Goal: Task Accomplishment & Management: Manage account settings

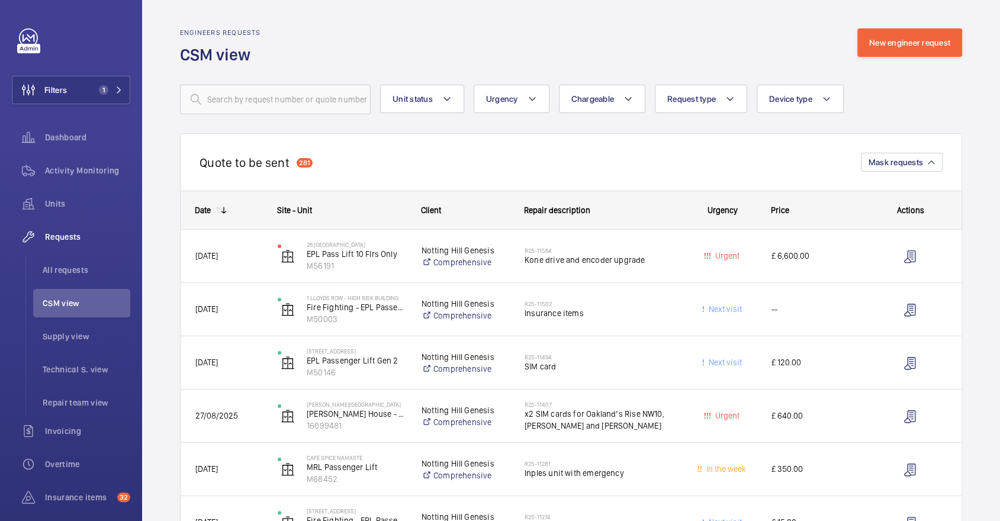
scroll to position [540, 0]
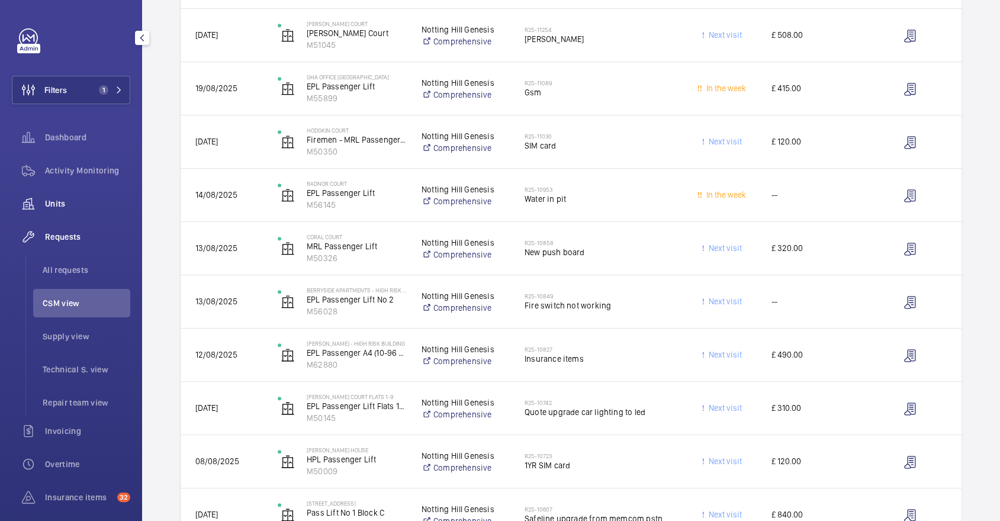
click at [66, 206] on span "Units" at bounding box center [87, 204] width 85 height 12
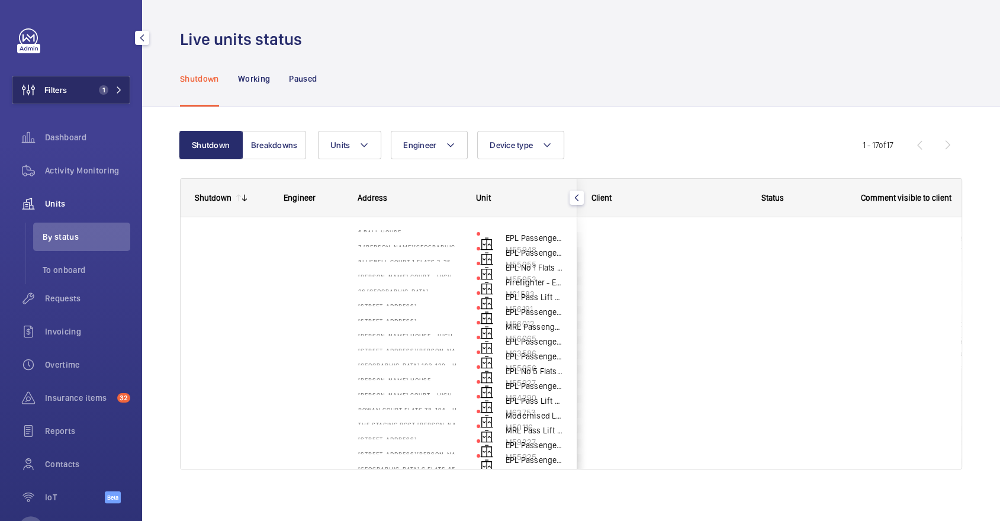
click at [109, 78] on button "Filters 1" at bounding box center [71, 90] width 118 height 28
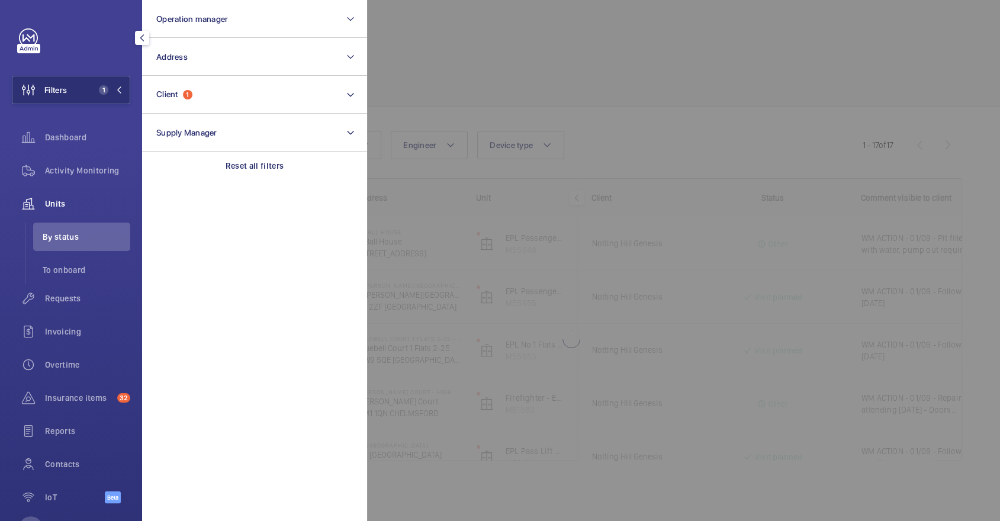
click at [624, 115] on div at bounding box center [867, 260] width 1000 height 521
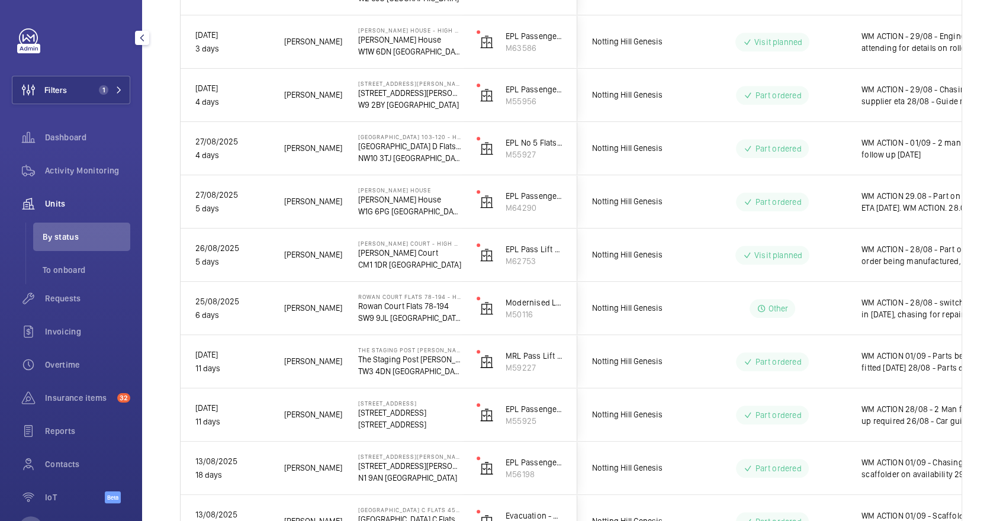
scroll to position [659, 0]
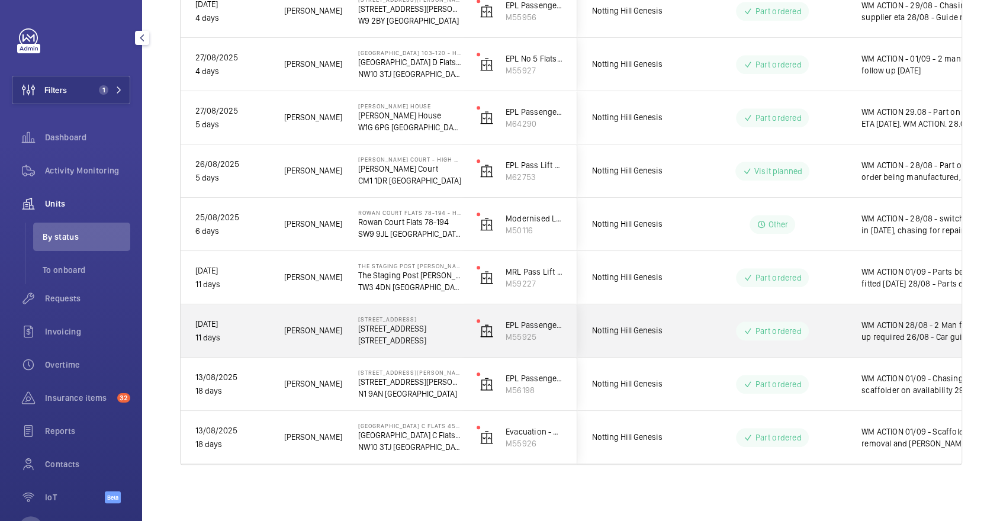
click at [836, 310] on div "Part ordered" at bounding box center [765, 331] width 162 height 43
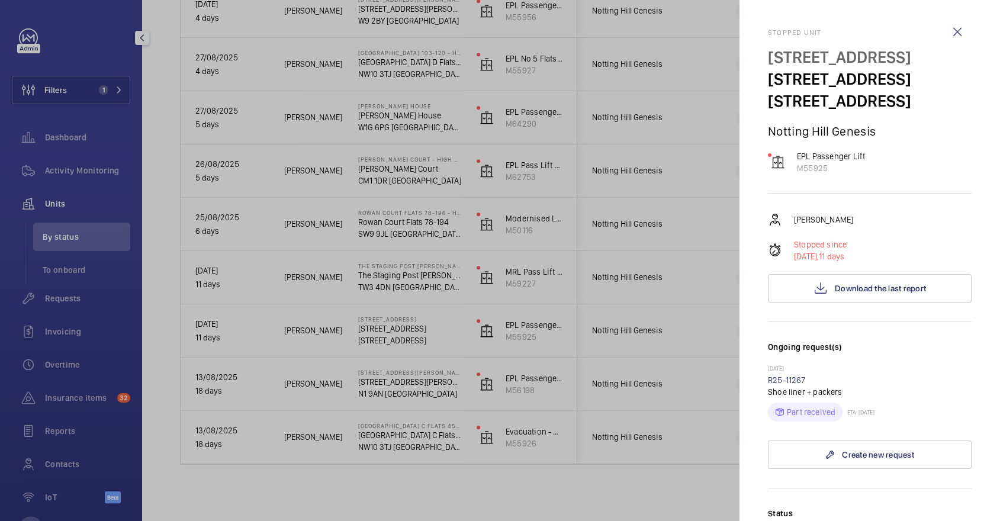
click at [679, 275] on div at bounding box center [500, 260] width 1000 height 521
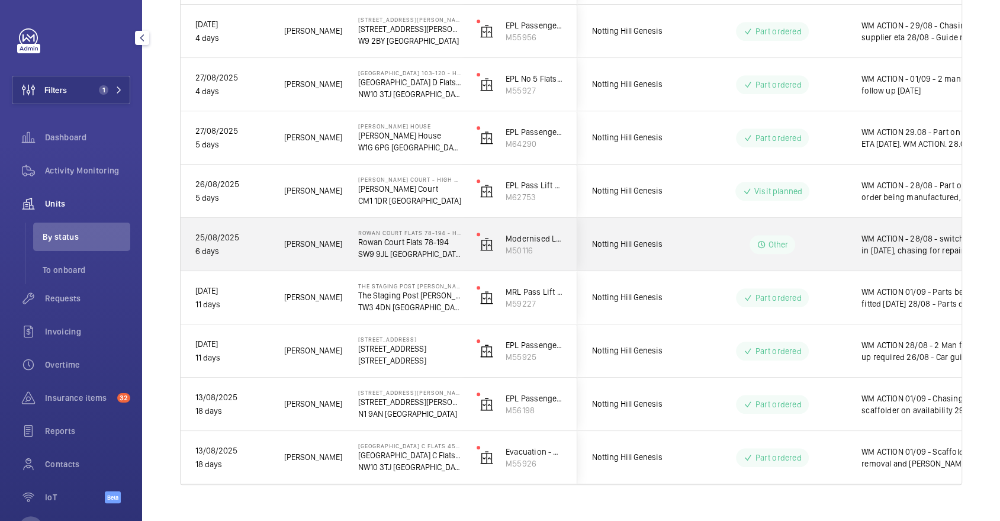
scroll to position [637, 0]
click at [869, 233] on div "WM ACTION - 28/08 - switch due in today, chasing for repairs 26/08 - Repair tea…" at bounding box center [922, 246] width 123 height 27
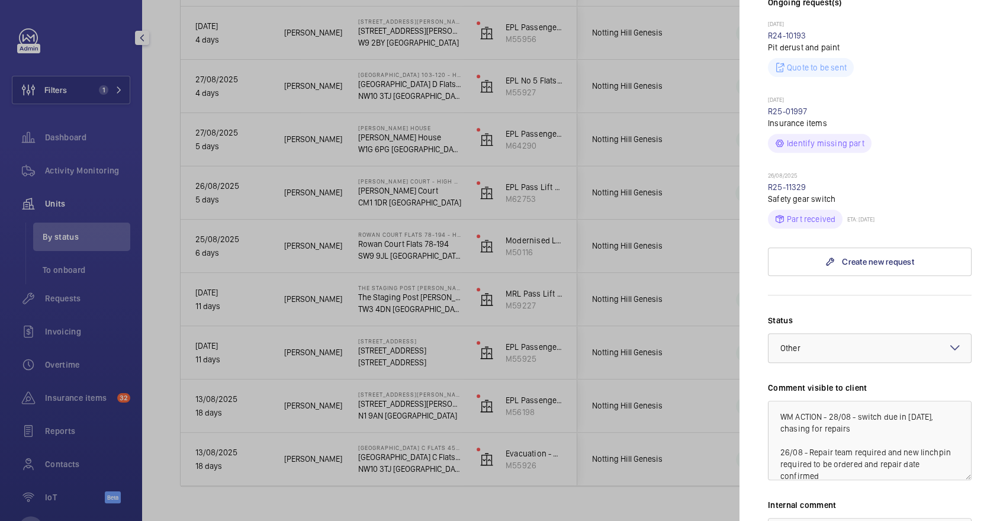
scroll to position [376, 0]
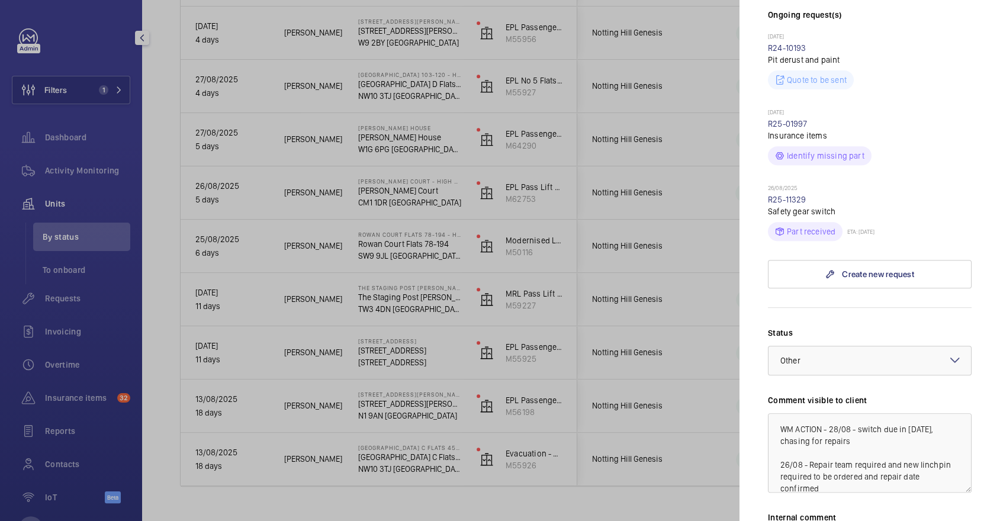
click at [527, 230] on div at bounding box center [500, 260] width 1000 height 521
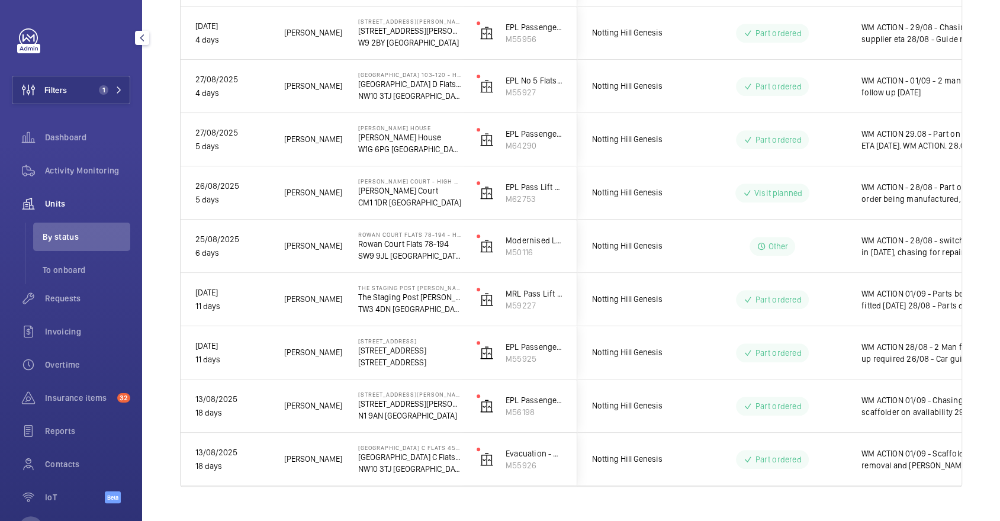
scroll to position [0, 0]
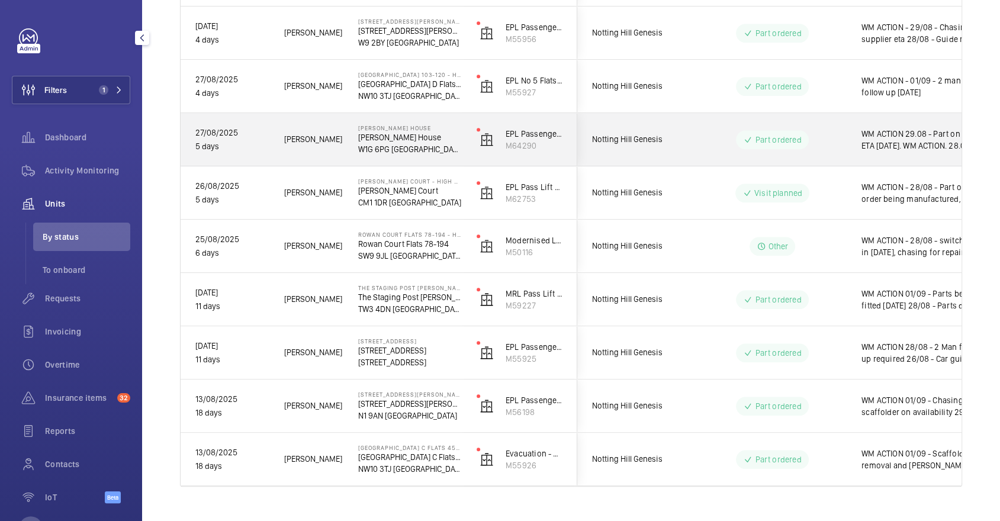
click at [827, 137] on wm-front-pills-cell "Part ordered" at bounding box center [771, 139] width 147 height 19
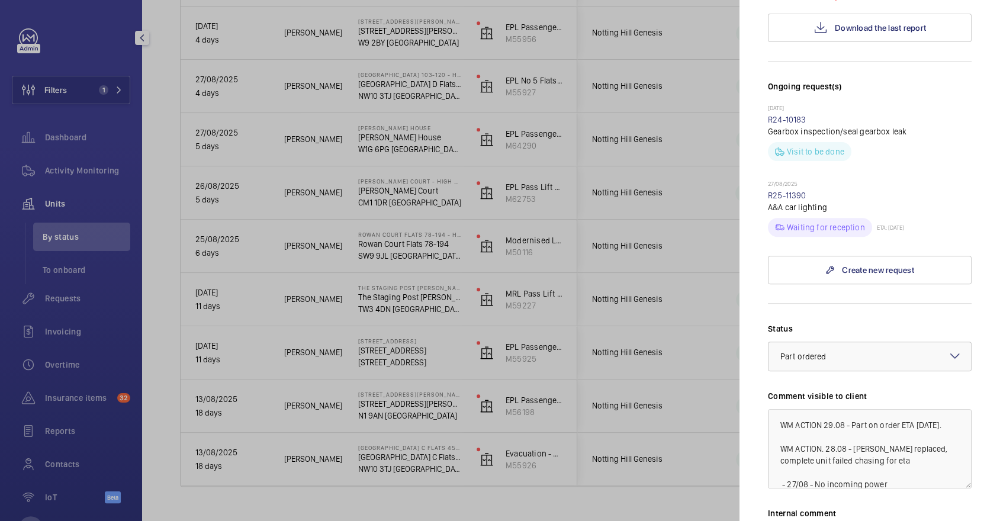
scroll to position [457, 0]
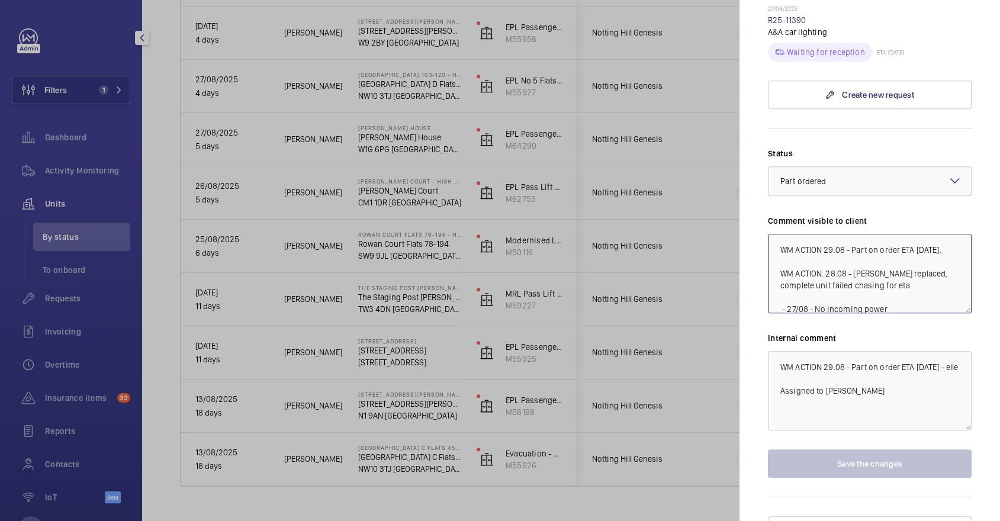
click at [821, 234] on textarea "WM ACTION 29.08 - Part on order ETA Tuesday. WM ACTION. 28.08 - Tubes replaced,…" at bounding box center [870, 273] width 204 height 79
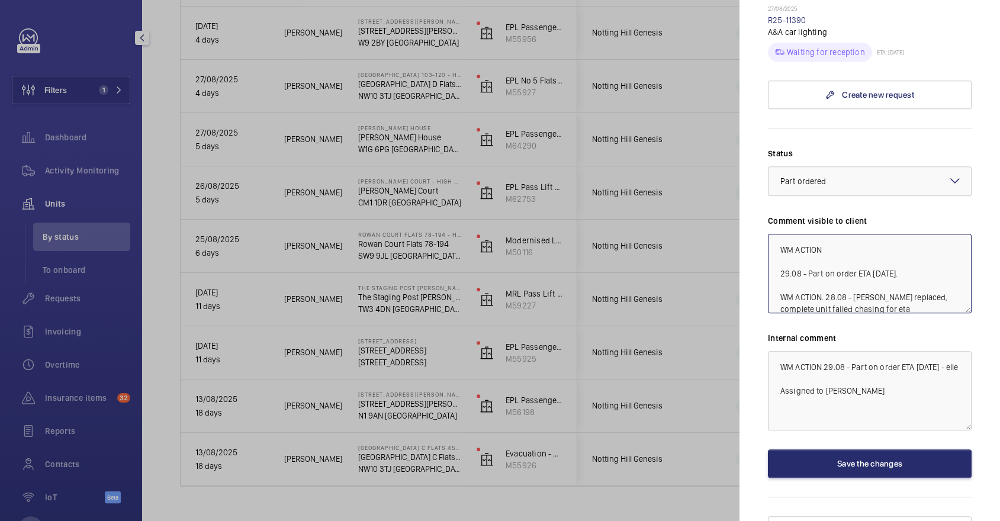
click at [863, 234] on textarea "WM ACTION 29.08 - Part on order ETA Tuesday. WM ACTION. 28.08 - Tubes replaced,…" at bounding box center [870, 273] width 204 height 79
click at [852, 234] on textarea "WM ACTION 29.08 - Part on order ETA Tuesday. WM ACTION. 28.08 - Tubes replaced,…" at bounding box center [870, 273] width 204 height 79
type textarea "WM ACTION 01/09 - Parts due in tomorrow 29.08 - Part on order ETA Tuesday. WM A…"
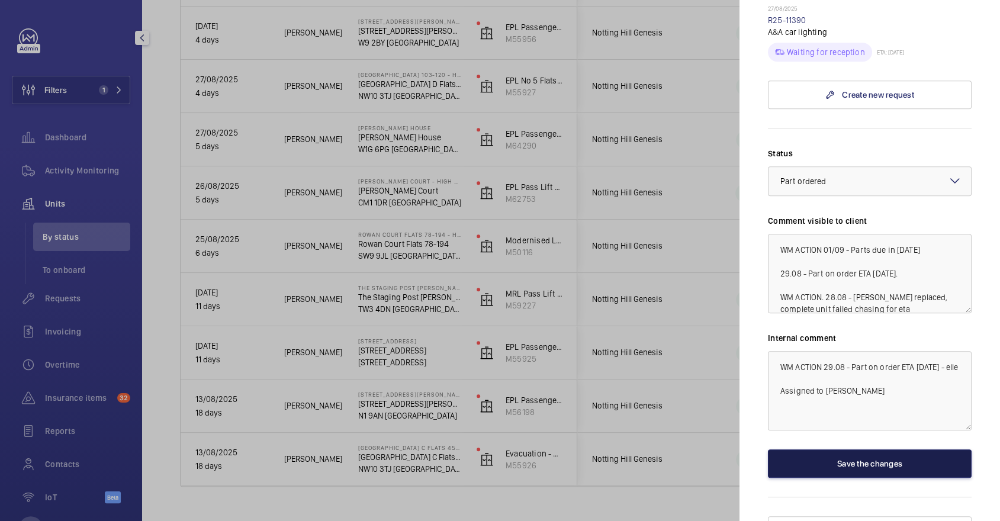
click at [847, 449] on button "Save the changes" at bounding box center [870, 463] width 204 height 28
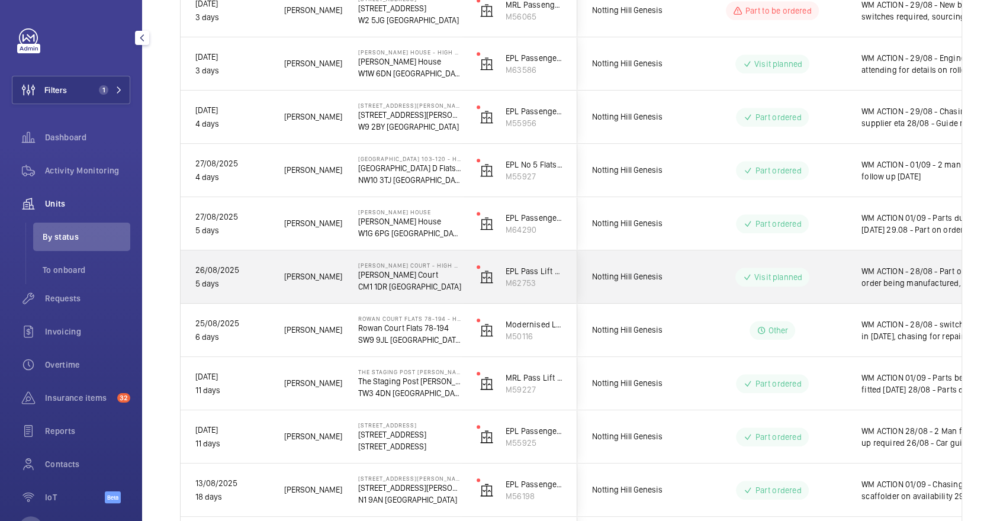
scroll to position [542, 0]
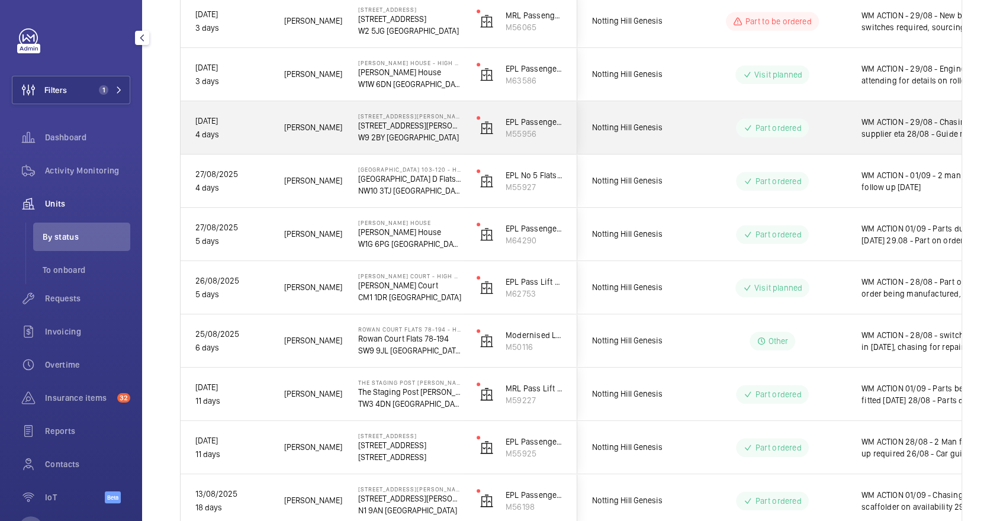
click at [836, 118] on wm-front-pills-cell "Part ordered" at bounding box center [771, 127] width 147 height 19
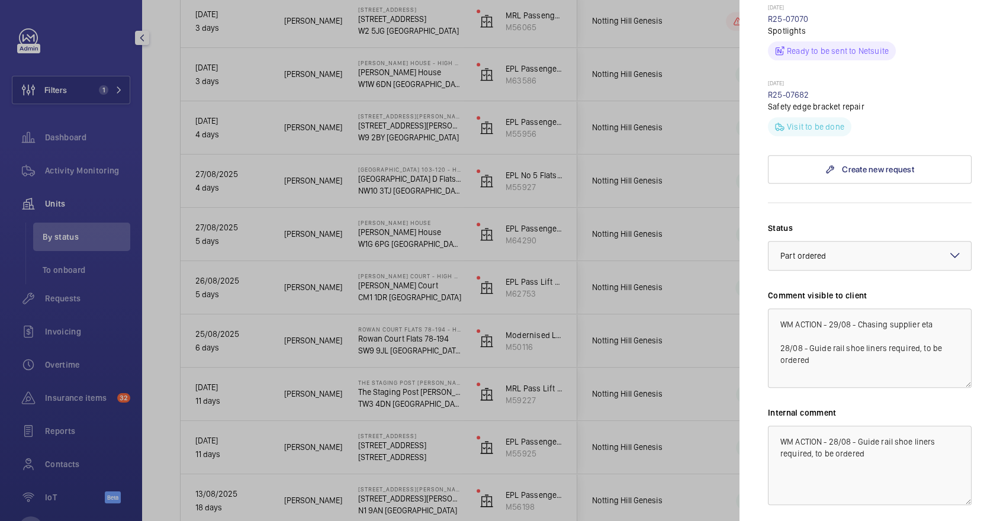
scroll to position [426, 0]
click at [649, 140] on div at bounding box center [500, 260] width 1000 height 521
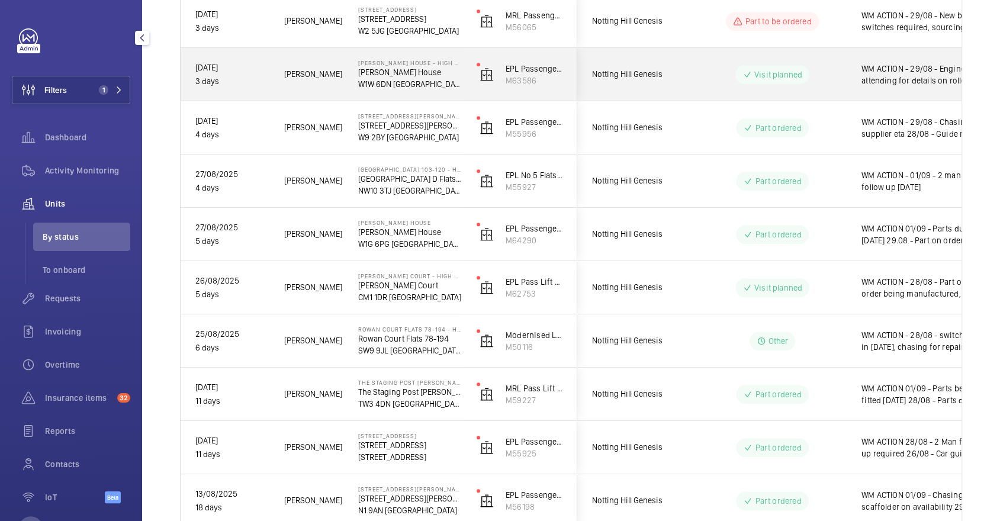
click at [853, 70] on div "WM ACTION - 29/08 - Engineer re attending for details on rollers 28/08 - New ro…" at bounding box center [915, 74] width 137 height 51
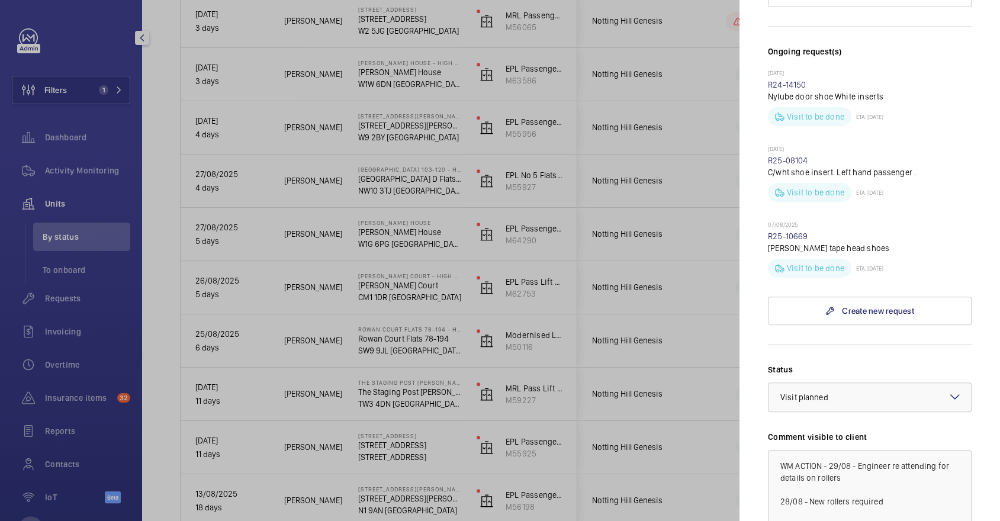
scroll to position [433, 0]
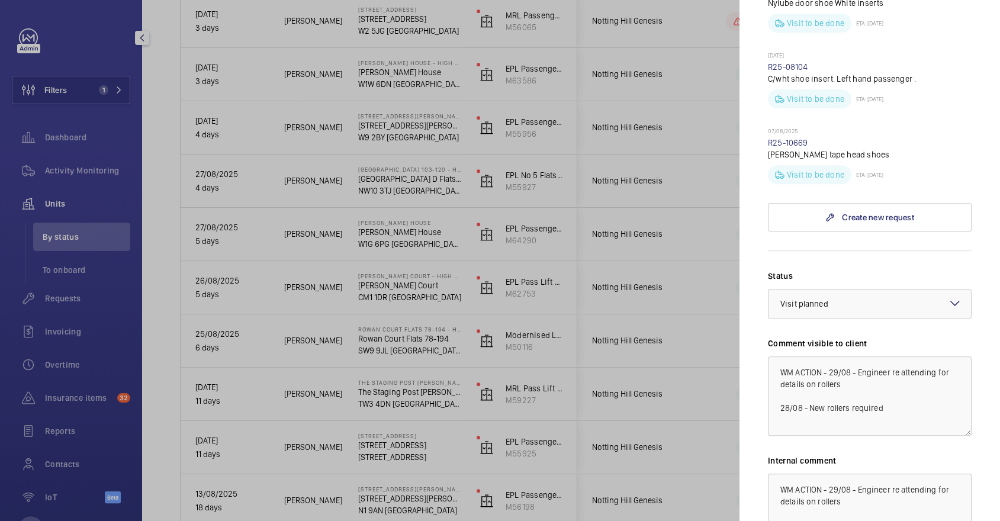
click at [568, 237] on div at bounding box center [500, 260] width 1000 height 521
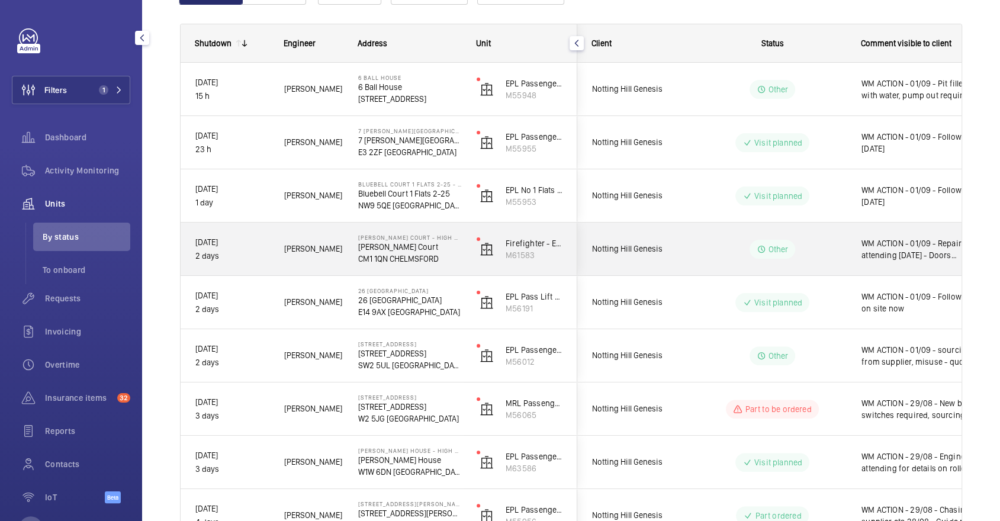
scroll to position [0, 0]
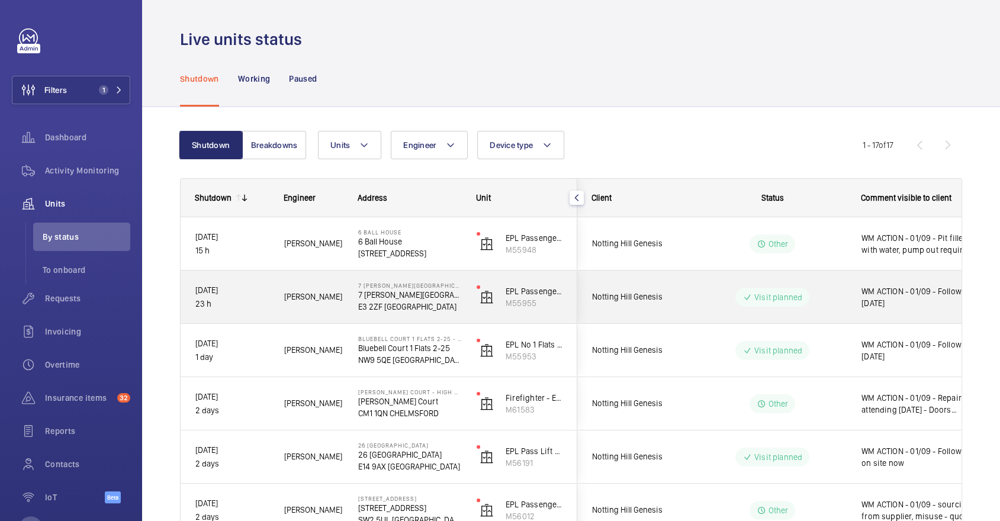
scroll to position [659, 0]
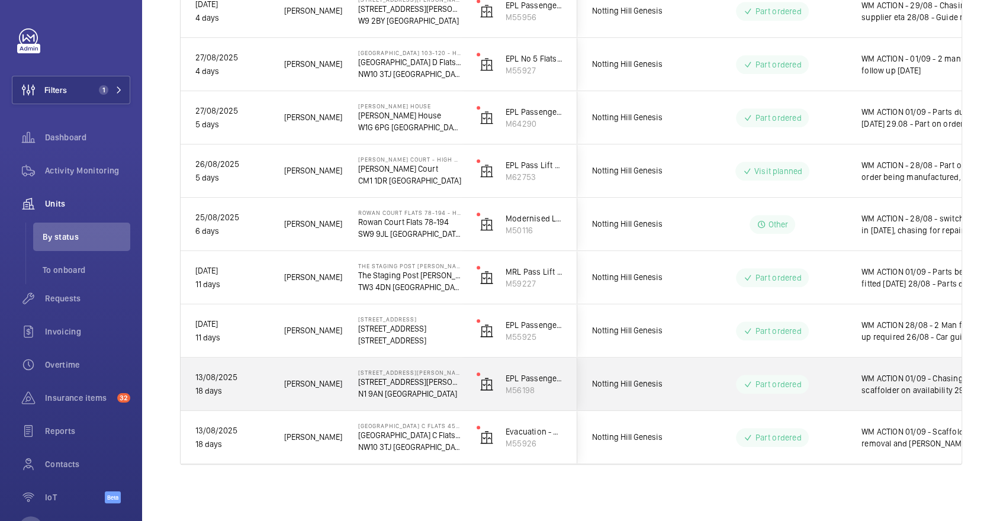
click at [768, 401] on div "Part ordered" at bounding box center [765, 384] width 162 height 43
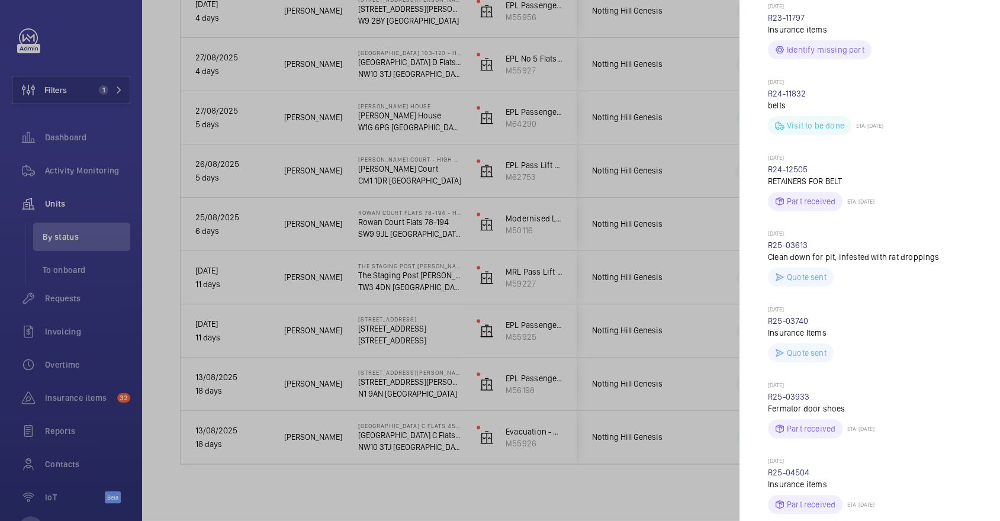
scroll to position [686, 0]
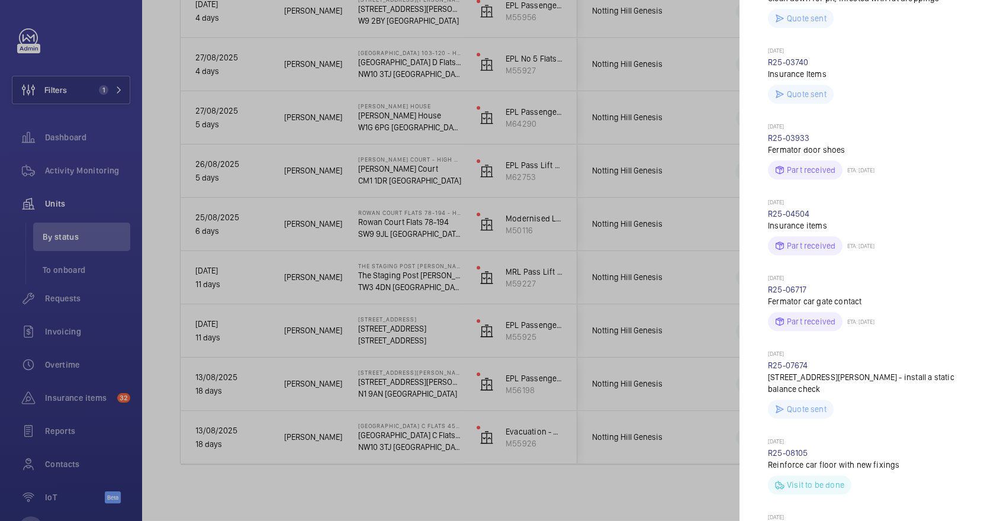
click at [608, 353] on div at bounding box center [500, 260] width 1000 height 521
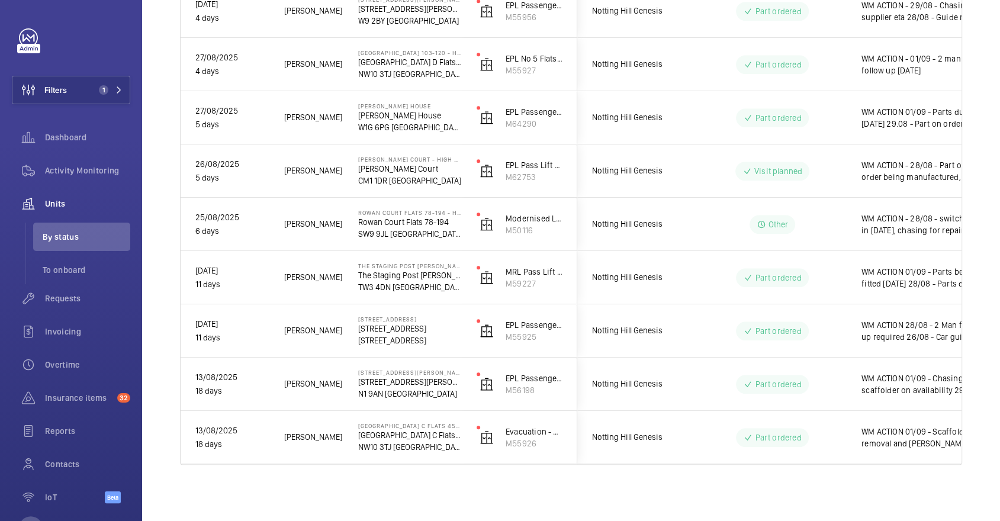
scroll to position [0, 0]
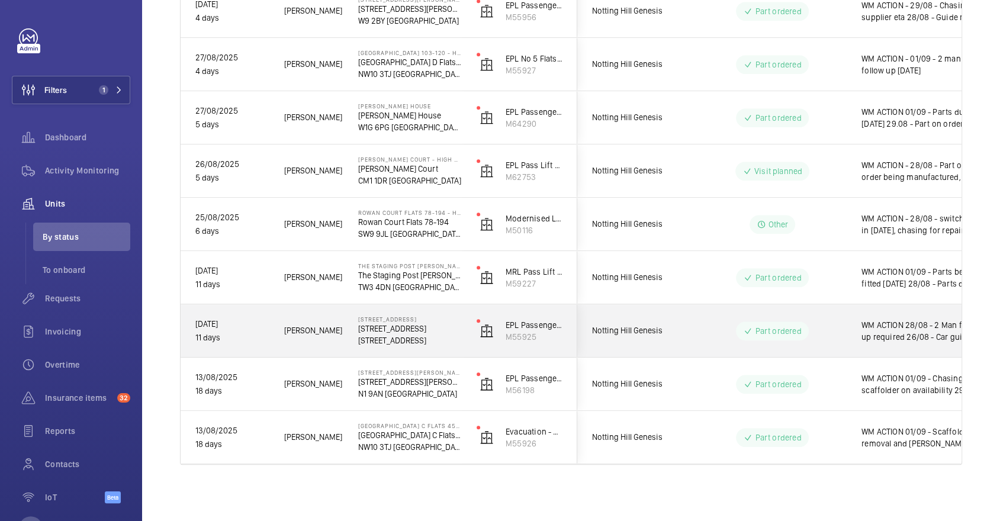
click at [811, 336] on wm-front-pills-cell "Part ordered" at bounding box center [771, 330] width 147 height 19
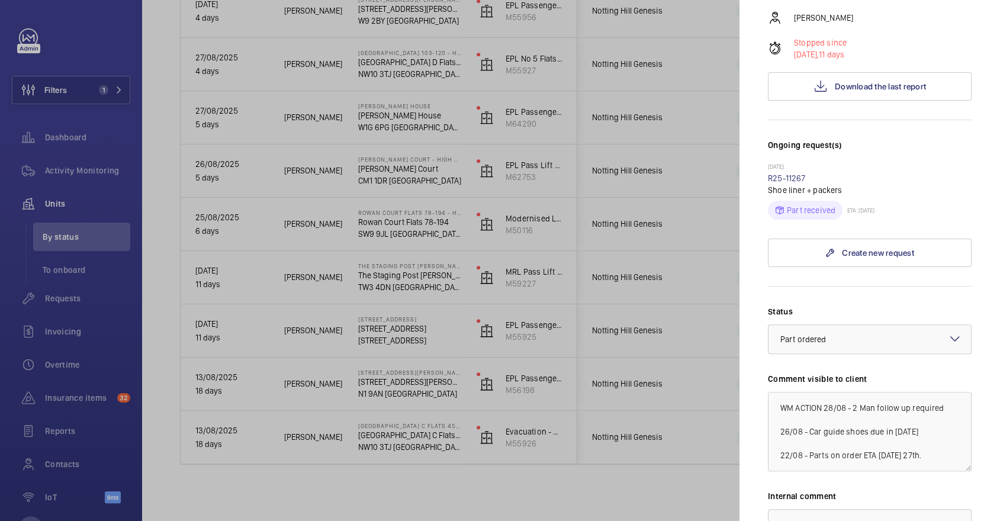
scroll to position [192, 0]
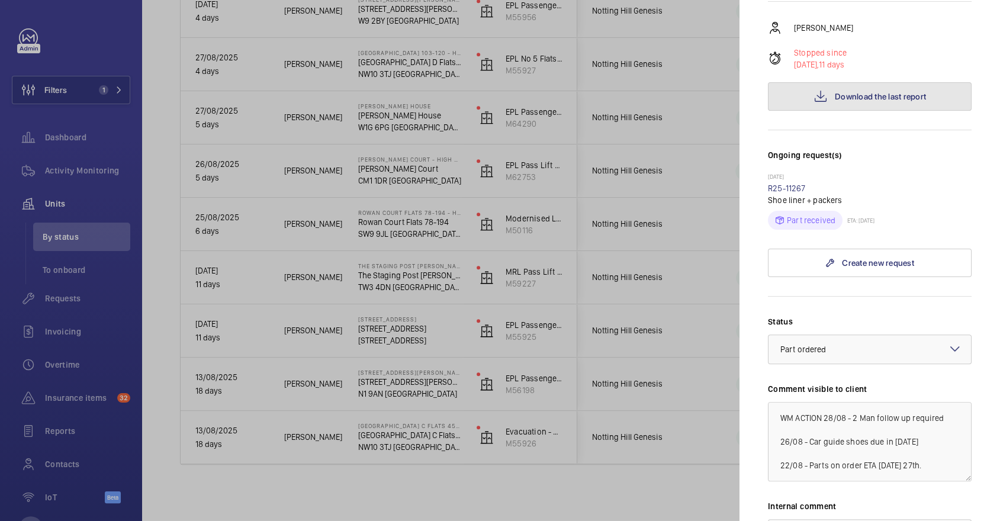
click at [856, 101] on span "Download the last report" at bounding box center [879, 96] width 91 height 9
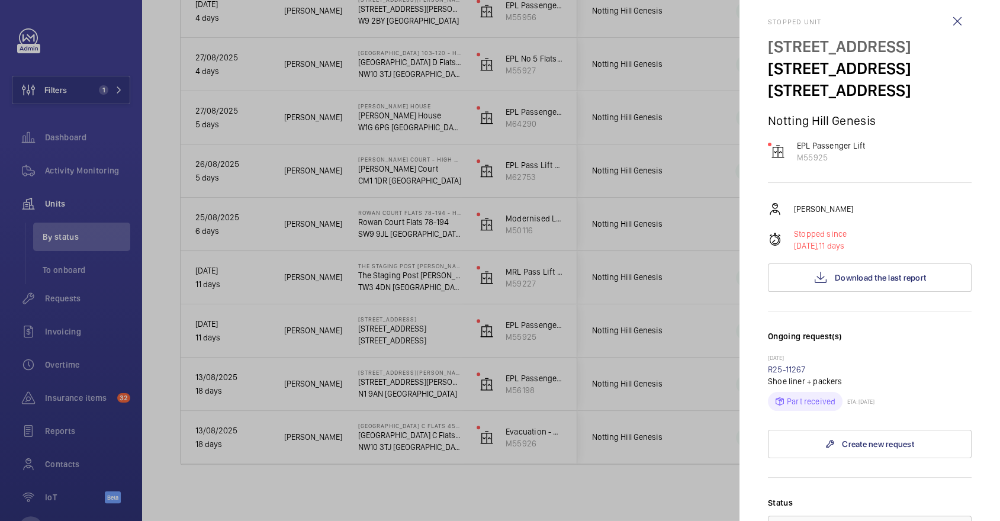
scroll to position [0, 0]
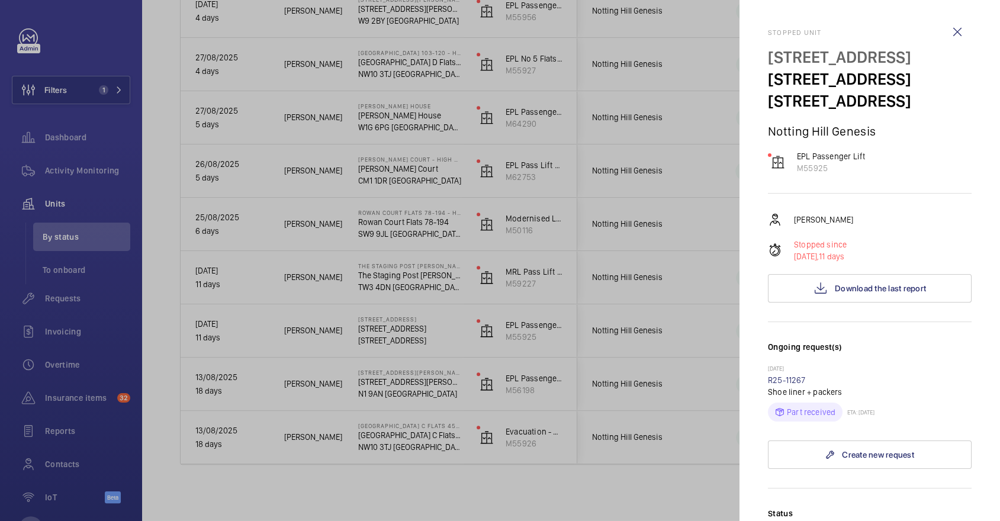
click at [539, 227] on div at bounding box center [500, 260] width 1000 height 521
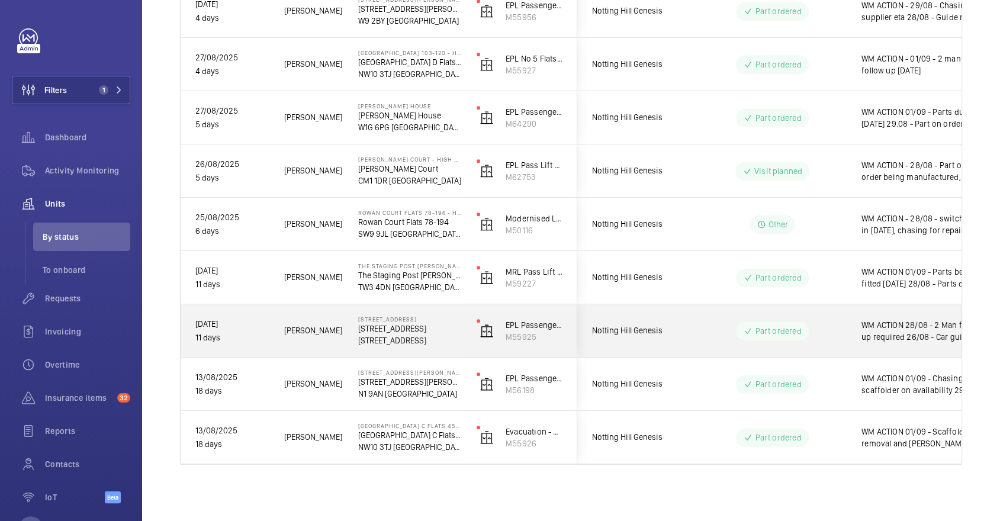
click at [669, 339] on div "Notting Hill Genesis" at bounding box center [630, 330] width 105 height 37
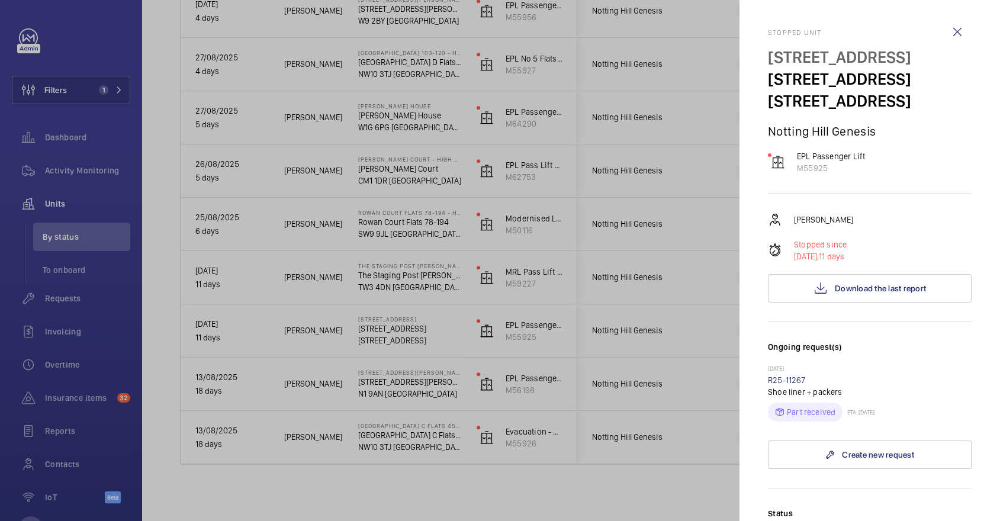
click at [657, 292] on div at bounding box center [500, 260] width 1000 height 521
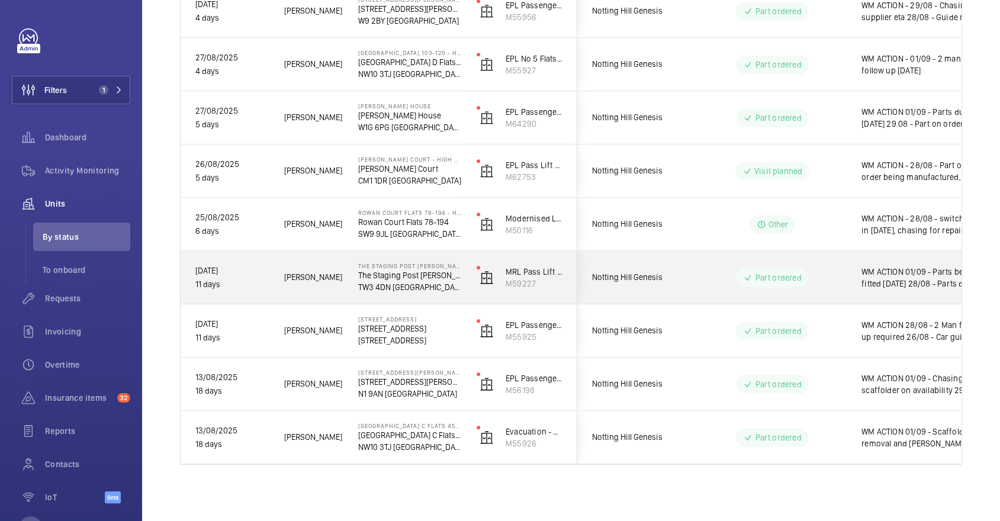
click at [731, 285] on wm-front-pills-cell "Part ordered" at bounding box center [771, 277] width 147 height 19
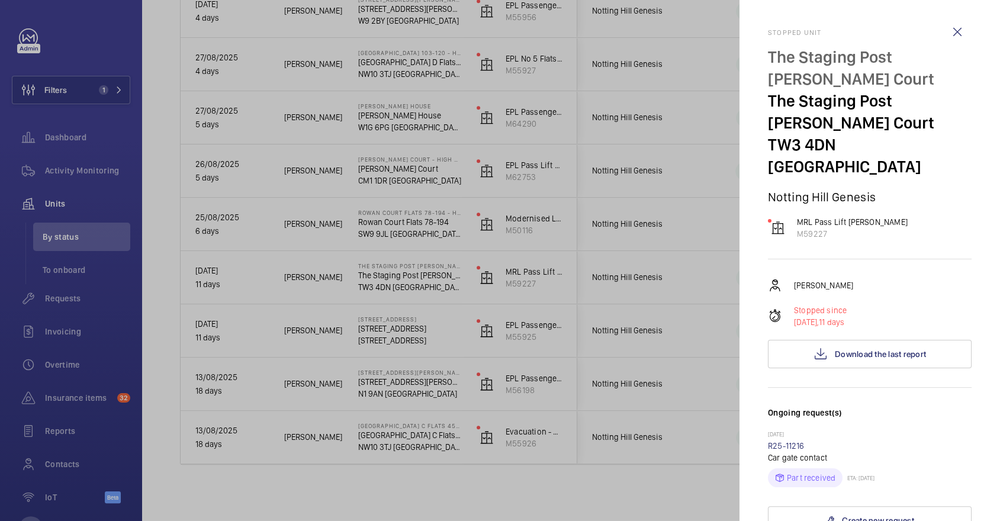
click at [695, 274] on div at bounding box center [500, 260] width 1000 height 521
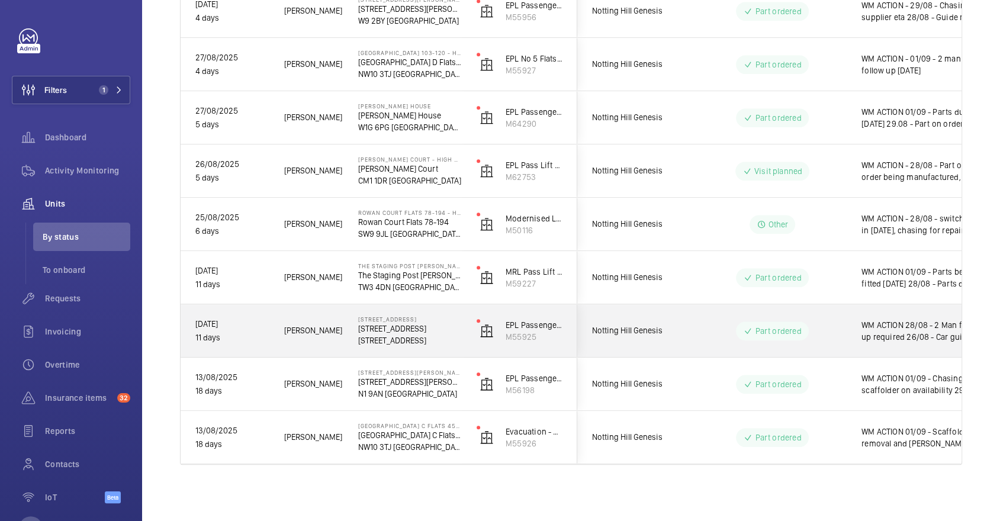
click at [712, 337] on wm-front-pills-cell "Part ordered" at bounding box center [771, 330] width 147 height 19
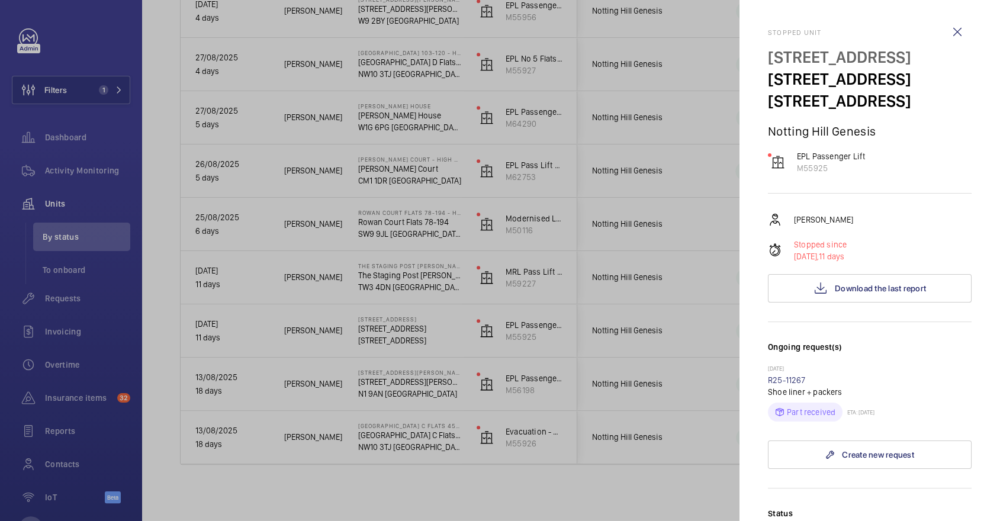
click at [643, 259] on div at bounding box center [500, 260] width 1000 height 521
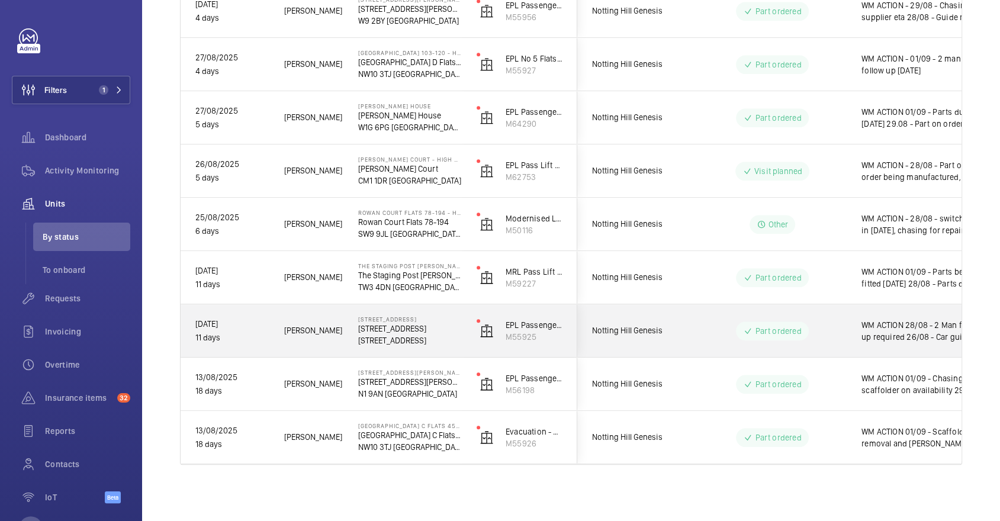
click at [681, 356] on div "Notting Hill Genesis" at bounding box center [630, 330] width 107 height 53
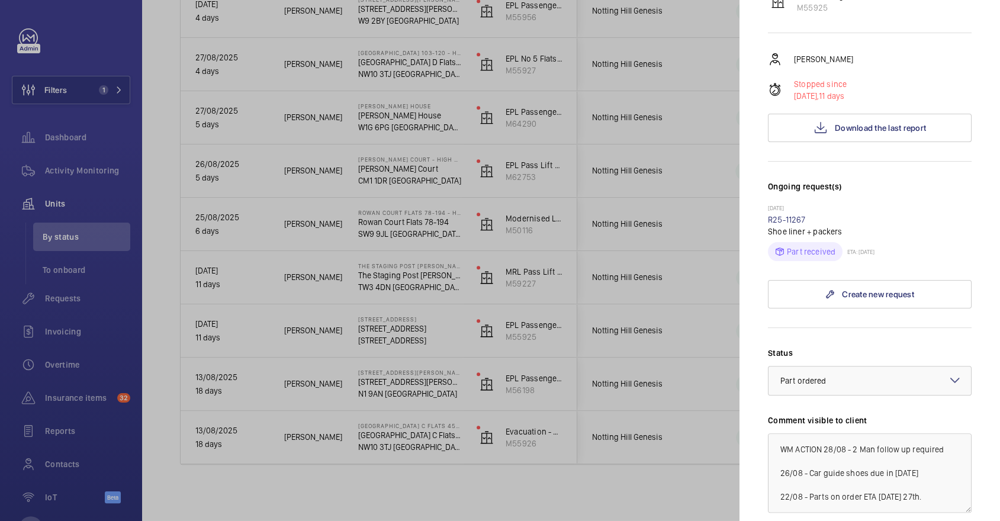
scroll to position [181, 0]
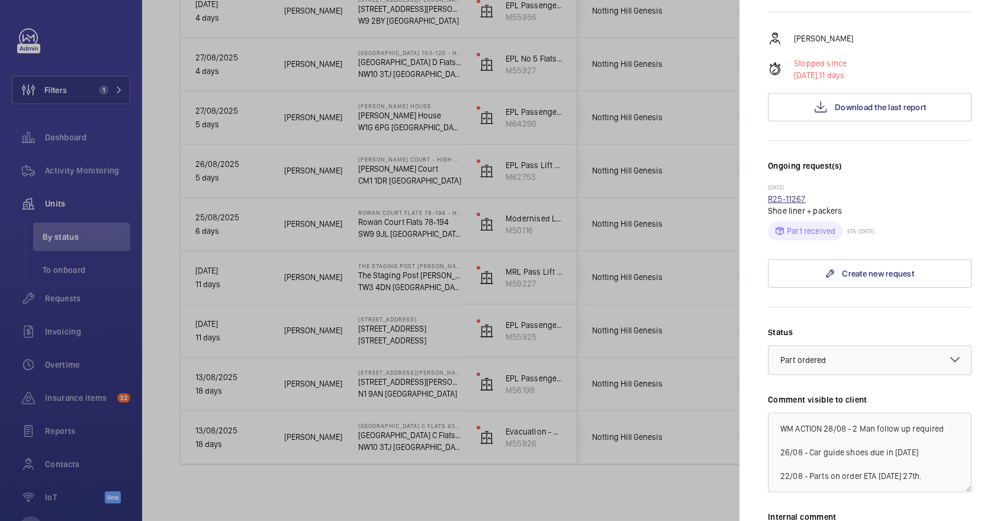
click at [795, 204] on link "R25-11267" at bounding box center [787, 198] width 38 height 9
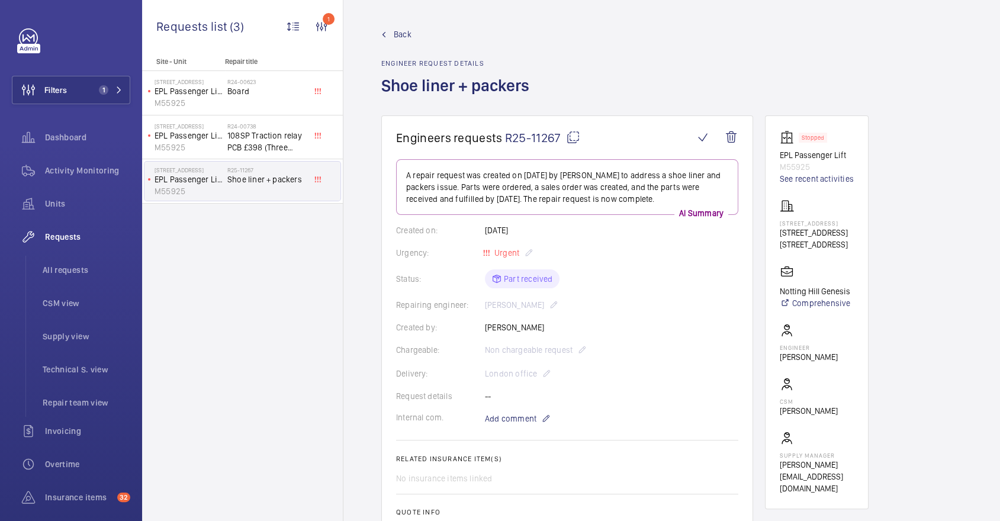
click at [390, 34] on link "Back" at bounding box center [458, 34] width 155 height 12
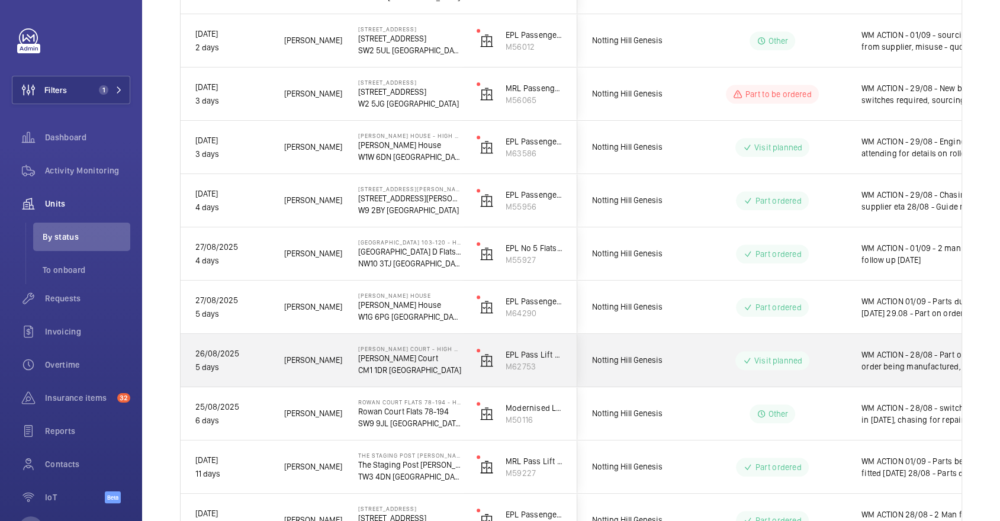
scroll to position [659, 0]
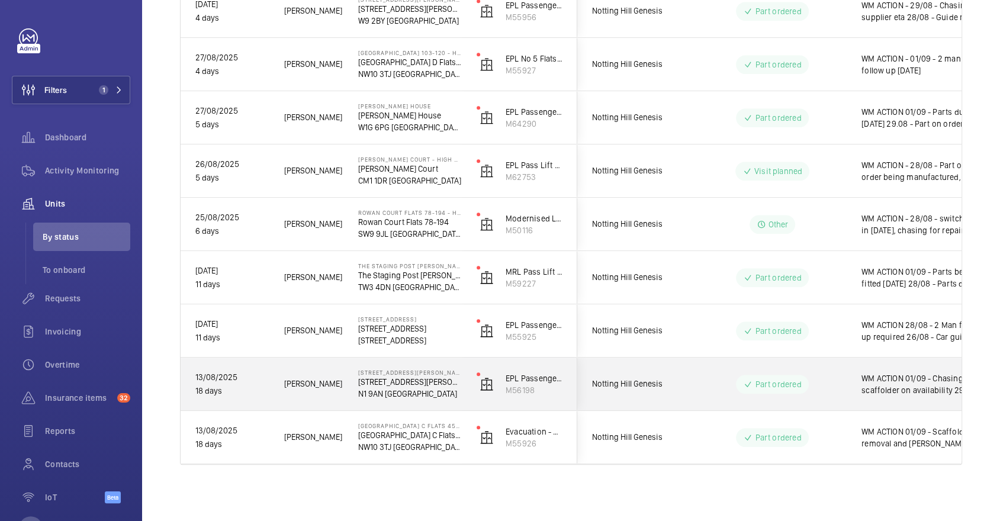
click at [804, 375] on wm-front-pills "Part ordered" at bounding box center [772, 384] width 72 height 19
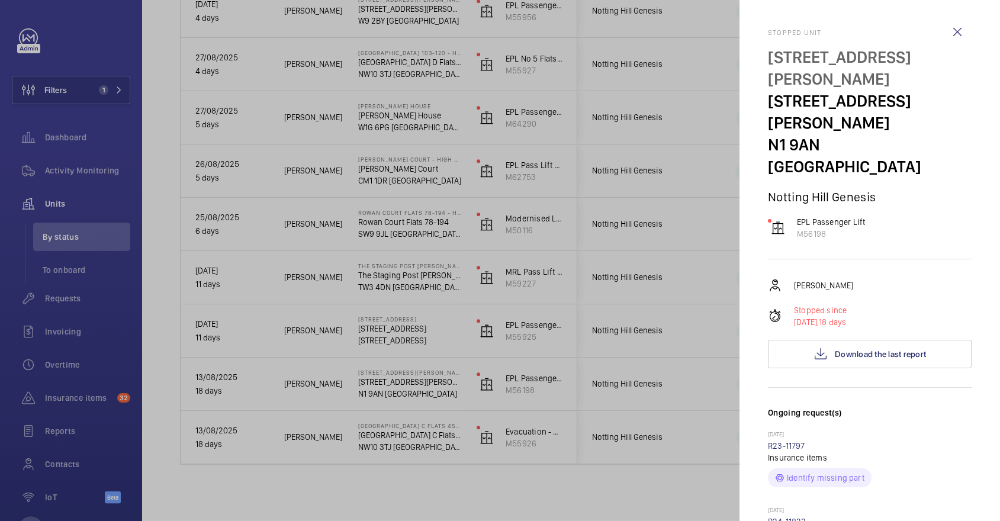
click at [701, 324] on div at bounding box center [500, 260] width 1000 height 521
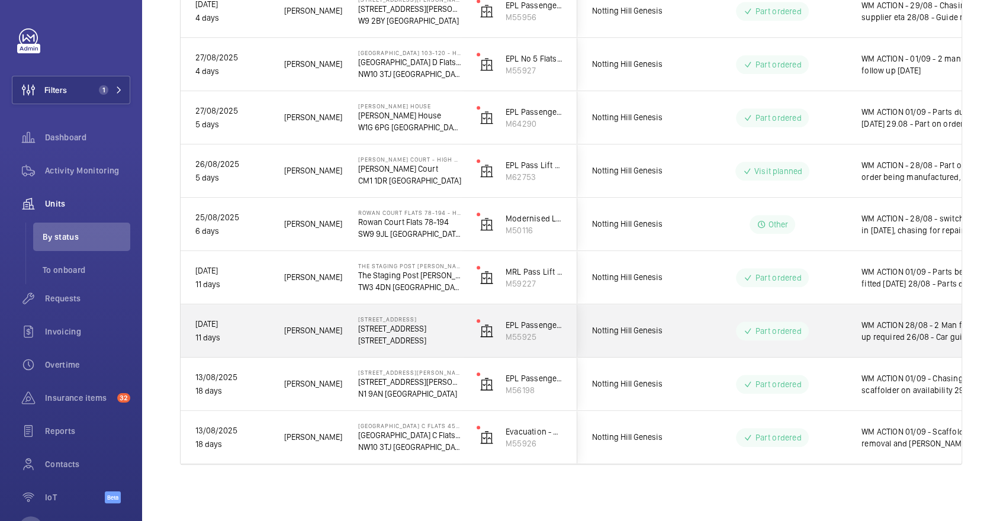
click at [701, 324] on mat-sidenav-container "Filters 1 Dashboard Activity Monitoring Units By status To onboard Requests Inv…" at bounding box center [500, 260] width 1000 height 521
click at [810, 343] on div "Part ordered" at bounding box center [765, 331] width 162 height 43
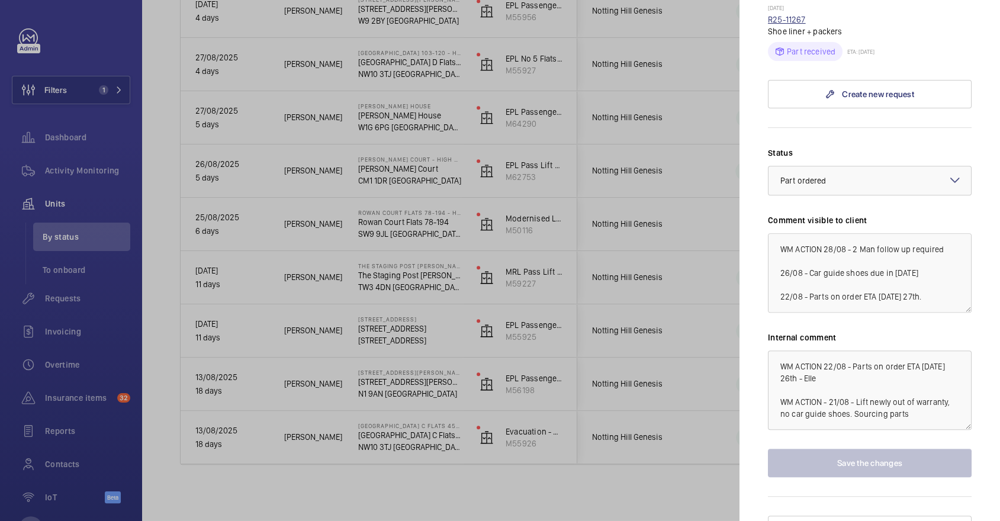
scroll to position [346, 0]
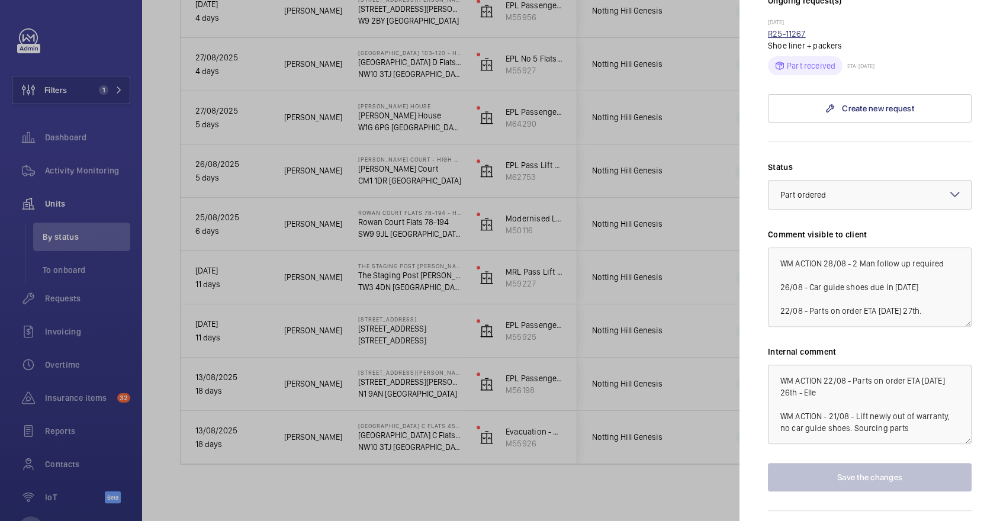
click at [801, 38] on link "R25-11267" at bounding box center [787, 33] width 38 height 9
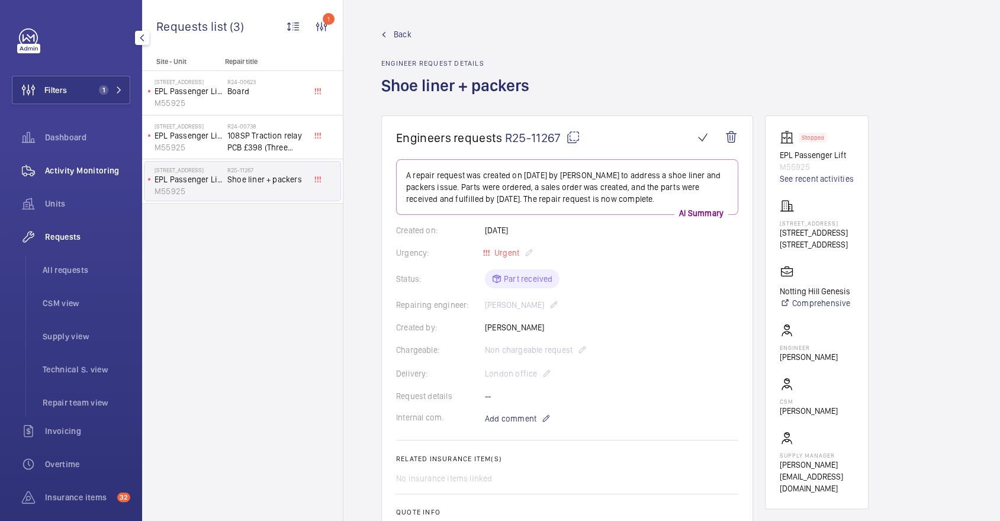
click at [56, 166] on span "Activity Monitoring" at bounding box center [87, 171] width 85 height 12
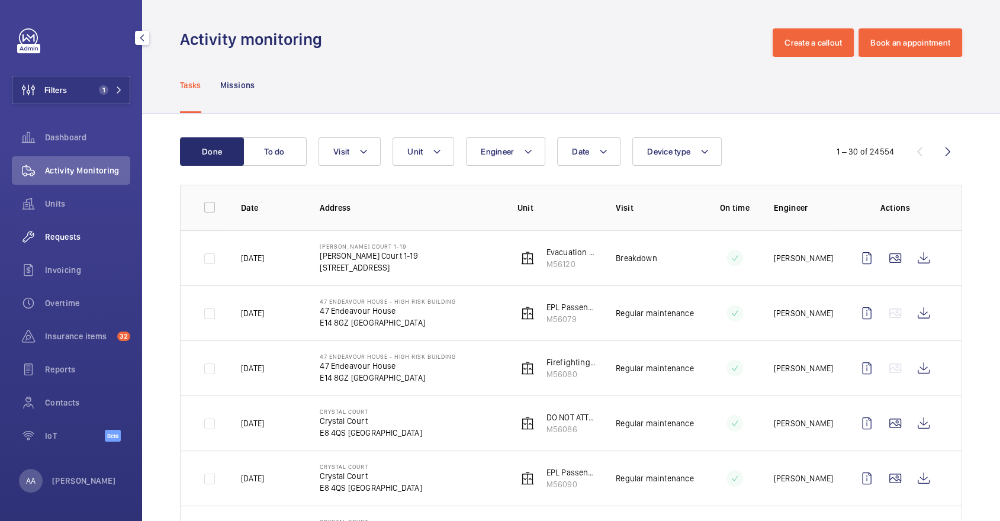
click at [95, 238] on span "Requests" at bounding box center [87, 237] width 85 height 12
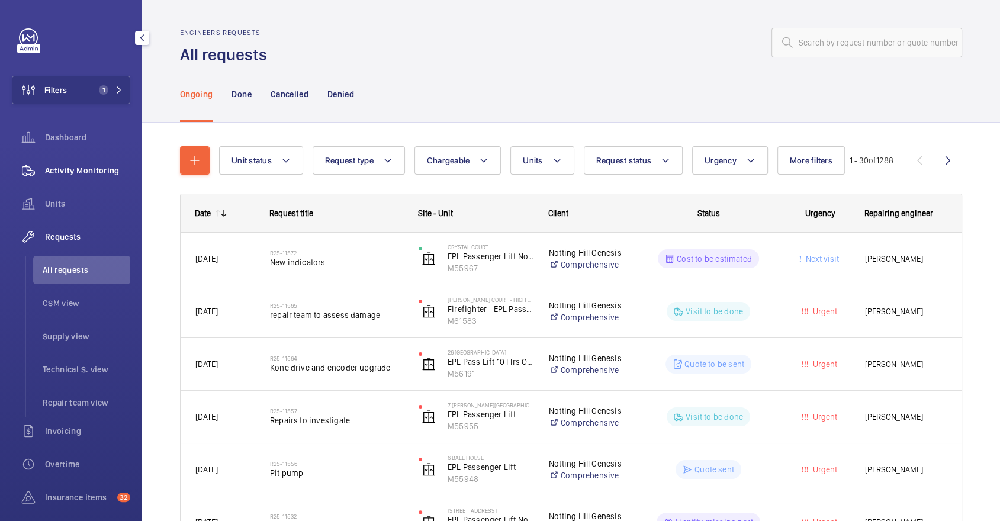
click at [83, 173] on span "Activity Monitoring" at bounding box center [87, 171] width 85 height 12
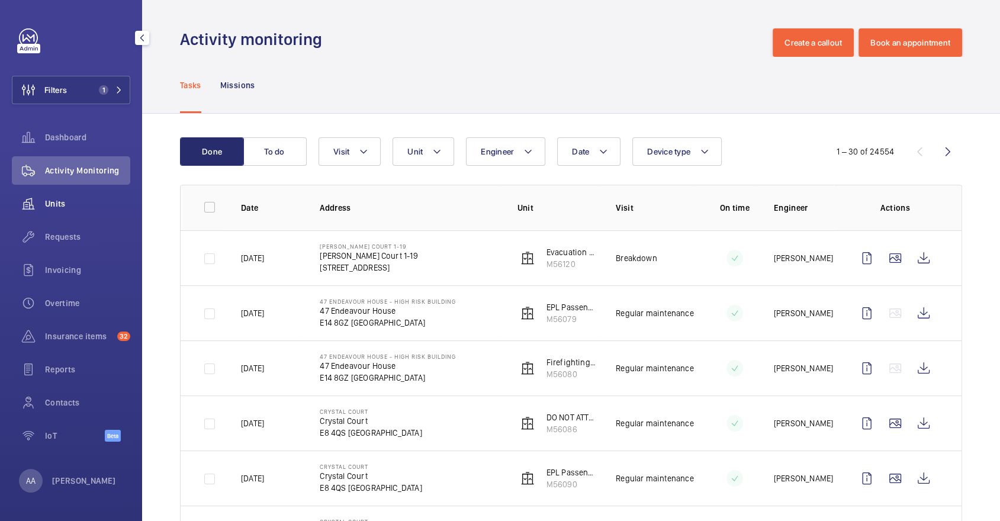
click at [96, 202] on span "Units" at bounding box center [87, 204] width 85 height 12
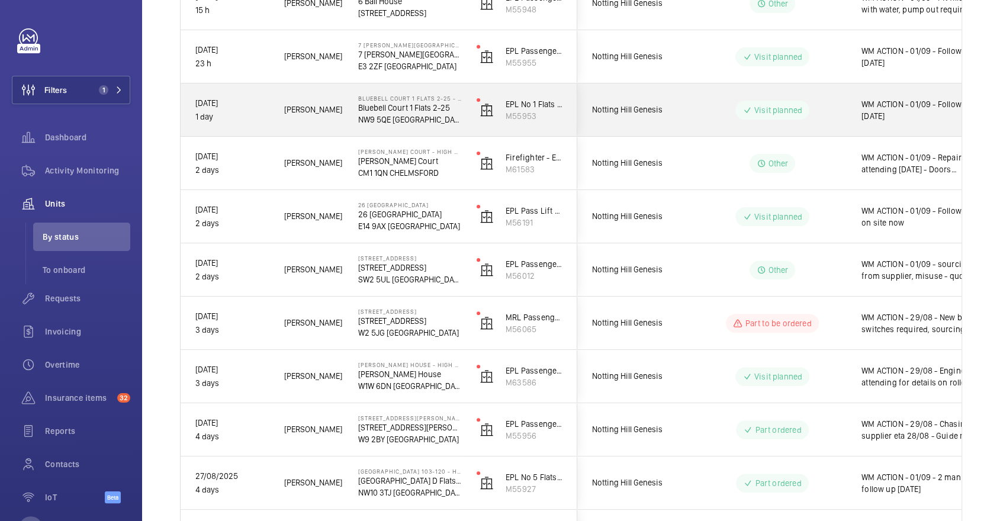
scroll to position [659, 0]
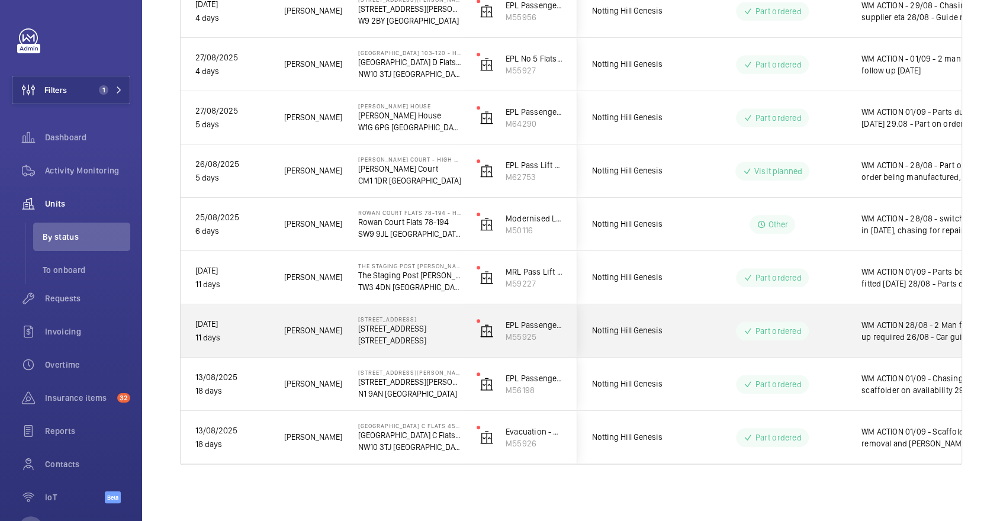
click at [695, 327] on div "Part ordered" at bounding box center [765, 331] width 162 height 43
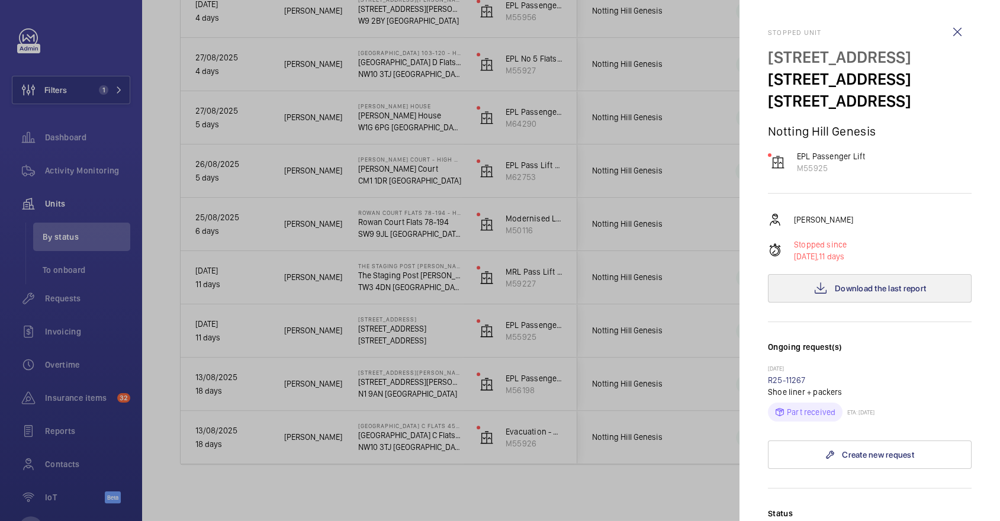
scroll to position [425, 0]
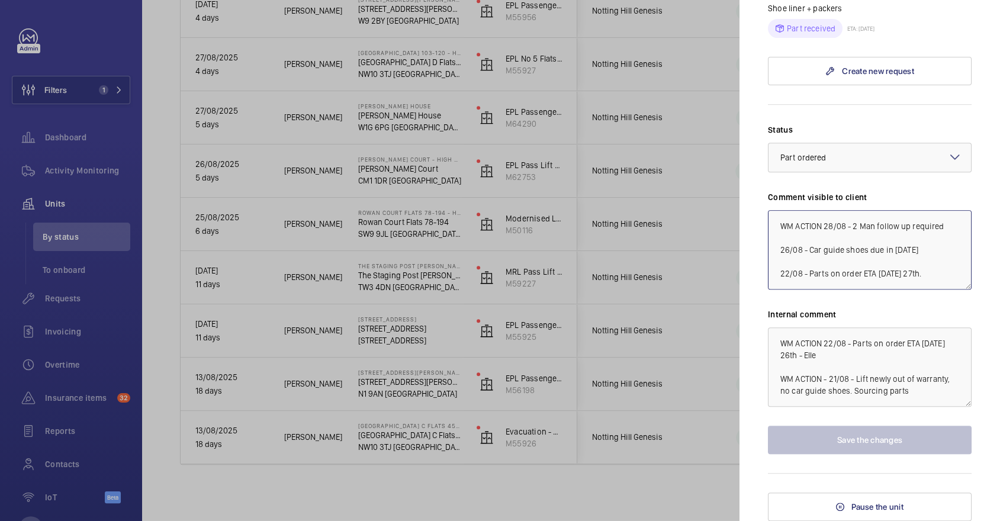
click at [824, 223] on textarea "WM ACTION 28/08 - 2 Man follow up required 26/08 - Car guide shoes due in tomor…" at bounding box center [870, 249] width 204 height 79
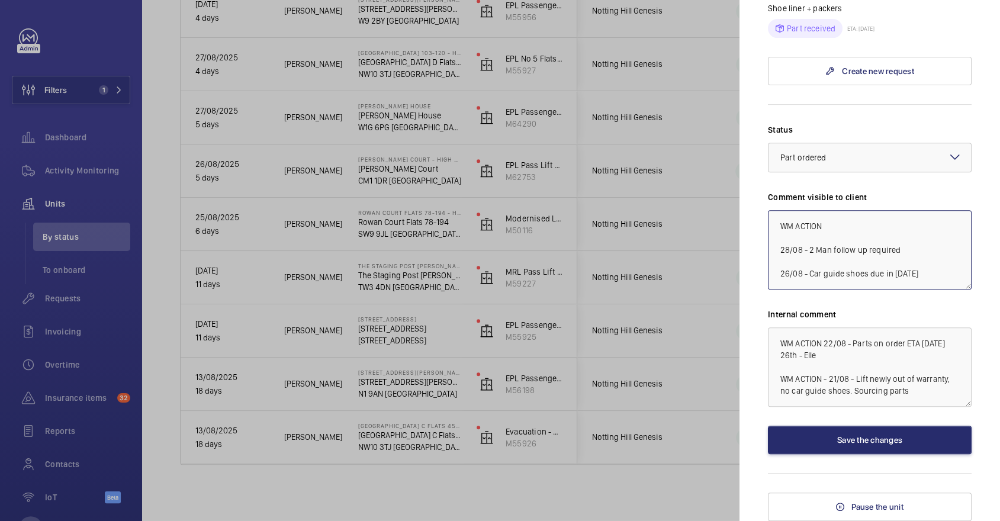
click at [872, 233] on textarea "WM ACTION 28/08 - 2 Man follow up required 26/08 - Car guide shoes due in tomor…" at bounding box center [870, 249] width 204 height 79
click at [849, 223] on textarea "WM ACTION 28/08 - 2 Man follow up required 26/08 - Car guide shoes due in tomor…" at bounding box center [870, 249] width 204 height 79
type textarea "WM ACTION 28/08 - 2 Man follow up required 26/08 - Car guide shoes due in tomor…"
click at [599, 365] on div at bounding box center [500, 260] width 1000 height 521
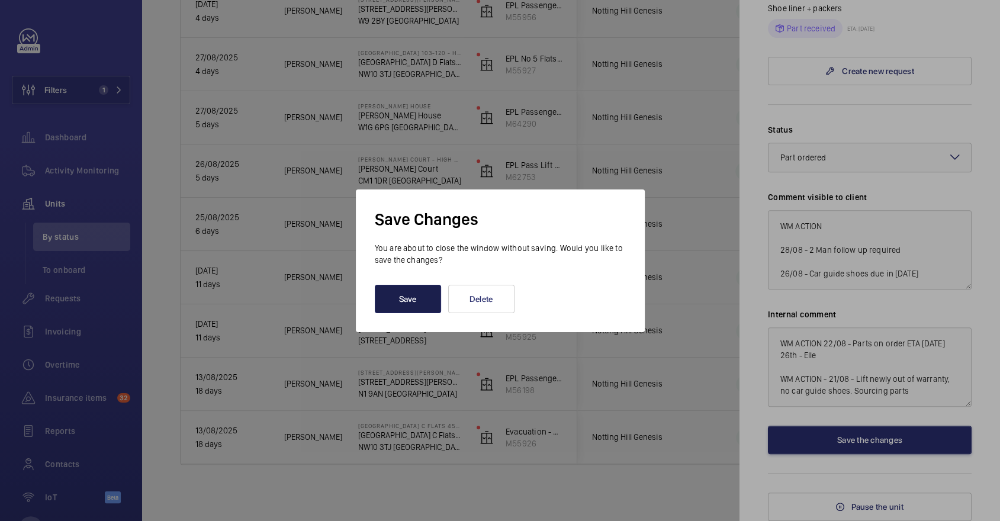
click at [424, 288] on button "Save" at bounding box center [408, 299] width 66 height 28
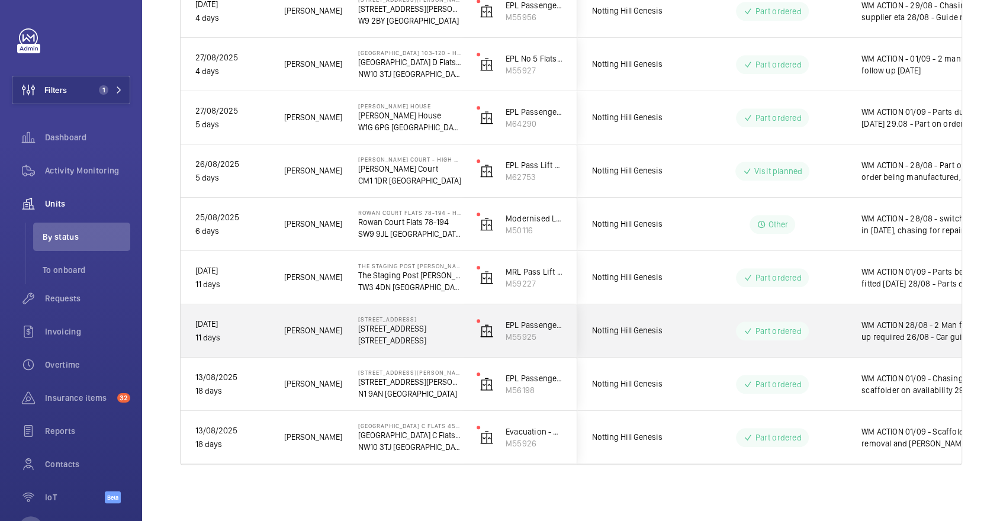
click at [656, 320] on div "Notting Hill Genesis" at bounding box center [630, 330] width 105 height 37
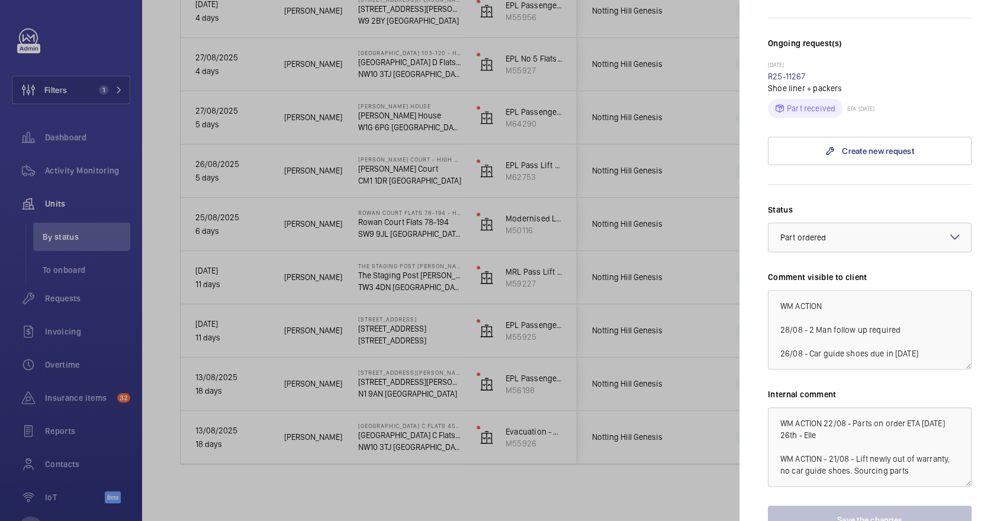
scroll to position [425, 0]
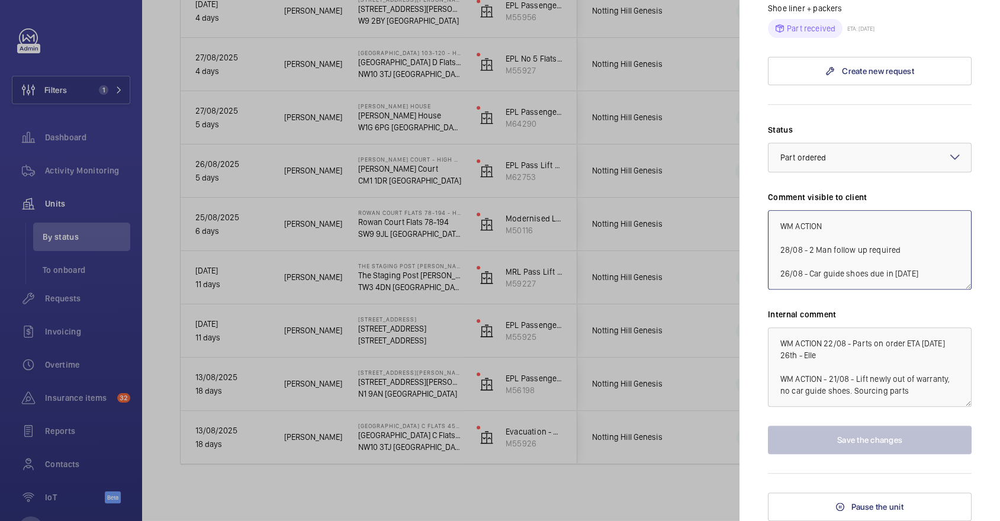
click at [857, 231] on textarea "WM ACTION 28/08 - 2 Man follow up required 26/08 - Car guide shoes due in tomor…" at bounding box center [870, 249] width 204 height 79
drag, startPoint x: 917, startPoint y: 256, endPoint x: 760, endPoint y: 249, distance: 157.0
click at [760, 249] on mat-sidenav "Stopped unit 44 Kensington Square Gardens 44 Kensington Square Gardens W2 4BQ L…" at bounding box center [869, 260] width 260 height 521
click at [936, 249] on textarea "WM ACTION 28/08 - 2 Man follow up required 26/08 - Car guide shoes due in tomor…" at bounding box center [870, 249] width 204 height 79
drag, startPoint x: 930, startPoint y: 249, endPoint x: 805, endPoint y: 253, distance: 124.9
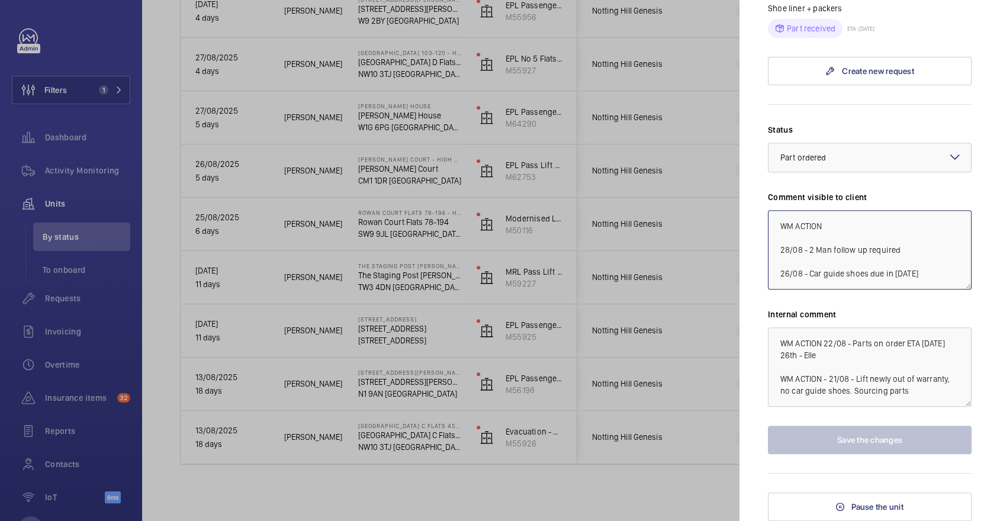
click at [805, 253] on textarea "WM ACTION 28/08 - 2 Man follow up required 26/08 - Car guide shoes due in tomor…" at bounding box center [870, 249] width 204 height 79
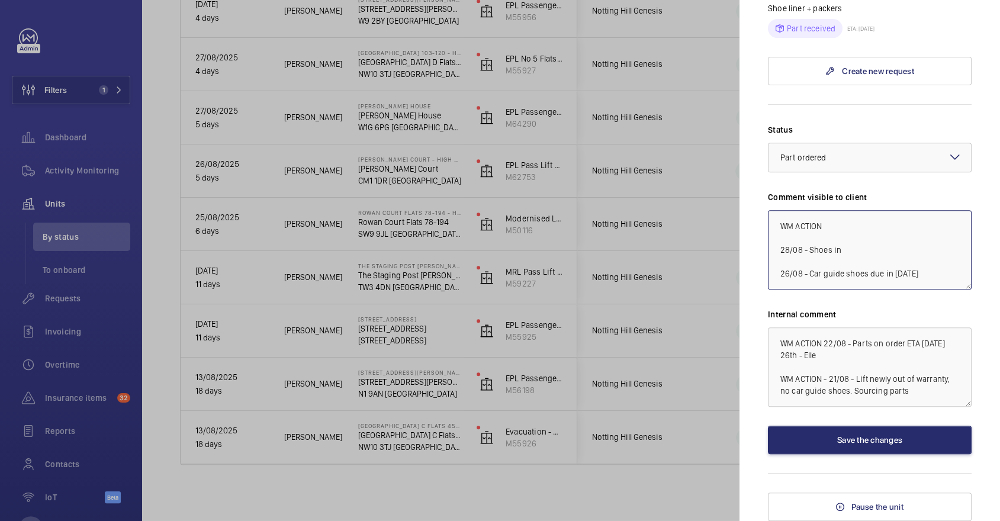
click at [864, 229] on textarea "WM ACTION 28/08 - Shoes in 26/08 - Car guide shoes due in tomorrow 22/08 - Part…" at bounding box center [870, 249] width 204 height 79
type textarea "WM ACTION 01/09 - Two engineers to fit tomorrow 28/08 - Shoes in 26/08 - Car gu…"
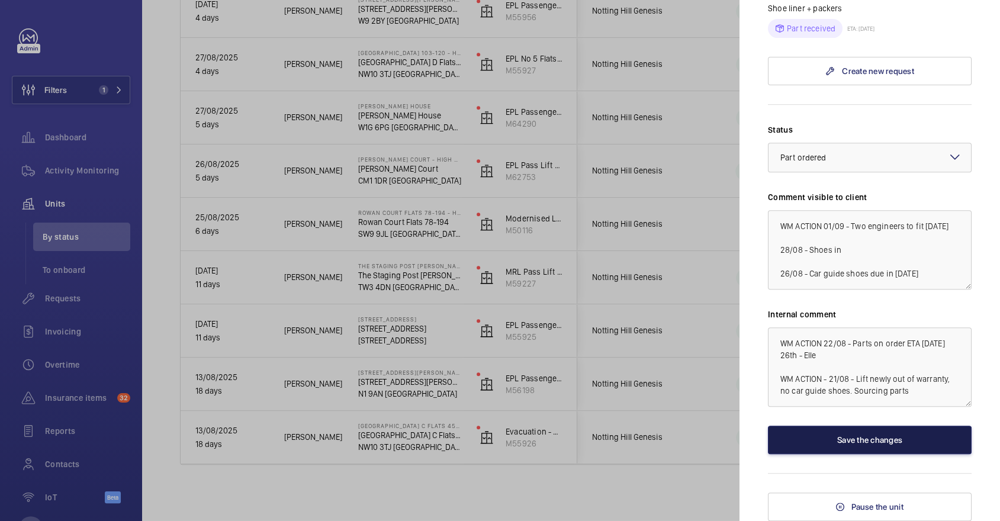
click at [891, 433] on button "Save the changes" at bounding box center [870, 439] width 204 height 28
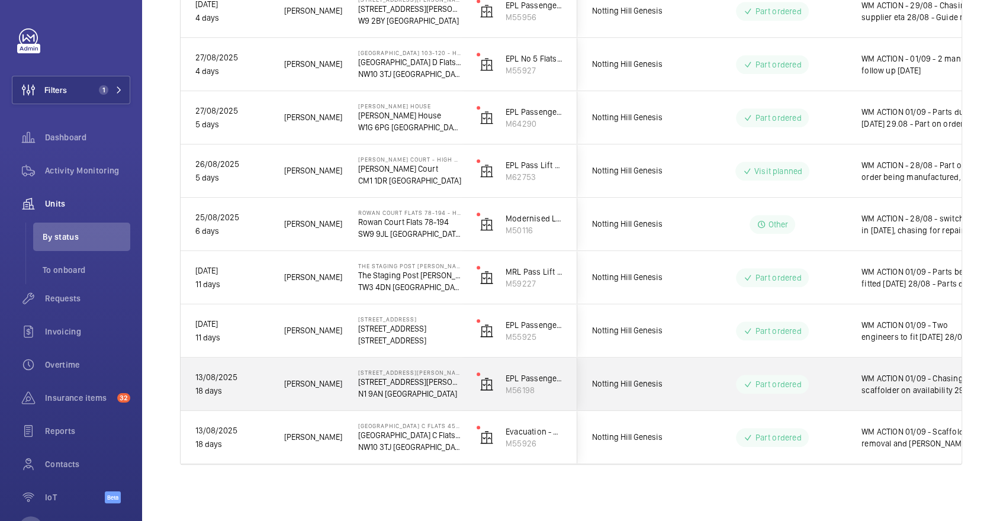
click at [800, 381] on p "Part ordered" at bounding box center [778, 384] width 46 height 12
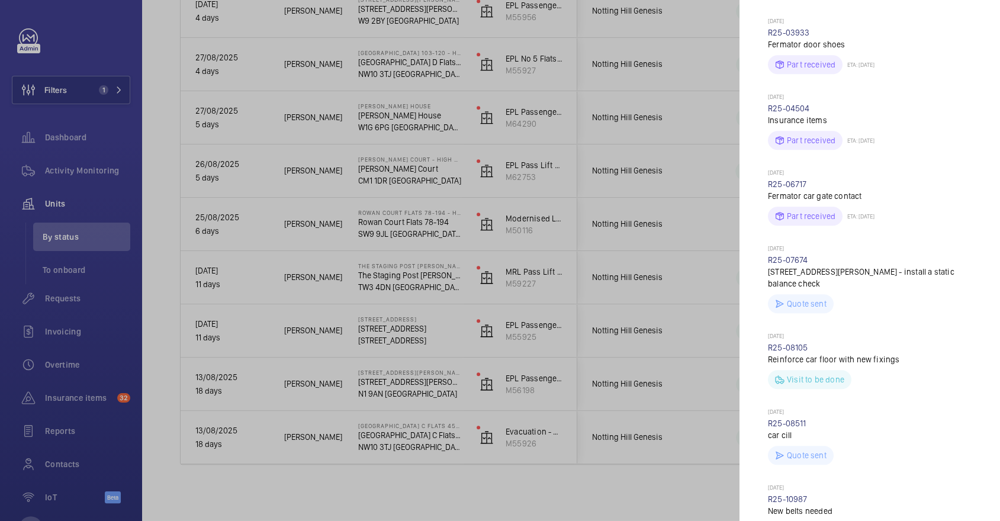
scroll to position [1215, 0]
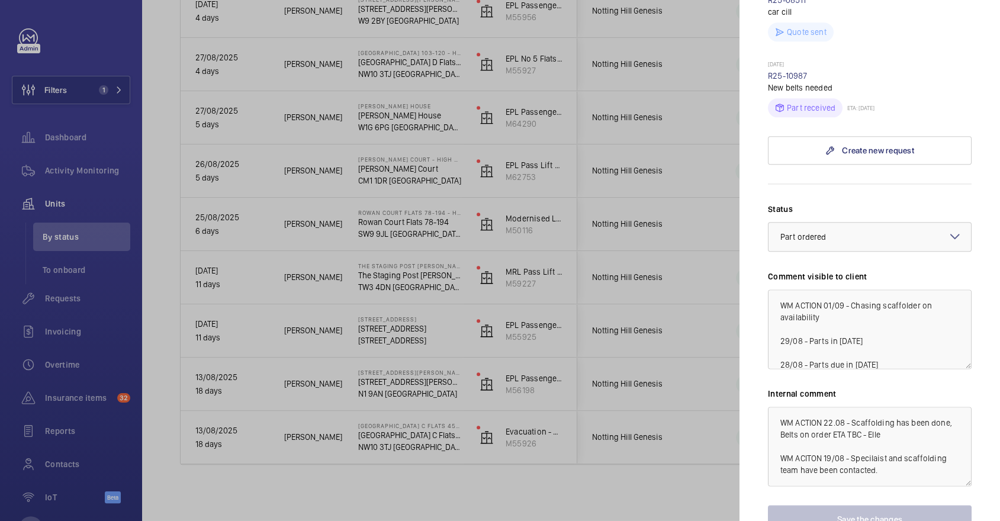
click at [622, 322] on div at bounding box center [500, 260] width 1000 height 521
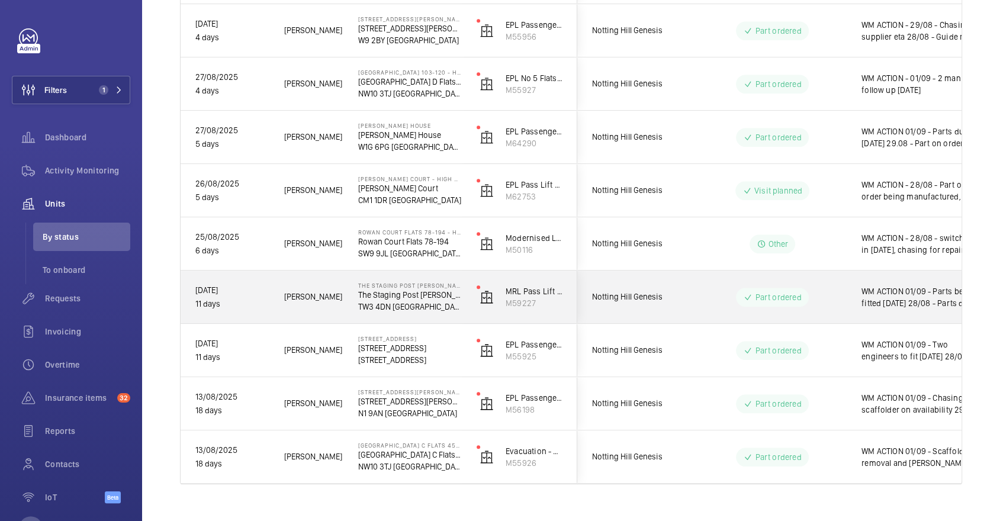
scroll to position [628, 0]
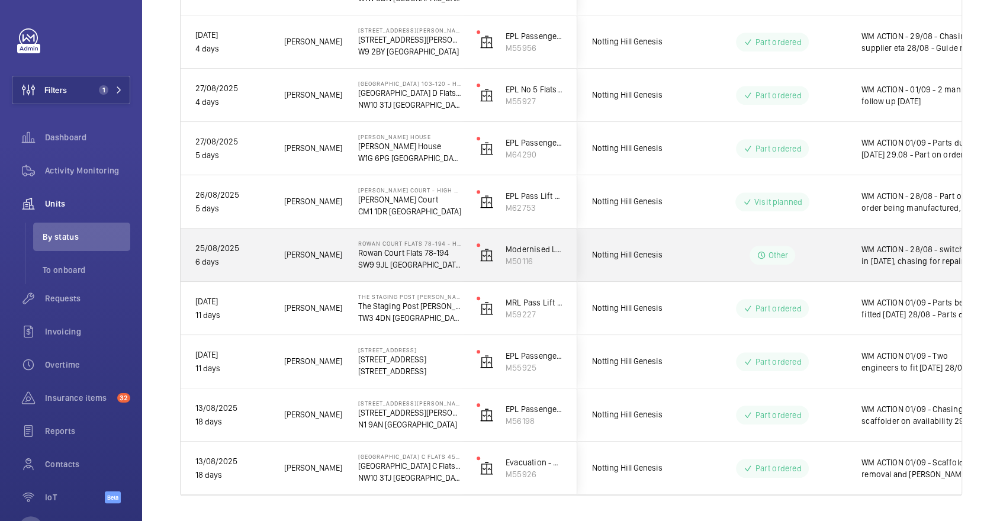
click at [722, 258] on wm-front-pills-cell "Other" at bounding box center [771, 255] width 147 height 19
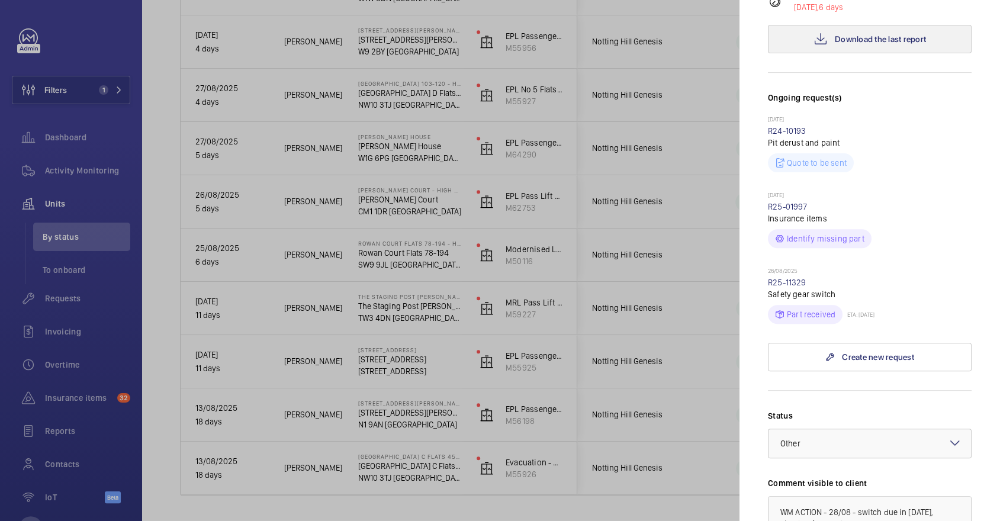
scroll to position [555, 0]
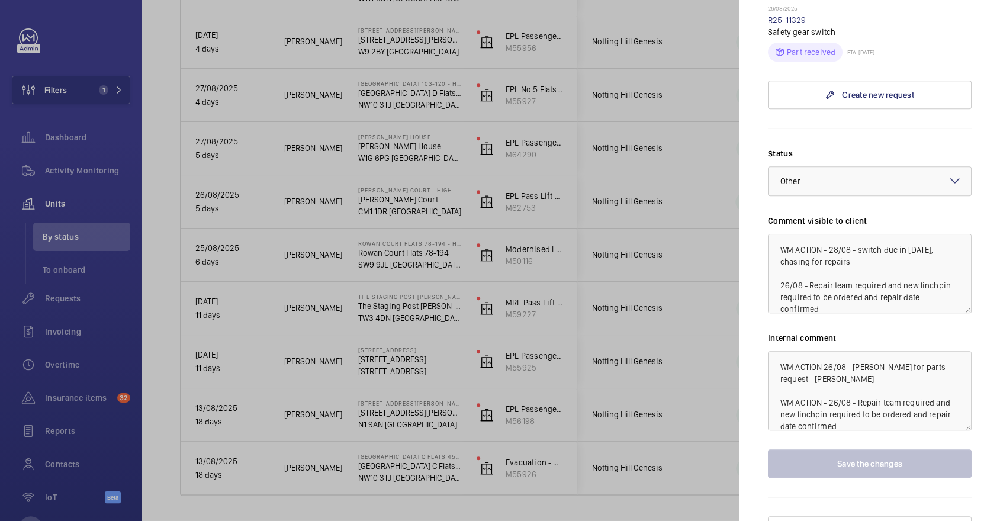
click at [672, 248] on div at bounding box center [500, 260] width 1000 height 521
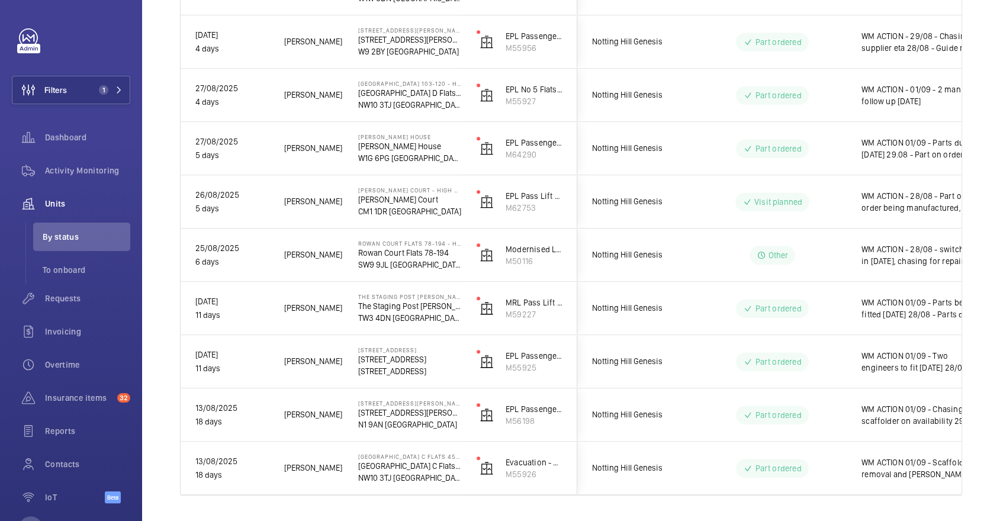
scroll to position [0, 0]
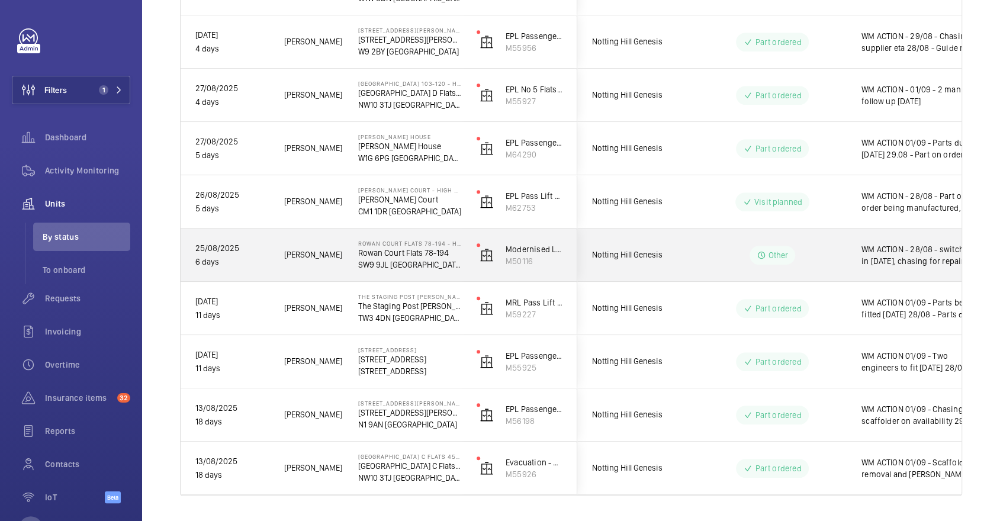
click at [670, 257] on span "Notting Hill Genesis" at bounding box center [637, 255] width 91 height 14
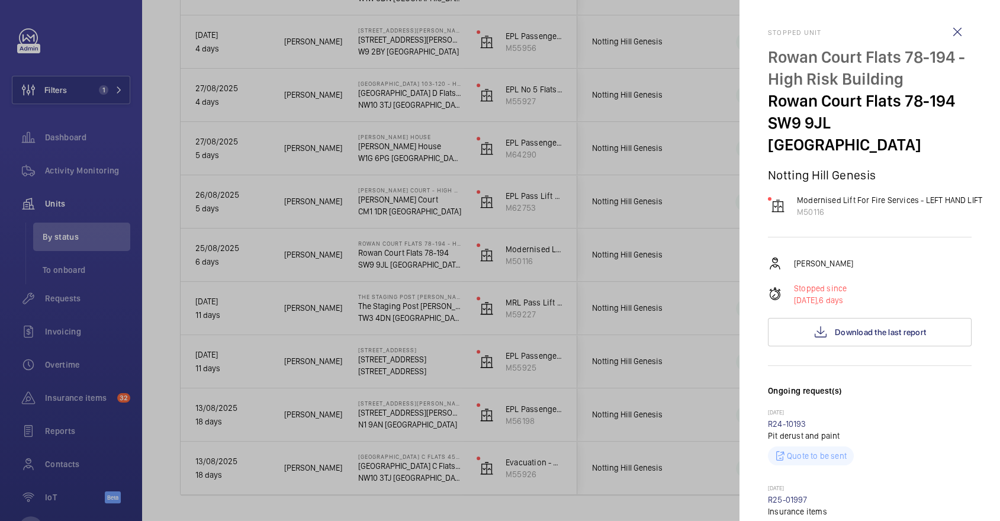
click at [543, 330] on div at bounding box center [500, 260] width 1000 height 521
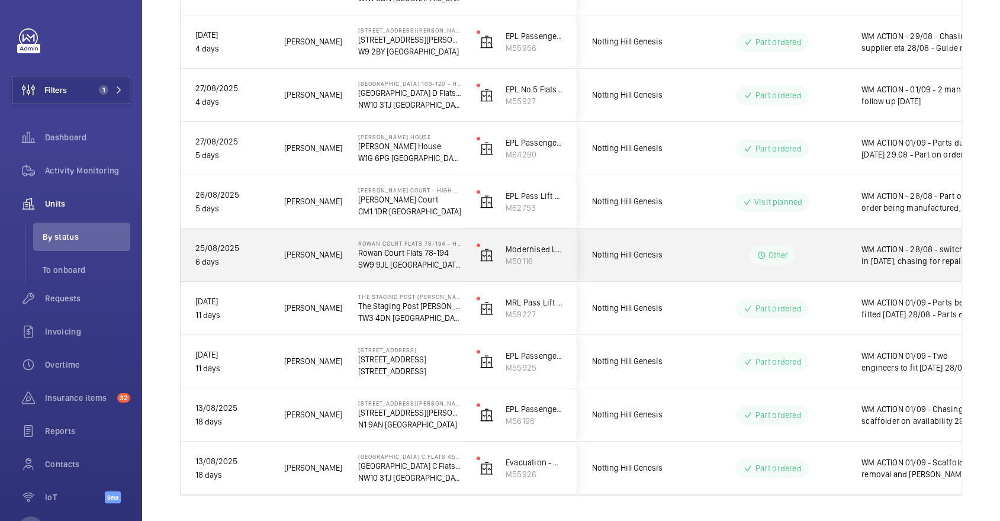
click at [656, 260] on span "Notting Hill Genesis" at bounding box center [637, 255] width 91 height 14
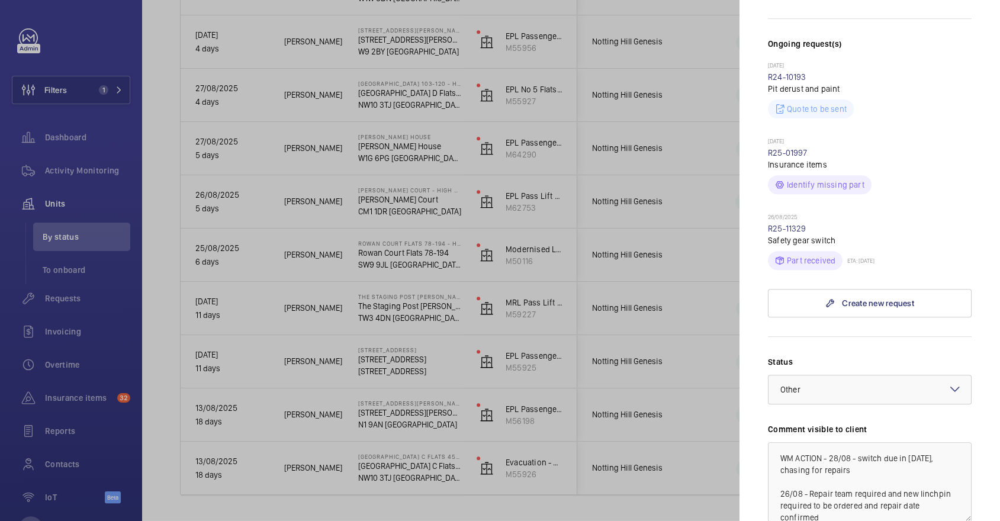
scroll to position [328, 0]
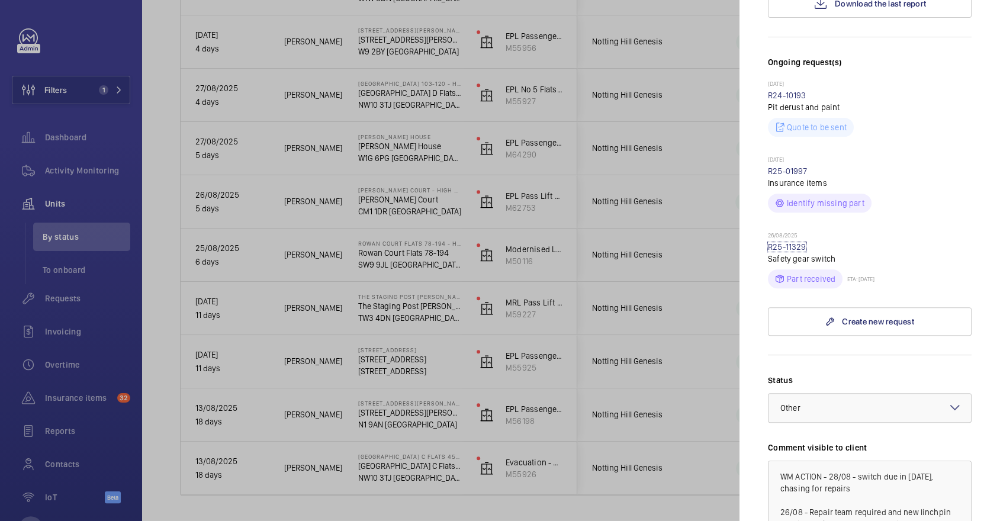
click at [785, 242] on link "R25-11329" at bounding box center [787, 246] width 38 height 9
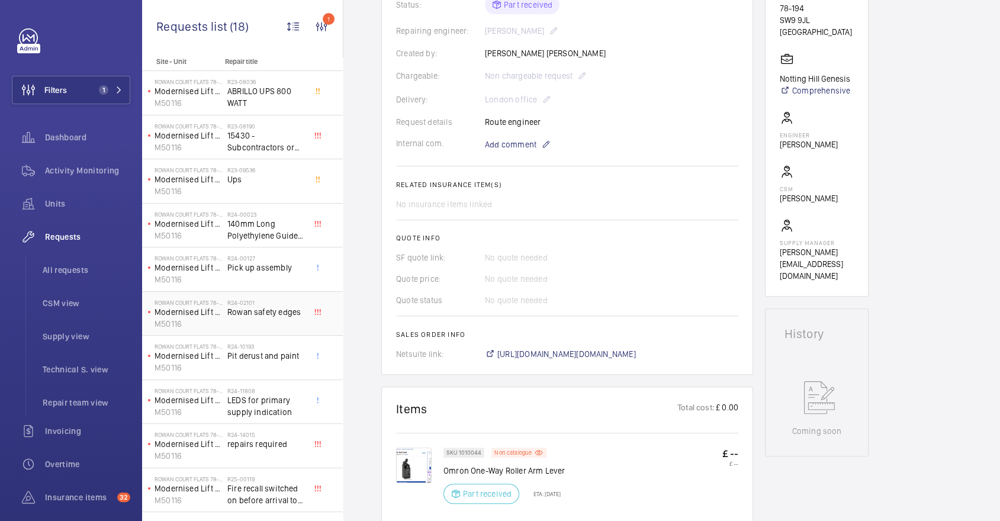
scroll to position [288, 0]
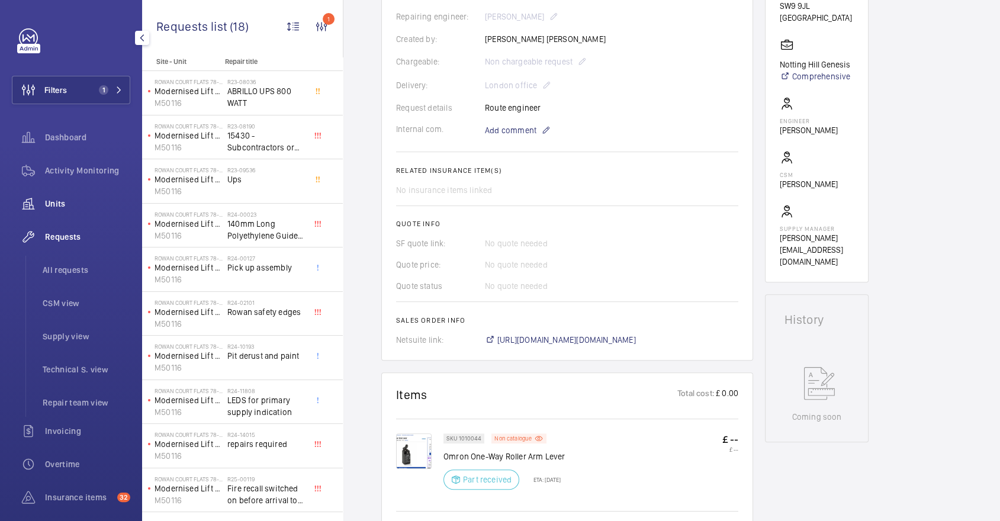
click at [82, 194] on div "Units" at bounding box center [71, 203] width 118 height 28
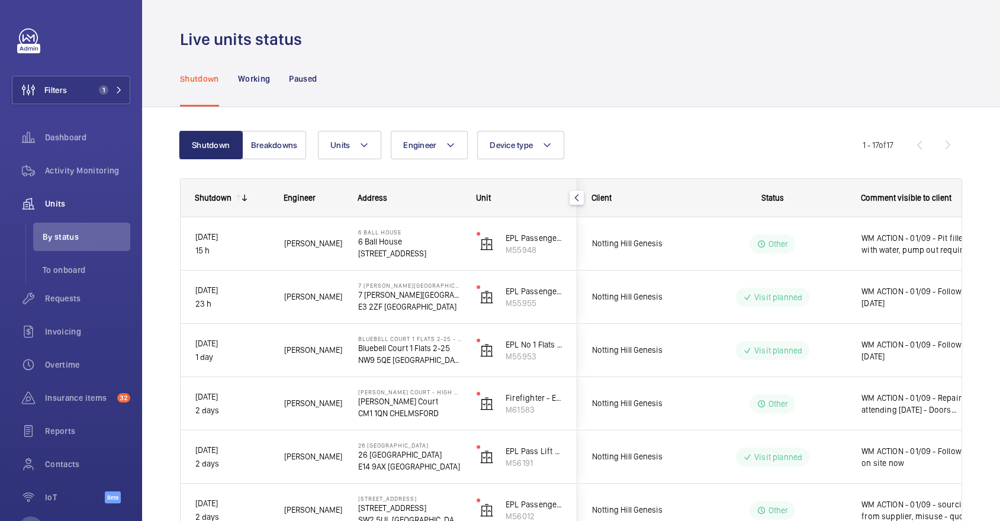
scroll to position [659, 0]
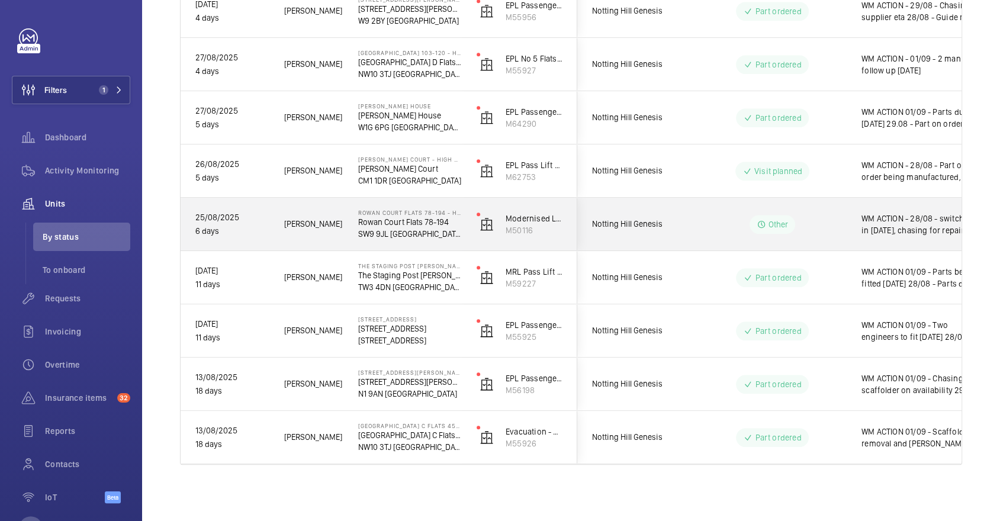
click at [692, 220] on div "Other" at bounding box center [765, 224] width 162 height 43
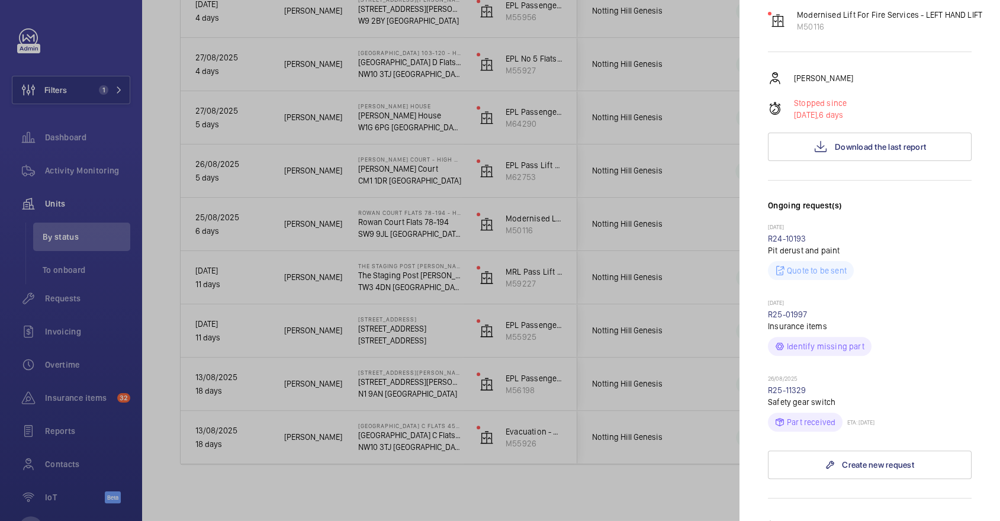
scroll to position [0, 0]
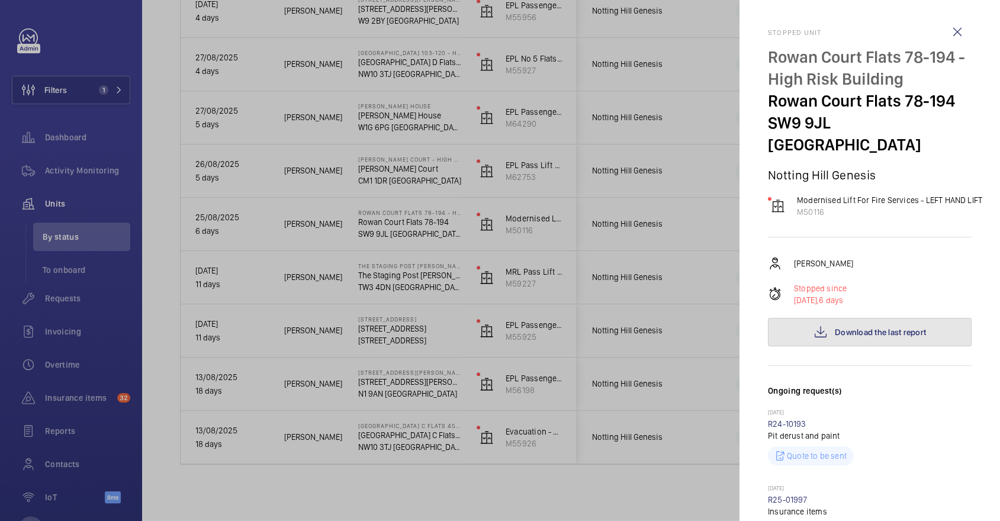
click at [881, 327] on span "Download the last report" at bounding box center [879, 331] width 91 height 9
click at [555, 245] on div at bounding box center [500, 260] width 1000 height 521
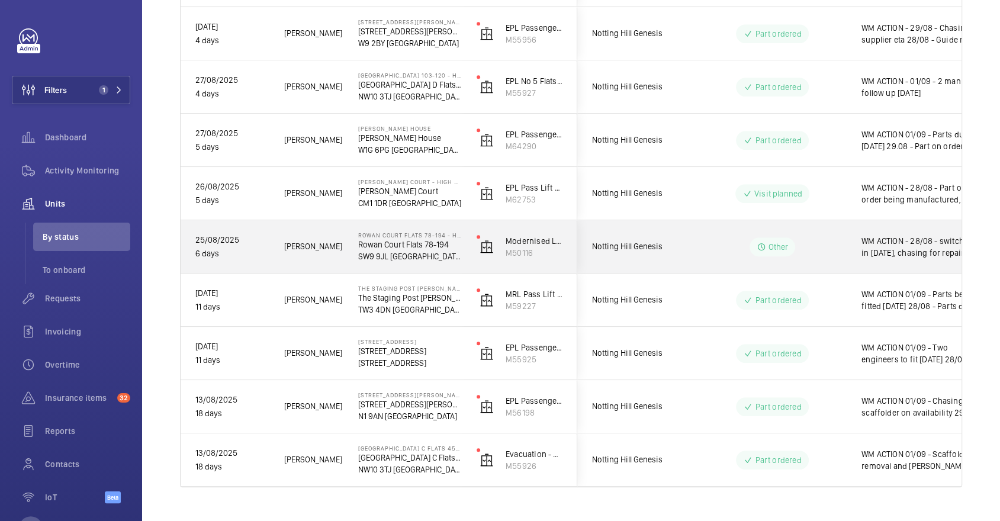
scroll to position [628, 0]
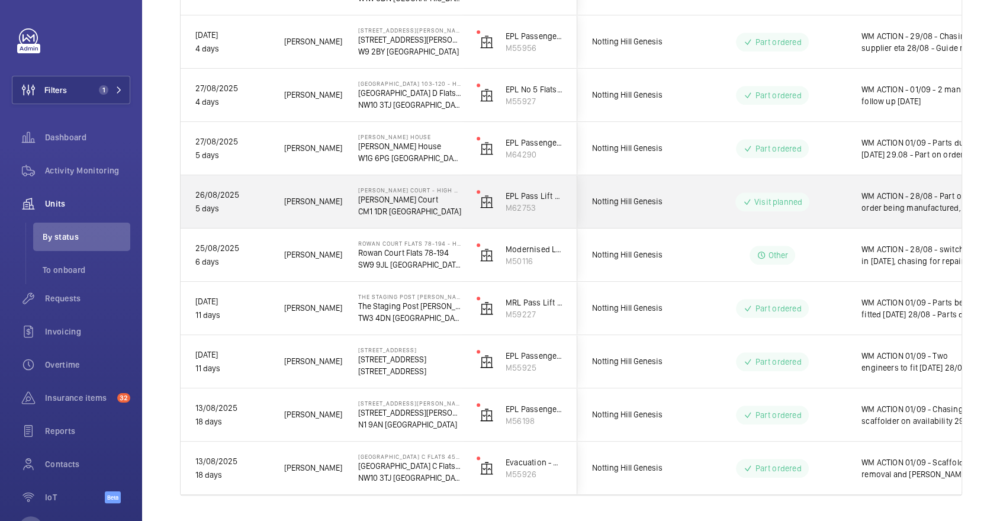
click at [764, 197] on p "Visit planned" at bounding box center [778, 202] width 48 height 12
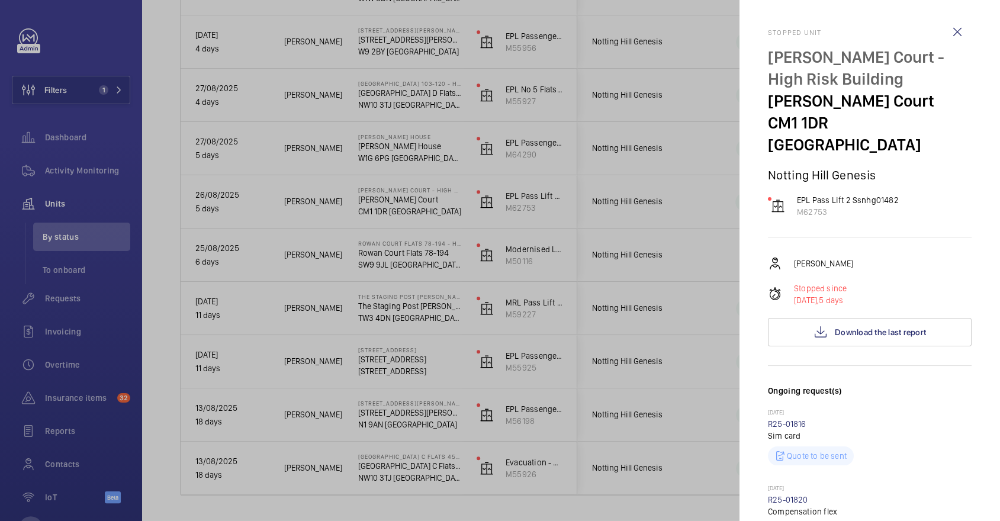
click at [380, 254] on div at bounding box center [500, 260] width 1000 height 521
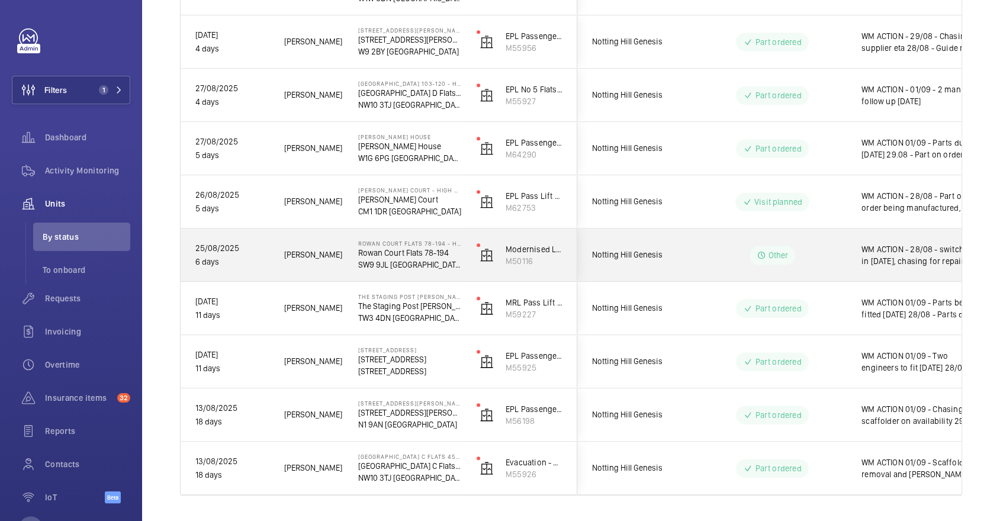
click at [849, 257] on div "WM ACTION - 28/08 - switch due in today, chasing for repairs 26/08 - Repair tea…" at bounding box center [915, 255] width 137 height 51
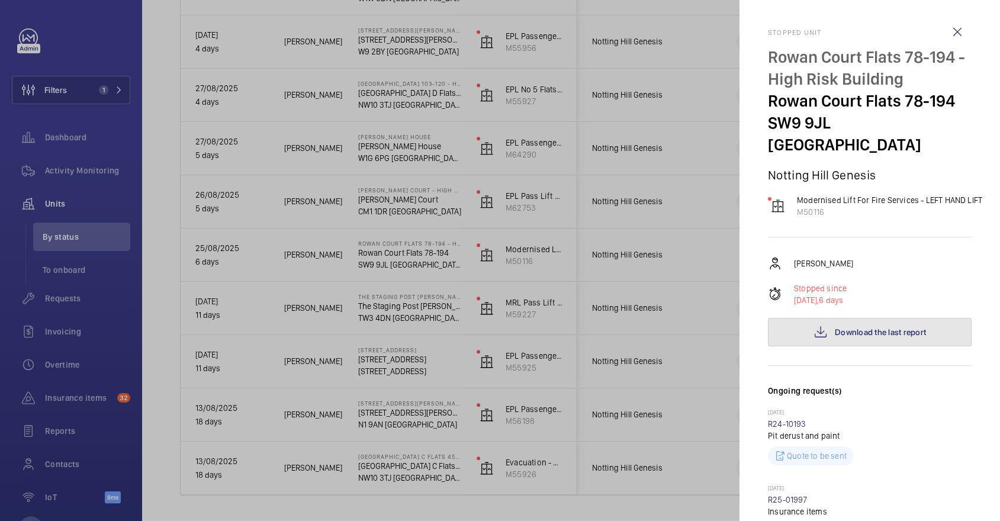
click at [886, 318] on button "Download the last report" at bounding box center [870, 332] width 204 height 28
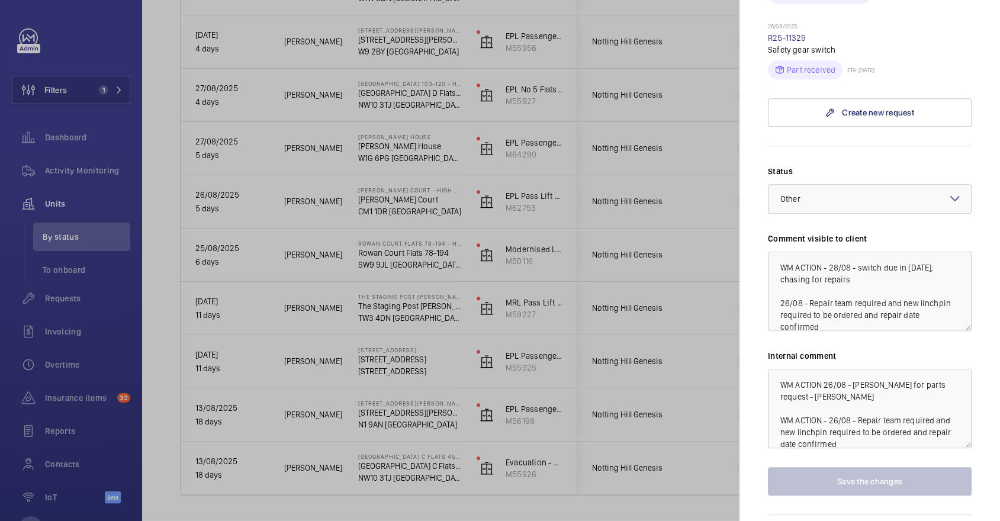
scroll to position [536, 0]
click at [636, 256] on div at bounding box center [500, 260] width 1000 height 521
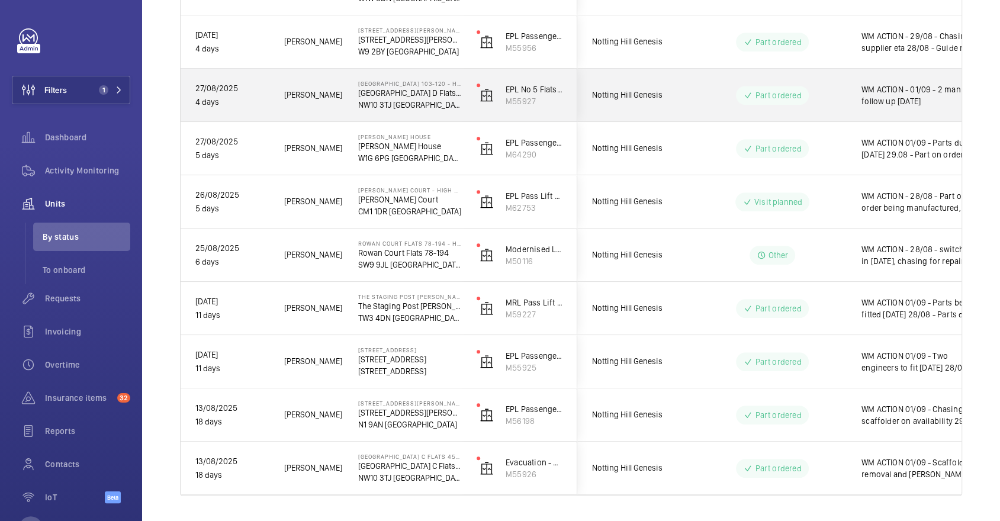
click at [852, 100] on div "WM ACTION - 01/09 - 2 man follow up today" at bounding box center [915, 95] width 137 height 51
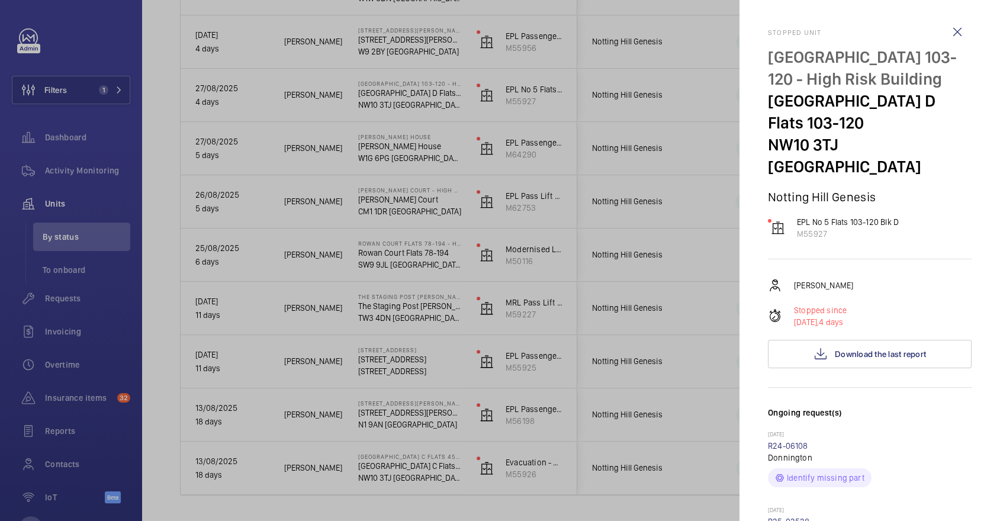
click at [656, 131] on div at bounding box center [500, 260] width 1000 height 521
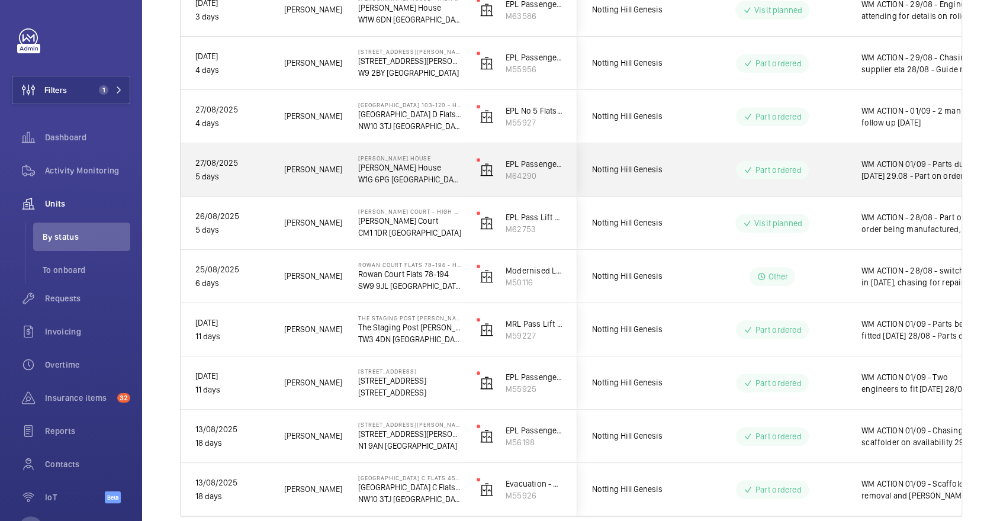
scroll to position [612, 0]
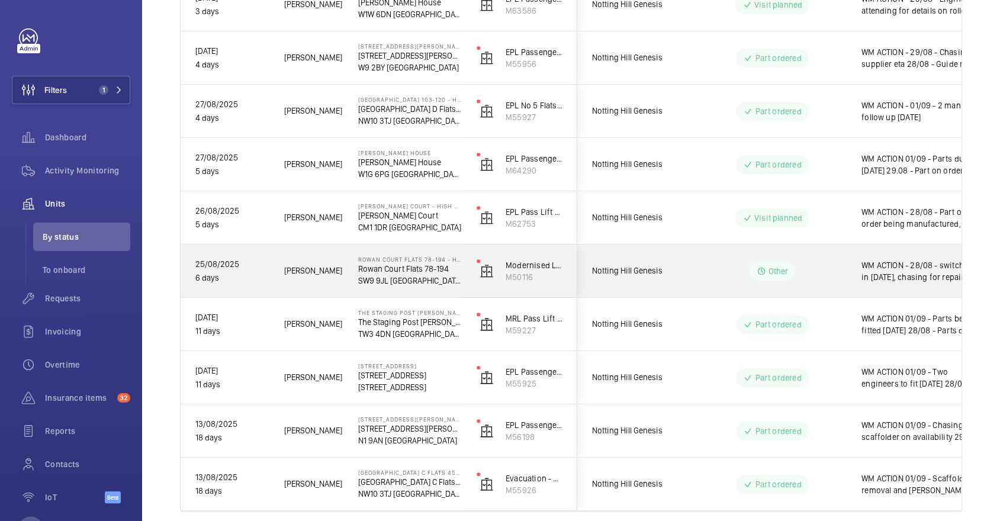
click at [736, 265] on wm-front-pills-cell "Other" at bounding box center [771, 271] width 147 height 19
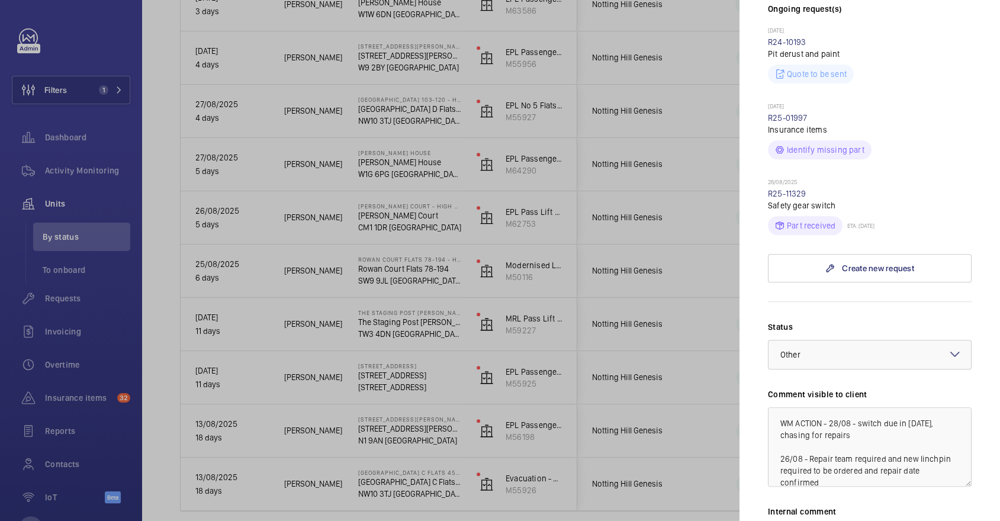
scroll to position [0, 0]
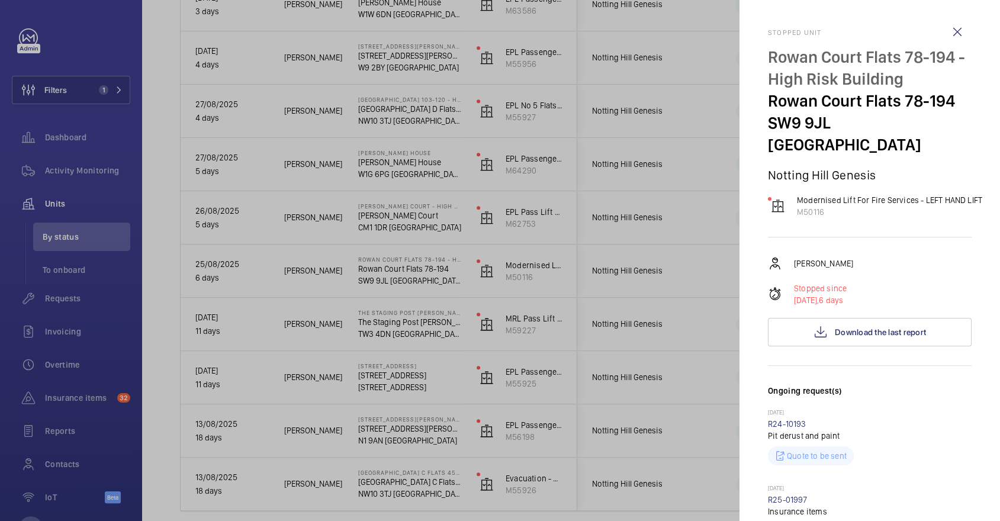
click at [647, 242] on div at bounding box center [500, 260] width 1000 height 521
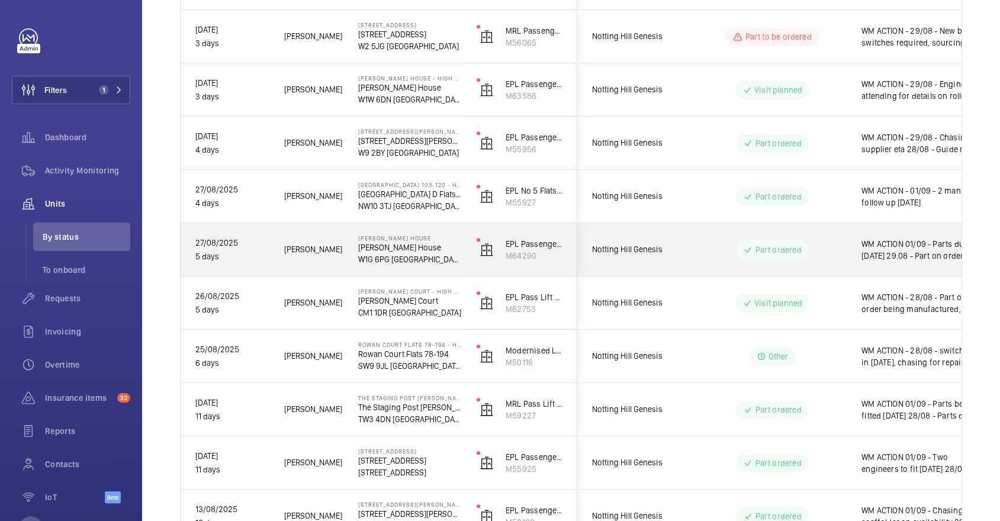
scroll to position [526, 0]
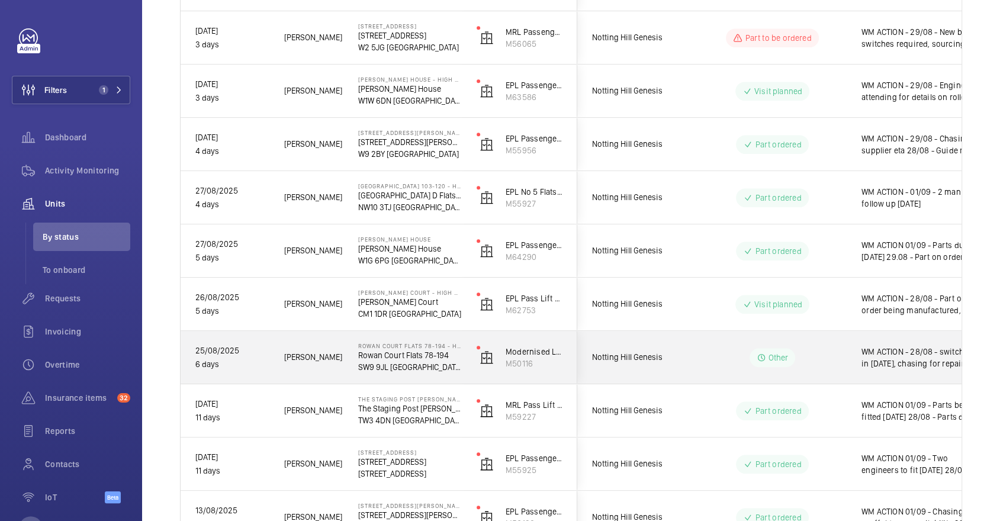
click at [721, 354] on wm-front-pills-cell "Other" at bounding box center [771, 357] width 147 height 19
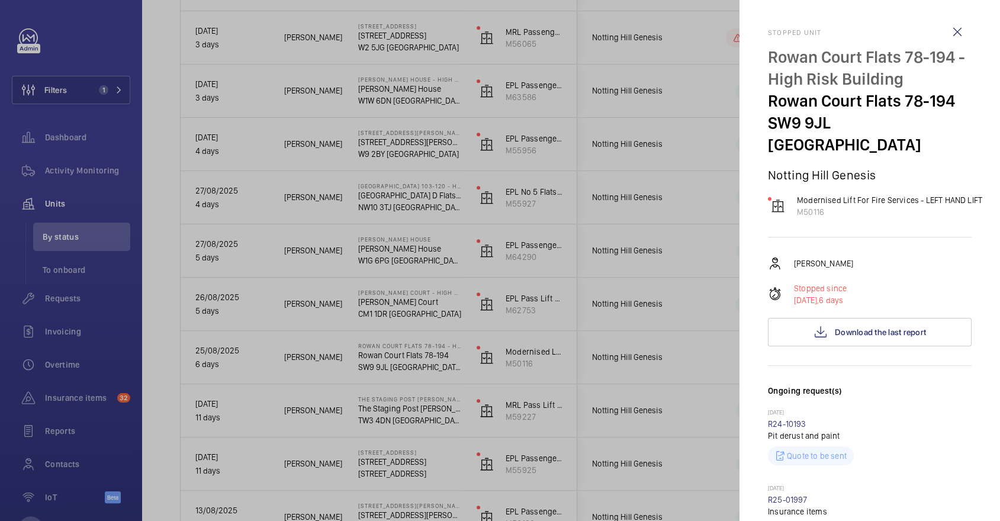
click at [691, 320] on div at bounding box center [500, 260] width 1000 height 521
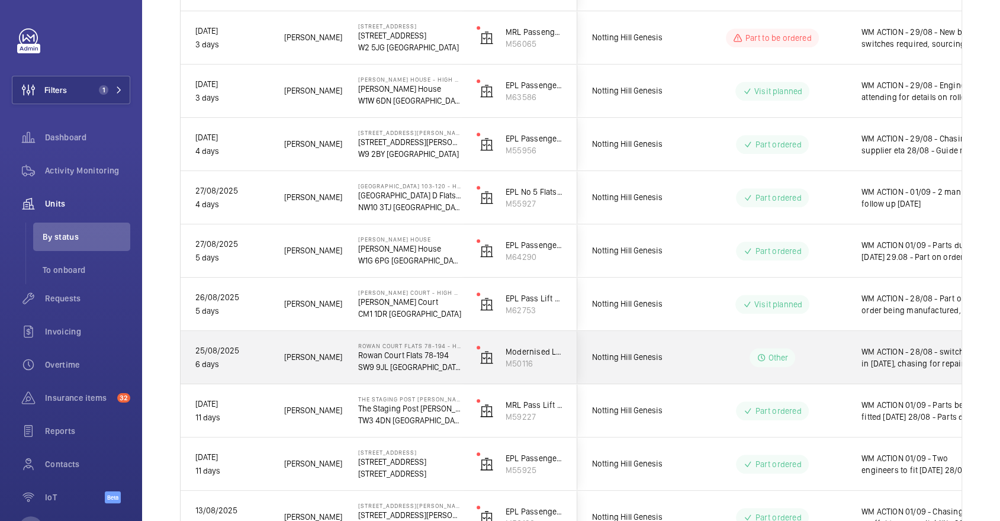
click at [723, 360] on wm-front-pills-cell "Other" at bounding box center [771, 357] width 147 height 19
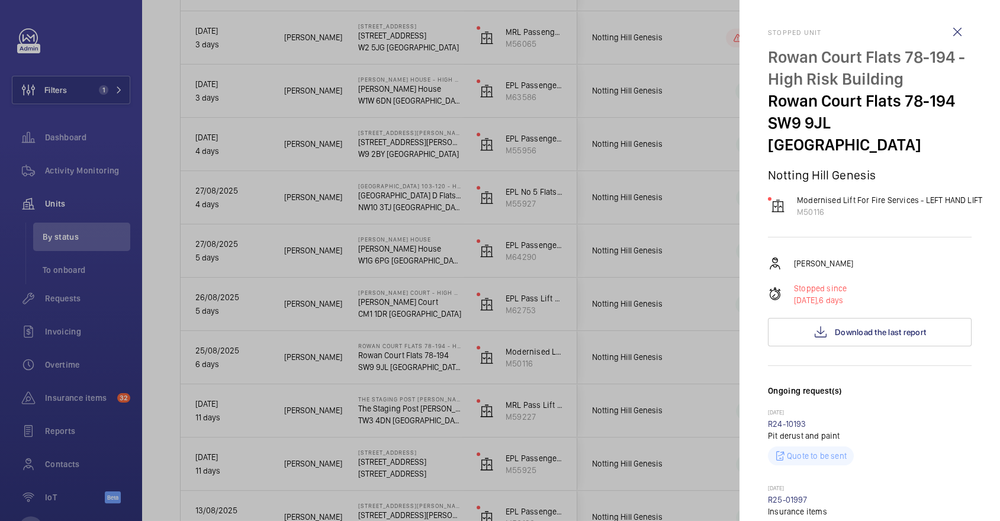
click at [712, 333] on div at bounding box center [500, 260] width 1000 height 521
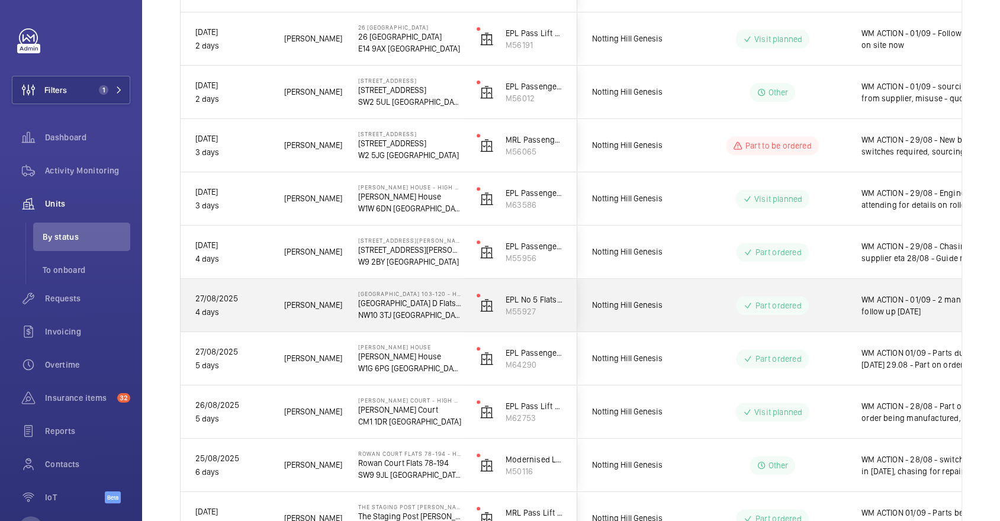
scroll to position [403, 0]
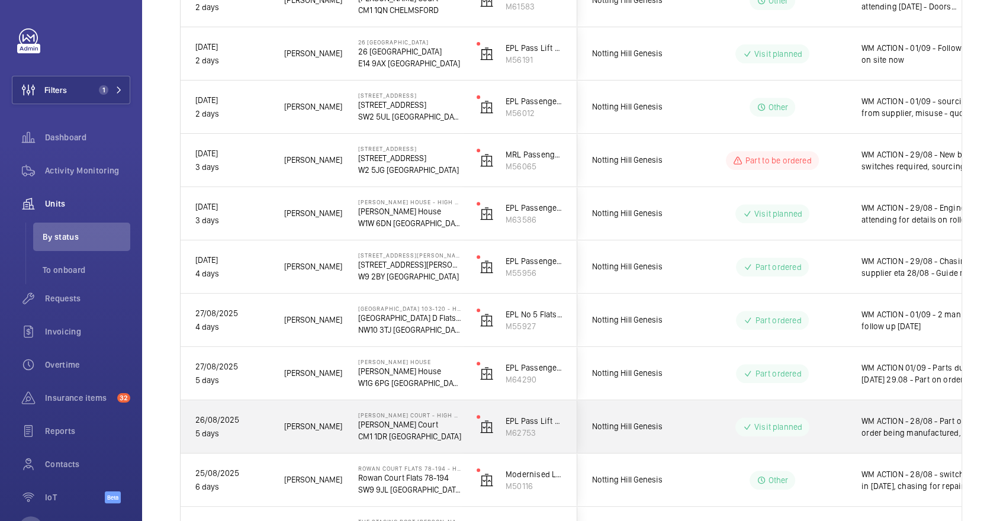
click at [717, 431] on wm-front-pills-cell "Visit planned" at bounding box center [771, 426] width 147 height 19
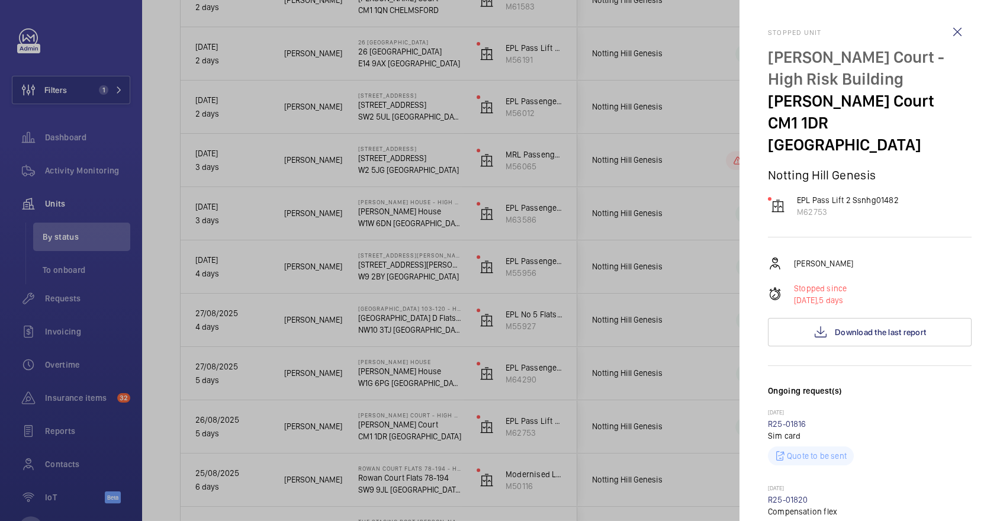
click at [629, 376] on div at bounding box center [500, 260] width 1000 height 521
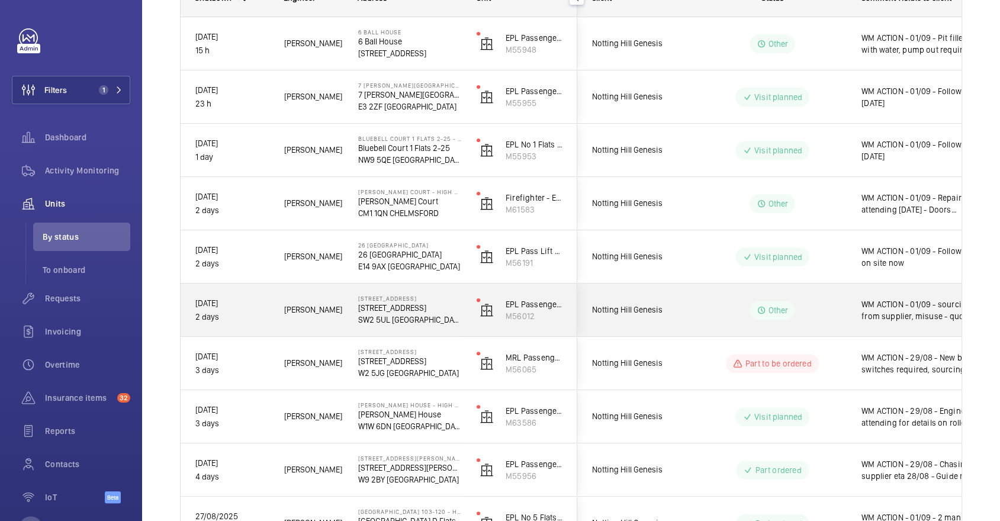
scroll to position [195, 0]
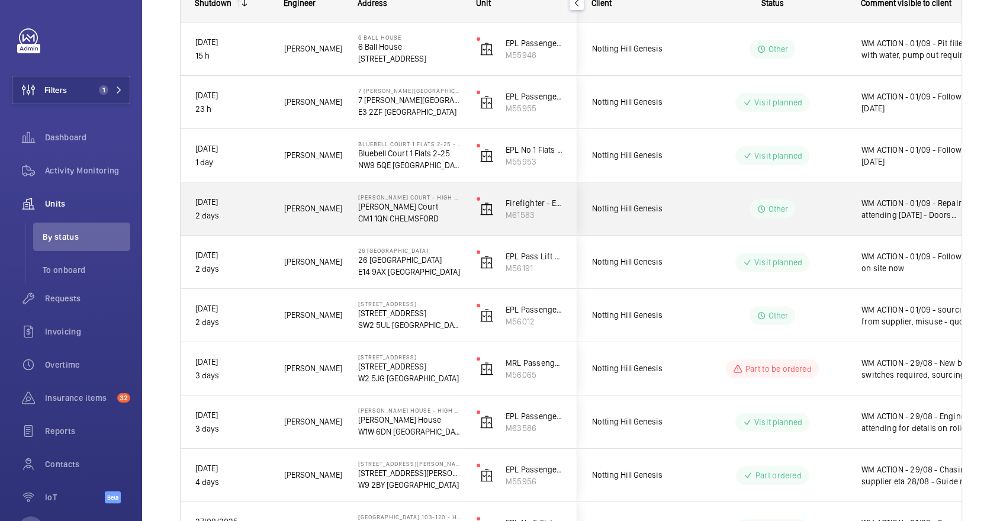
click at [848, 214] on div "WM ACTION - 01/09 - Repairs attending tomorrow 01/09 - Doors damaged, repair te…" at bounding box center [915, 208] width 137 height 51
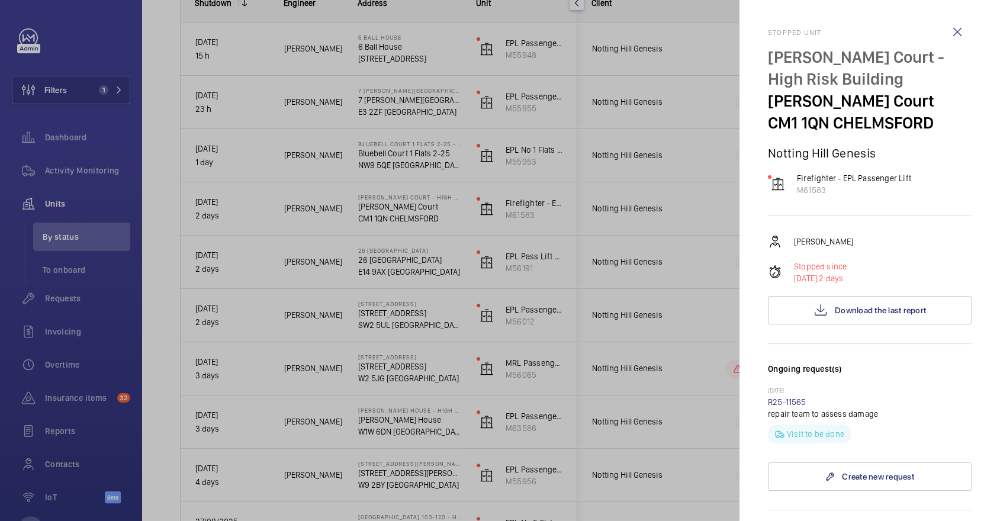
click at [639, 204] on div at bounding box center [500, 260] width 1000 height 521
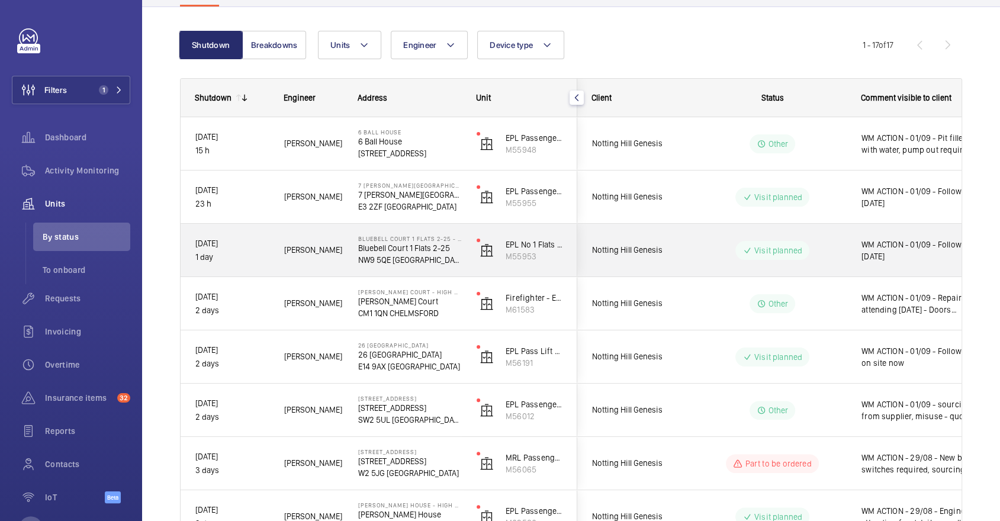
scroll to position [70, 0]
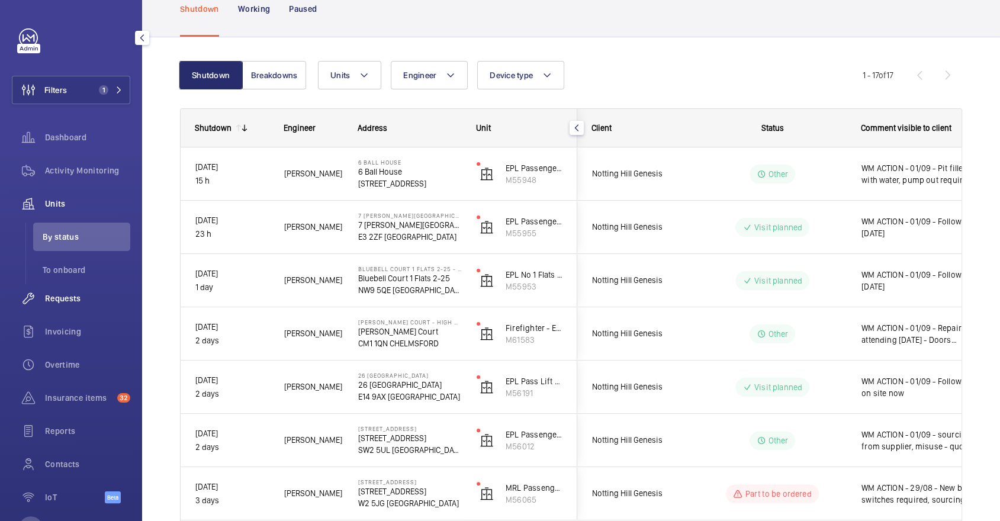
click at [53, 294] on span "Requests" at bounding box center [87, 298] width 85 height 12
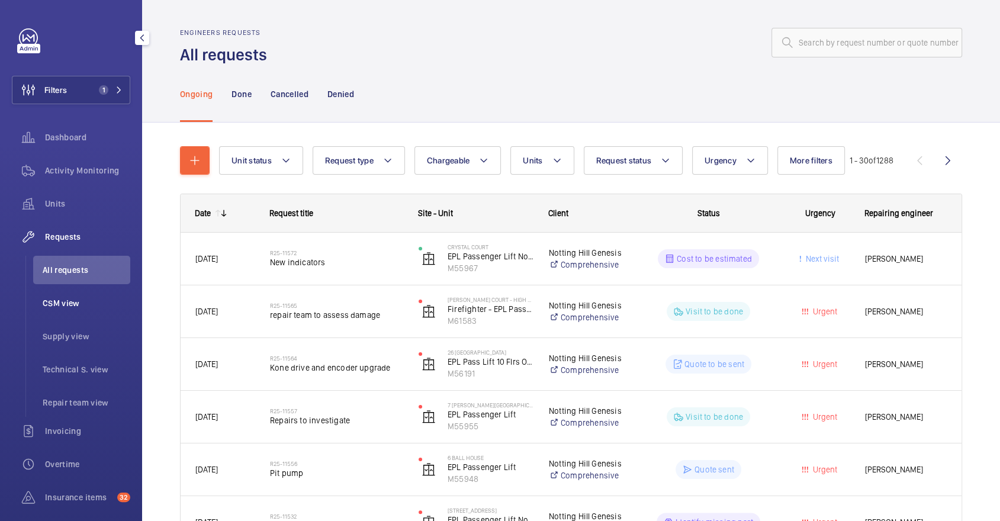
click at [96, 308] on span "CSM view" at bounding box center [87, 303] width 88 height 12
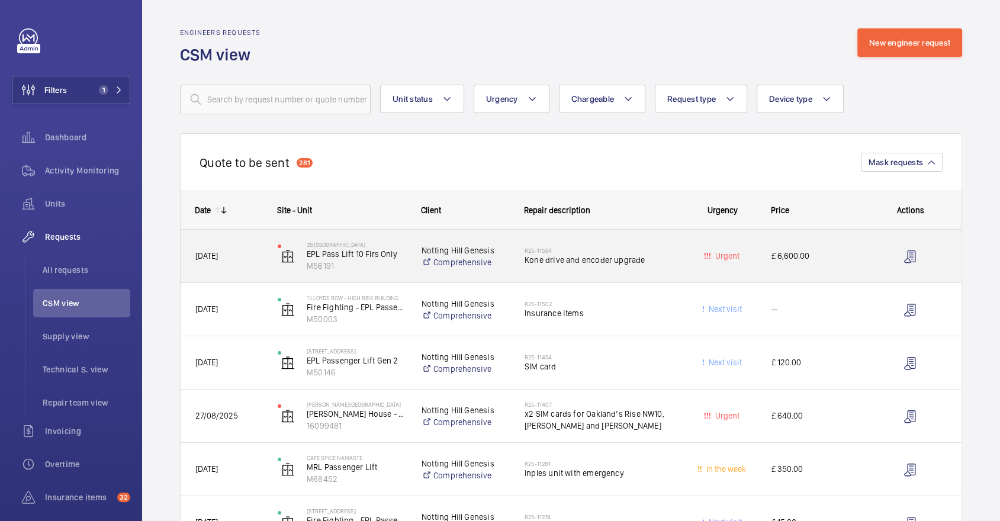
click at [377, 232] on div "26 Whitby House EPL Pass Lift 10 Flrs Only M56191" at bounding box center [334, 256] width 143 height 49
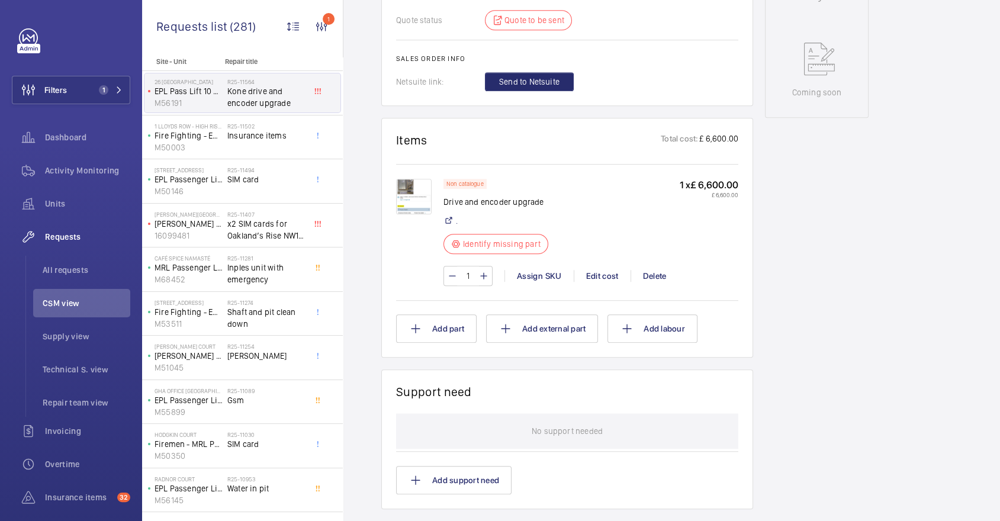
scroll to position [585, 0]
click at [409, 215] on img at bounding box center [414, 198] width 36 height 36
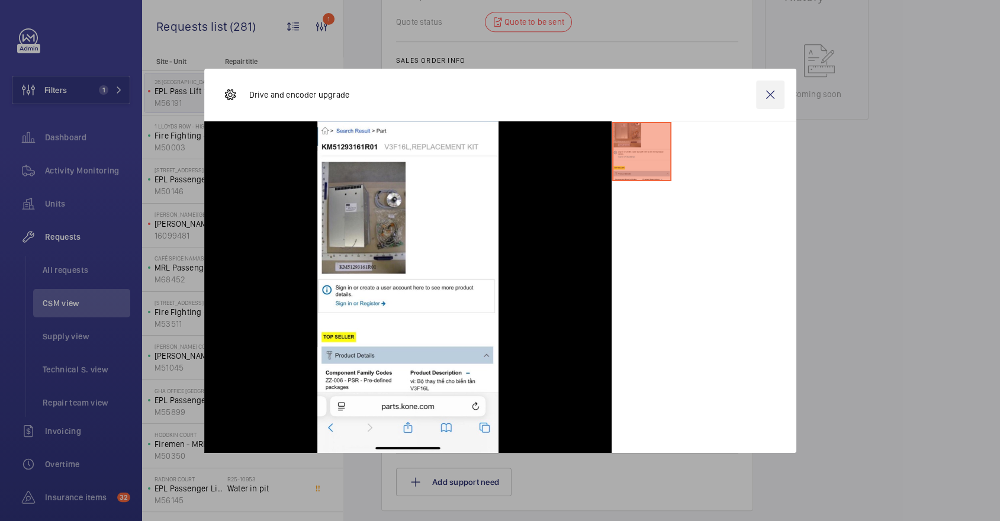
click at [767, 93] on wm-front-icon-button at bounding box center [770, 94] width 28 height 28
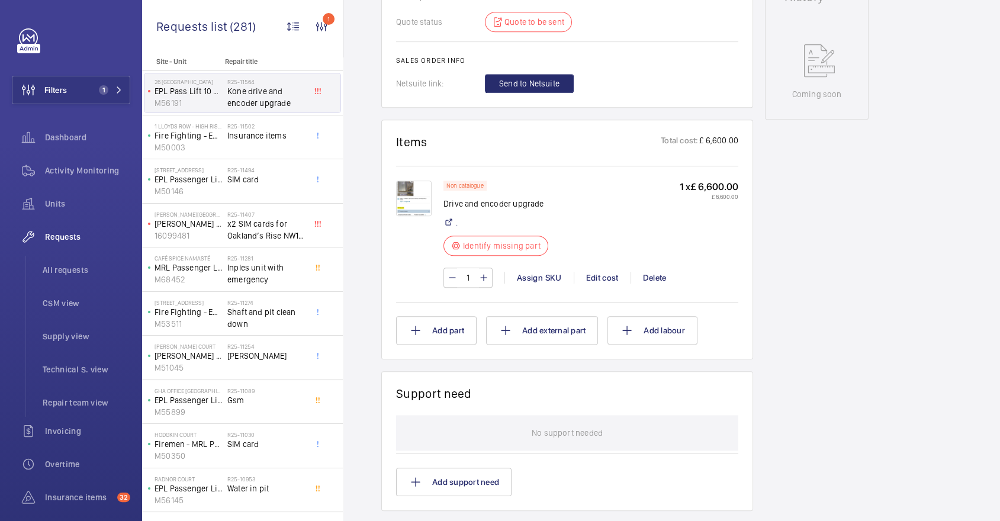
scroll to position [0, 0]
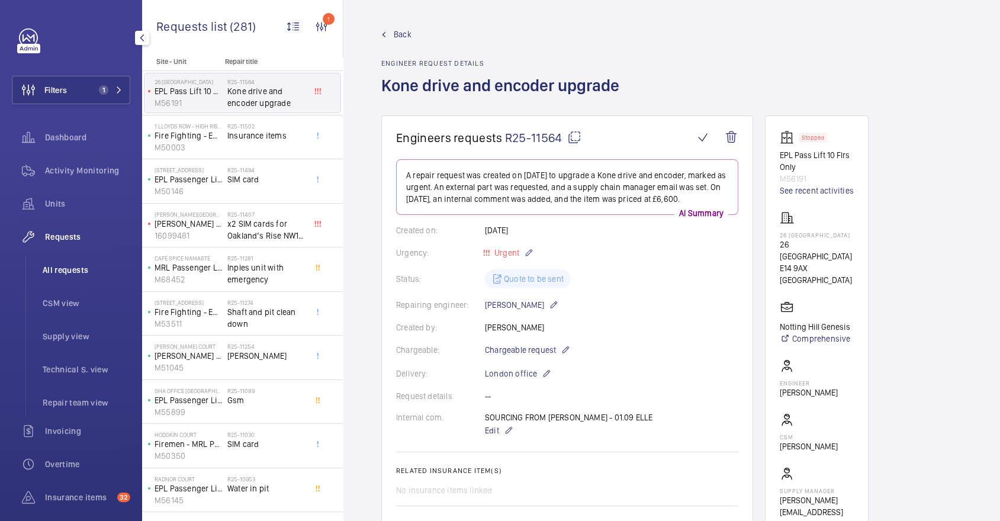
click at [65, 269] on span "All requests" at bounding box center [87, 270] width 88 height 12
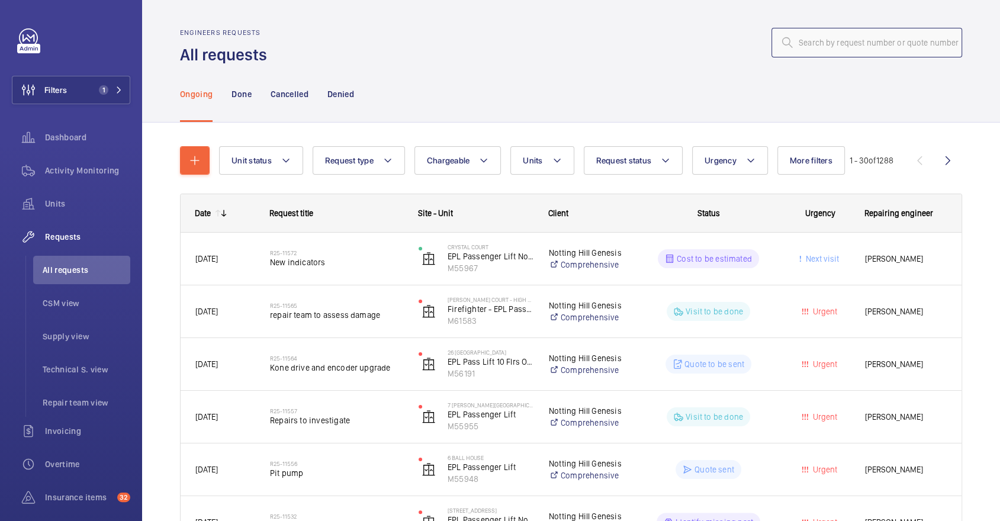
click at [854, 41] on input "text" at bounding box center [866, 43] width 191 height 30
paste input "R25-05369"
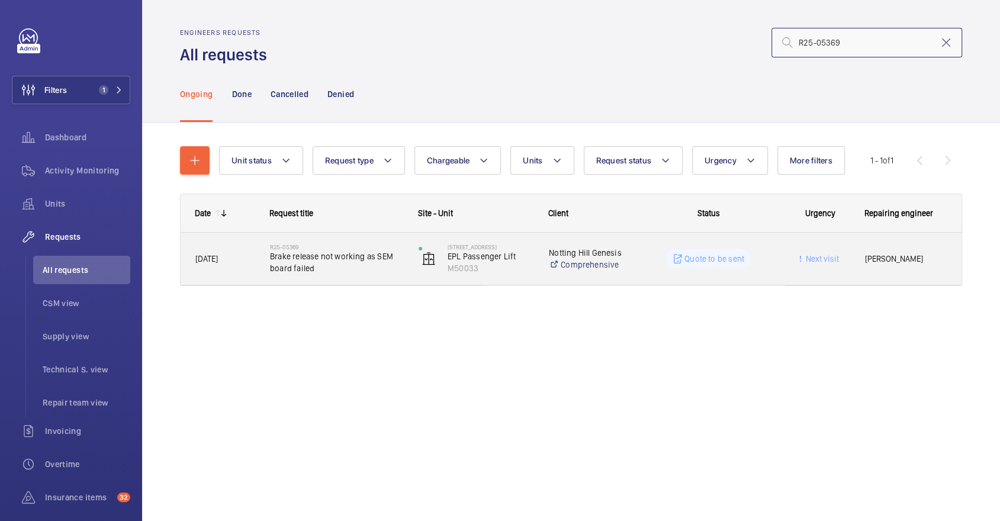
type input "R25-05369"
click at [357, 233] on div "R25-05369 Brake release not working as SEM board failed" at bounding box center [329, 258] width 147 height 53
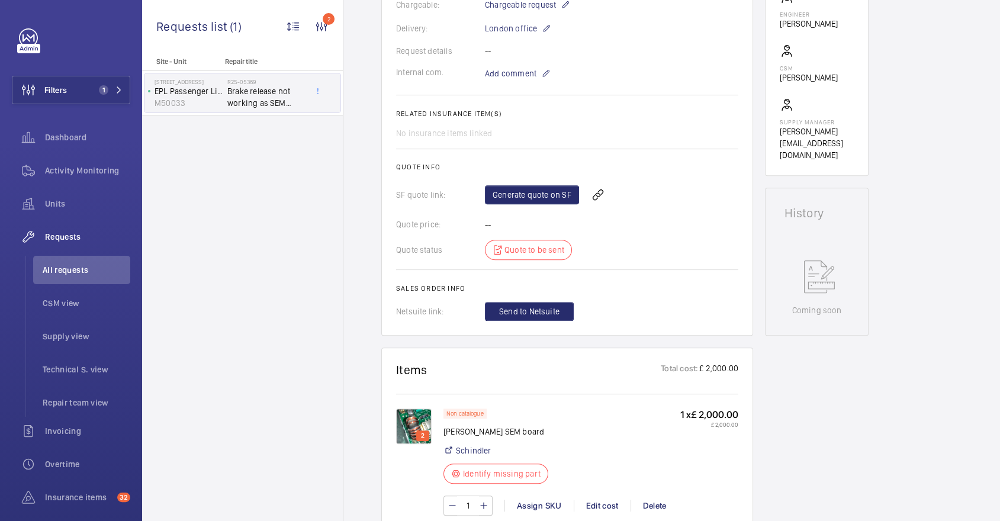
scroll to position [376, 0]
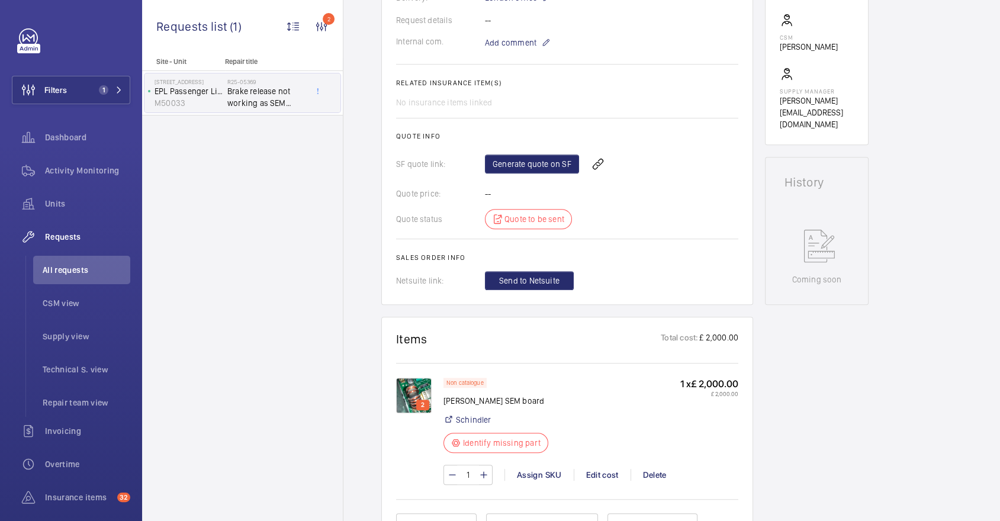
click at [421, 392] on img at bounding box center [414, 396] width 36 height 36
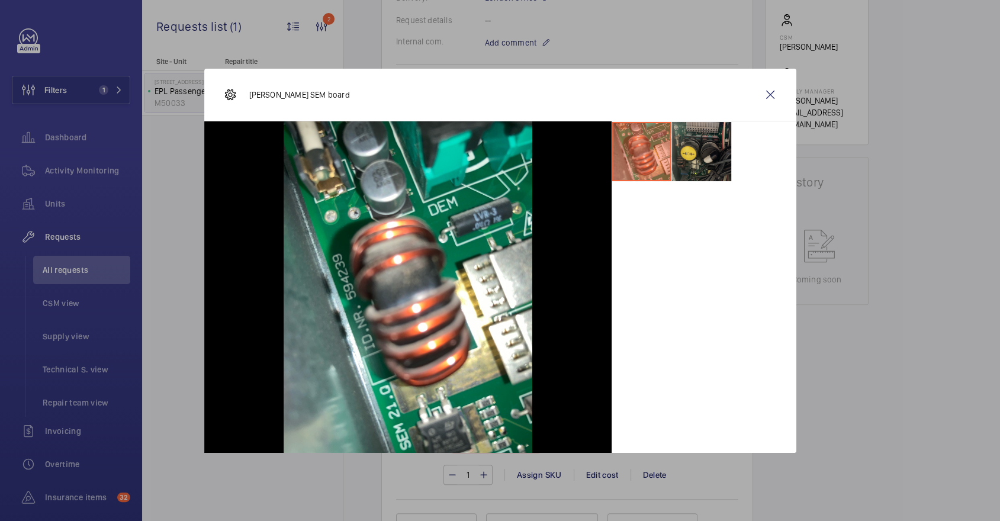
click at [708, 173] on li at bounding box center [701, 151] width 59 height 59
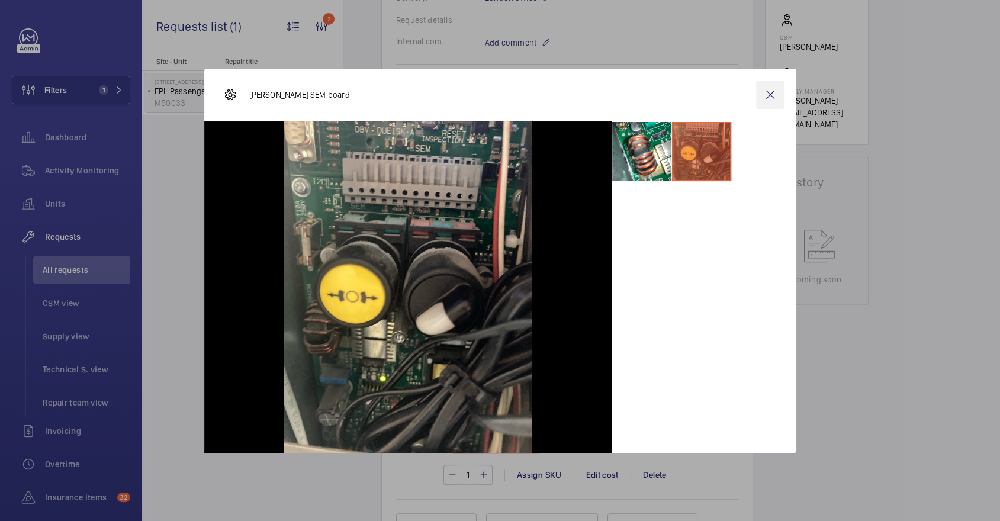
click at [767, 95] on wm-front-icon-button at bounding box center [770, 94] width 28 height 28
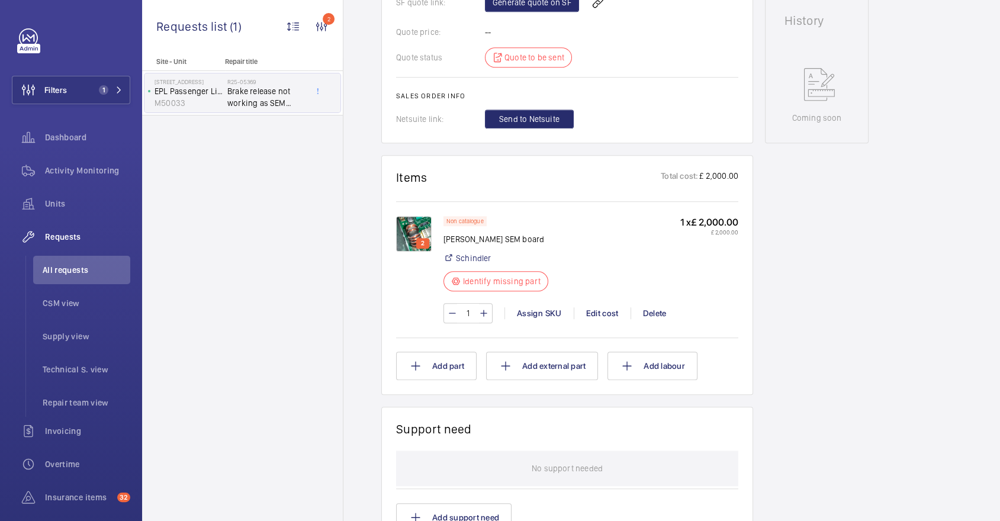
scroll to position [0, 0]
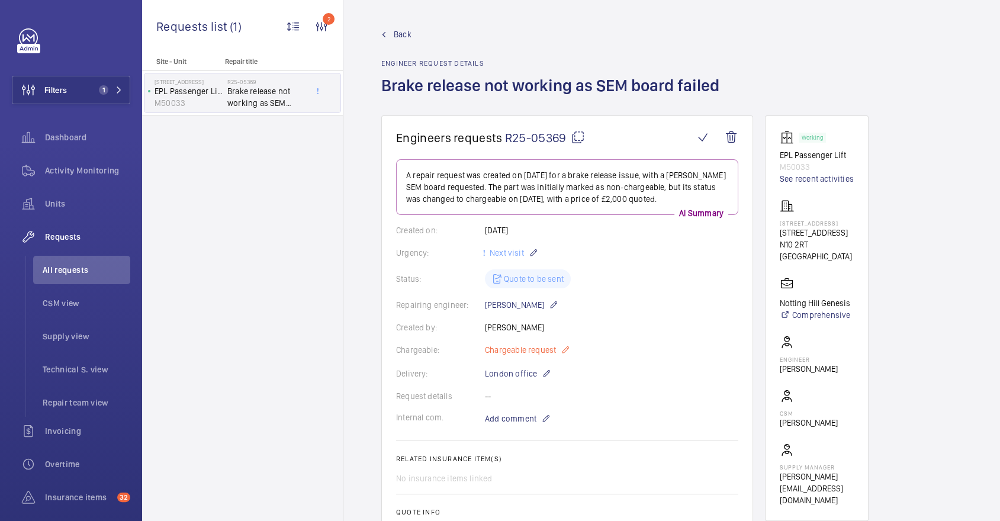
click at [563, 349] on mat-icon at bounding box center [564, 350] width 9 height 14
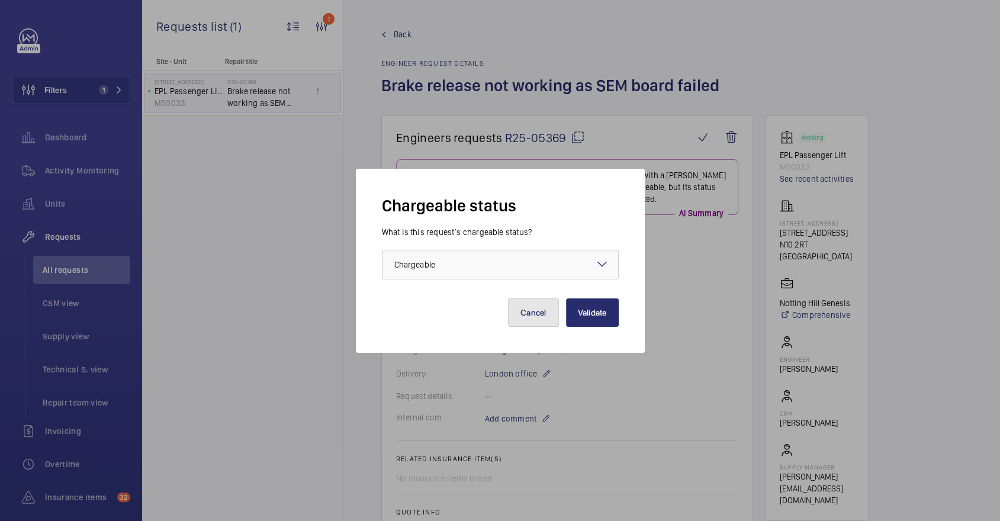
click at [537, 306] on button "Cancel" at bounding box center [533, 312] width 51 height 28
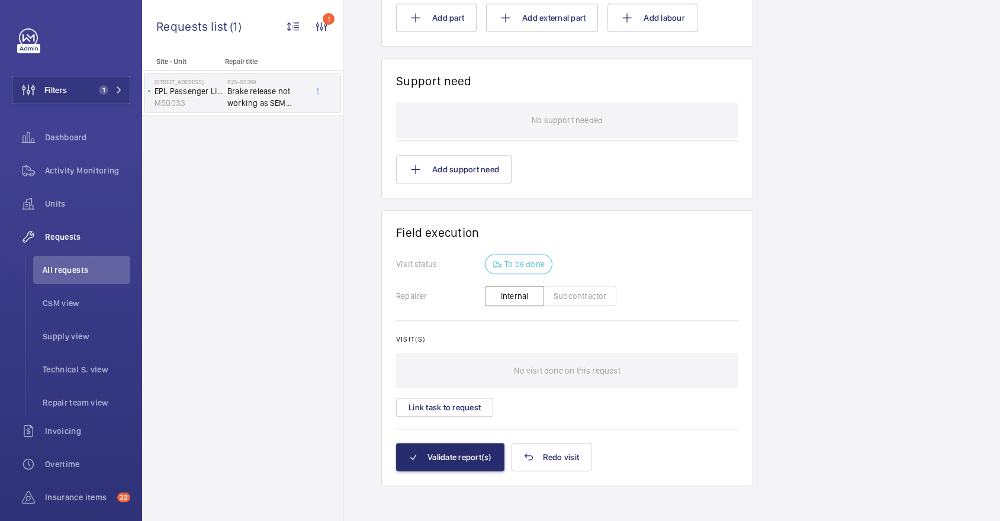
scroll to position [613, 0]
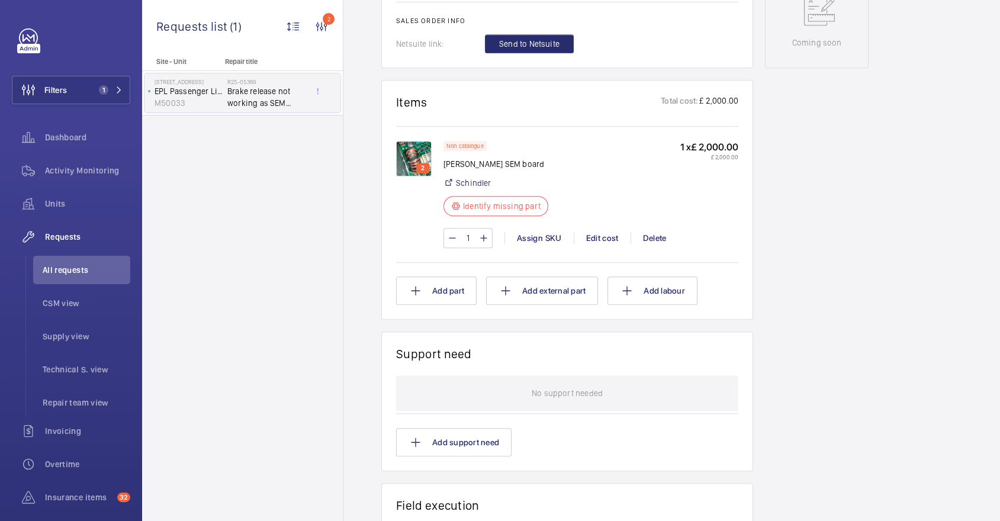
click at [417, 158] on img at bounding box center [414, 159] width 36 height 36
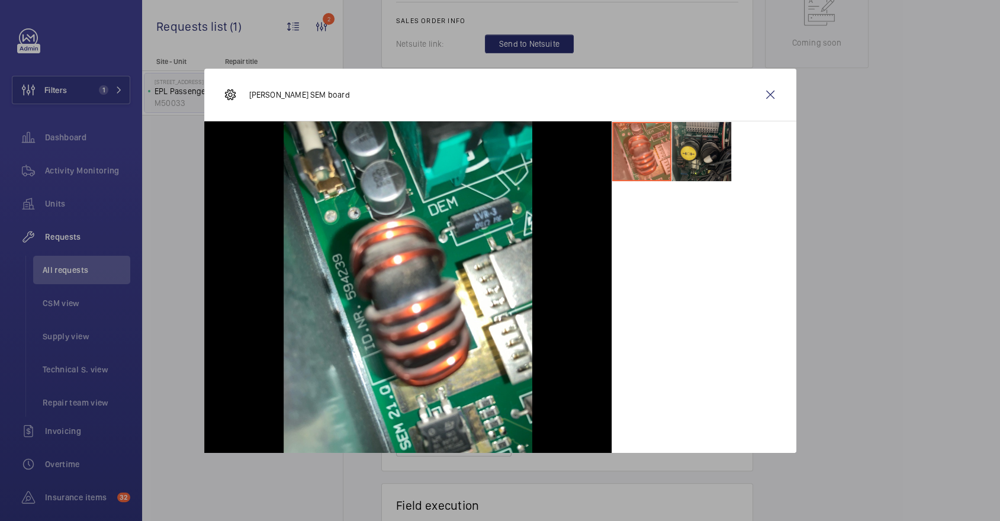
click at [699, 152] on li at bounding box center [701, 151] width 59 height 59
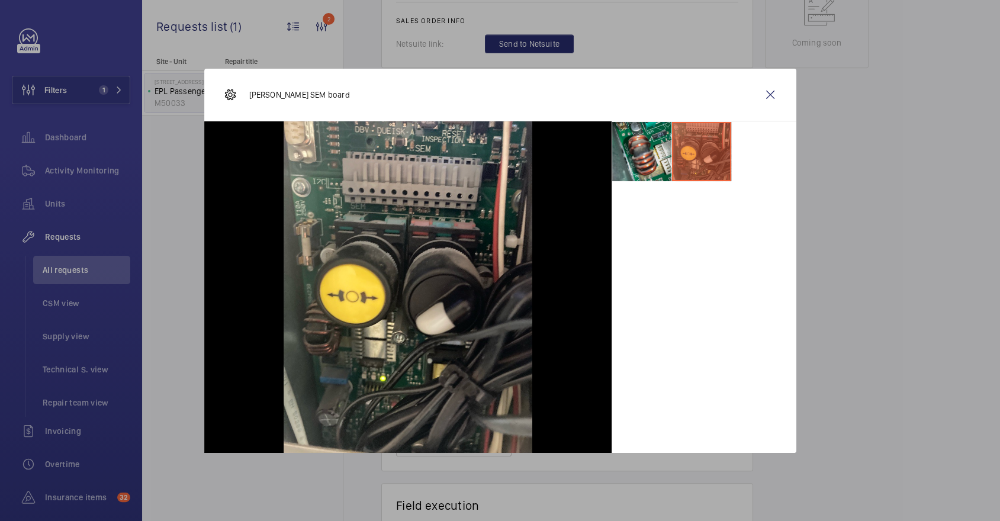
click at [653, 147] on li at bounding box center [641, 151] width 59 height 59
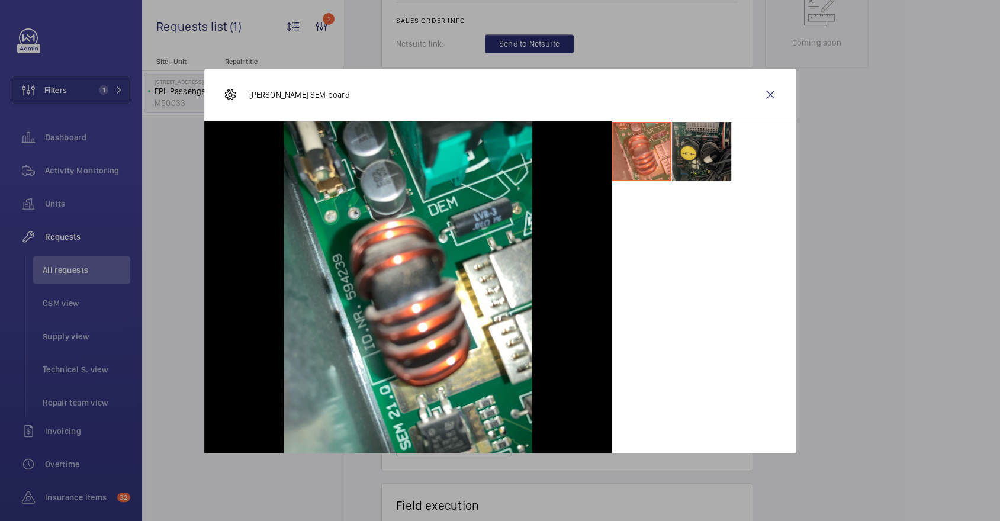
click at [685, 149] on li at bounding box center [701, 151] width 59 height 59
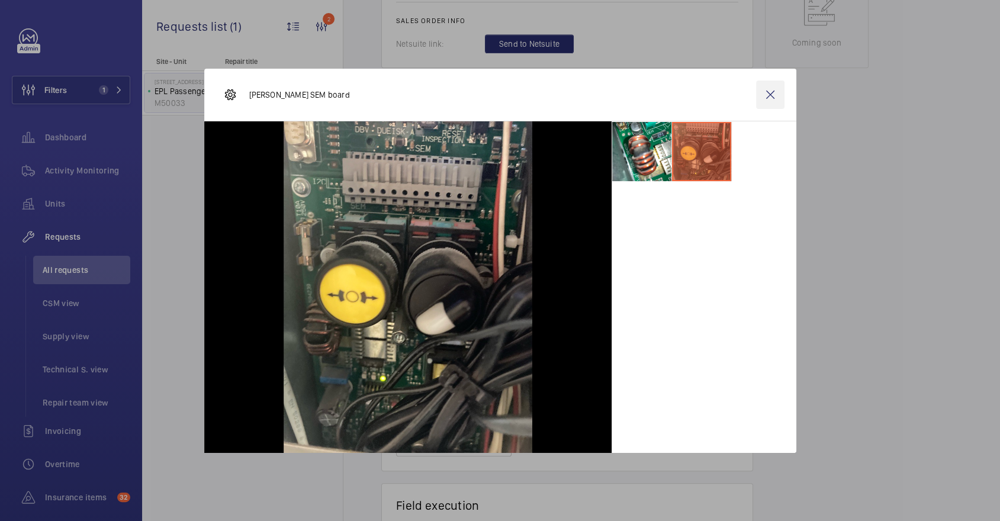
click at [765, 89] on wm-front-icon-button at bounding box center [770, 94] width 28 height 28
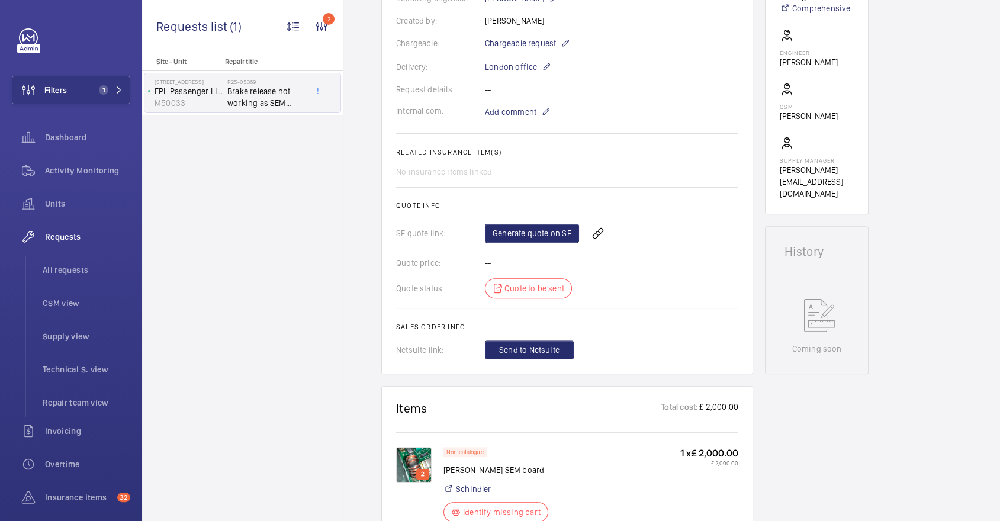
scroll to position [317, 0]
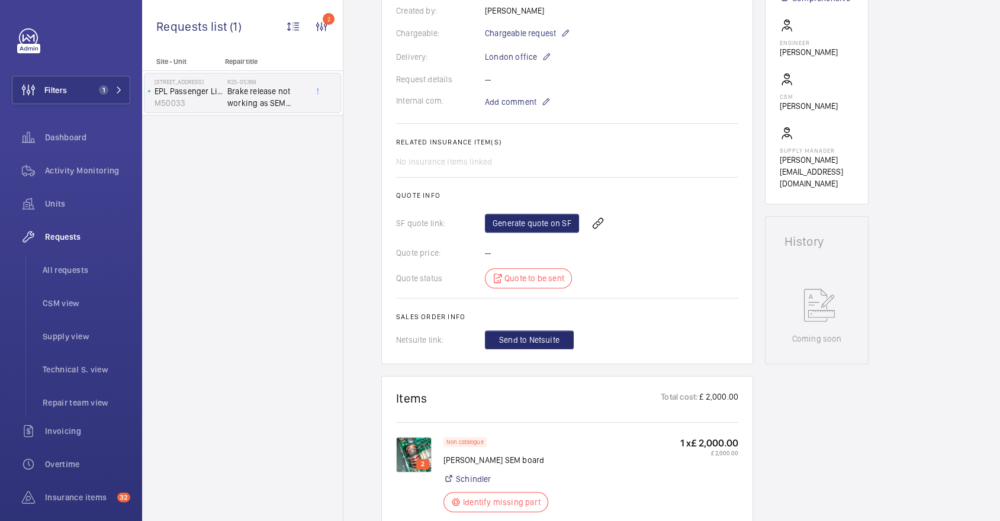
click at [412, 451] on img at bounding box center [414, 455] width 36 height 36
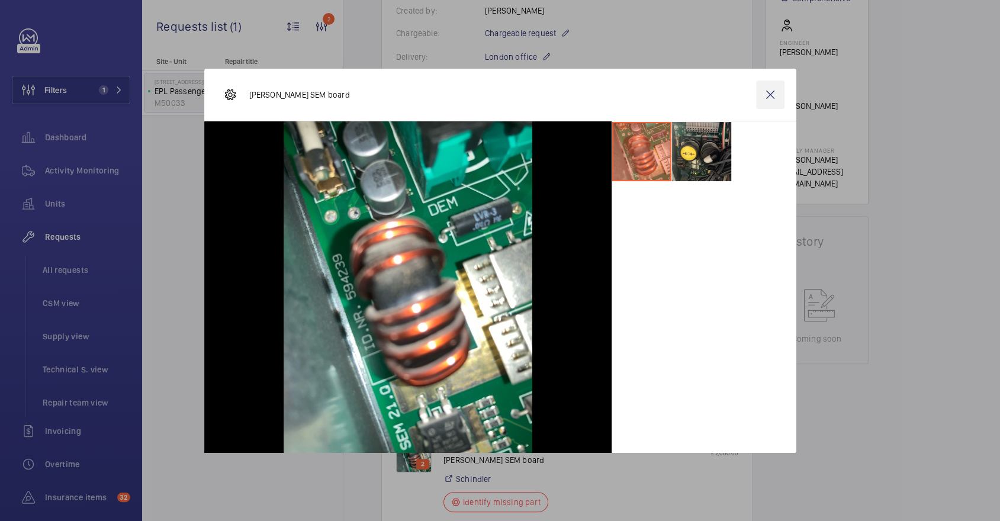
click at [774, 91] on wm-front-icon-button at bounding box center [770, 94] width 28 height 28
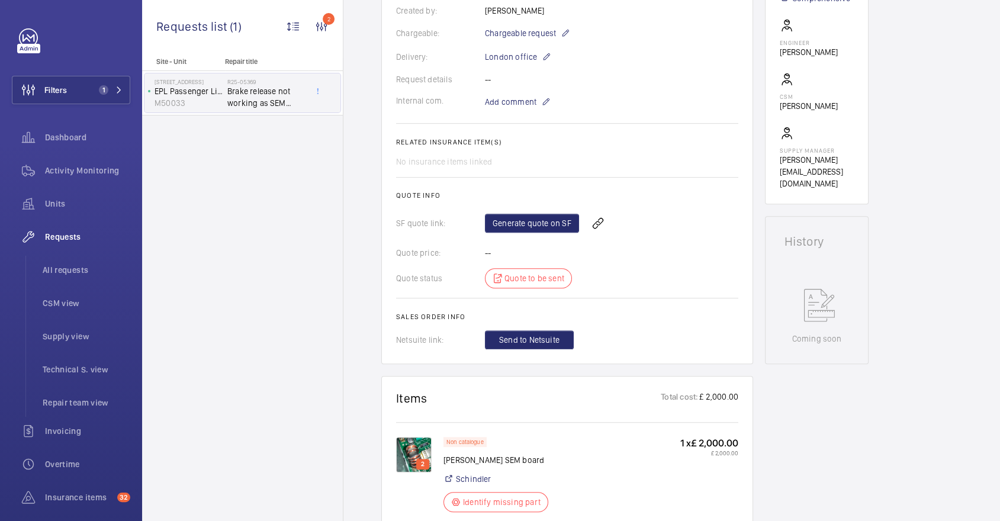
scroll to position [0, 0]
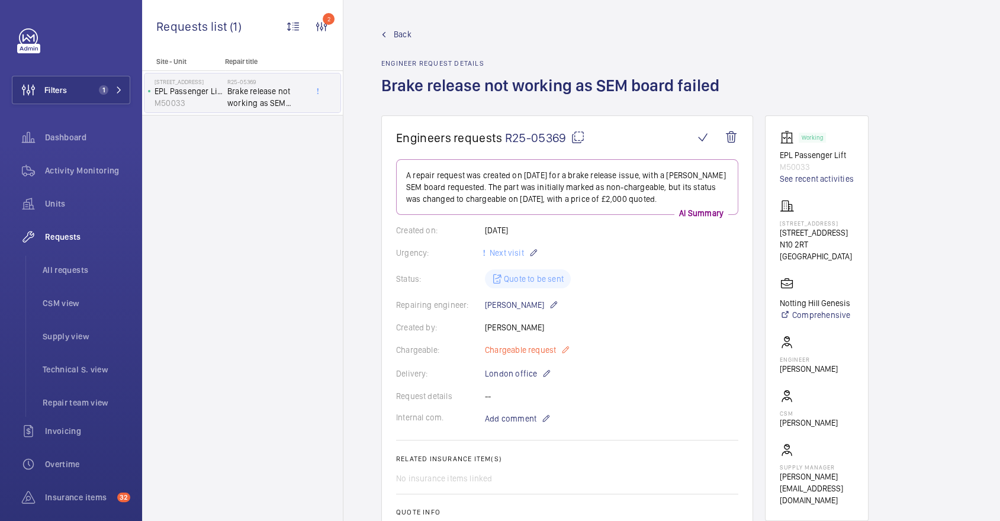
click at [564, 346] on mat-icon at bounding box center [564, 350] width 9 height 14
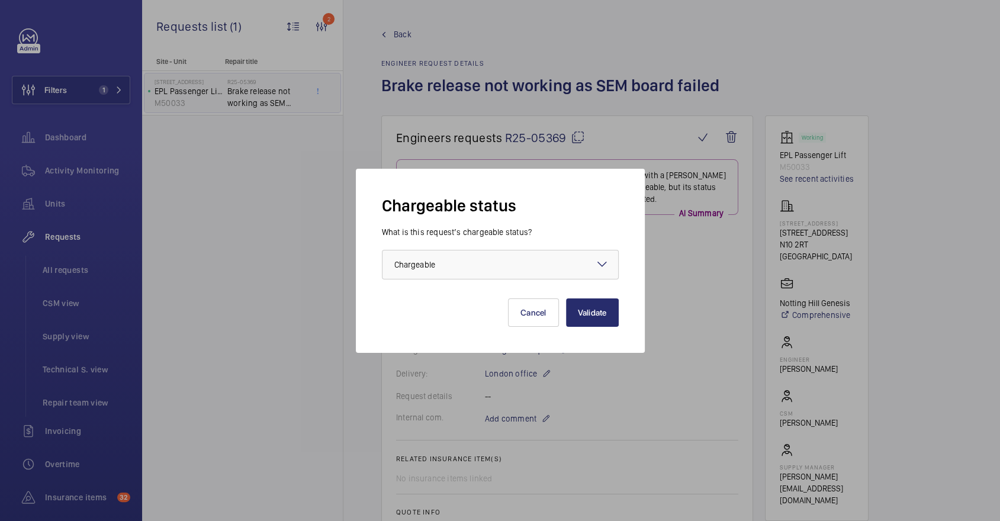
click at [543, 266] on div at bounding box center [500, 264] width 236 height 28
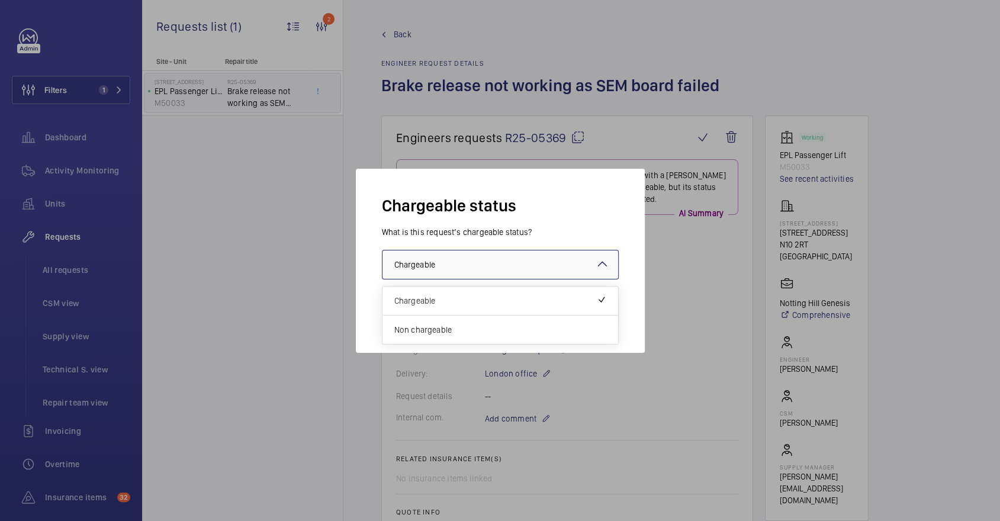
click at [344, 208] on div at bounding box center [500, 260] width 1000 height 521
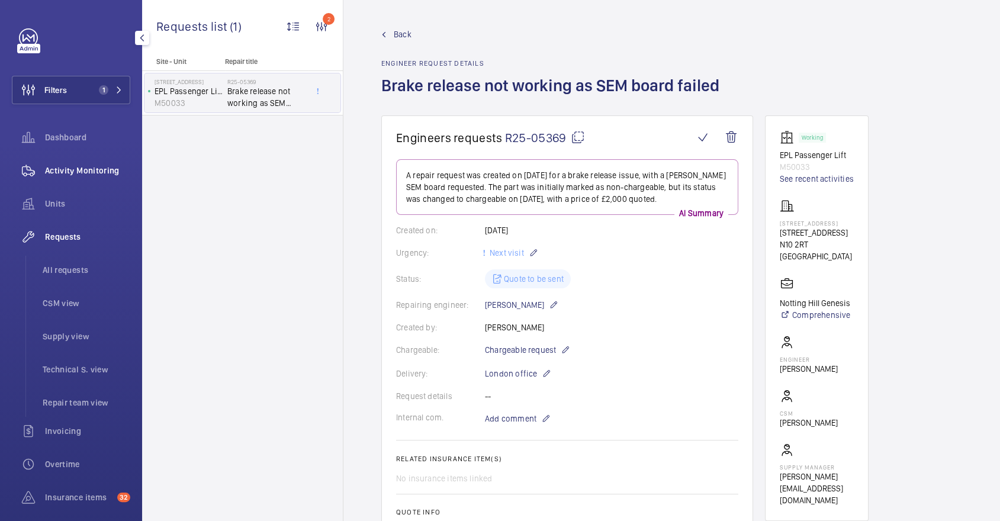
click at [83, 165] on span "Activity Monitoring" at bounding box center [87, 171] width 85 height 12
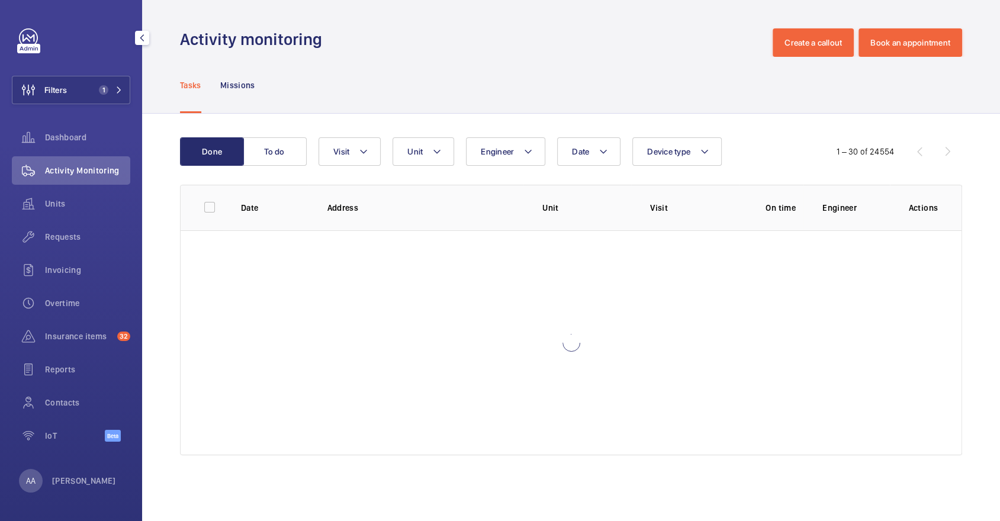
click at [83, 165] on span "Activity Monitoring" at bounding box center [87, 171] width 85 height 12
click at [65, 102] on span "Filters" at bounding box center [39, 90] width 54 height 28
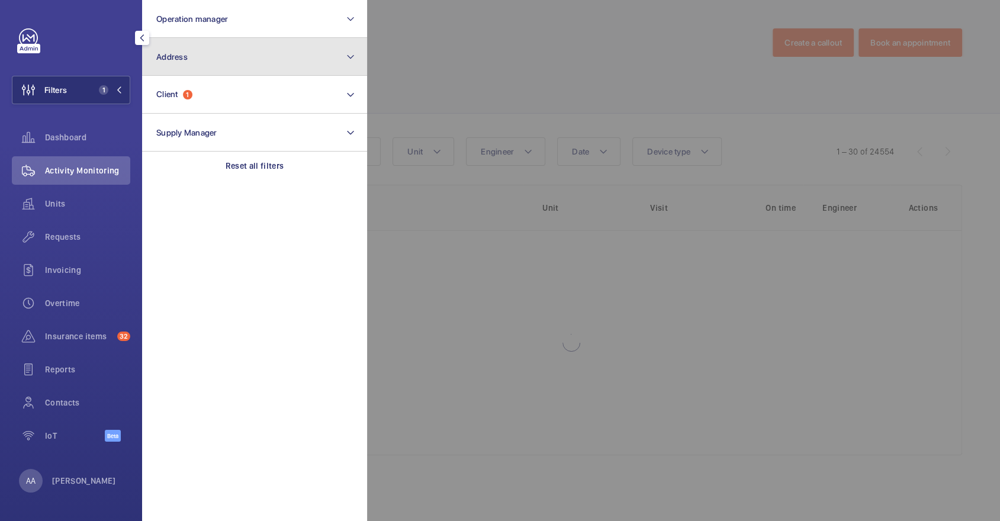
click at [235, 73] on button "Address" at bounding box center [254, 57] width 225 height 38
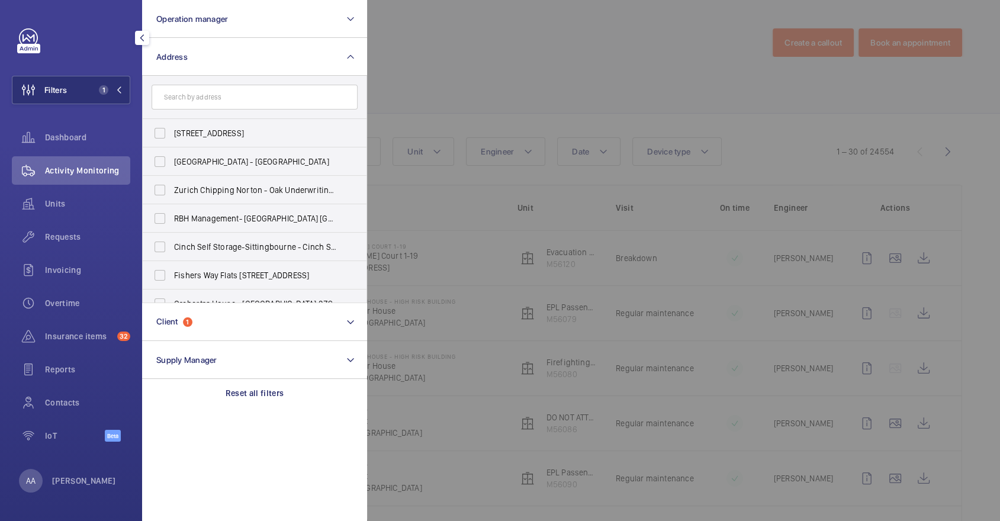
click at [413, 49] on div at bounding box center [867, 260] width 1000 height 521
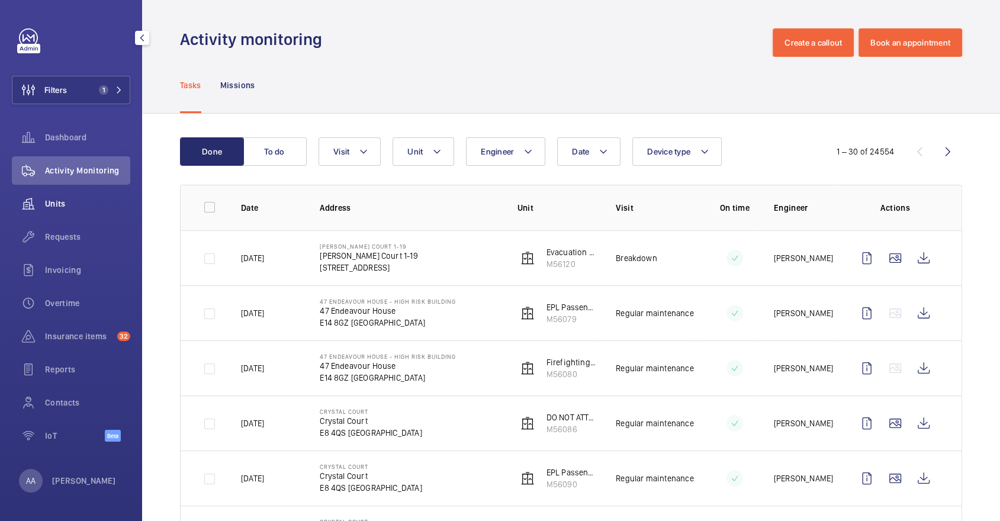
click at [102, 205] on span "Units" at bounding box center [87, 204] width 85 height 12
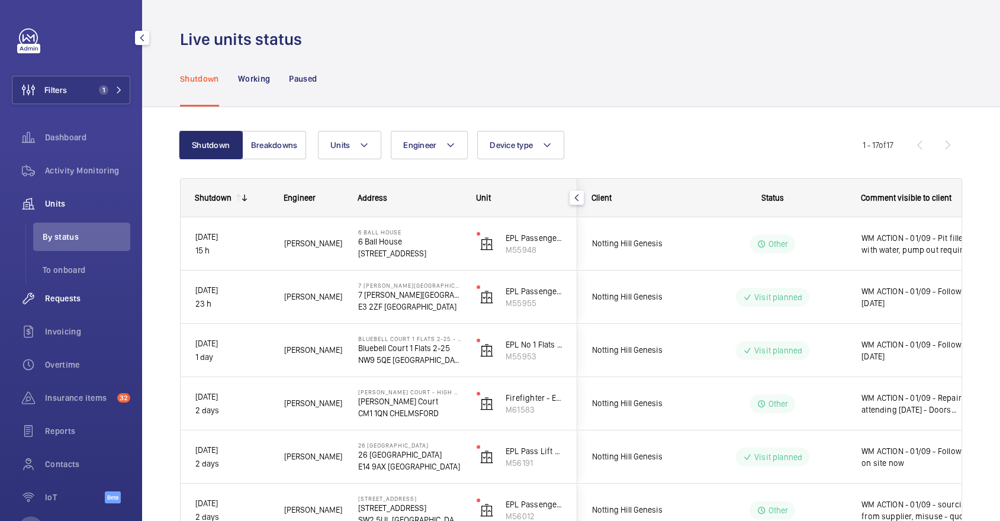
click at [78, 308] on div "Requests" at bounding box center [71, 298] width 118 height 28
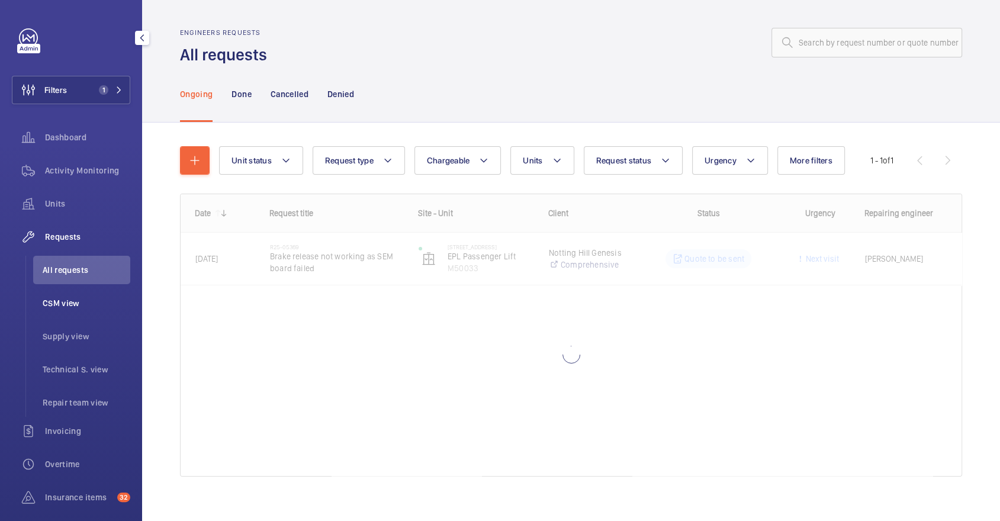
click at [88, 300] on span "CSM view" at bounding box center [87, 303] width 88 height 12
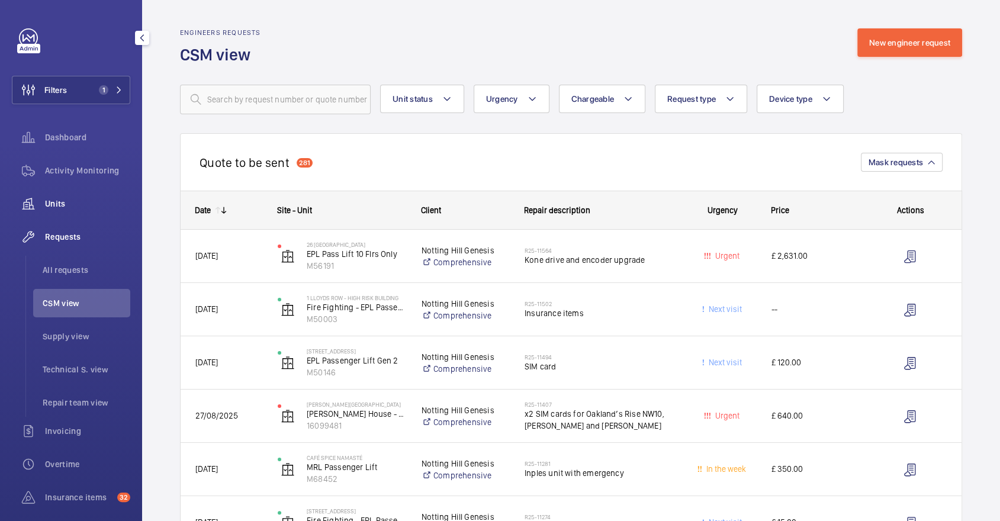
click at [51, 204] on span "Units" at bounding box center [87, 204] width 85 height 12
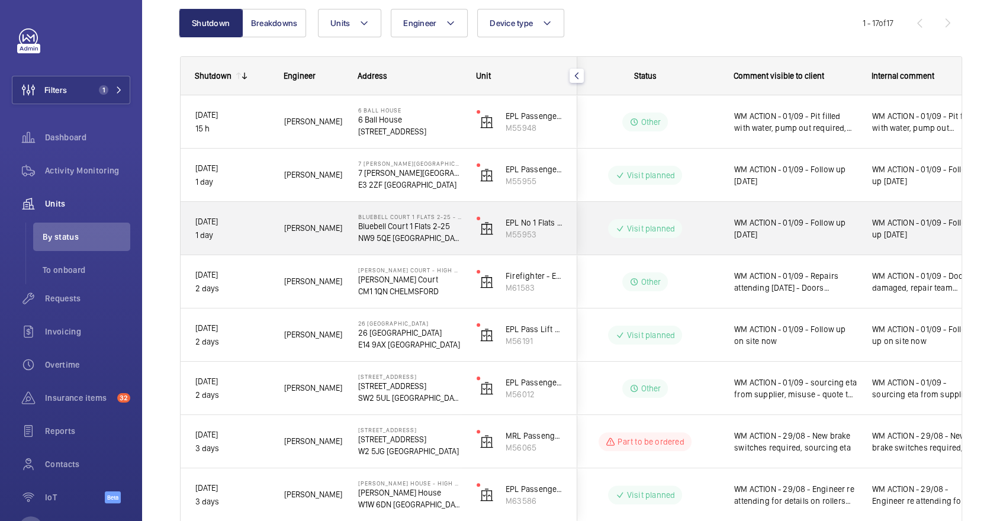
scroll to position [128, 0]
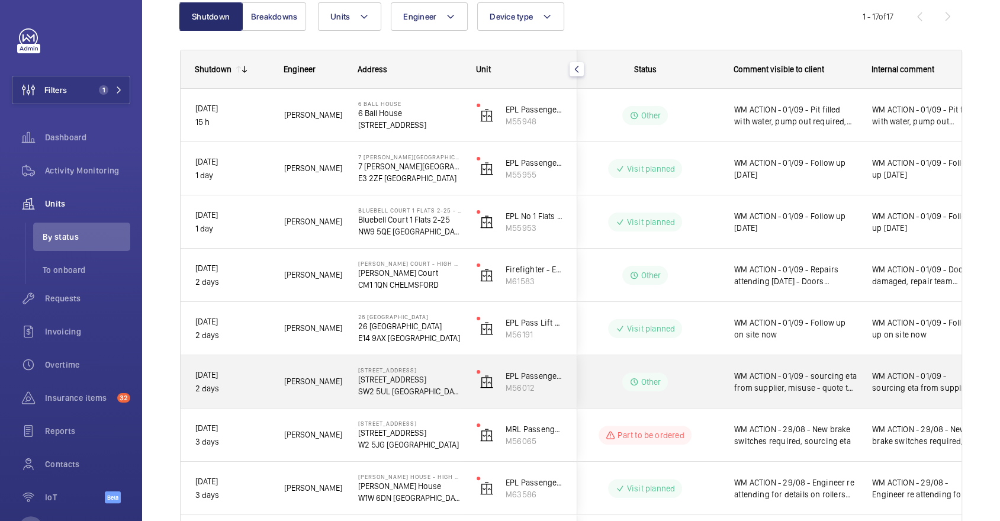
click at [800, 382] on span "WM ACTION - 01/09 - sourcing eta from supplier, misuse - quote to follow 29/08 …" at bounding box center [795, 382] width 123 height 24
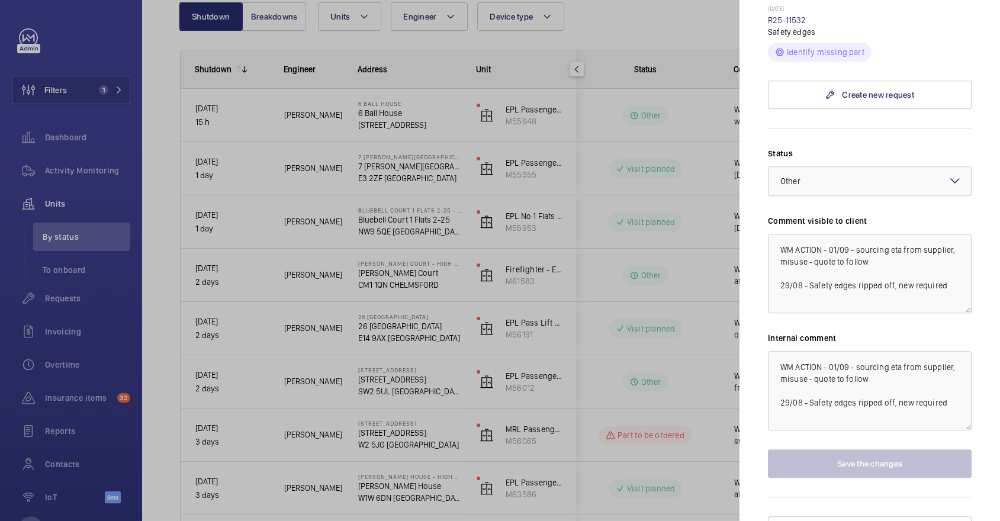
scroll to position [453, 0]
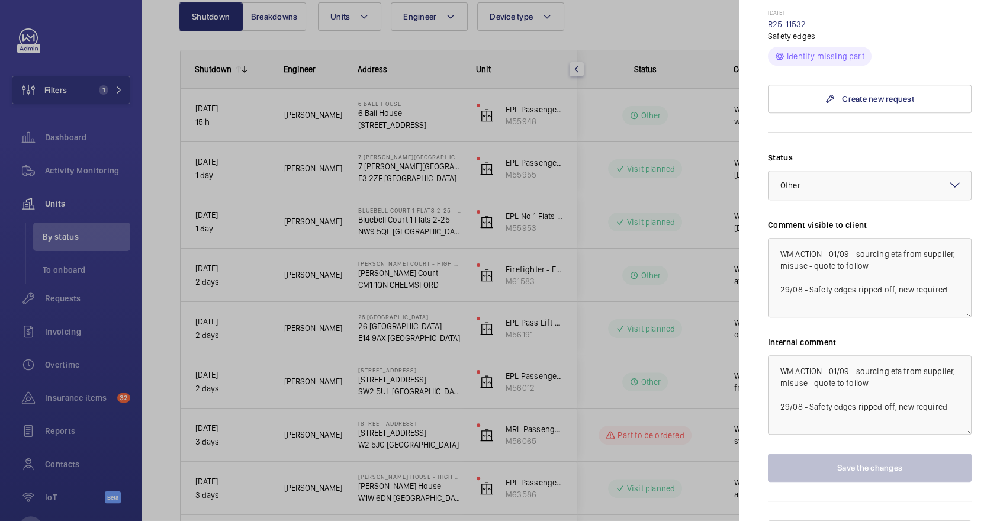
click at [665, 414] on div at bounding box center [500, 260] width 1000 height 521
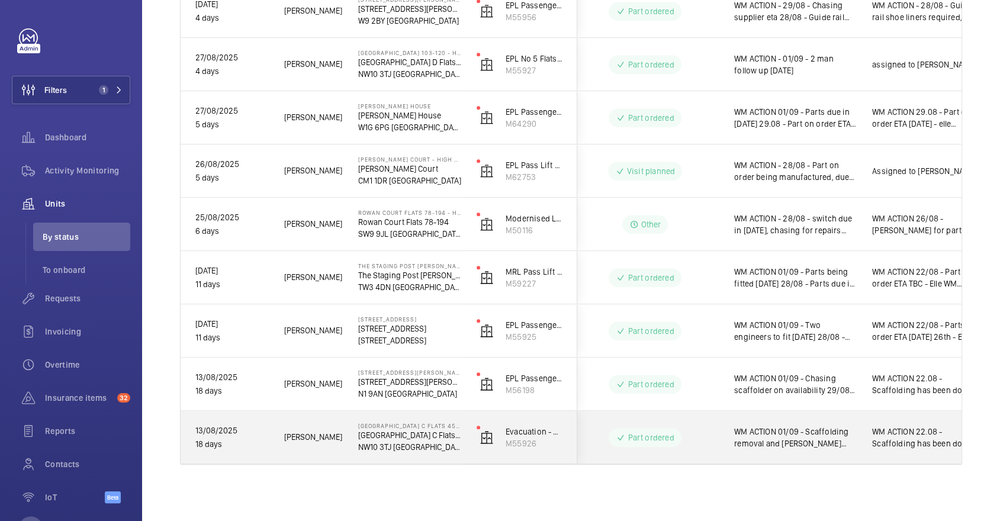
scroll to position [0, 0]
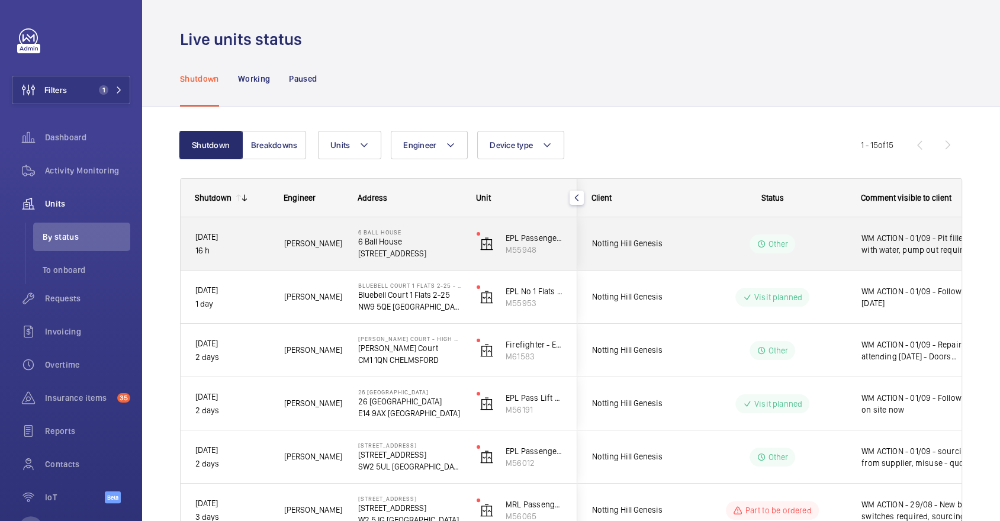
click at [802, 264] on div "Other" at bounding box center [765, 244] width 162 height 43
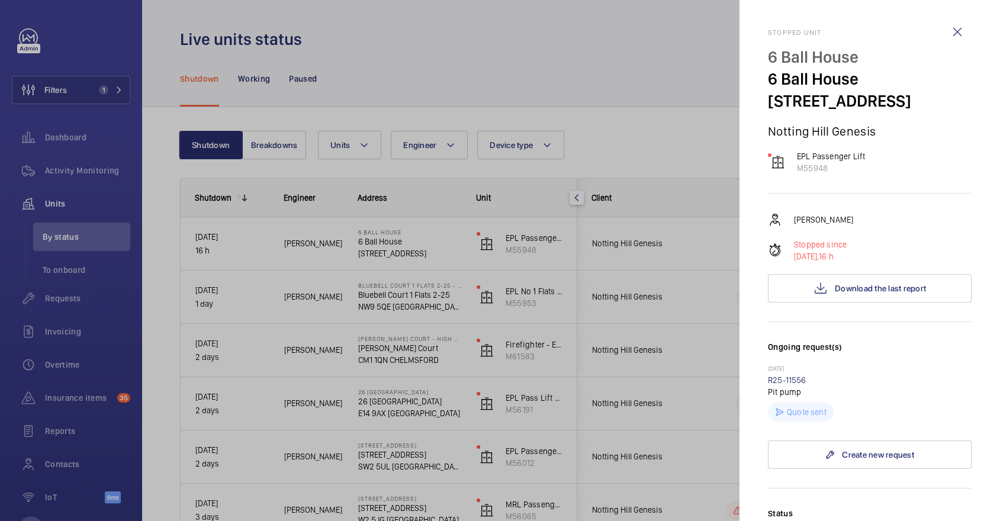
scroll to position [382, 0]
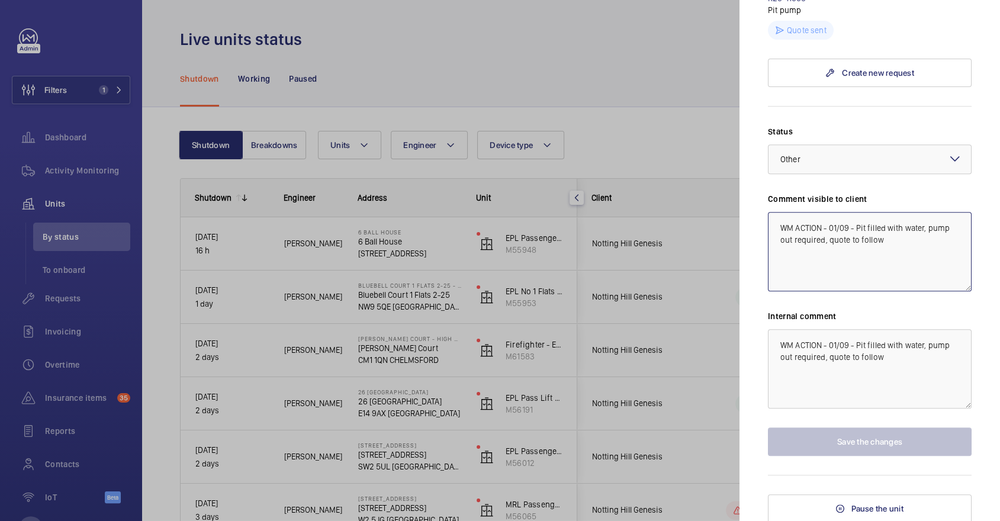
click at [776, 227] on textarea "WM ACTION - 01/09 - Pit filled with water, pump out required, quote to follow" at bounding box center [870, 251] width 204 height 79
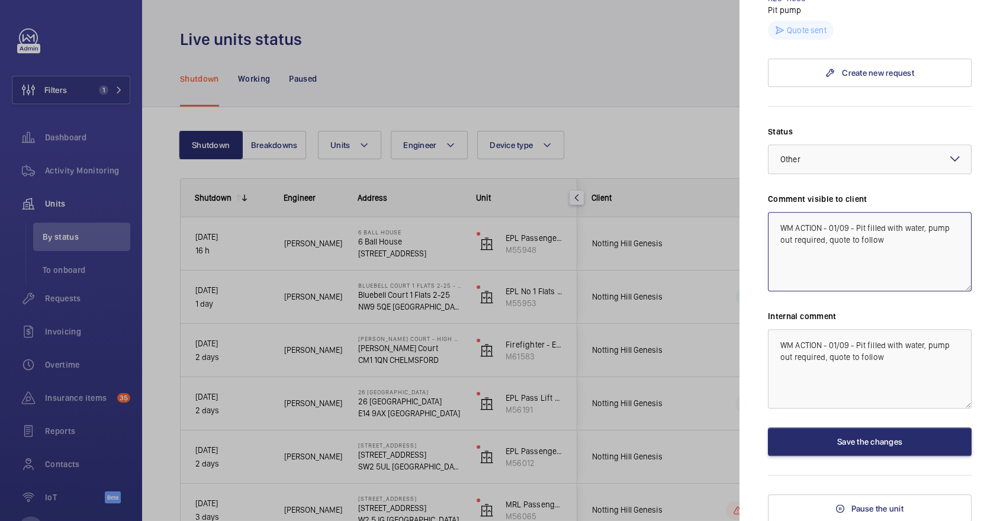
click at [843, 218] on textarea "WM ACTION - 01/09 - Pit filled with water, pump out required, quote to follow" at bounding box center [870, 251] width 204 height 79
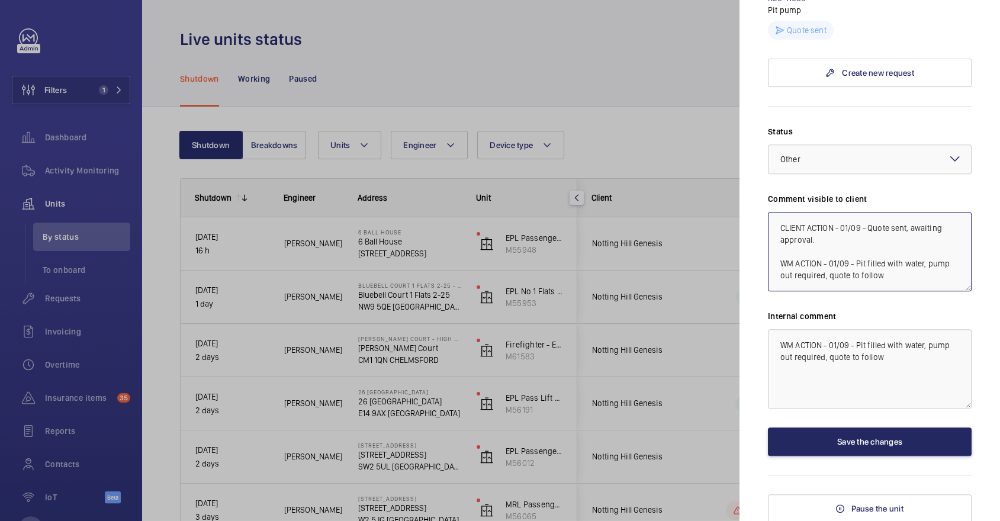
type textarea "CLIENT ACTION - 01/09 - Quote sent, awaiting approval. WM ACTION - 01/09 - Pit …"
click at [856, 444] on button "Save the changes" at bounding box center [870, 441] width 204 height 28
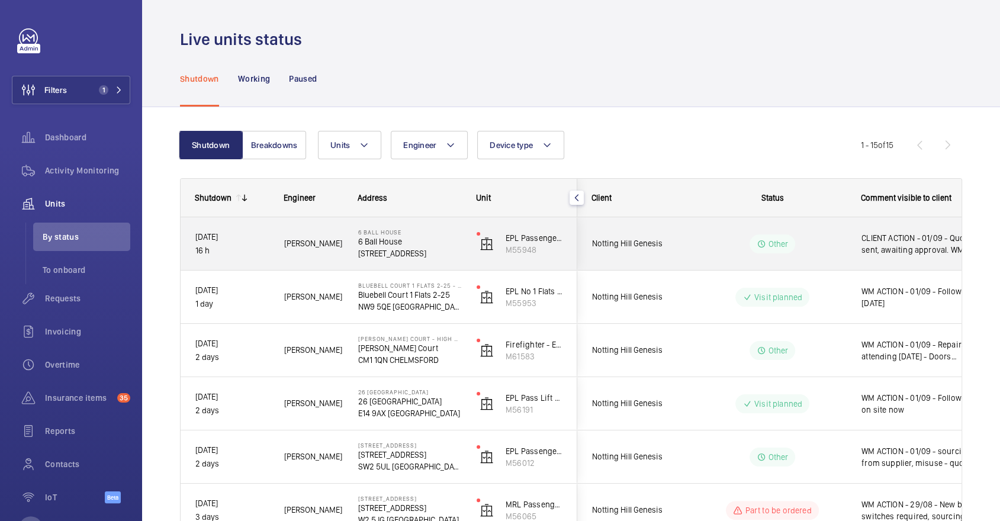
click at [849, 224] on div "CLIENT ACTION - 01/09 - Quote sent, awaiting approval. WM ACTION - 01/09 - Pit …" at bounding box center [915, 243] width 137 height 51
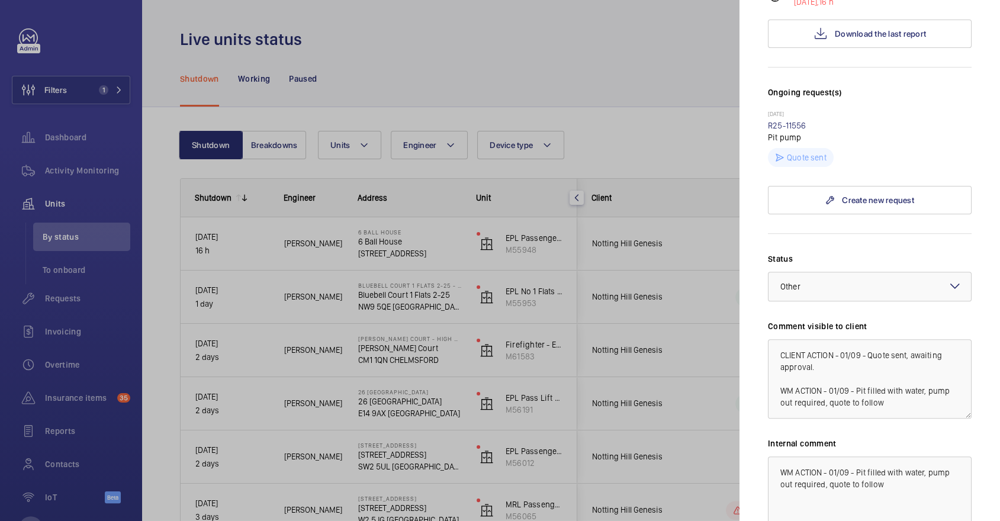
scroll to position [382, 0]
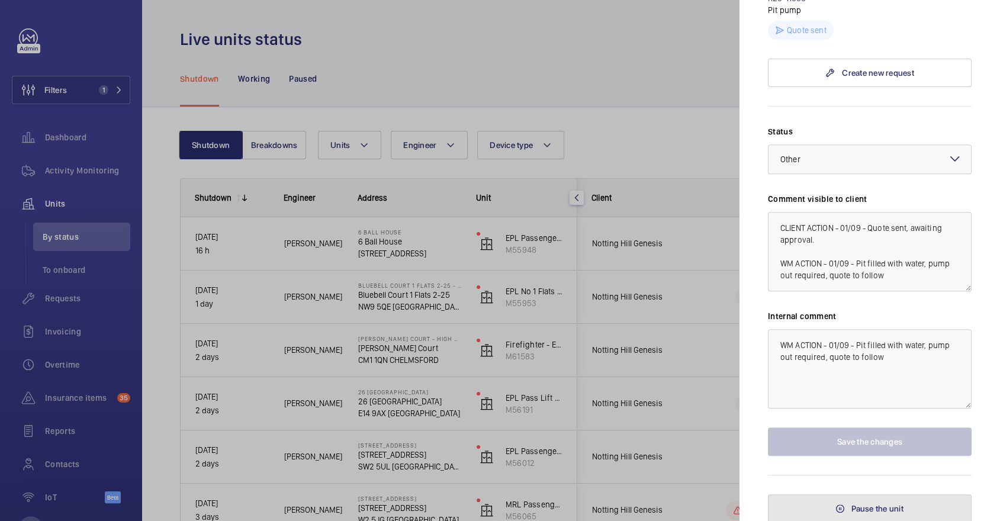
click at [858, 494] on button "Pause the unit" at bounding box center [870, 508] width 204 height 28
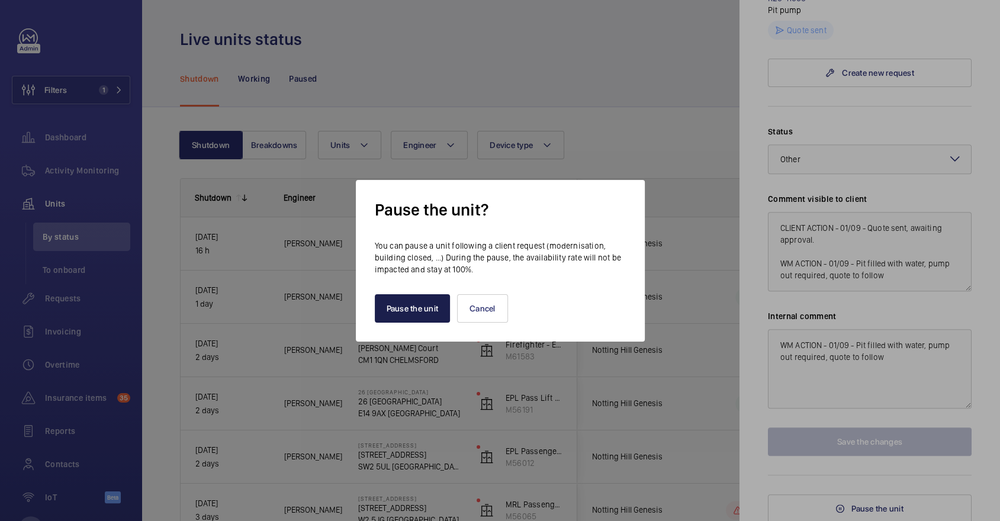
click at [415, 301] on button "Pause the unit" at bounding box center [413, 308] width 76 height 28
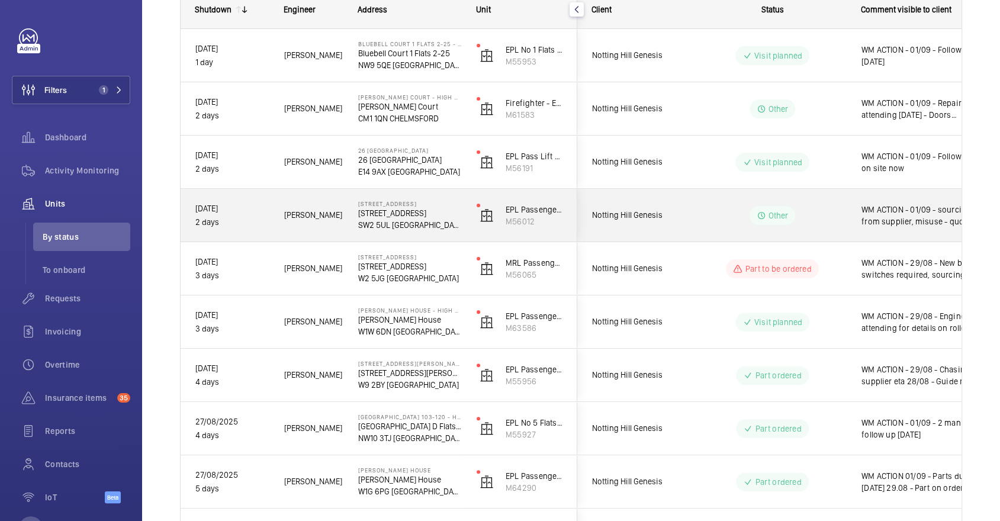
scroll to position [180, 0]
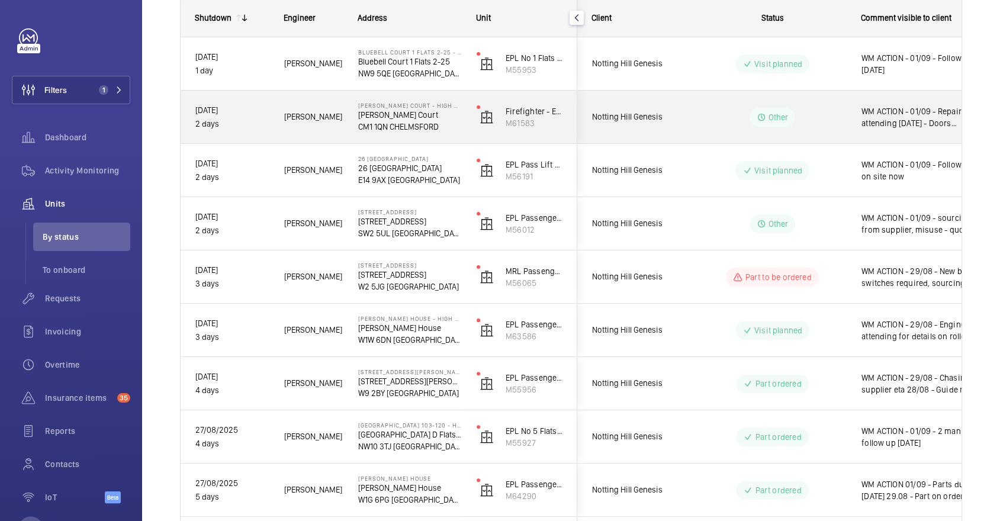
click at [739, 113] on wm-front-pills-cell "Other" at bounding box center [771, 117] width 147 height 19
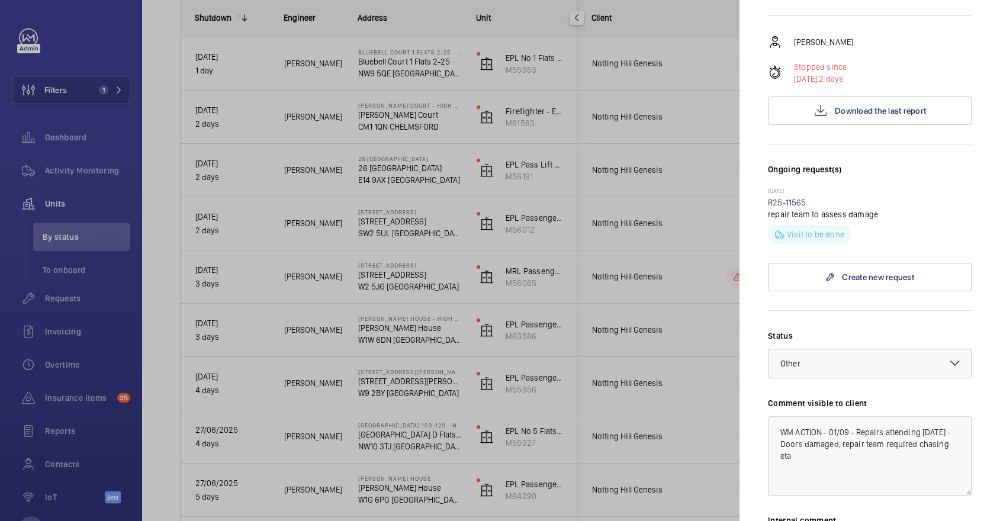
scroll to position [404, 0]
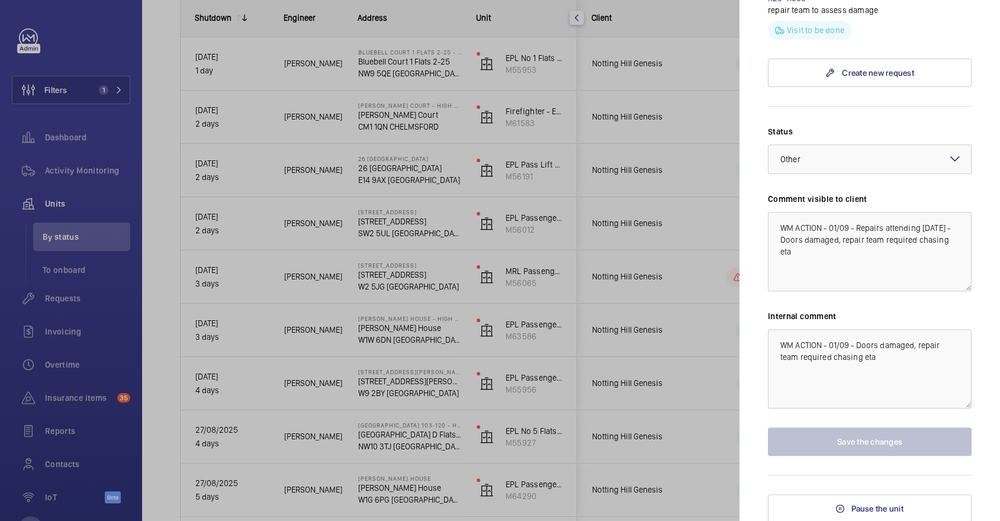
click at [555, 221] on div at bounding box center [500, 260] width 1000 height 521
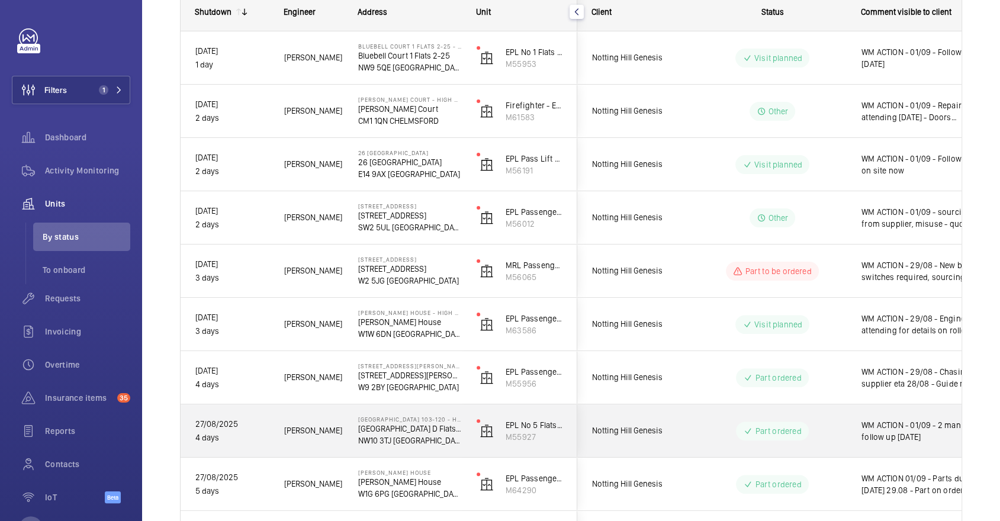
scroll to position [0, 0]
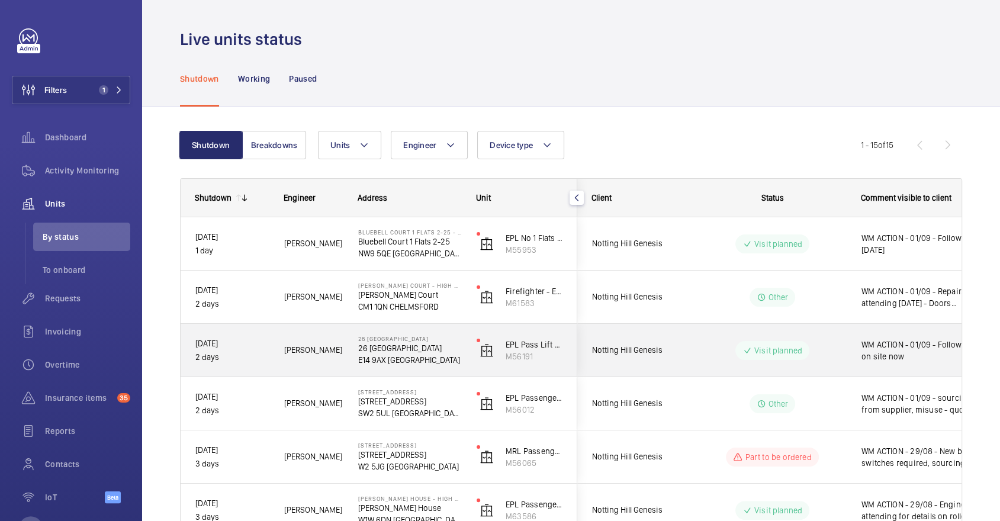
click at [850, 352] on div "WM ACTION - 01/09 - Follow up on site now" at bounding box center [915, 350] width 137 height 51
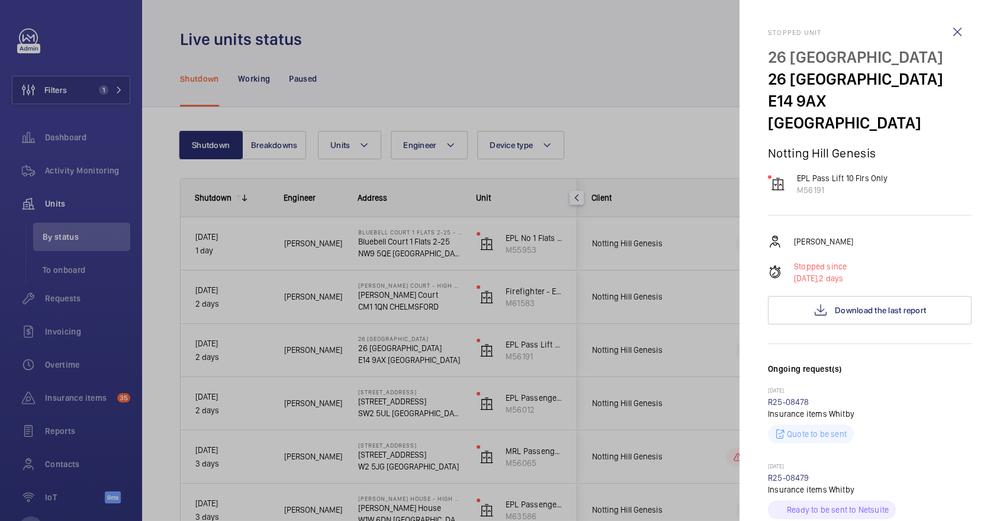
scroll to position [533, 0]
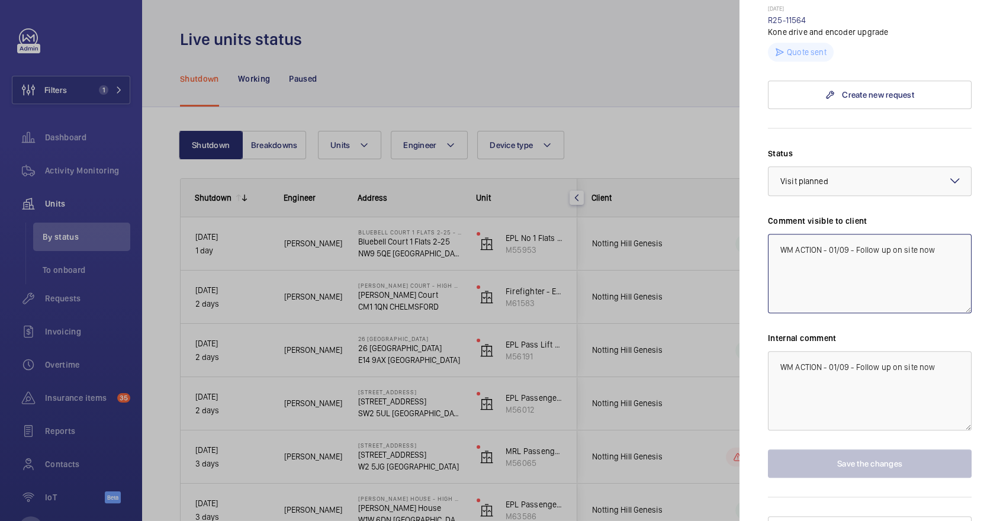
click at [831, 234] on textarea "WM ACTION - 01/09 - Follow up on site now" at bounding box center [870, 273] width 204 height 79
click at [780, 234] on textarea "WM ACTION - 01/09 - Follow up on site now" at bounding box center [870, 273] width 204 height 79
click at [830, 234] on textarea "WM ACTION - 01/09 - Follow up on site now" at bounding box center [870, 273] width 204 height 79
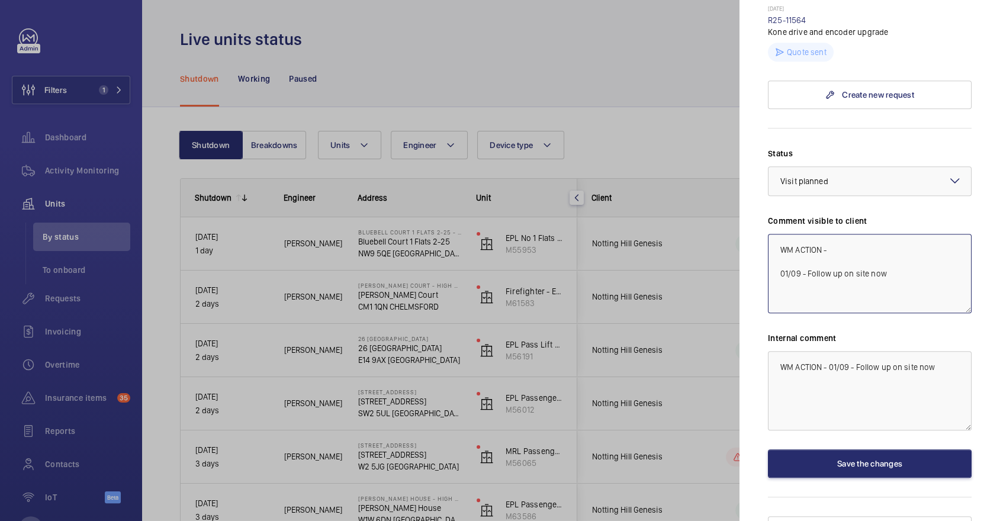
click at [856, 234] on textarea "WM ACTION - 01/09 - Follow up on site now" at bounding box center [870, 273] width 204 height 79
click at [771, 234] on textarea "WM ACTION - 01/09 - Drive unit and encoder failed, upgrade required 01/09 - Fol…" at bounding box center [870, 273] width 204 height 79
click at [782, 234] on textarea "WM ACTION - 01/09 - Drive unit and encoder failed, upgrade required 01/09 - Fol…" at bounding box center [870, 273] width 204 height 79
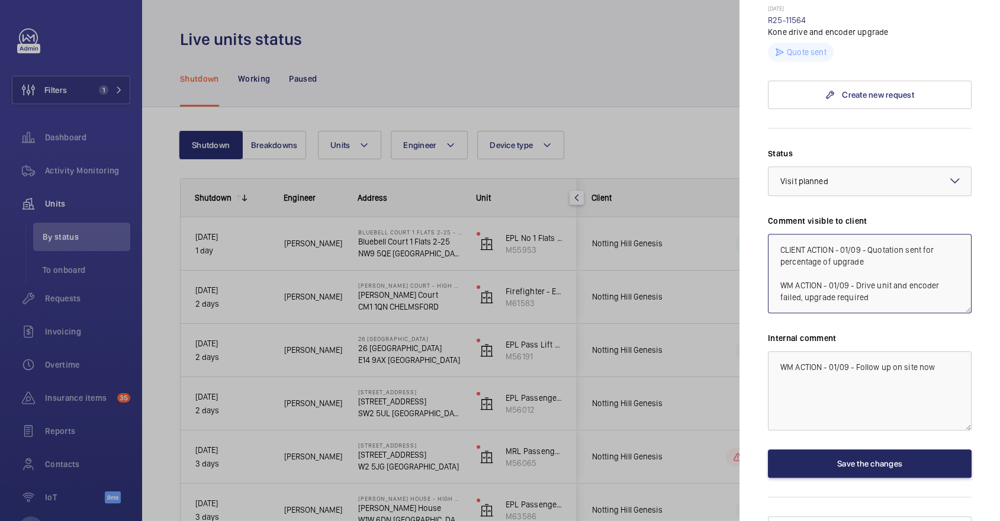
type textarea "CLIENT ACTION - 01/09 - Quotation sent for percentage of upgrade WM ACTION - 01…"
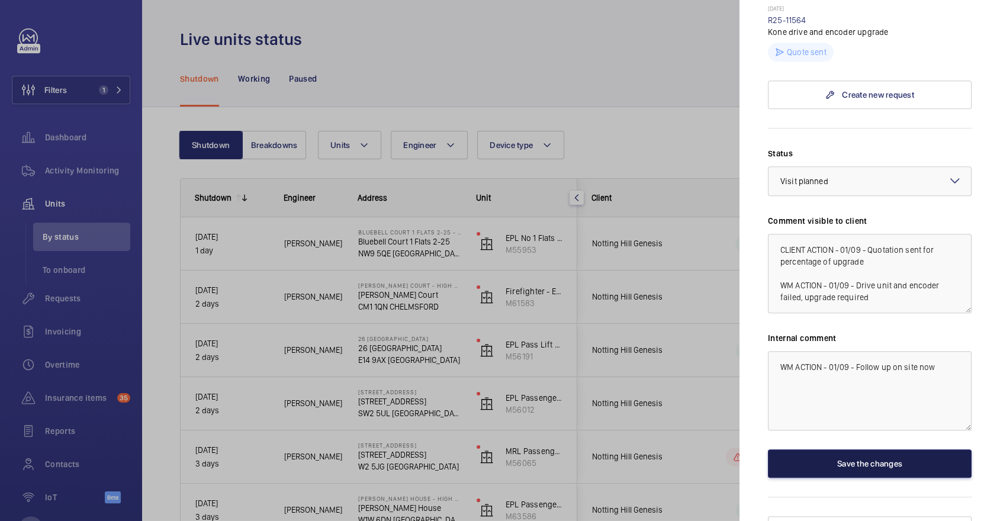
click at [851, 449] on button "Save the changes" at bounding box center [870, 463] width 204 height 28
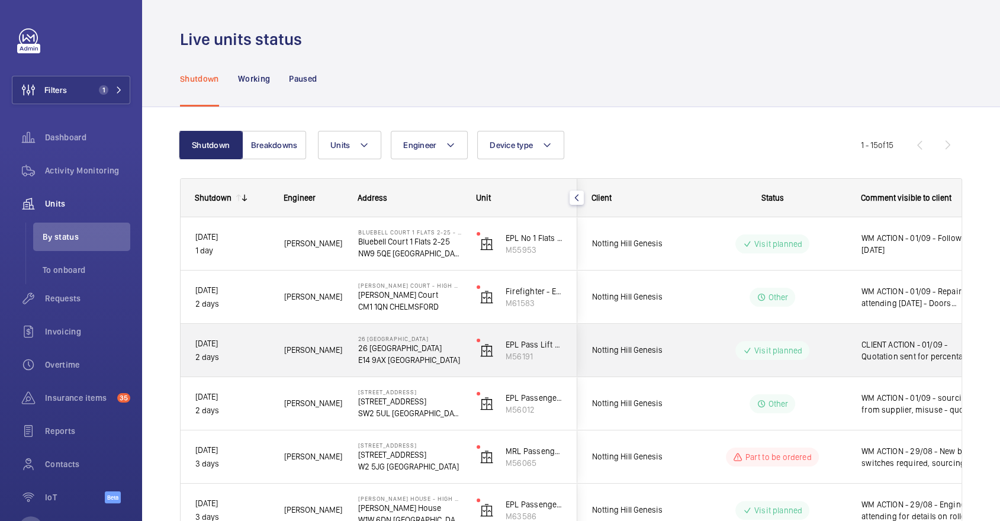
click at [827, 329] on div "Visit planned" at bounding box center [765, 350] width 162 height 43
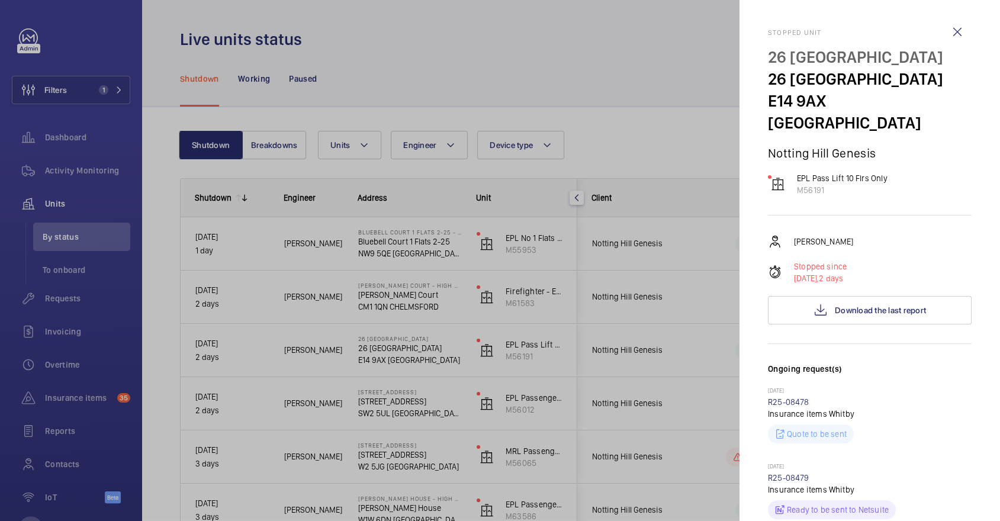
scroll to position [533, 0]
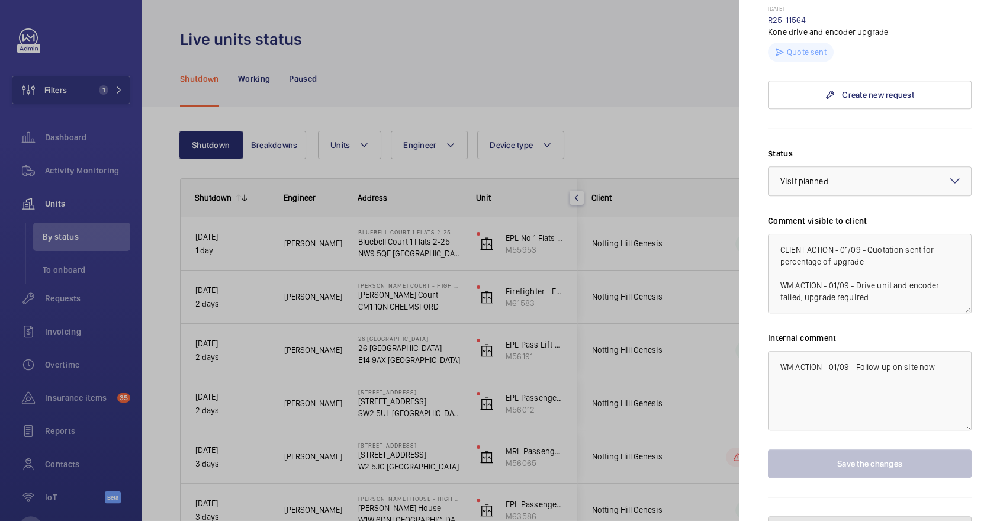
click at [867, 520] on span "Pause the unit" at bounding box center [877, 530] width 52 height 9
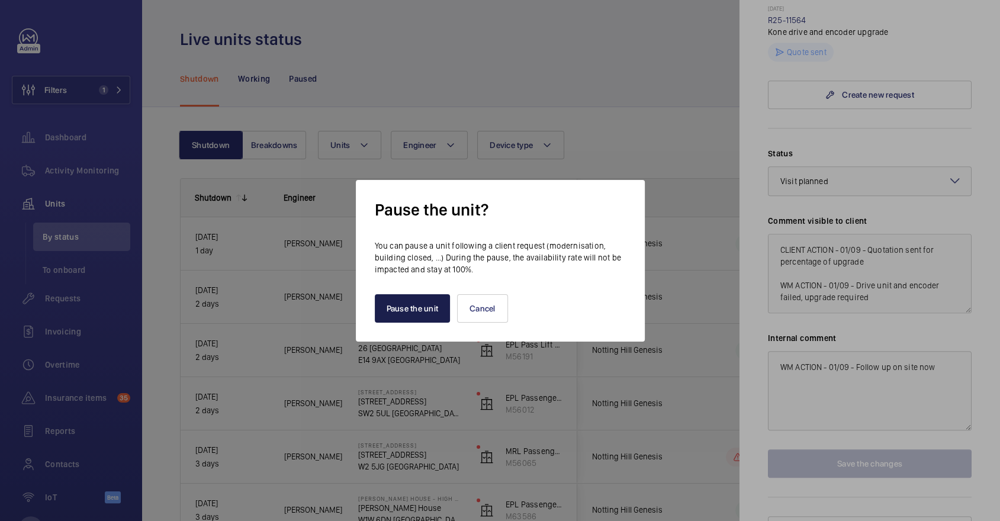
click at [418, 306] on button "Pause the unit" at bounding box center [413, 308] width 76 height 28
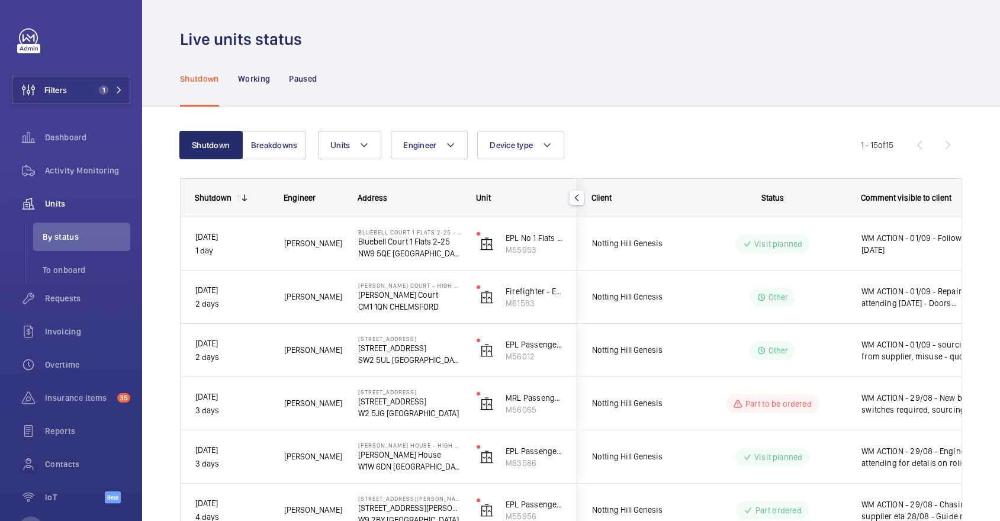
scroll to position [0, 0]
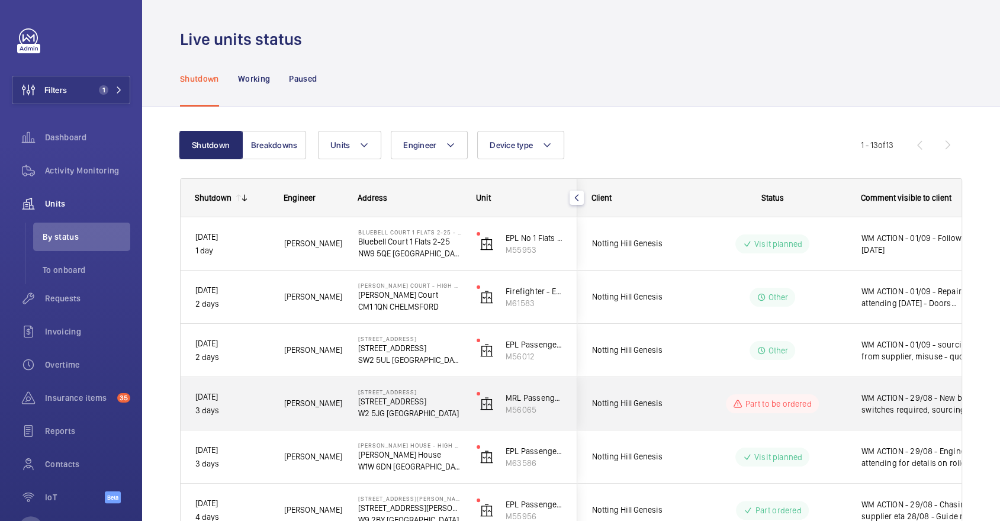
click at [905, 406] on span "WM ACTION - 29/08 - New brake switches required, sourcing eta" at bounding box center [922, 404] width 123 height 24
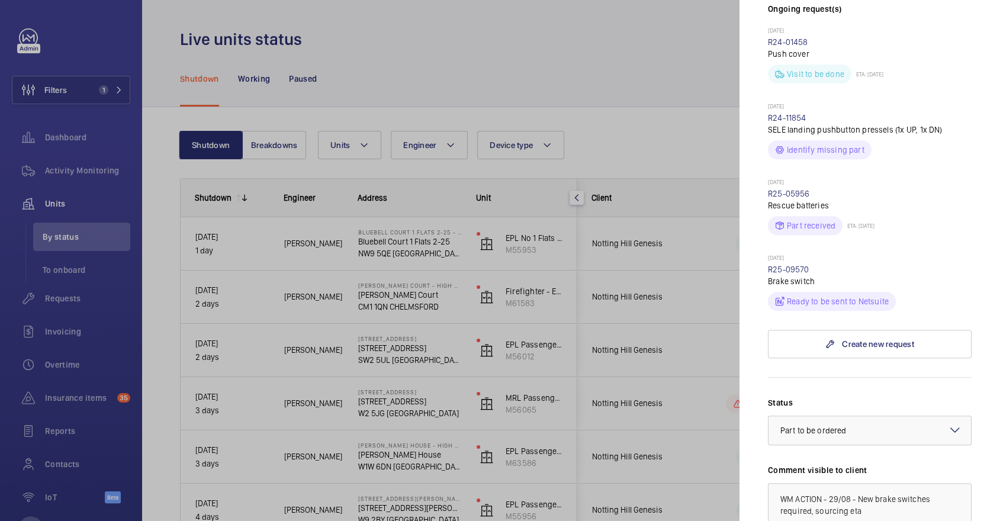
scroll to position [609, 0]
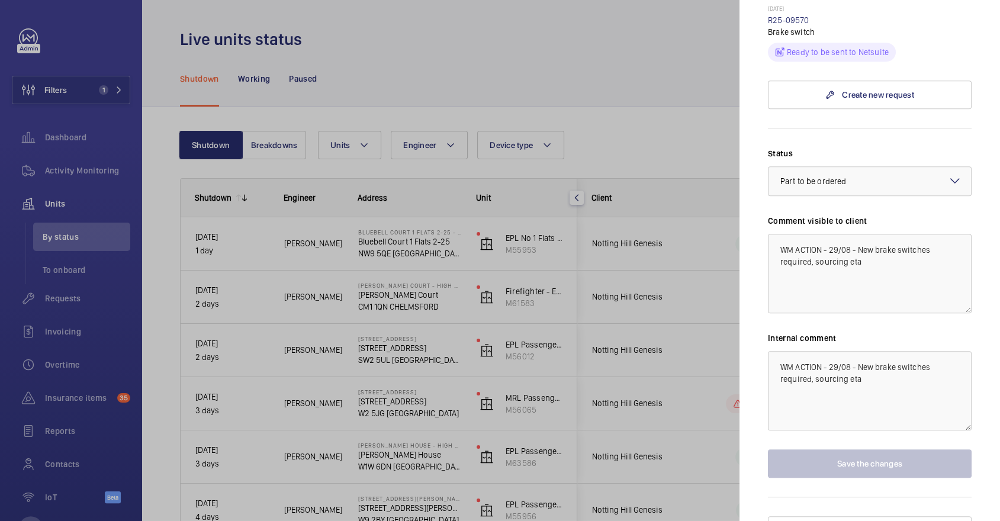
click at [533, 321] on div at bounding box center [500, 260] width 1000 height 521
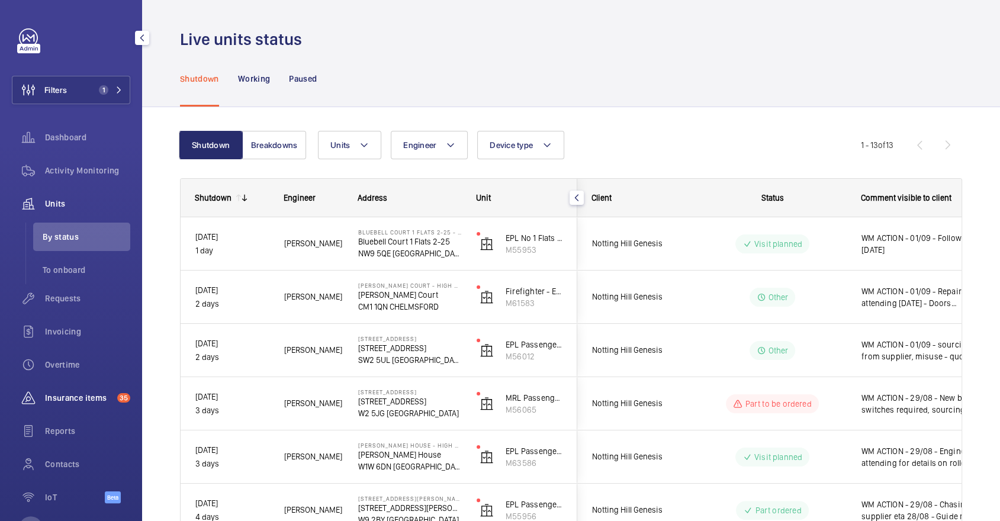
click at [89, 398] on span "Insurance items" at bounding box center [78, 398] width 67 height 12
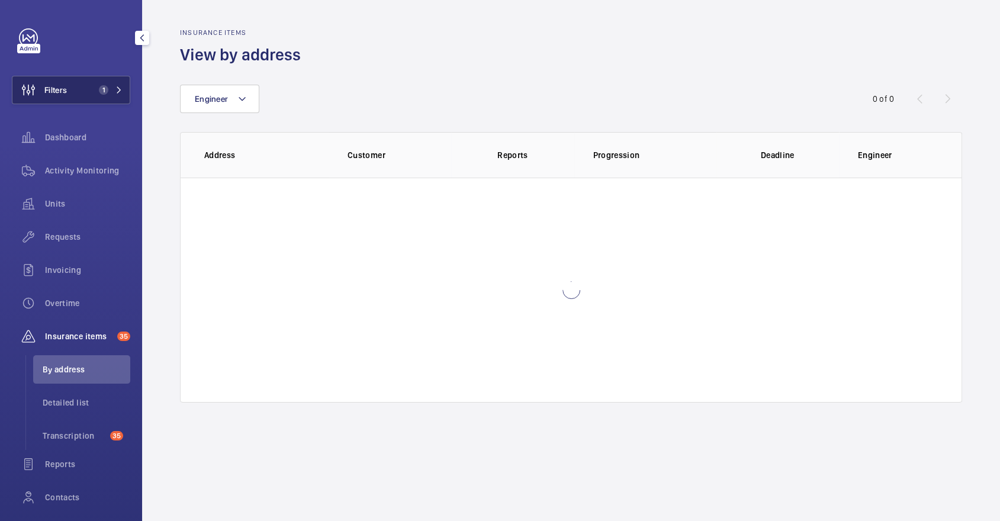
click at [67, 96] on button "Filters 1" at bounding box center [71, 90] width 118 height 28
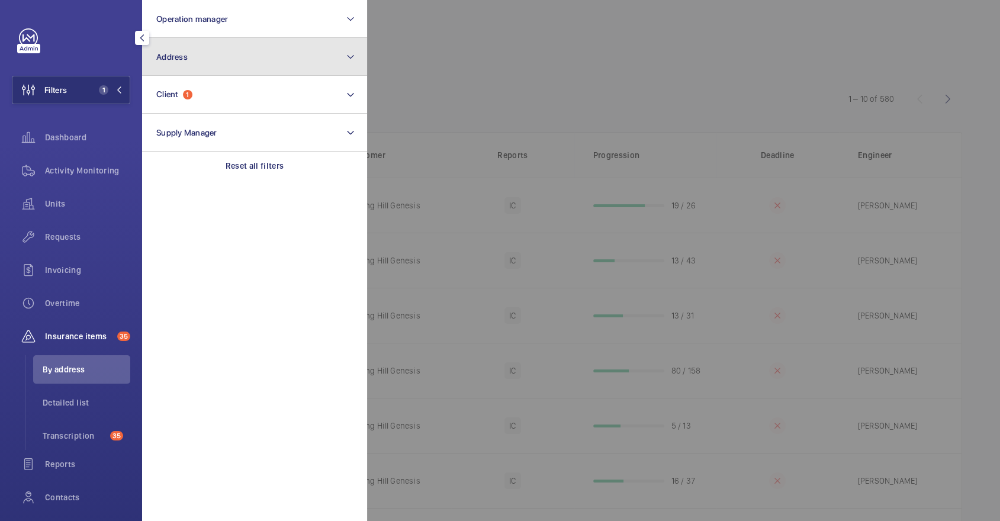
click at [212, 56] on button "Address" at bounding box center [254, 57] width 225 height 38
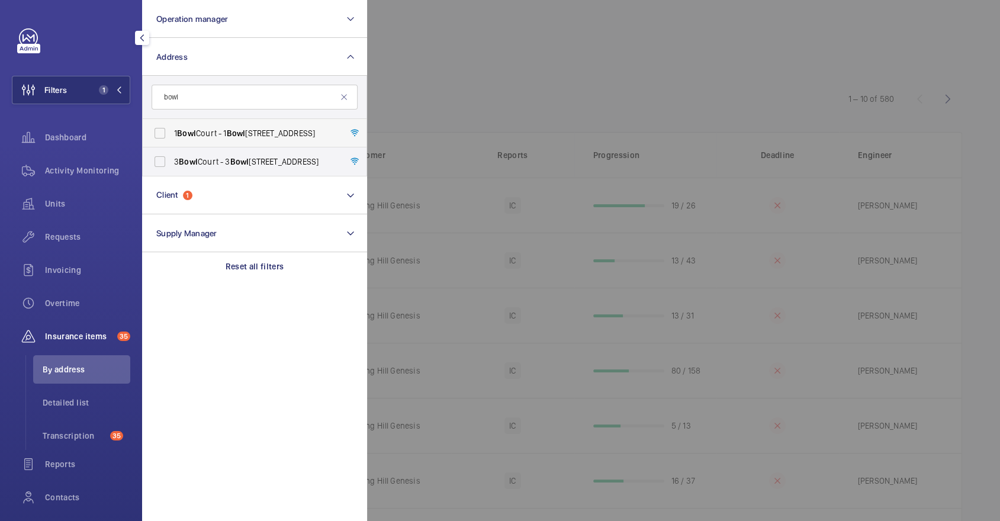
type input "bowl"
click at [265, 121] on label "1 Bowl Court - 1 Bowl Court, LONDON EC2A 3BG" at bounding box center [246, 133] width 206 height 28
click at [172, 121] on input "1 Bowl Court - 1 Bowl Court, LONDON EC2A 3BG" at bounding box center [160, 133] width 24 height 24
checkbox input "true"
click at [262, 172] on label "3 Bowl Court - 3 Bowl Court, LONDON EC2A 3BH" at bounding box center [246, 161] width 206 height 28
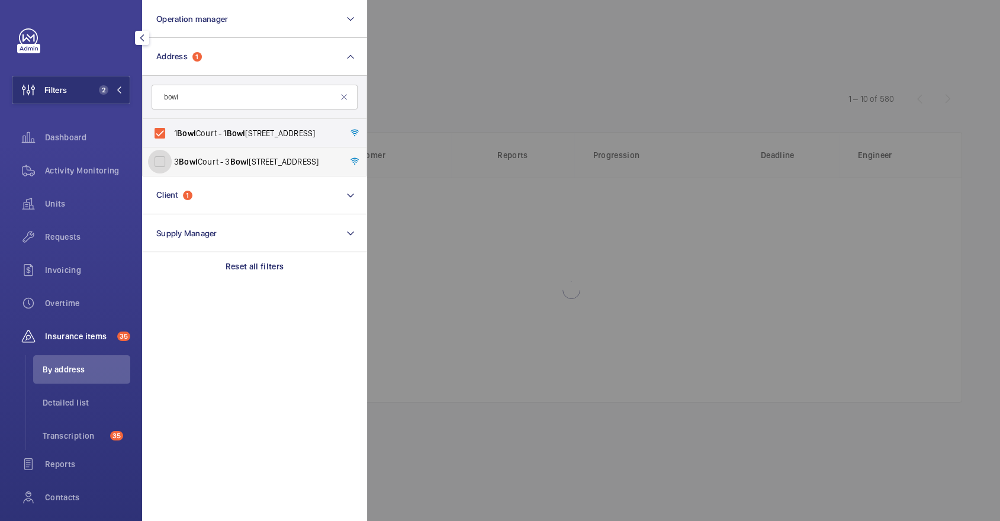
click at [172, 172] on input "3 Bowl Court - 3 Bowl Court, LONDON EC2A 3BH" at bounding box center [160, 162] width 24 height 24
checkbox input "true"
click at [539, 79] on div at bounding box center [867, 260] width 1000 height 521
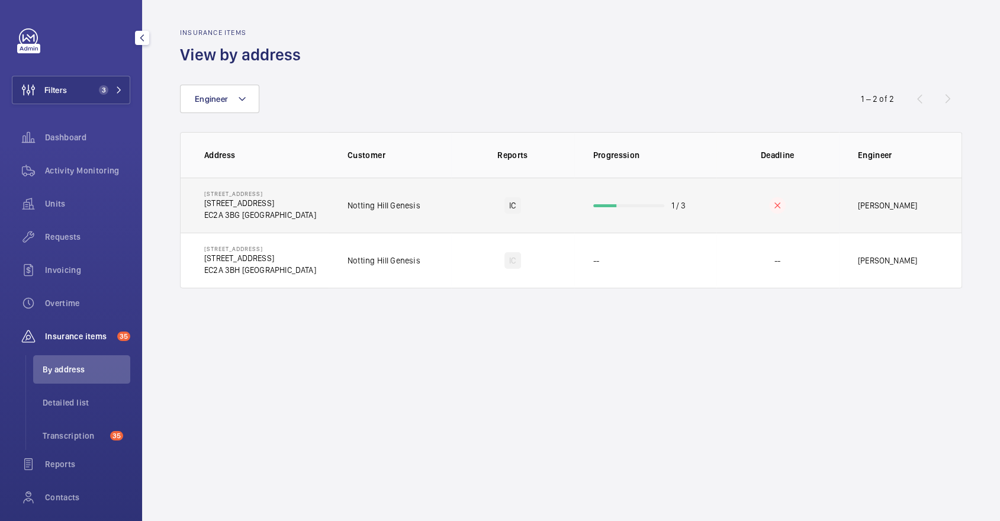
click at [454, 193] on td "IC" at bounding box center [512, 205] width 123 height 55
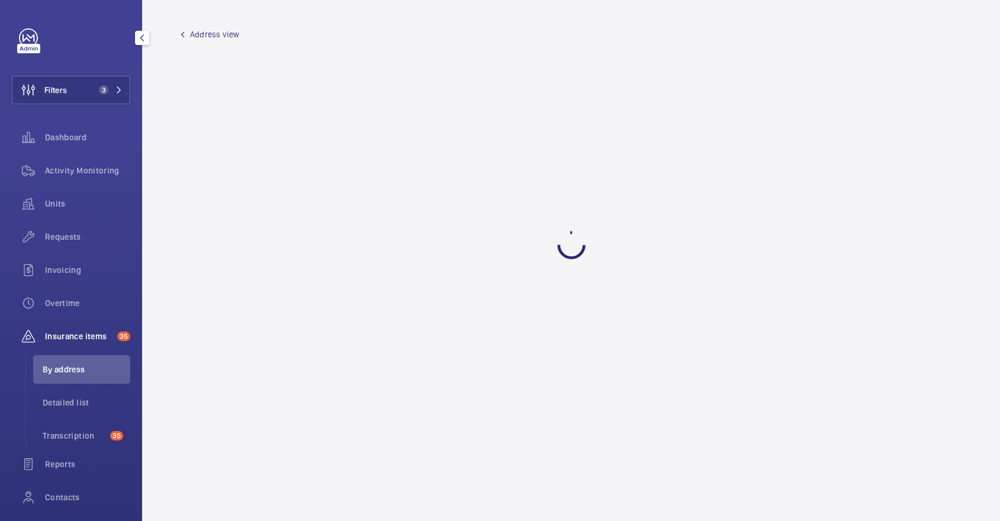
click at [188, 30] on link "Address view" at bounding box center [209, 34] width 59 height 12
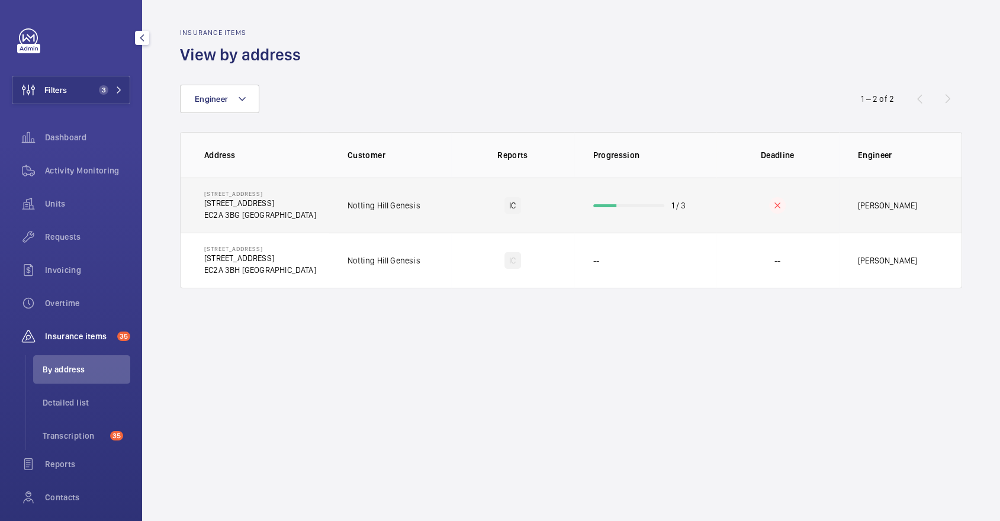
click at [273, 209] on td "1 Bowl Court 1 Bowl Court EC2A 3BG LONDON" at bounding box center [254, 205] width 148 height 55
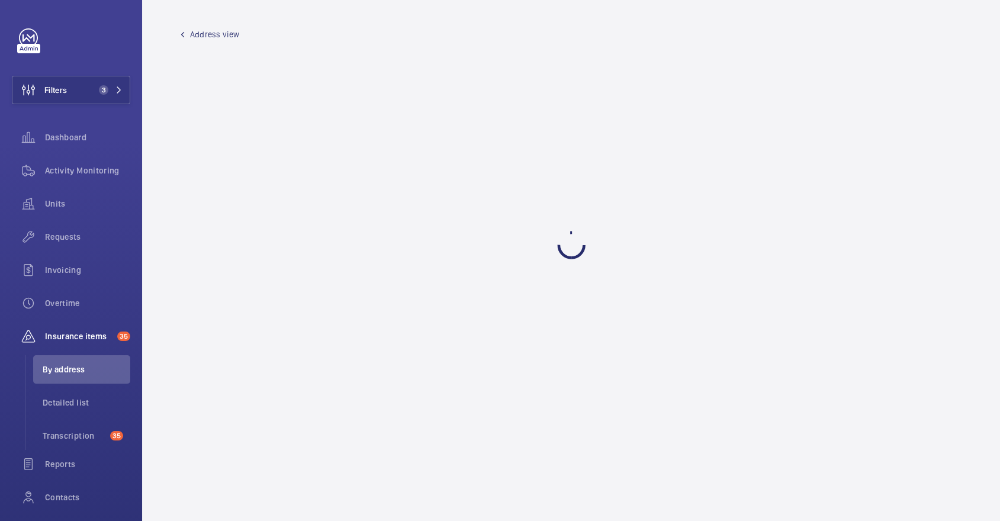
click at [202, 34] on span "Address view" at bounding box center [214, 34] width 49 height 12
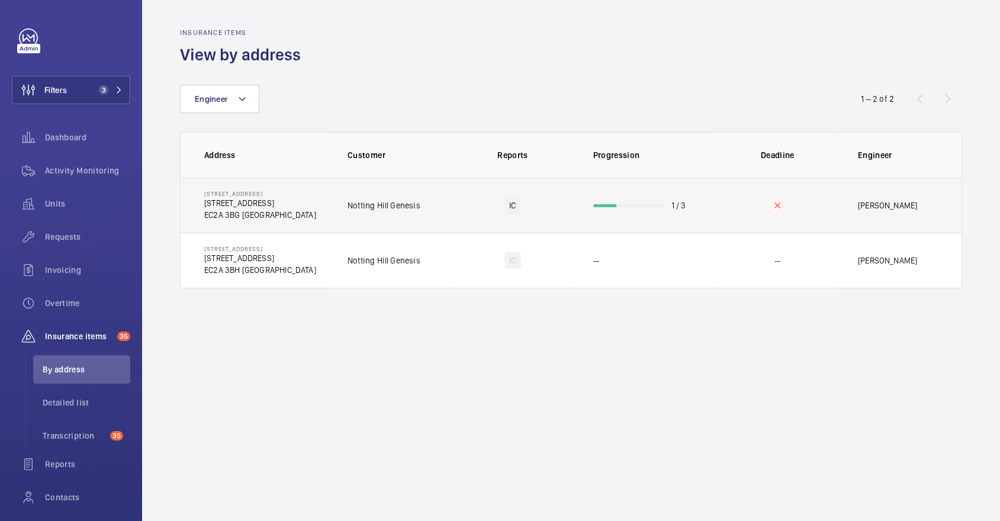
click at [269, 188] on td "1 Bowl Court 1 Bowl Court EC2A 3BG LONDON" at bounding box center [254, 205] width 148 height 55
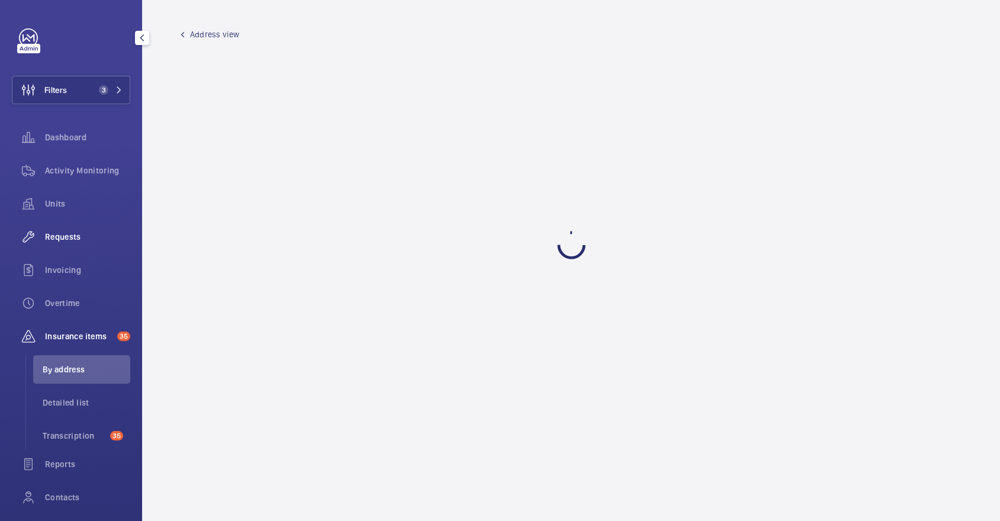
click at [83, 246] on div "Requests" at bounding box center [71, 237] width 118 height 28
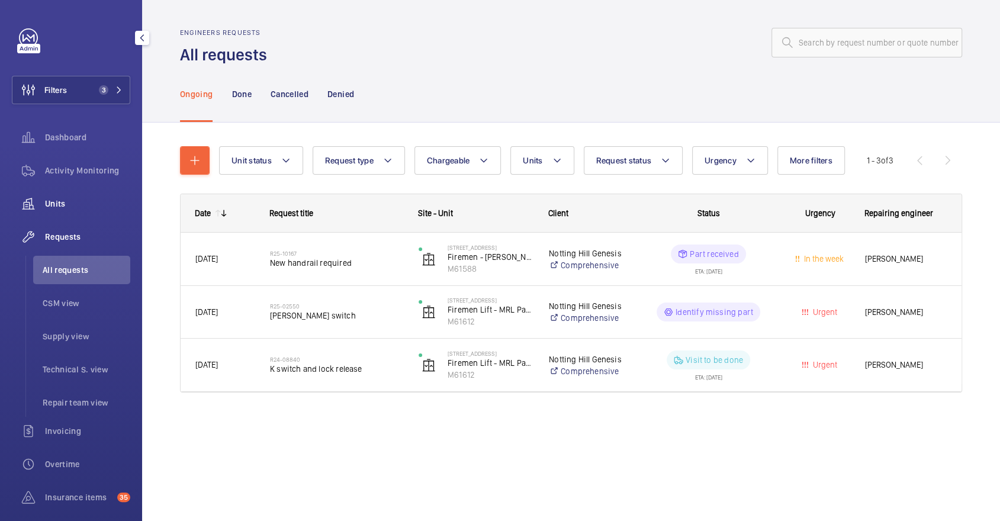
click at [73, 199] on span "Units" at bounding box center [87, 204] width 85 height 12
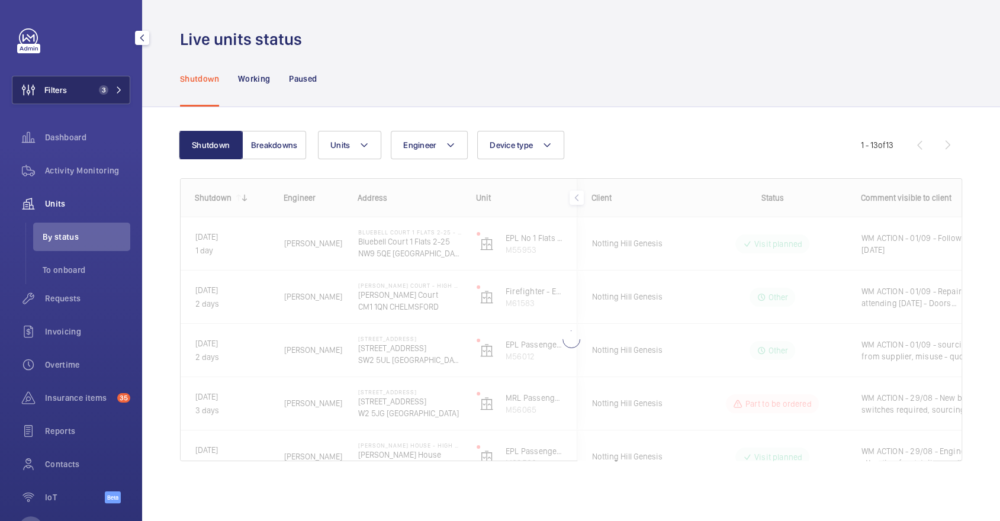
click at [82, 86] on button "Filters 3" at bounding box center [71, 90] width 118 height 28
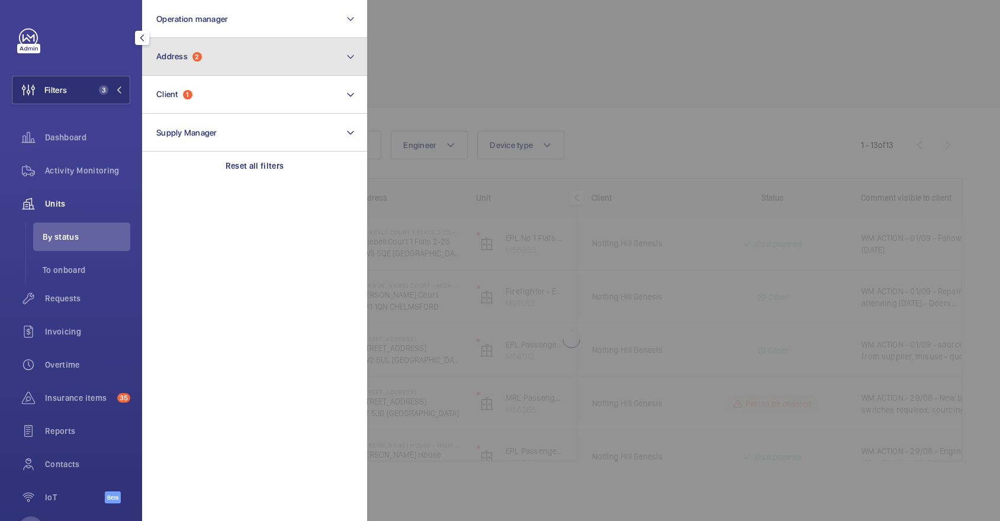
click at [207, 60] on button "Address 2" at bounding box center [254, 57] width 225 height 38
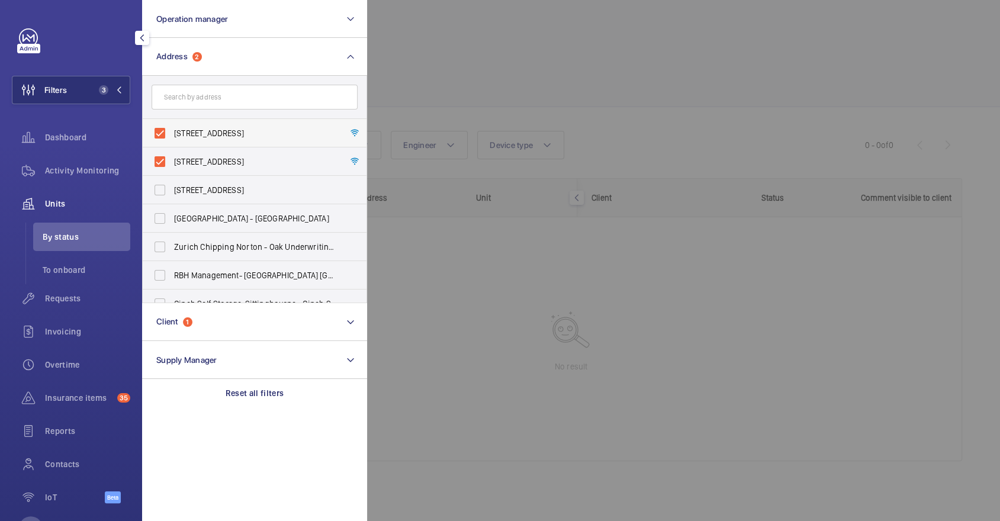
click at [225, 125] on label "1 Bowl Court - 1 Bowl Court, LONDON EC2A 3BG" at bounding box center [246, 133] width 206 height 28
click at [172, 125] on input "1 Bowl Court - 1 Bowl Court, LONDON EC2A 3BG" at bounding box center [160, 133] width 24 height 24
checkbox input "false"
click at [233, 156] on span "3 Bowl Court - 3 Bowl Court, LONDON EC2A 3BH" at bounding box center [255, 162] width 163 height 12
click at [172, 156] on input "3 Bowl Court - 3 Bowl Court, LONDON EC2A 3BH" at bounding box center [160, 162] width 24 height 24
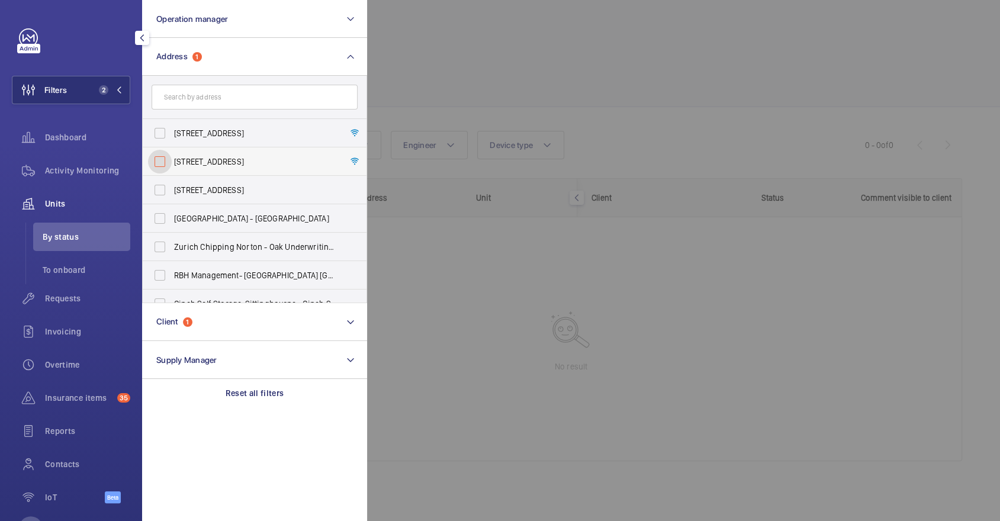
checkbox input "false"
click at [526, 72] on div at bounding box center [867, 260] width 1000 height 521
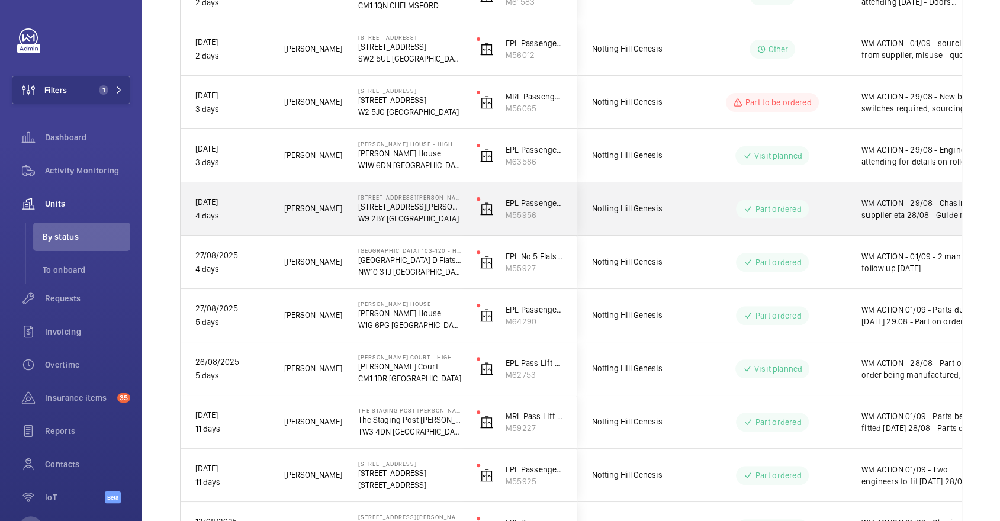
scroll to position [446, 0]
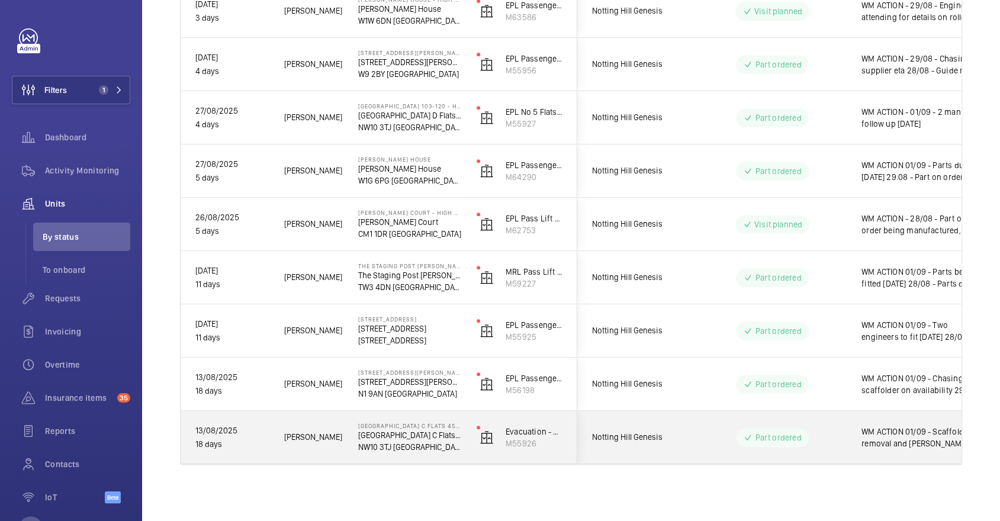
click at [634, 444] on div "Notting Hill Genesis" at bounding box center [630, 436] width 105 height 37
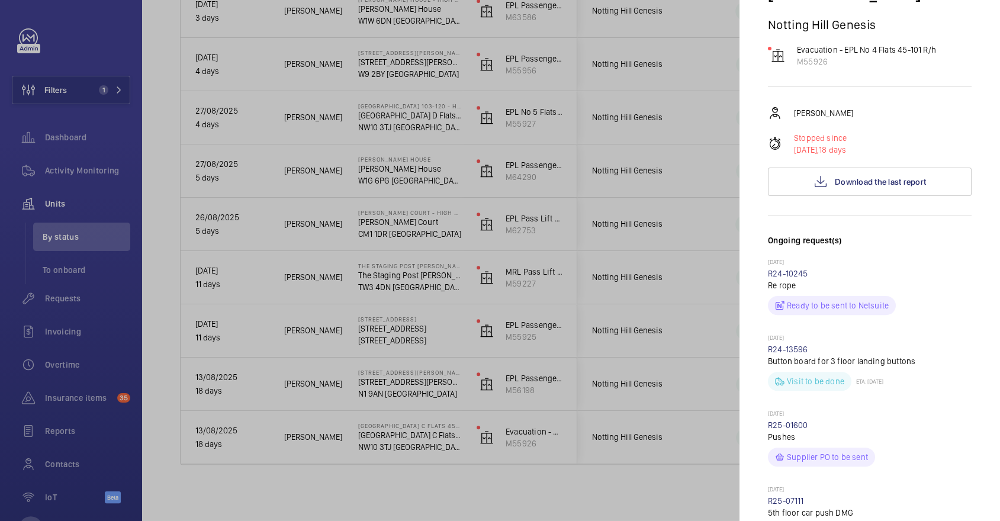
scroll to position [0, 0]
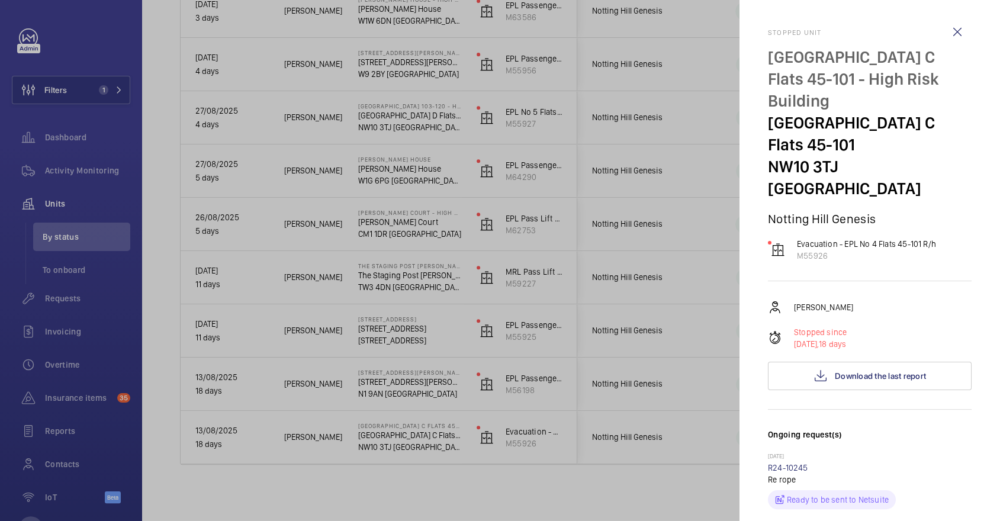
click at [621, 338] on div at bounding box center [500, 260] width 1000 height 521
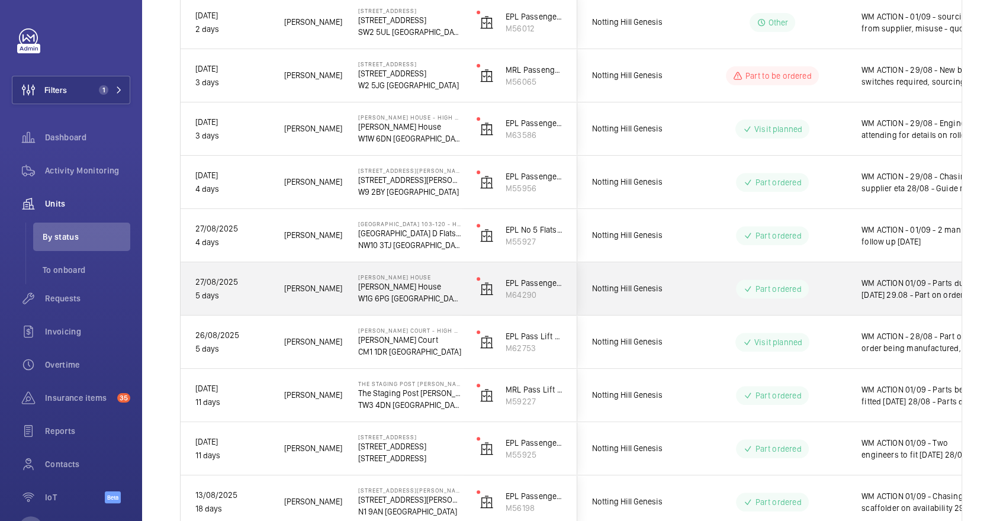
scroll to position [446, 0]
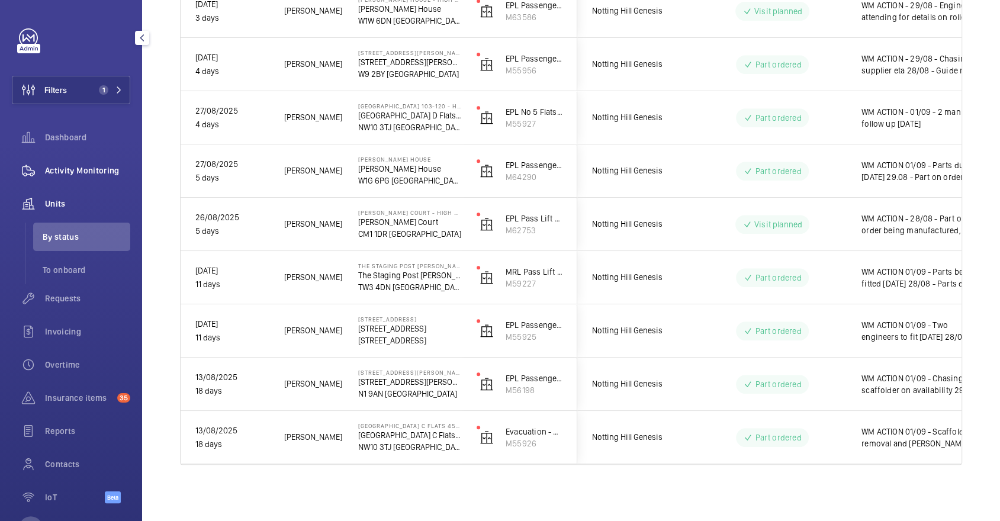
click at [107, 157] on div "Activity Monitoring" at bounding box center [71, 170] width 118 height 28
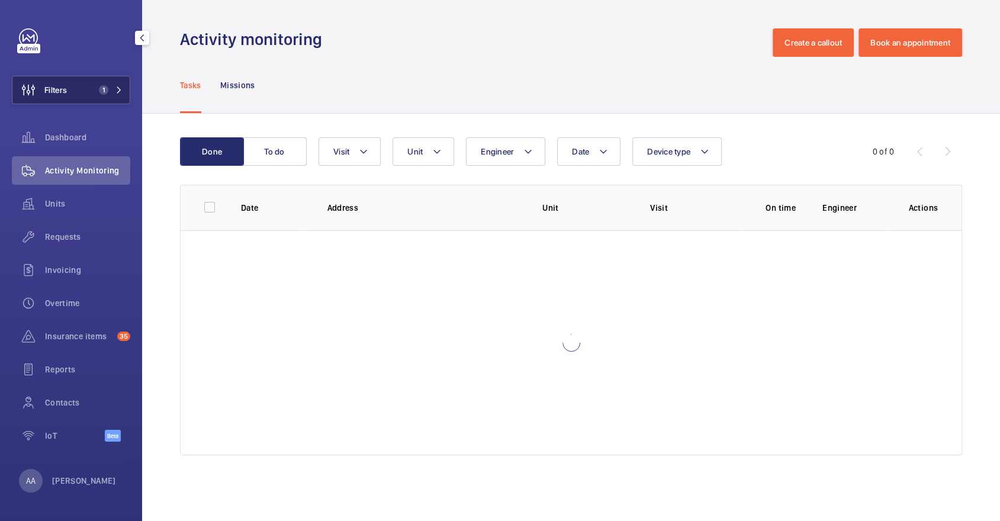
click at [98, 95] on button "Filters 1" at bounding box center [71, 90] width 118 height 28
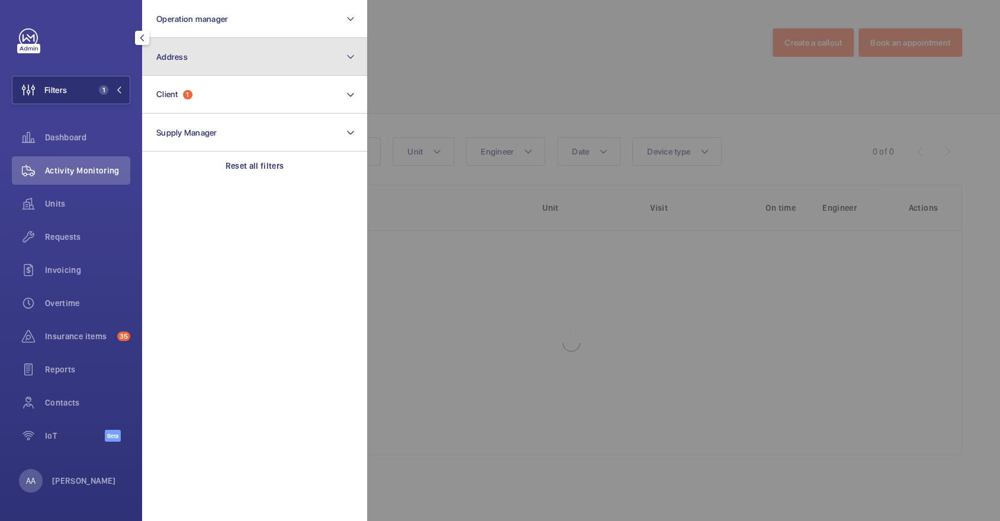
click at [213, 41] on button "Address" at bounding box center [254, 57] width 225 height 38
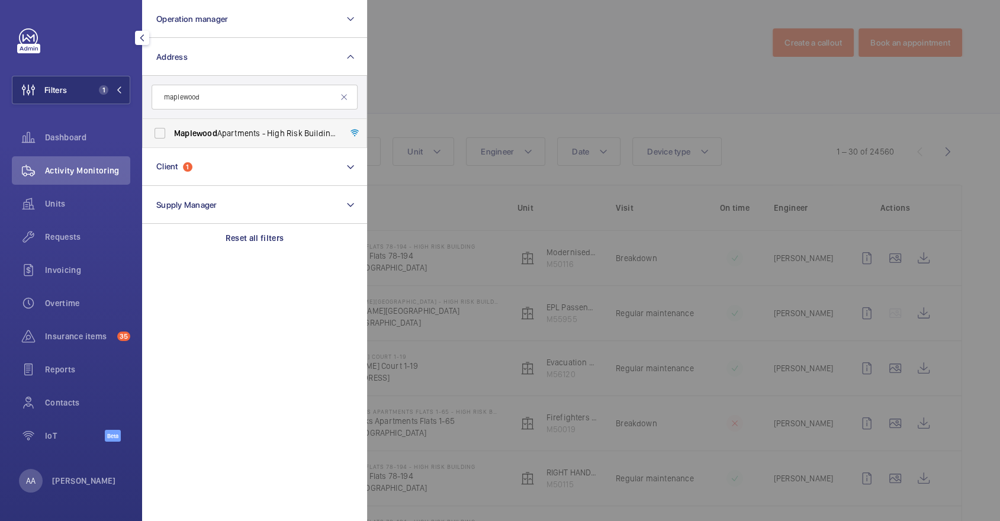
type input "maplewood"
click at [269, 136] on span "Maplewood Apartments - High Risk Building - Maplewood Apartments, LONDON N4 1FP" at bounding box center [255, 133] width 163 height 12
click at [172, 136] on input "Maplewood Apartments - High Risk Building - Maplewood Apartments, LONDON N4 1FP" at bounding box center [160, 133] width 24 height 24
checkbox input "true"
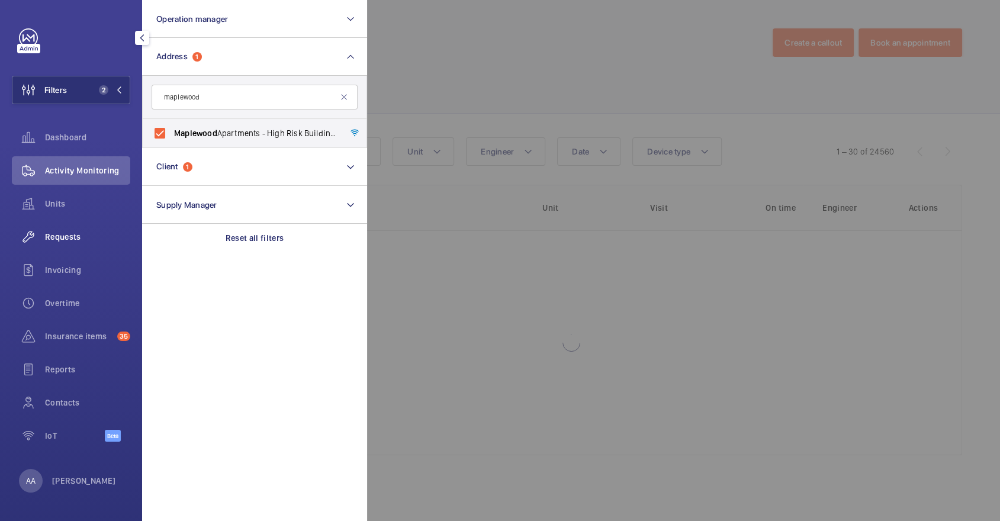
click at [99, 223] on div "Requests" at bounding box center [71, 237] width 118 height 28
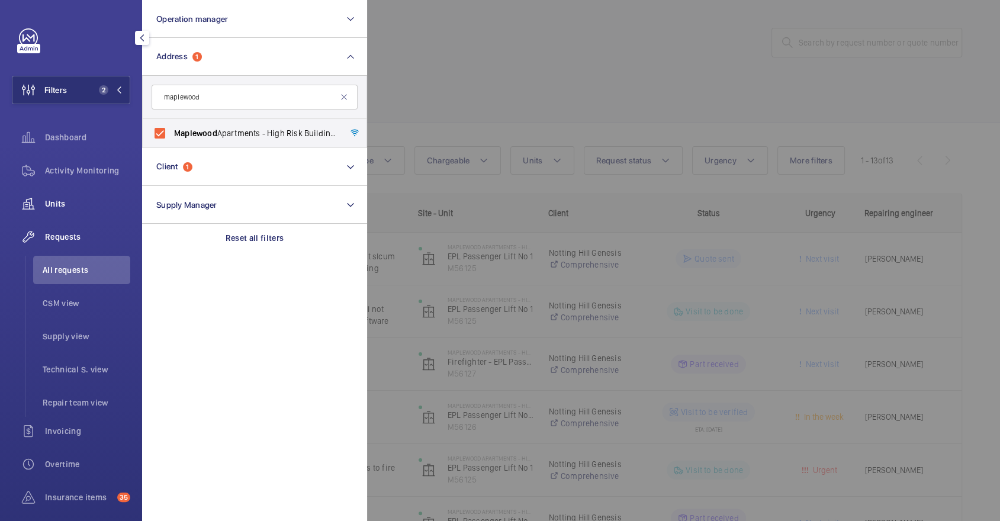
click at [90, 208] on span "Units" at bounding box center [87, 204] width 85 height 12
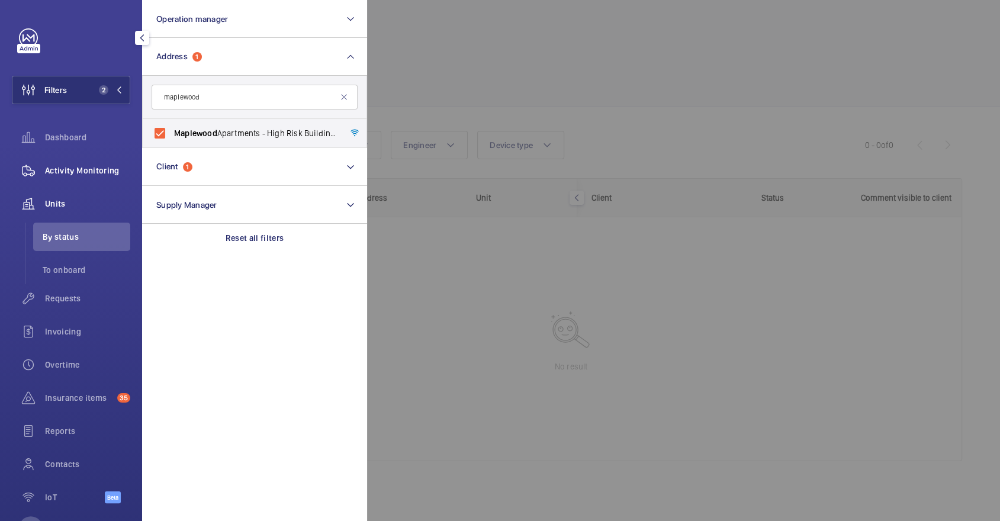
click at [73, 170] on span "Activity Monitoring" at bounding box center [87, 171] width 85 height 12
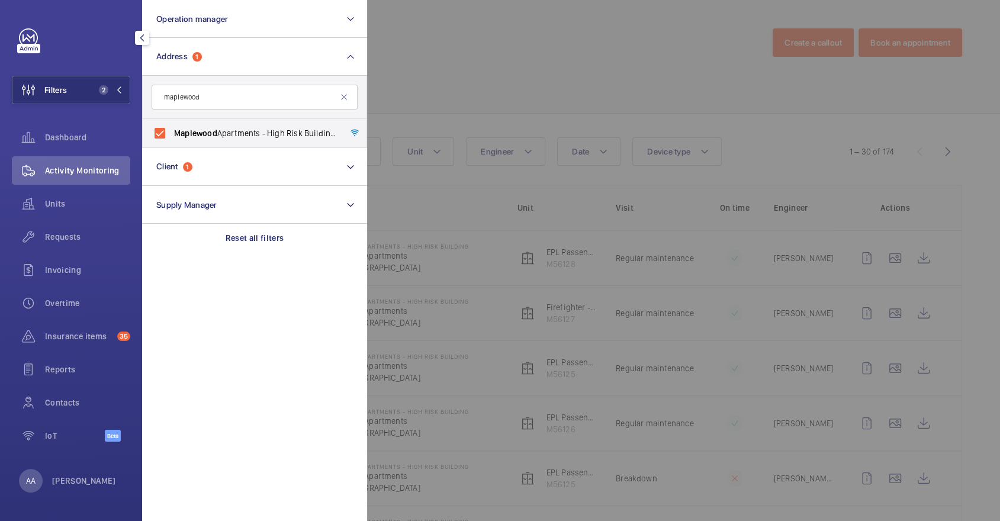
click at [565, 97] on div at bounding box center [867, 260] width 1000 height 521
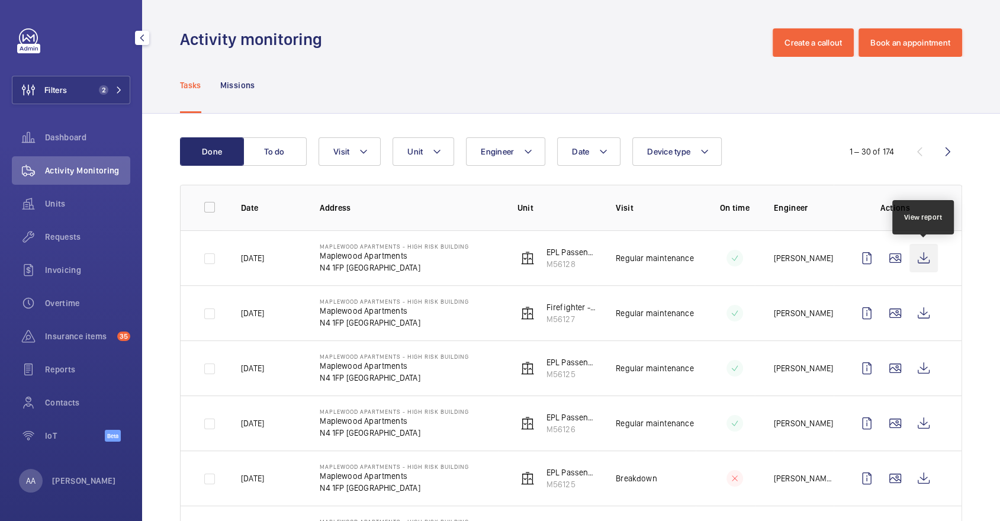
click at [926, 250] on wm-front-icon-button at bounding box center [923, 258] width 28 height 28
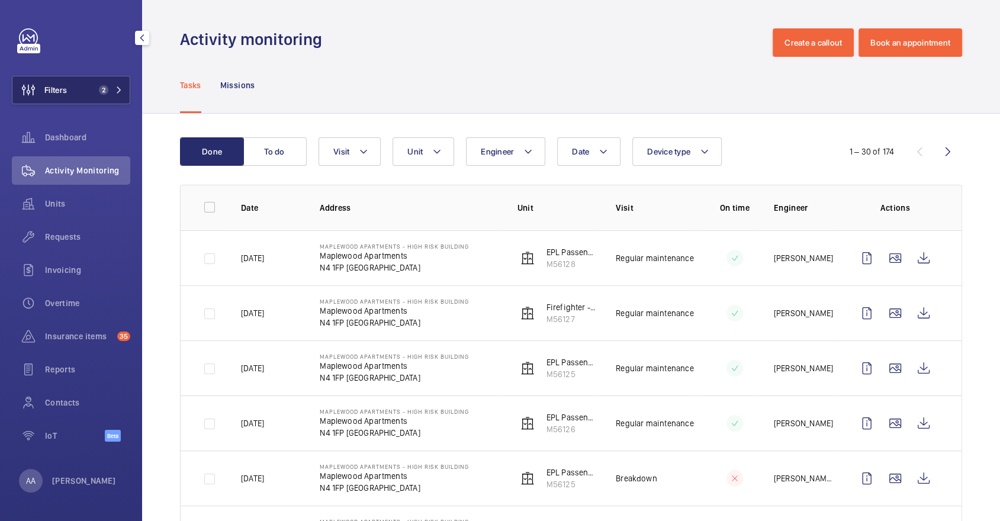
click at [100, 97] on button "Filters 2" at bounding box center [71, 90] width 118 height 28
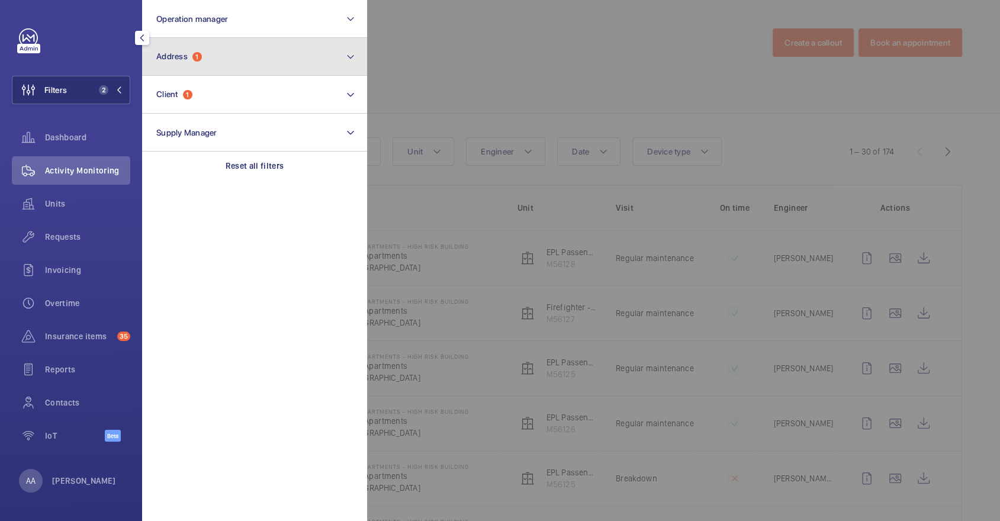
click at [231, 48] on button "Address 1" at bounding box center [254, 57] width 225 height 38
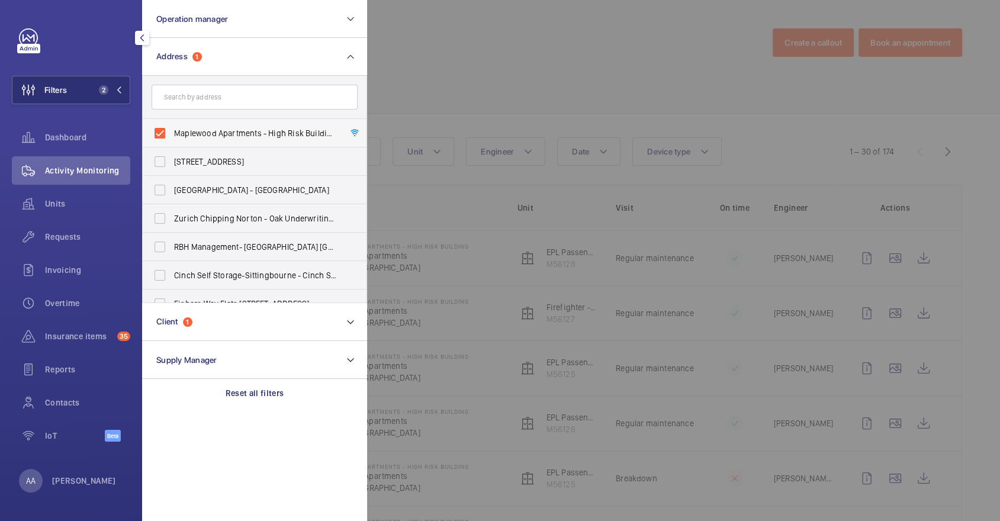
click at [249, 143] on label "Maplewood Apartments - High Risk Building - Maplewood Apartments, LONDON N4 1FP" at bounding box center [246, 133] width 206 height 28
click at [172, 143] on input "Maplewood Apartments - High Risk Building - Maplewood Apartments, LONDON N4 1FP" at bounding box center [160, 133] width 24 height 24
checkbox input "false"
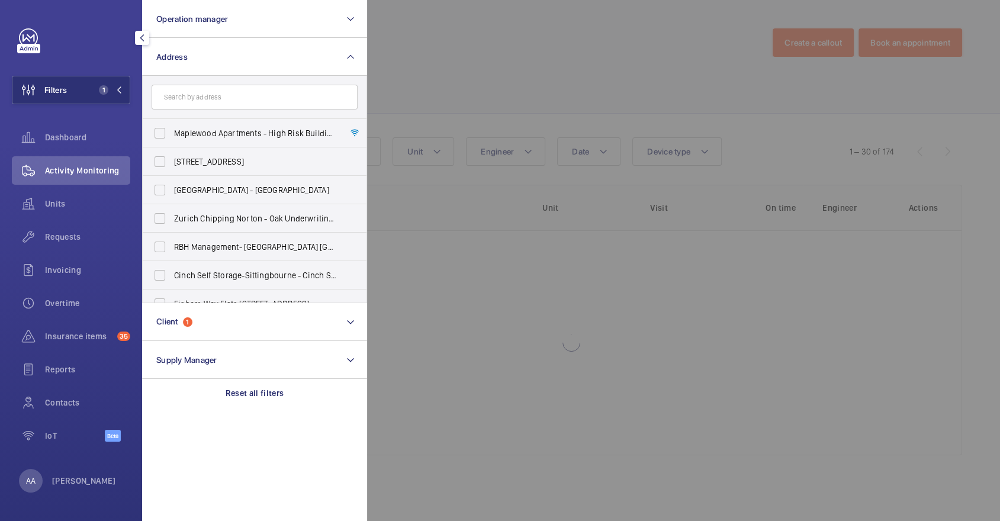
click at [519, 69] on div at bounding box center [867, 260] width 1000 height 521
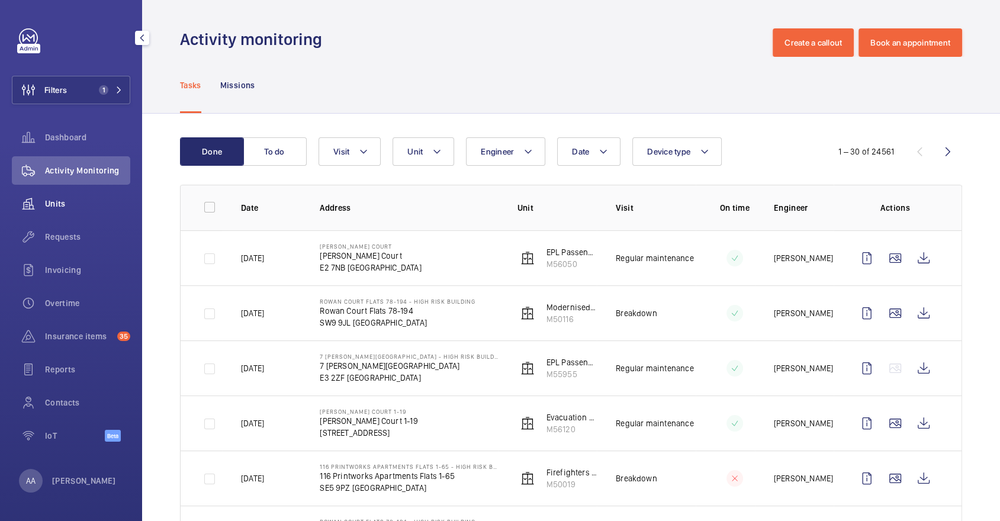
click at [63, 215] on div "Units" at bounding box center [71, 203] width 118 height 28
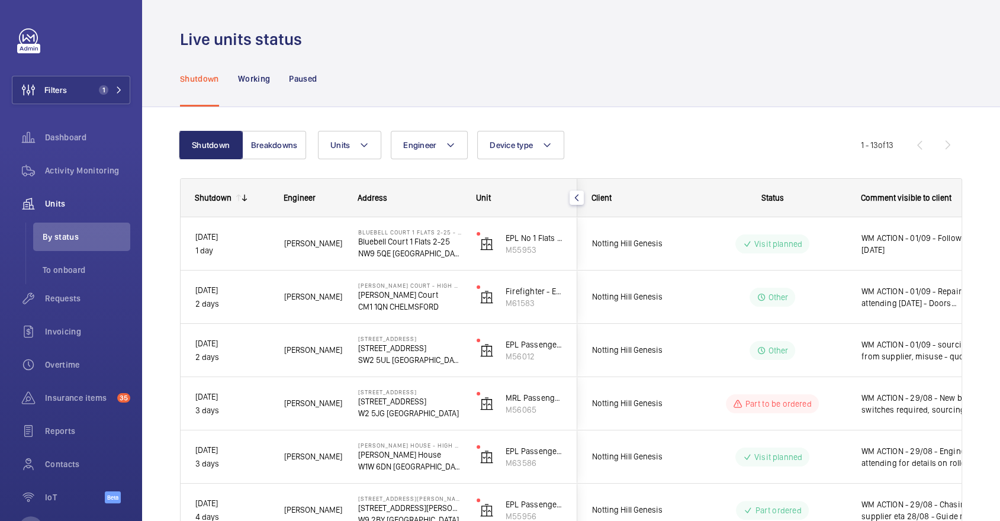
click at [556, 73] on div "Shutdown Working Paused" at bounding box center [571, 78] width 782 height 56
click at [621, 36] on div "Live units status" at bounding box center [571, 39] width 782 height 22
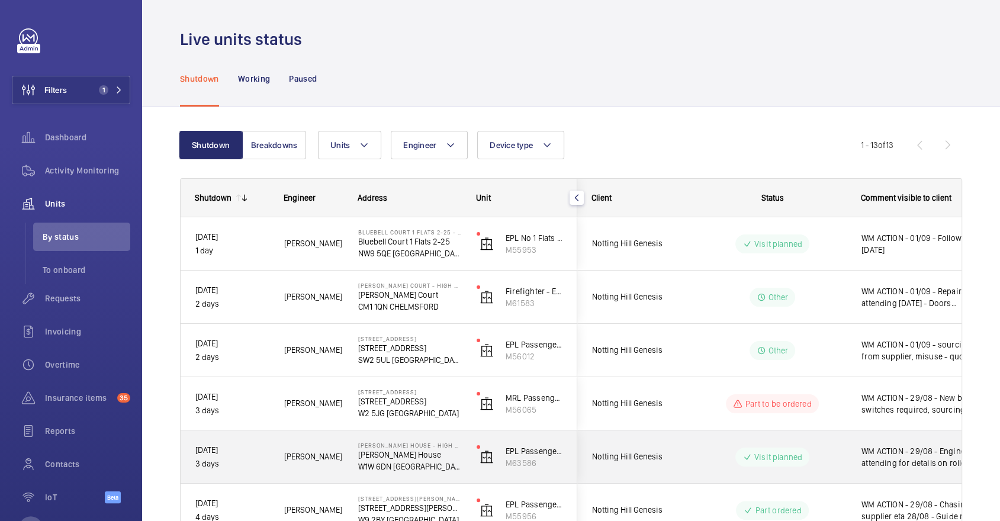
click at [894, 454] on span "WM ACTION - 29/08 - Engineer re attending for details on rollers 28/08 - New ro…" at bounding box center [922, 457] width 123 height 24
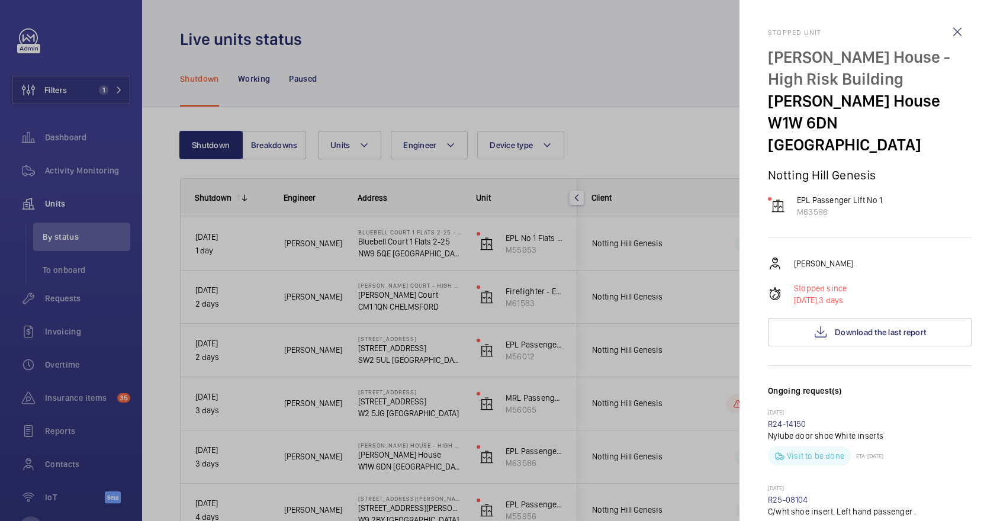
click at [600, 224] on div at bounding box center [500, 260] width 1000 height 521
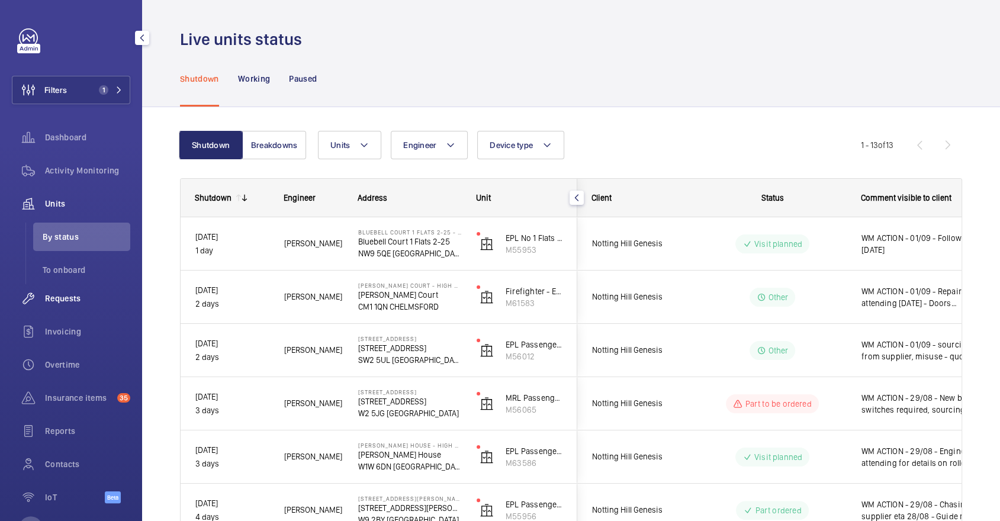
click at [85, 302] on span "Requests" at bounding box center [87, 298] width 85 height 12
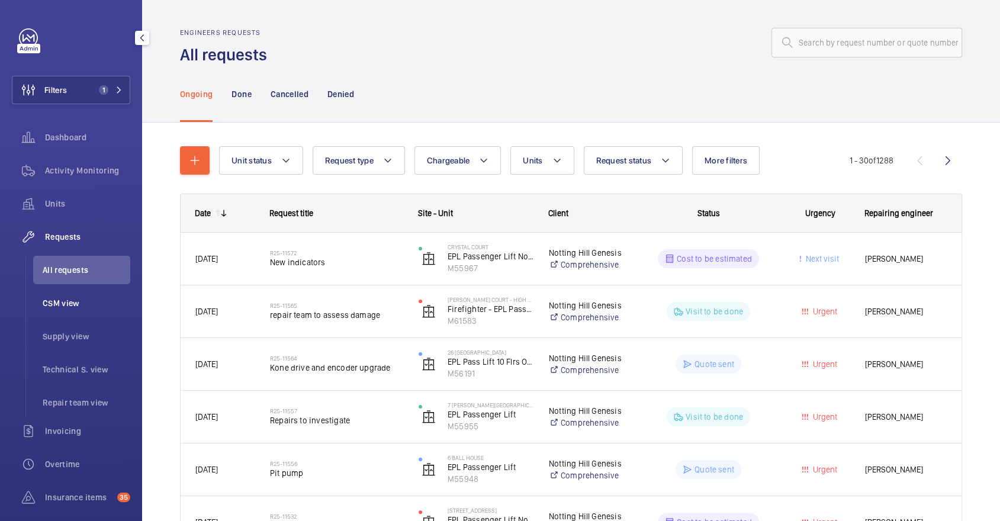
click at [101, 305] on span "CSM view" at bounding box center [87, 303] width 88 height 12
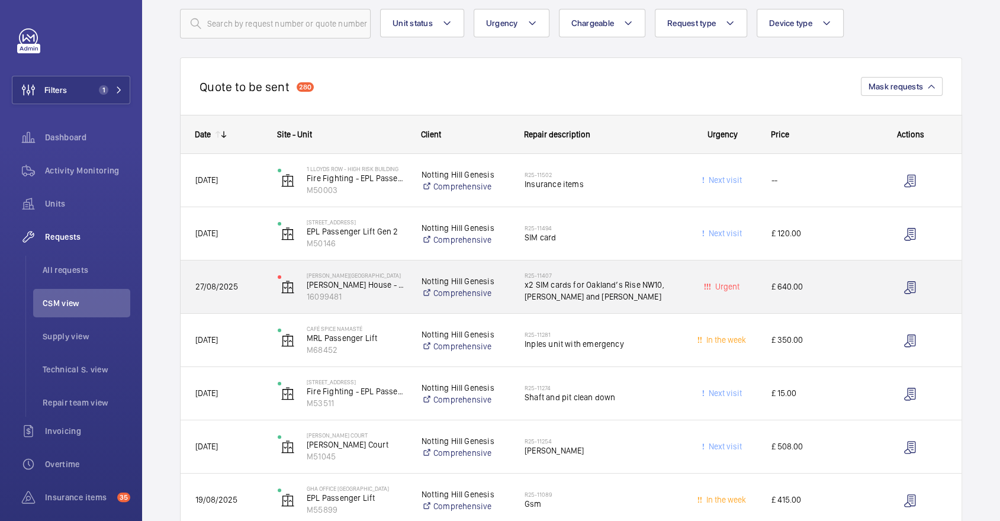
scroll to position [78, 0]
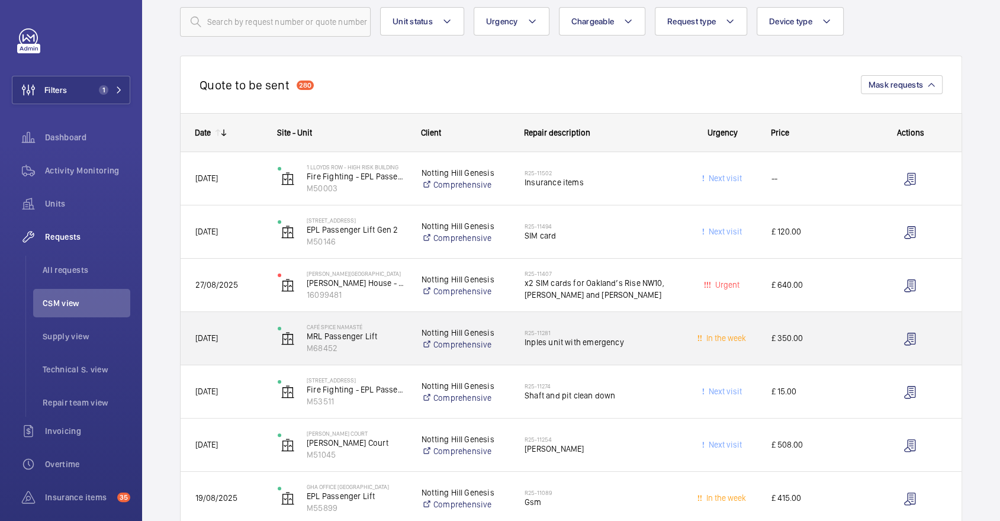
click at [647, 321] on div "R25-11281 Inples unit with emergency" at bounding box center [598, 338] width 149 height 34
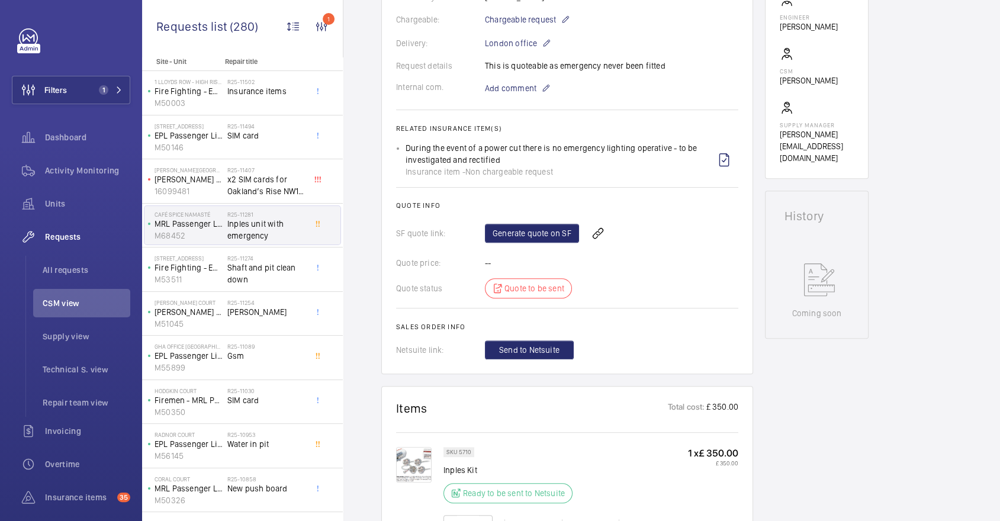
scroll to position [358, 0]
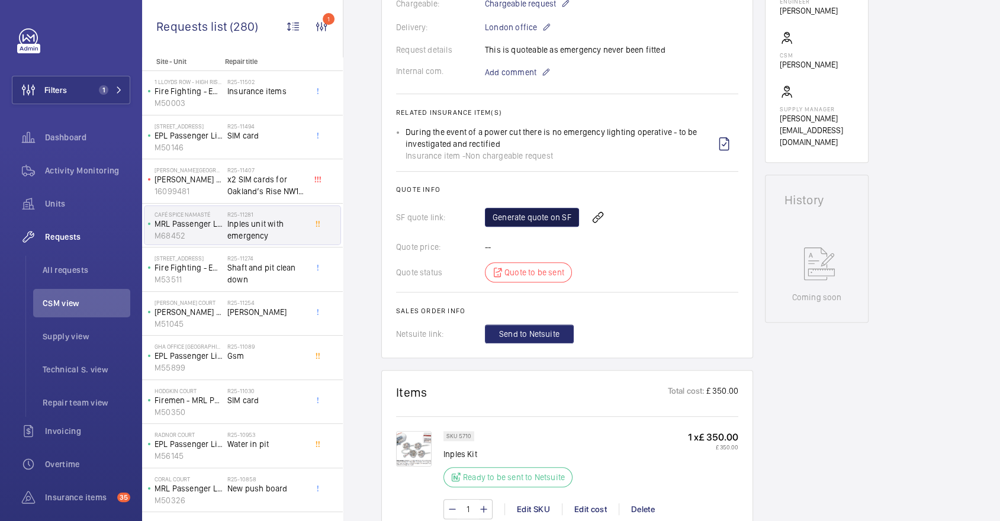
click at [526, 216] on link "Generate quote on SF" at bounding box center [532, 217] width 94 height 19
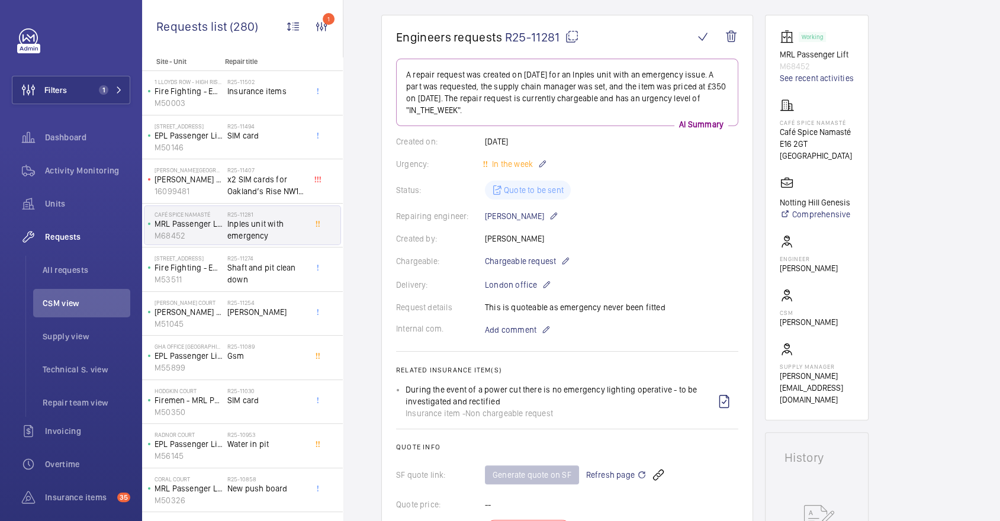
scroll to position [0, 0]
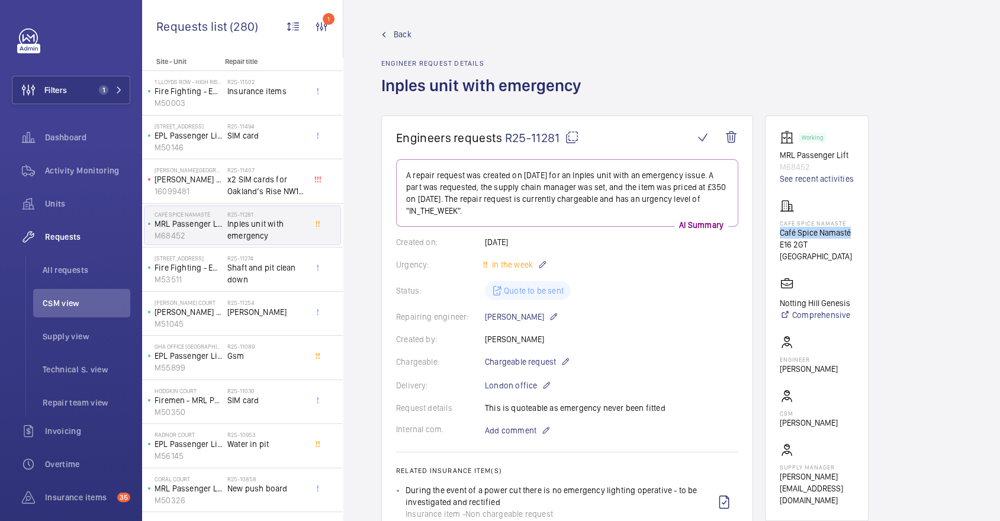
drag, startPoint x: 776, startPoint y: 230, endPoint x: 856, endPoint y: 231, distance: 79.9
click at [856, 231] on wm-front-card "Working MRL Passenger Lift M68452 See recent activities Café Spice Namasté Café…" at bounding box center [817, 317] width 104 height 405
copy p "Café Spice Namasté"
click at [256, 264] on span "Shaft and pit clean down" at bounding box center [266, 274] width 78 height 24
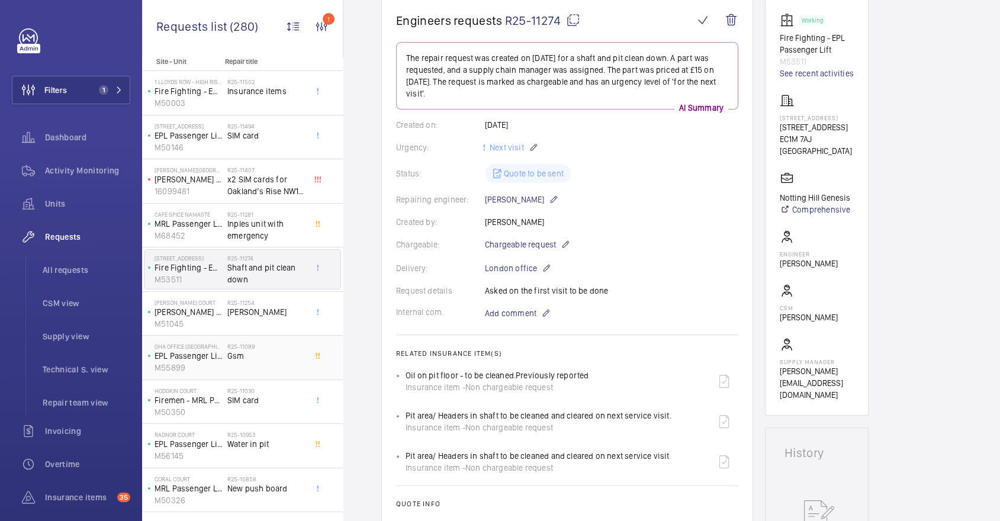
scroll to position [79, 0]
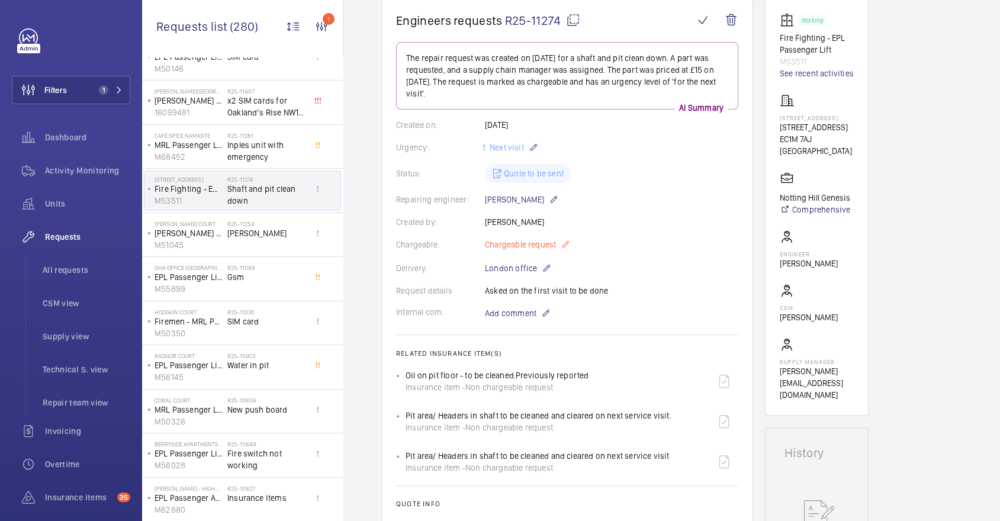
click at [562, 242] on mat-icon at bounding box center [564, 244] width 9 height 14
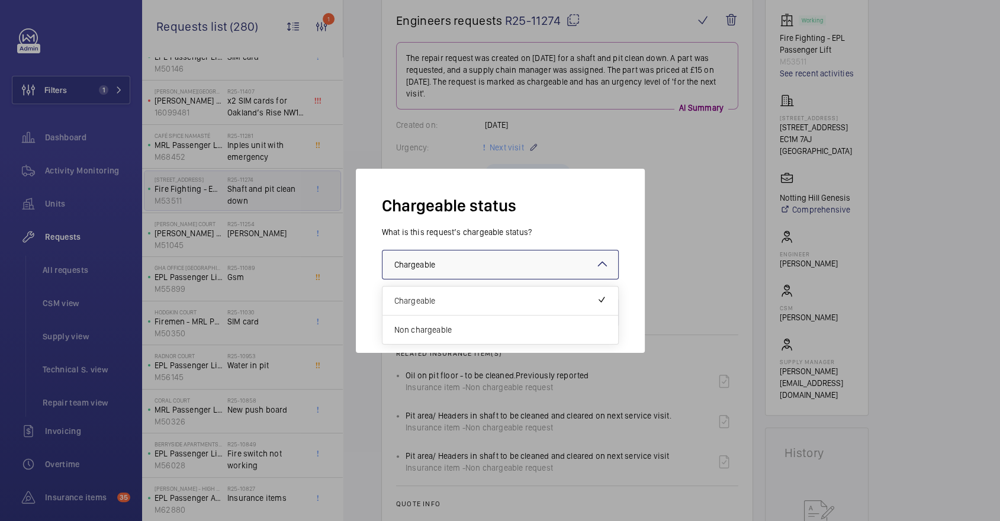
click at [527, 262] on div at bounding box center [500, 264] width 236 height 28
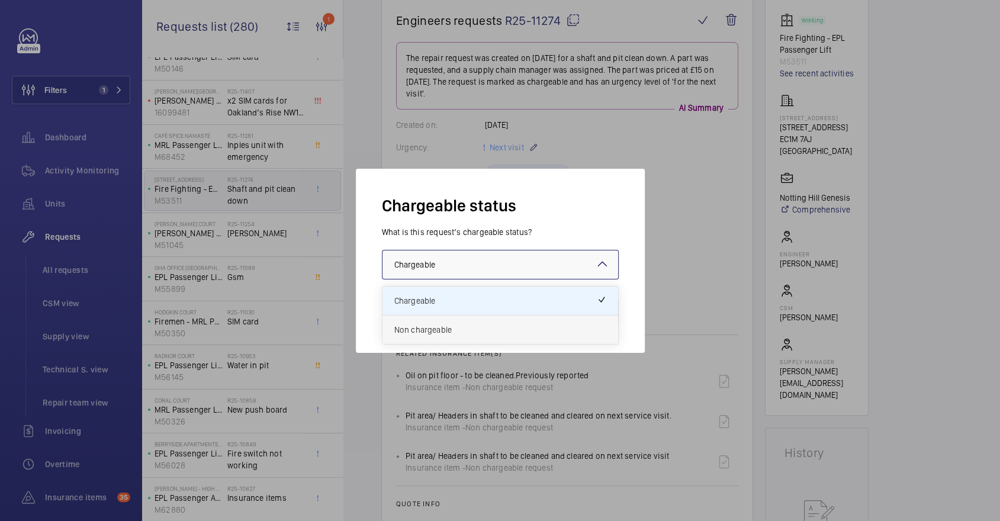
click at [477, 330] on span "Non chargeable" at bounding box center [500, 330] width 212 height 12
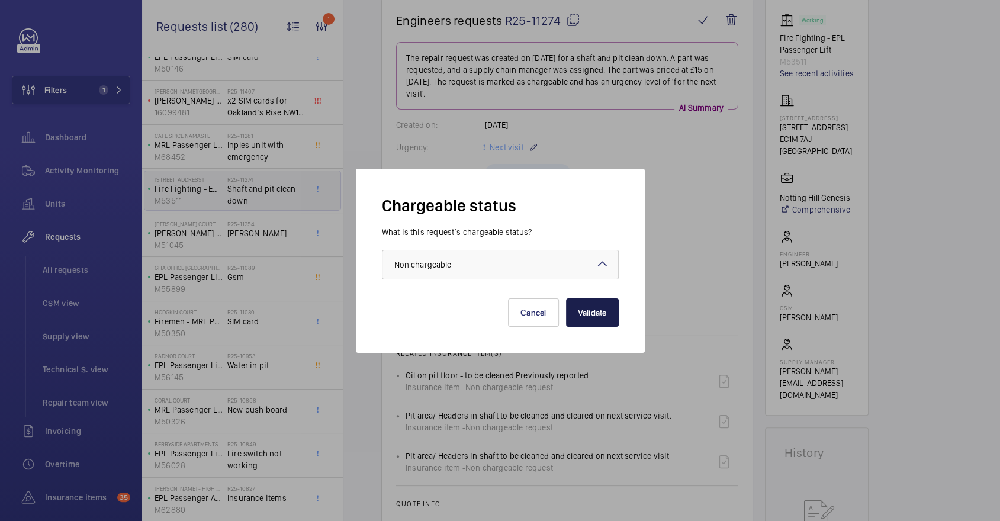
click at [594, 317] on button "Validate" at bounding box center [592, 312] width 53 height 28
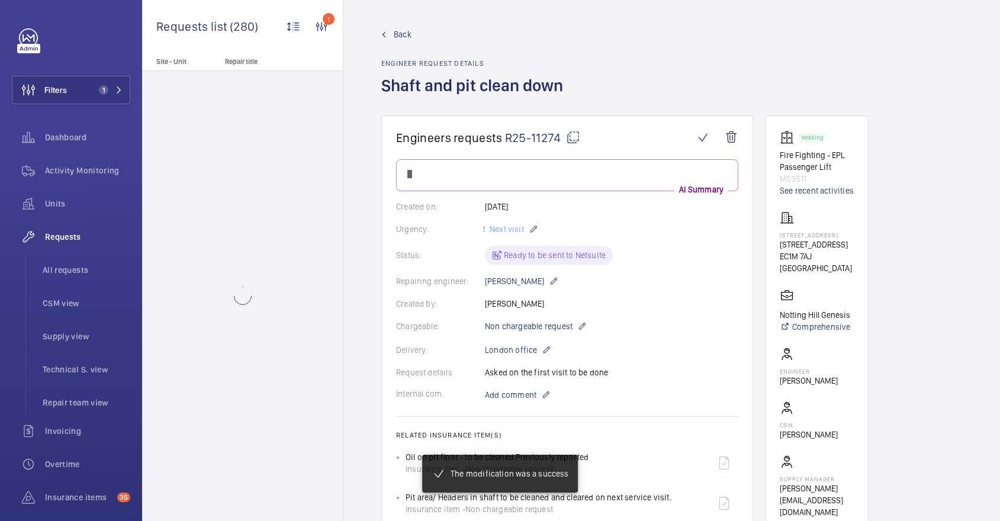
scroll to position [117, 0]
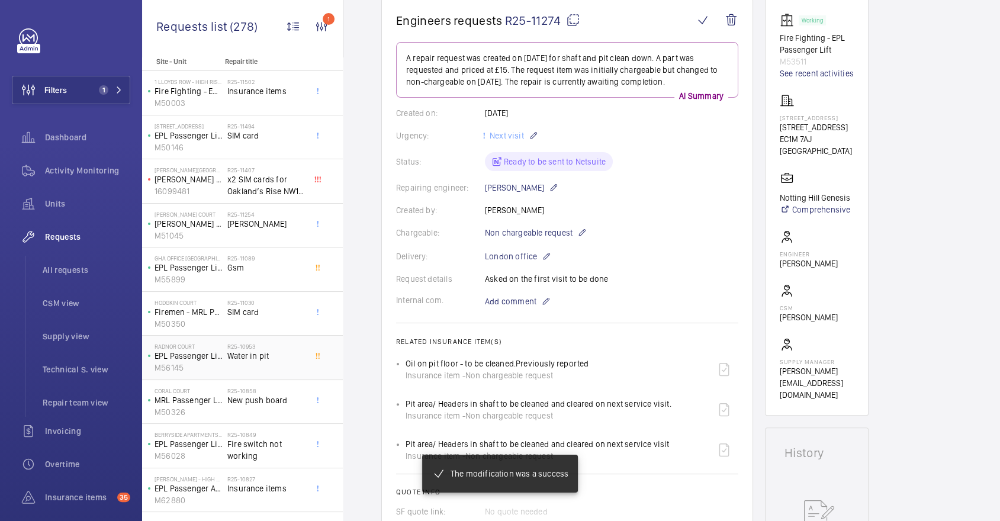
click at [259, 347] on h2 "R25-10953" at bounding box center [266, 346] width 78 height 7
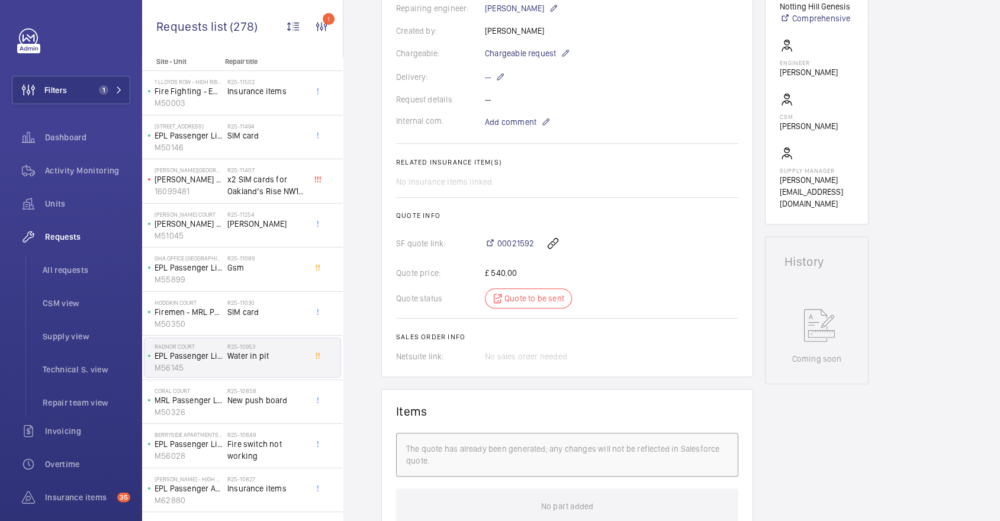
scroll to position [318, 0]
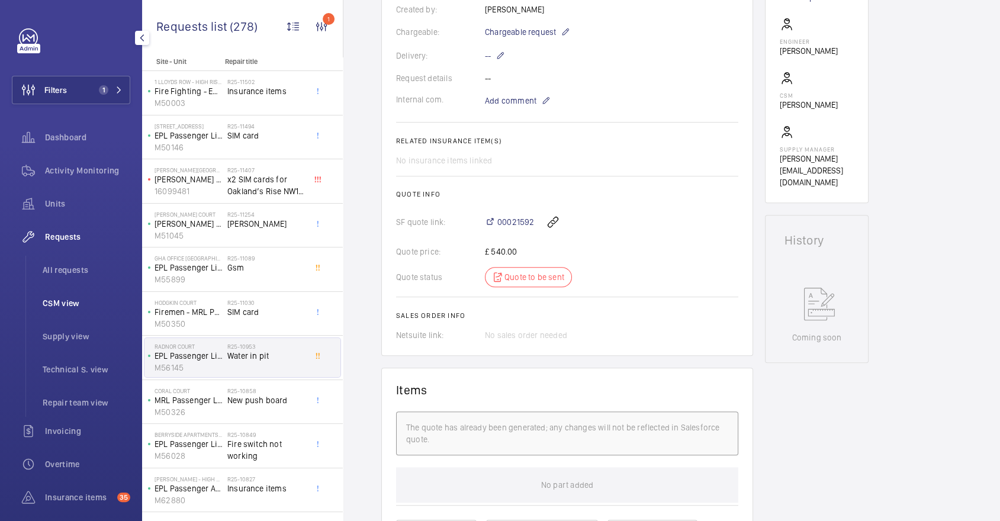
click at [71, 298] on span "CSM view" at bounding box center [87, 303] width 88 height 12
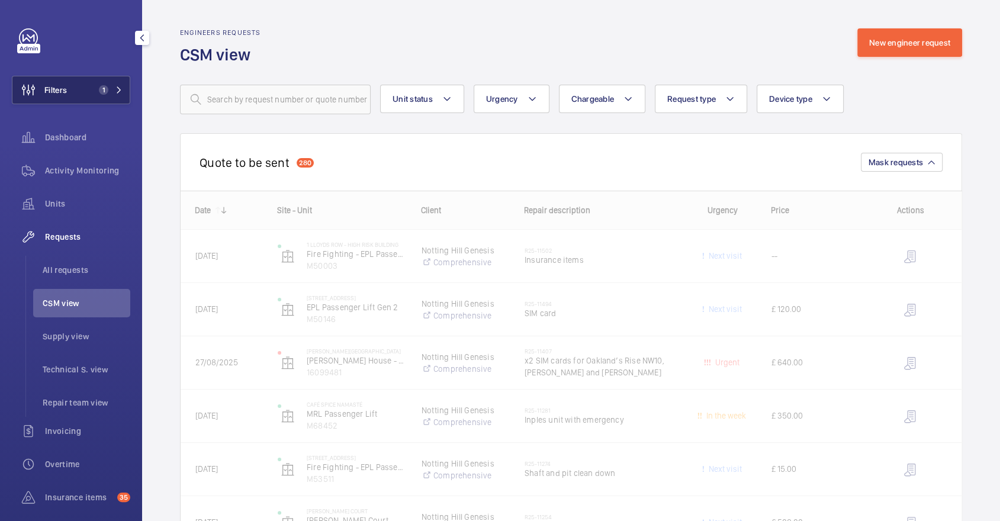
click at [72, 80] on button "Filters 1" at bounding box center [71, 90] width 118 height 28
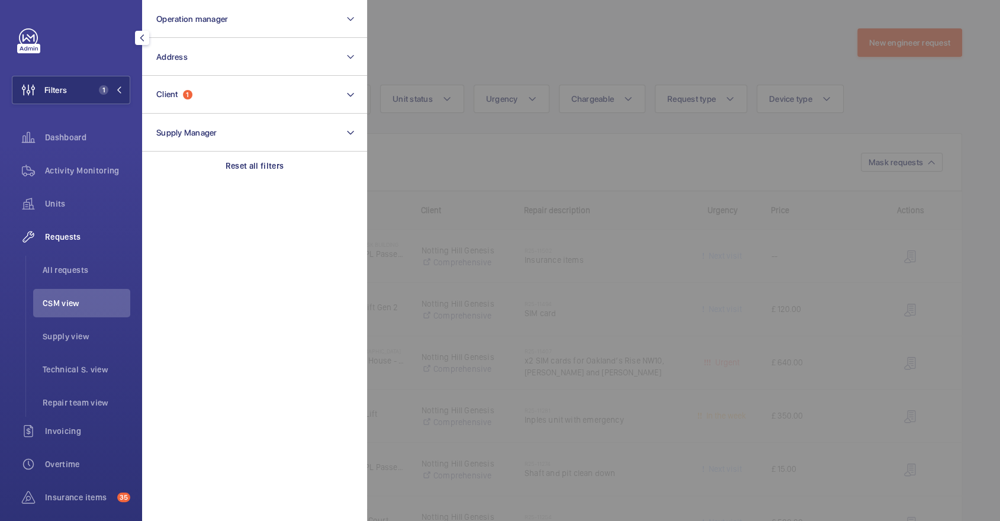
click at [415, 33] on div at bounding box center [867, 260] width 1000 height 521
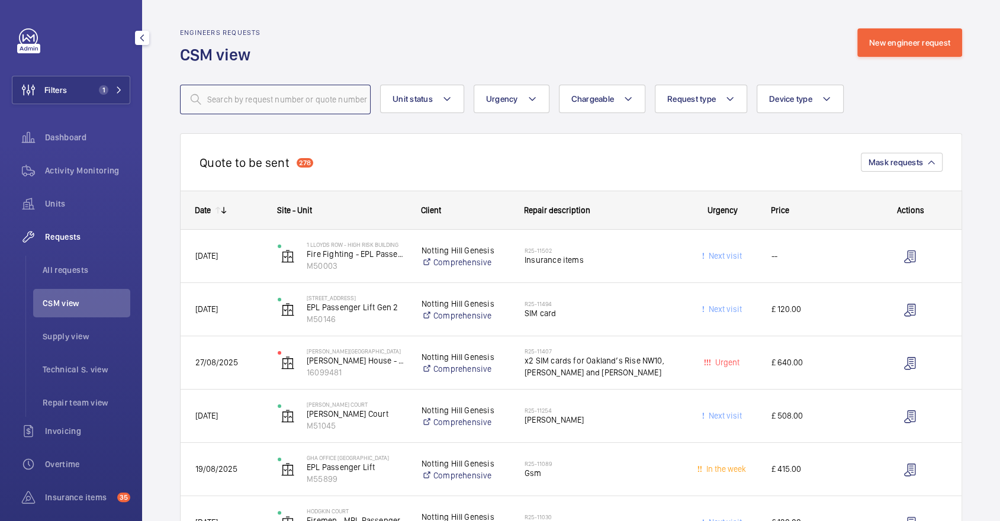
click at [320, 96] on input "text" at bounding box center [275, 100] width 191 height 30
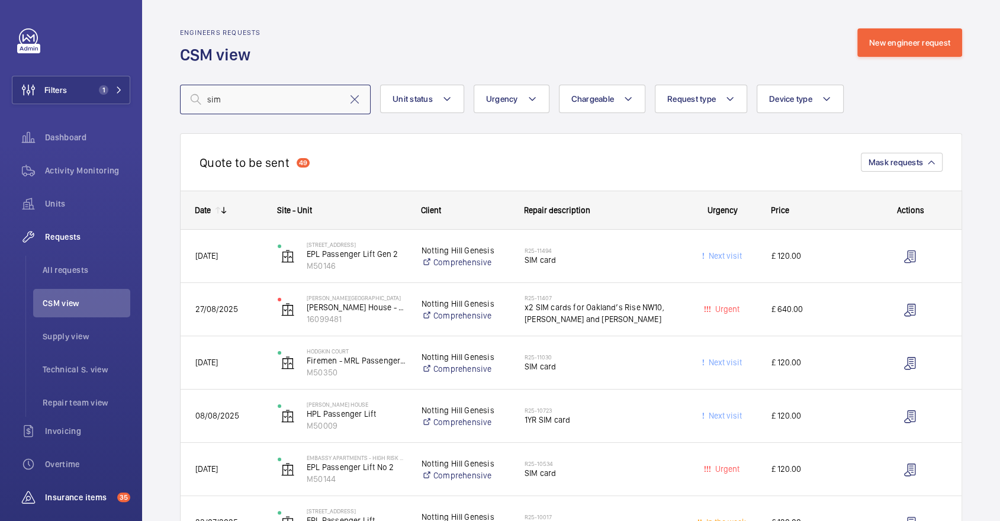
type input "sim"
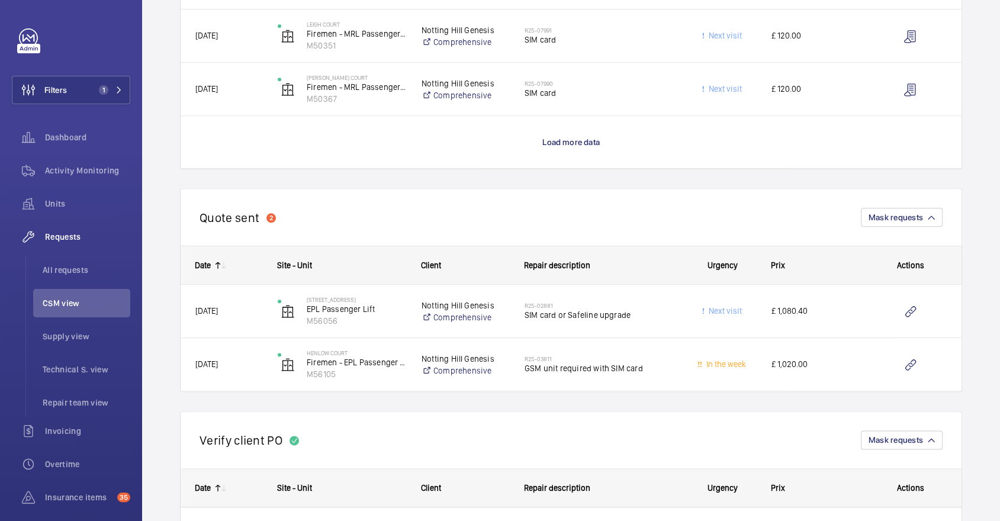
scroll to position [1153, 0]
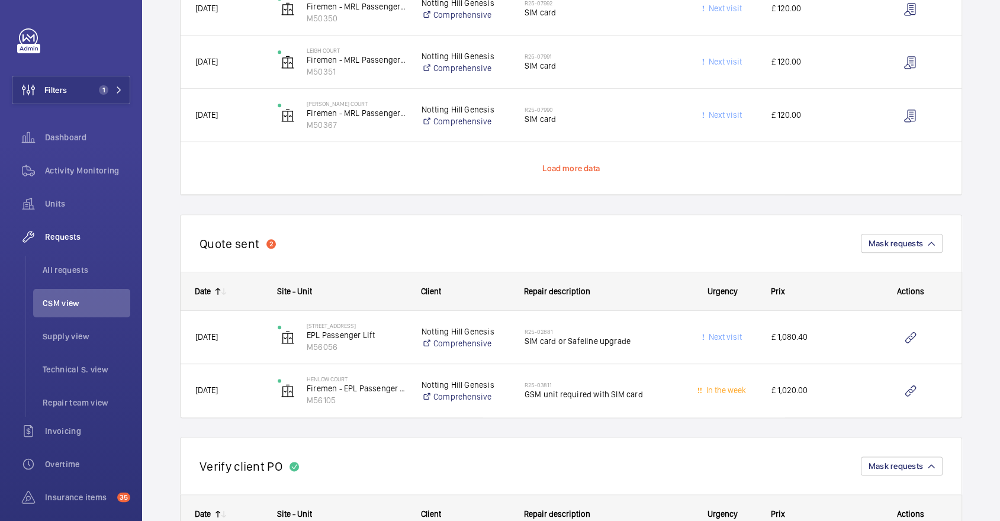
click at [573, 167] on span "Load more data" at bounding box center [570, 167] width 57 height 9
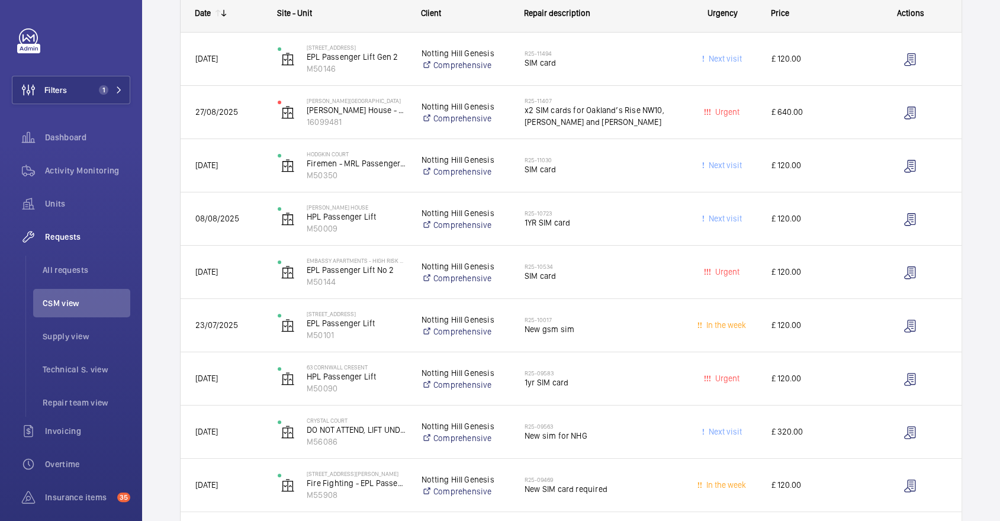
scroll to position [195, 0]
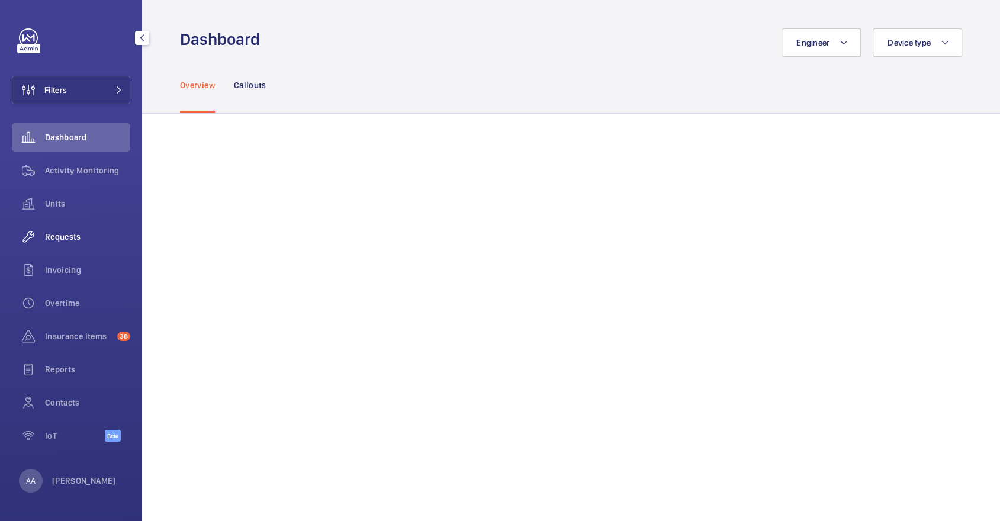
click at [58, 240] on span "Requests" at bounding box center [87, 237] width 85 height 12
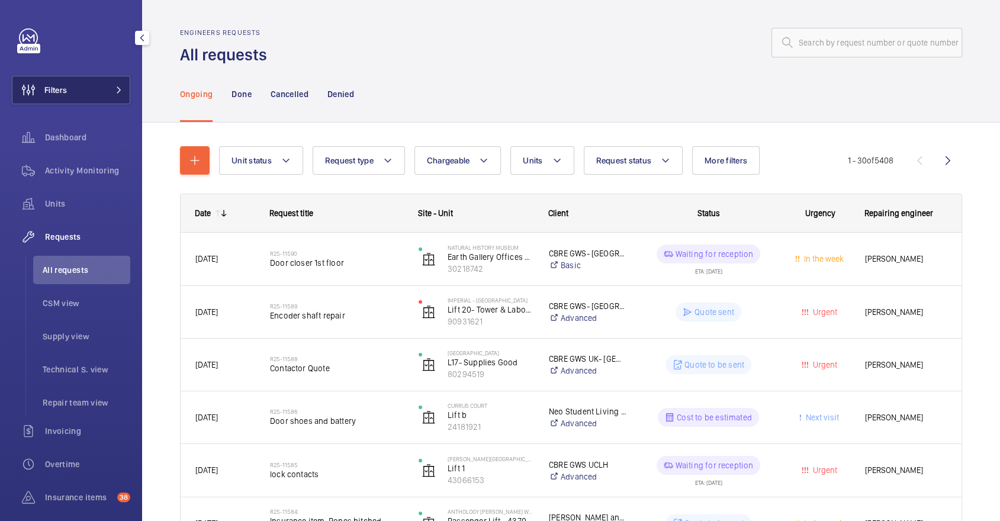
click at [70, 86] on button "Filters" at bounding box center [71, 90] width 118 height 28
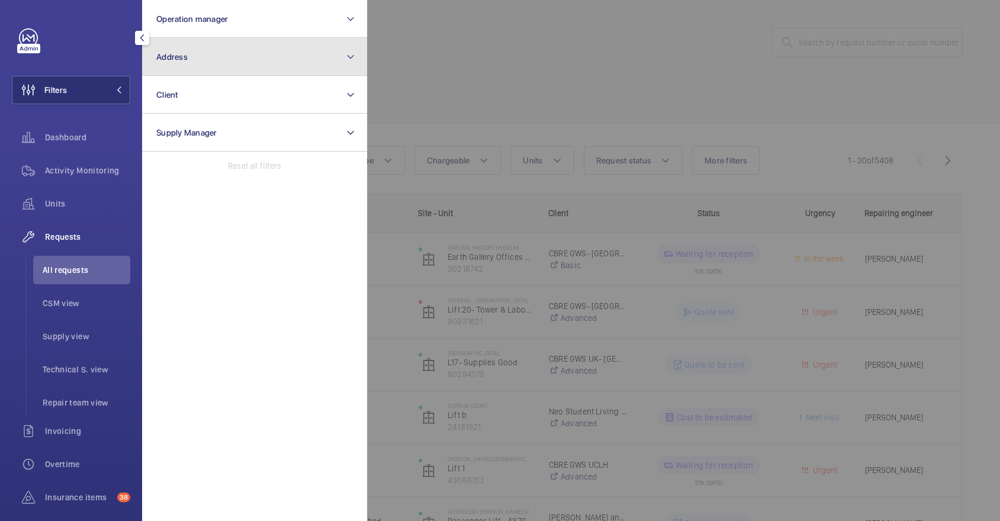
click at [218, 59] on button "Address" at bounding box center [254, 57] width 225 height 38
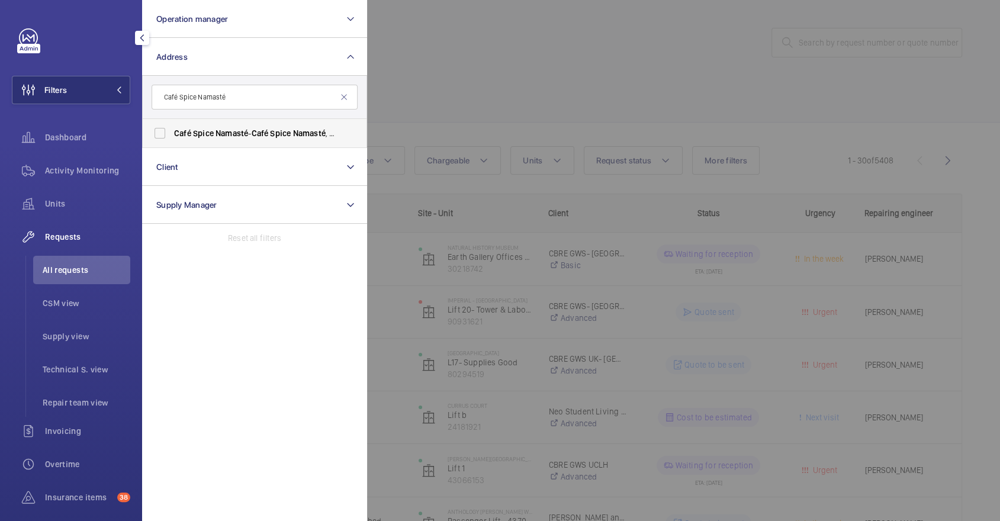
type input "Café Spice Namasté"
click at [255, 133] on span "Café Spice Namasté - Café [GEOGRAPHIC_DATA]" at bounding box center [255, 133] width 163 height 12
click at [172, 133] on input "Café Spice Namasté - Café [GEOGRAPHIC_DATA]" at bounding box center [160, 133] width 24 height 24
checkbox input "true"
click at [550, 67] on div at bounding box center [867, 260] width 1000 height 521
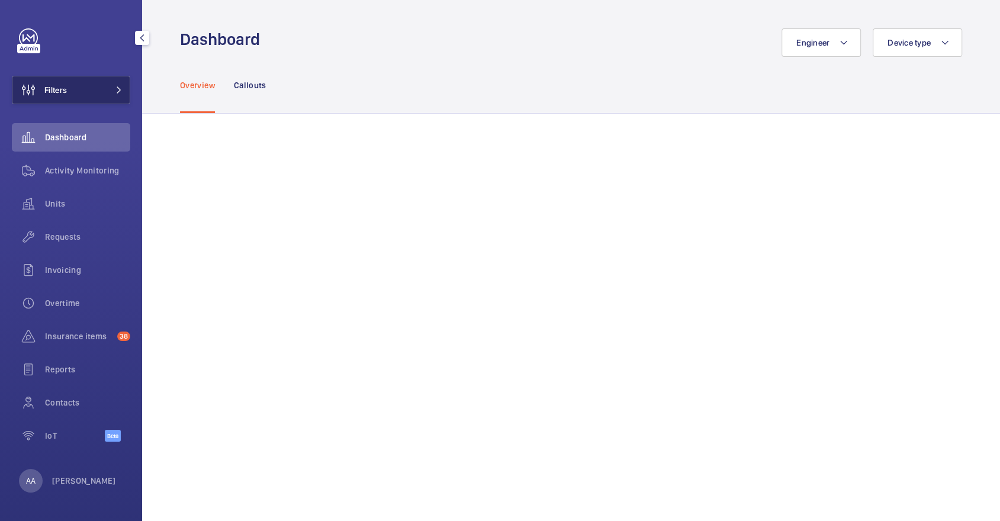
click at [89, 96] on button "Filters" at bounding box center [71, 90] width 118 height 28
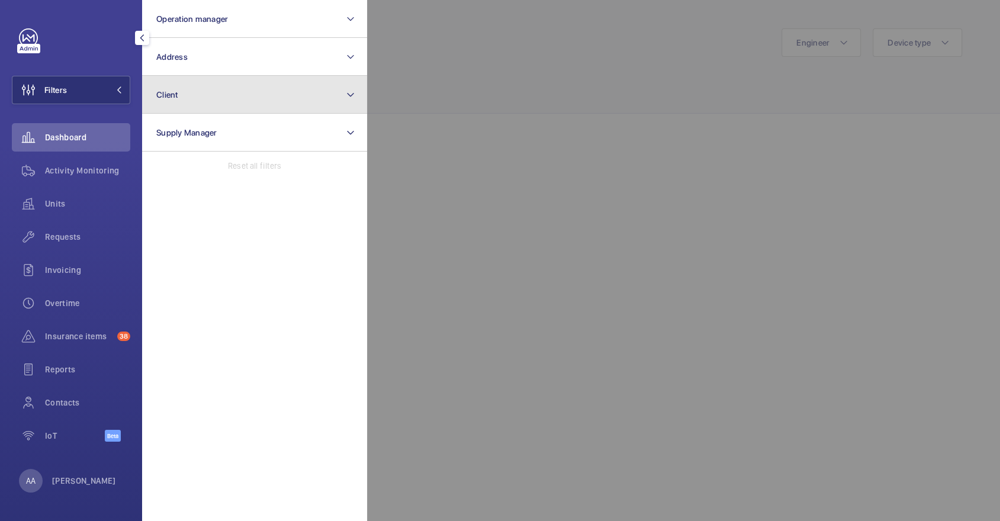
click at [192, 108] on button "Client" at bounding box center [254, 95] width 225 height 38
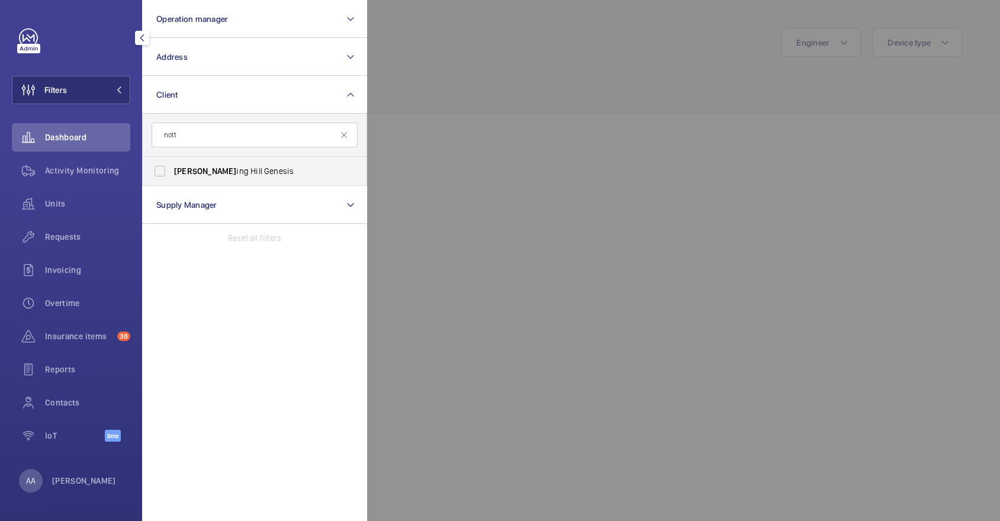
type input "nott"
click at [228, 169] on span "[PERSON_NAME] ing [PERSON_NAME] Genesis" at bounding box center [255, 171] width 163 height 12
click at [172, 169] on input "[PERSON_NAME] ing [PERSON_NAME] Genesis" at bounding box center [160, 171] width 24 height 24
checkbox input "true"
click at [76, 225] on div "Requests" at bounding box center [71, 237] width 118 height 28
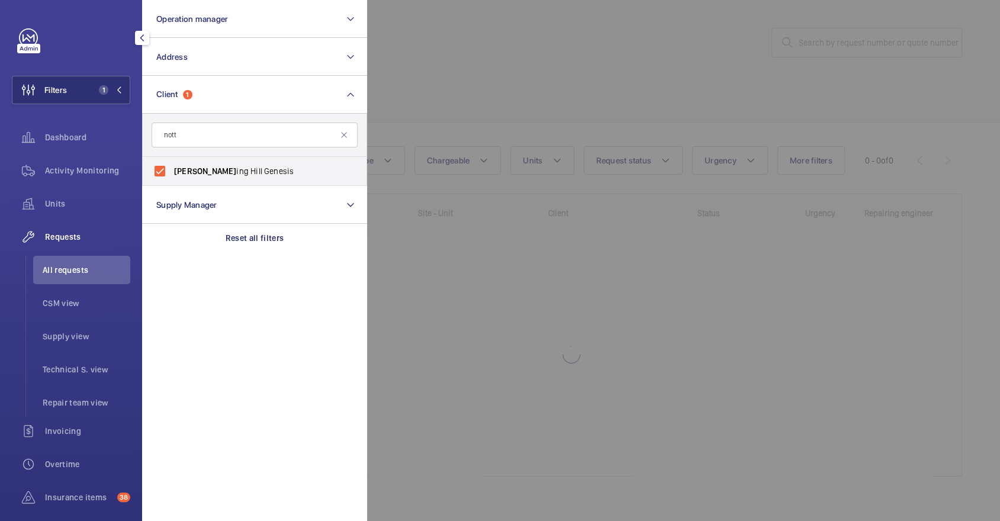
click at [619, 24] on div at bounding box center [867, 260] width 1000 height 521
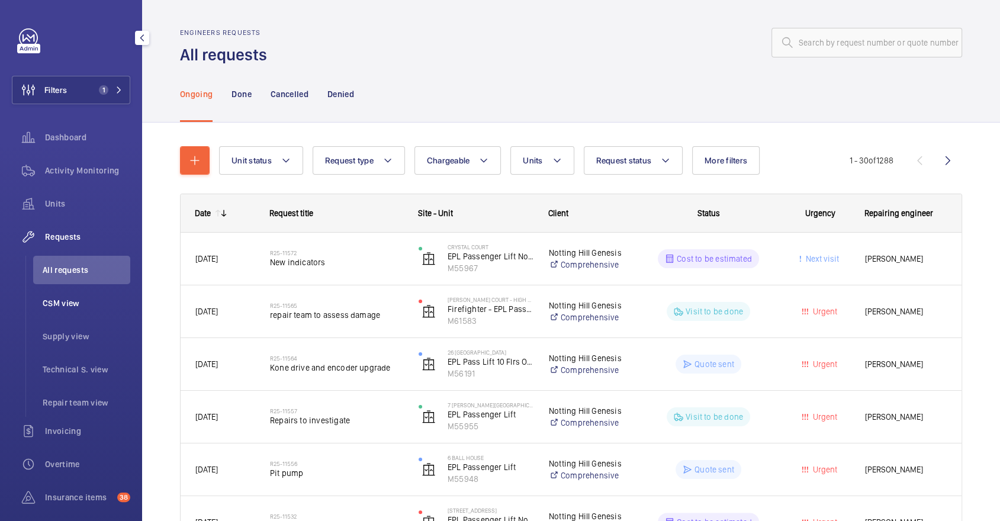
click at [99, 305] on span "CSM view" at bounding box center [87, 303] width 88 height 12
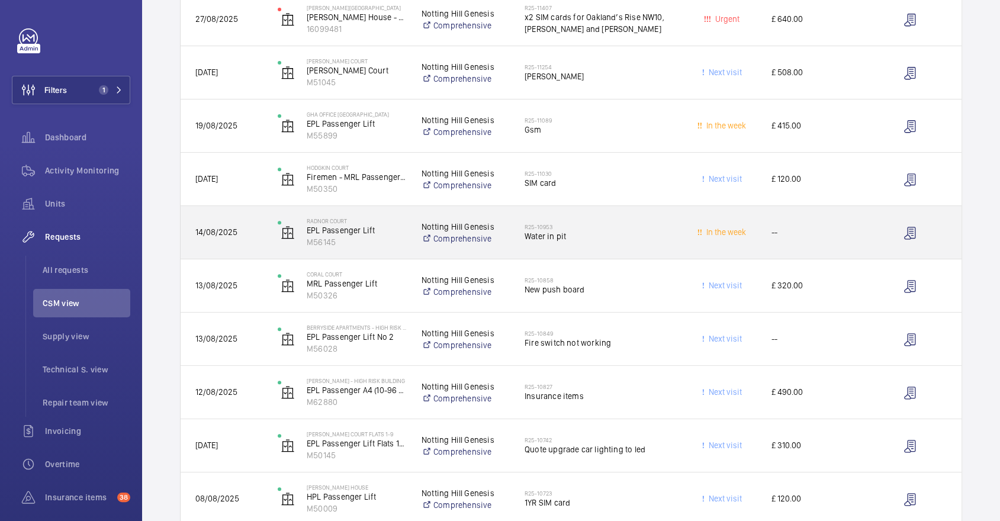
scroll to position [376, 0]
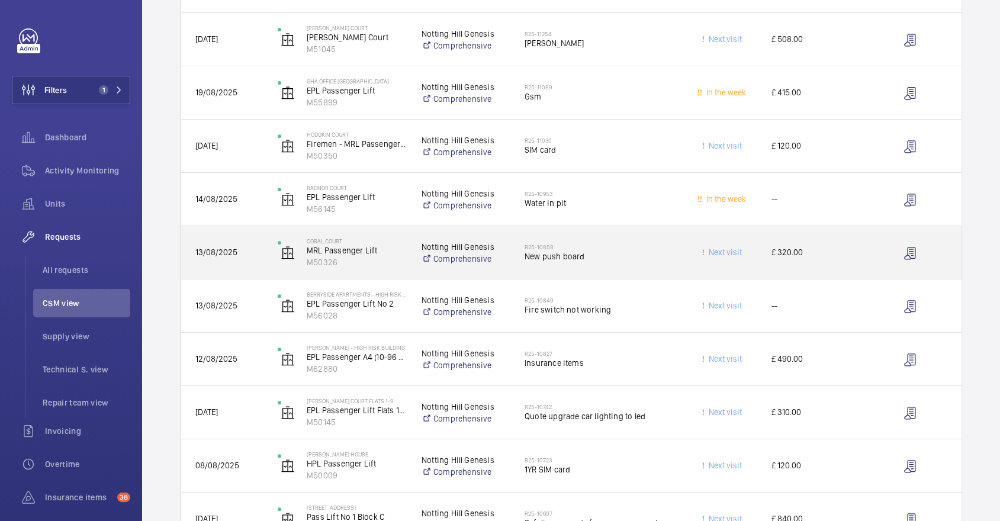
click at [601, 262] on div "R25-10858 New push board" at bounding box center [598, 253] width 149 height 34
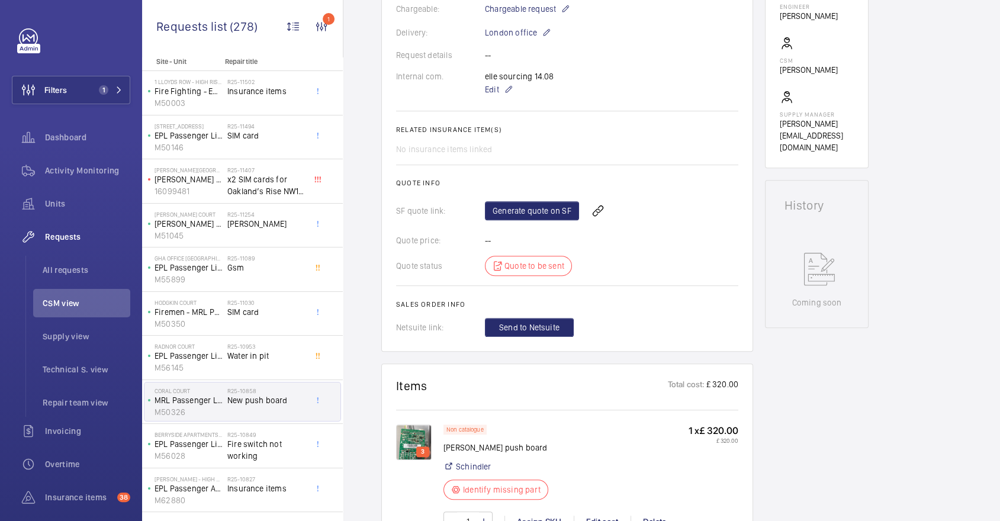
scroll to position [169, 0]
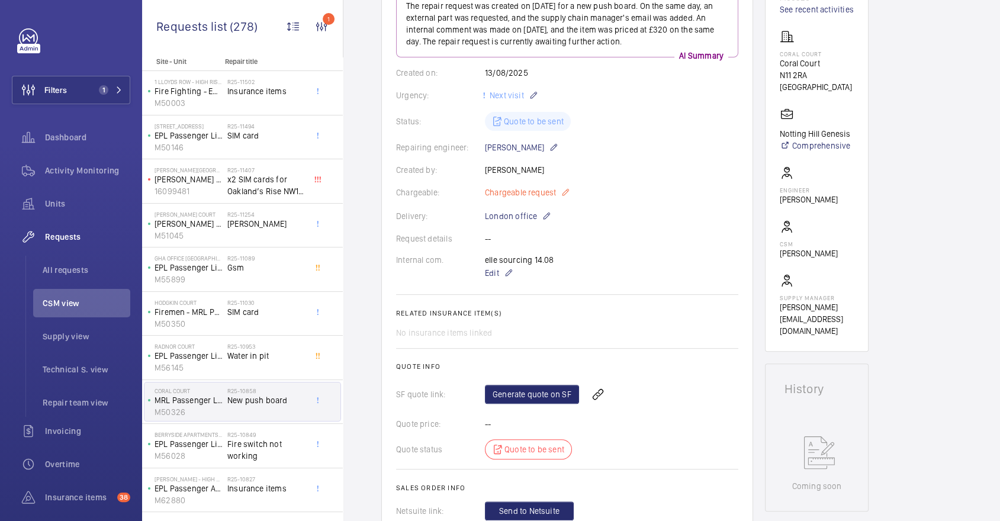
click at [567, 191] on mat-icon at bounding box center [564, 192] width 9 height 14
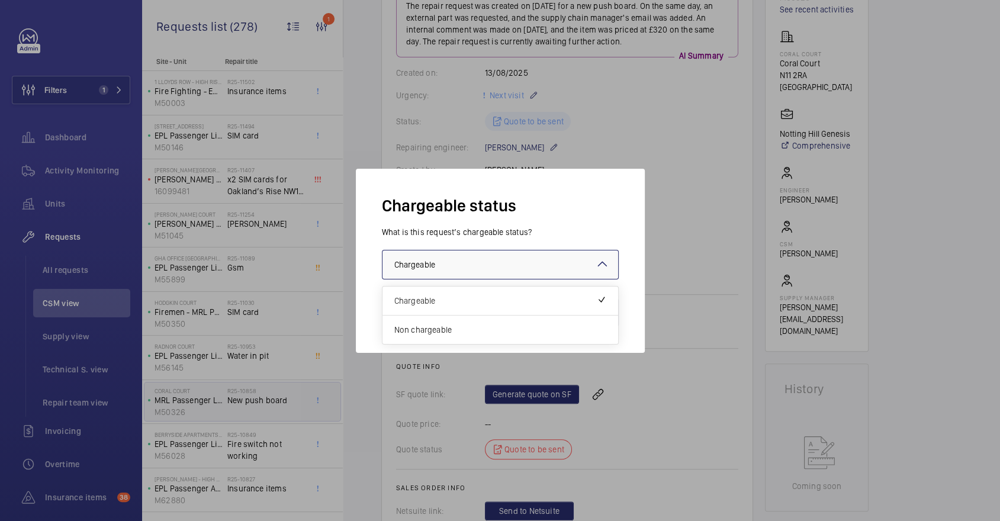
click at [549, 262] on div at bounding box center [500, 264] width 236 height 28
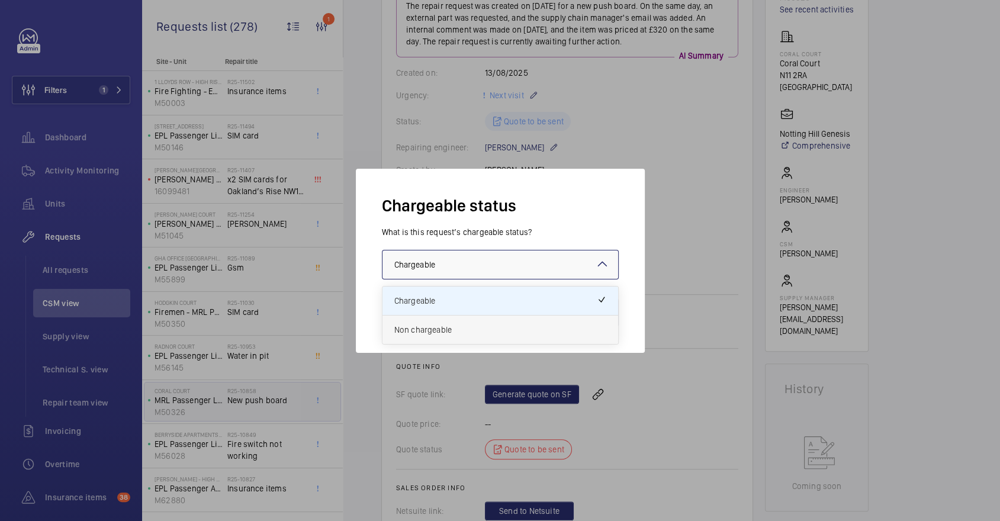
click at [526, 327] on span "Non chargeable" at bounding box center [500, 330] width 212 height 12
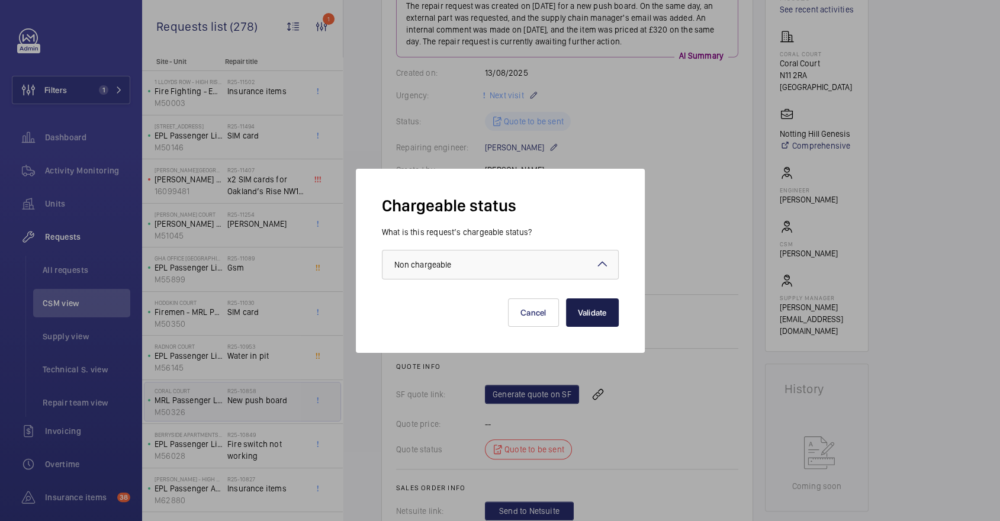
click at [569, 320] on button "Validate" at bounding box center [592, 312] width 53 height 28
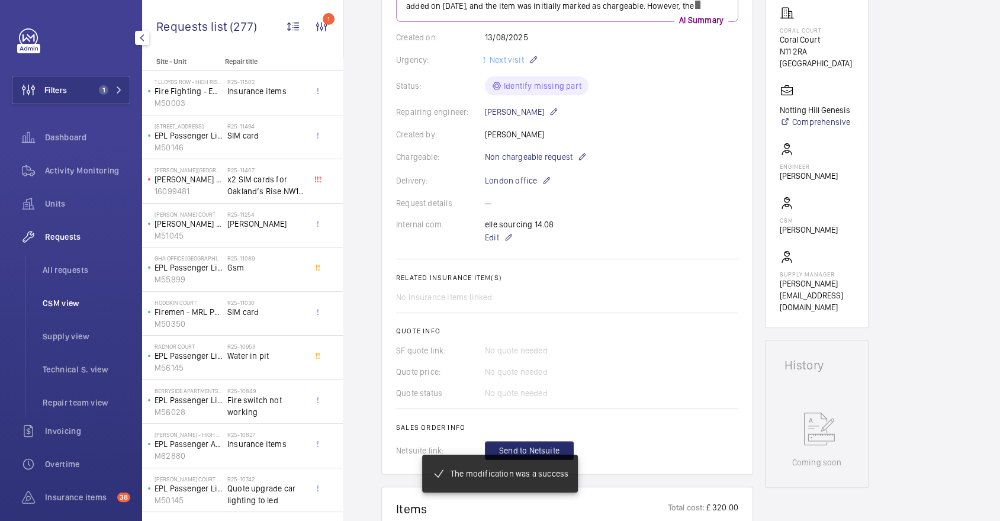
scroll to position [205, 0]
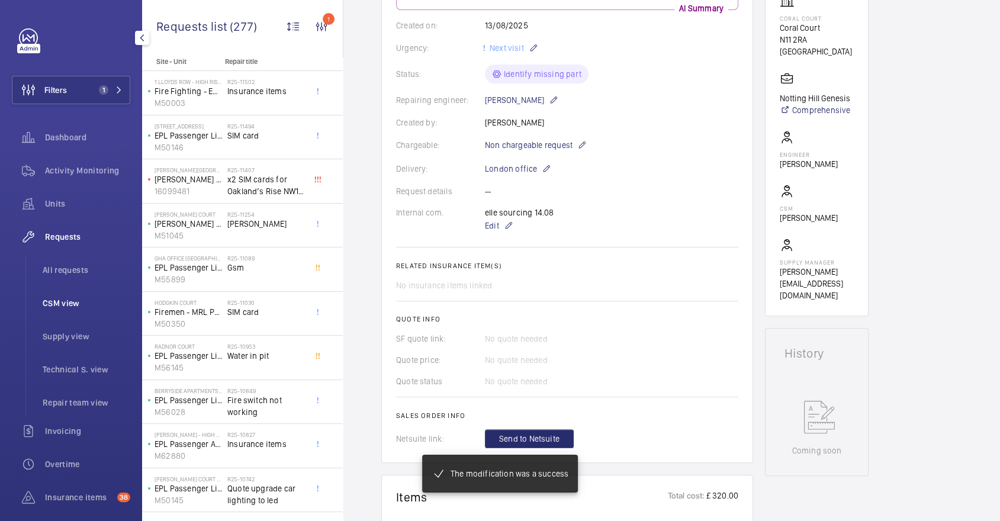
click at [76, 303] on span "CSM view" at bounding box center [87, 303] width 88 height 12
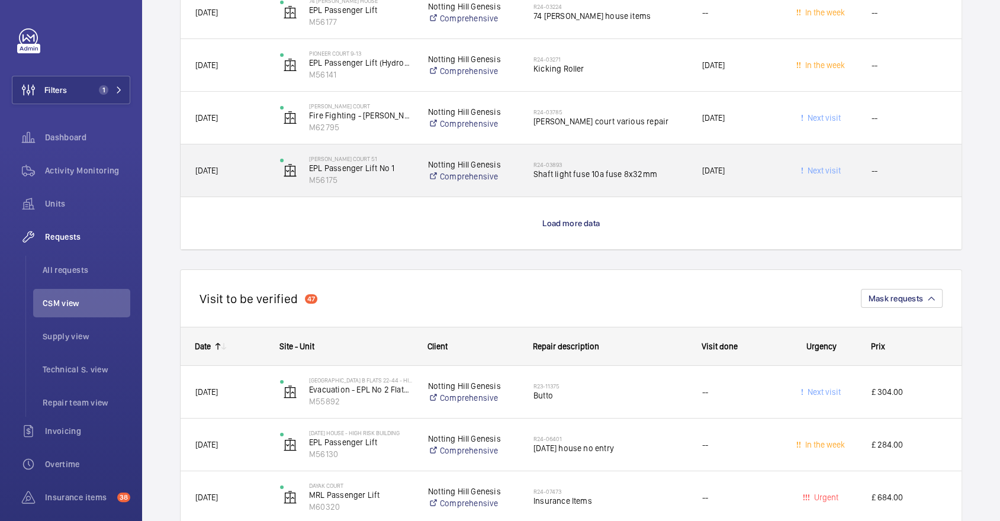
scroll to position [3725, 0]
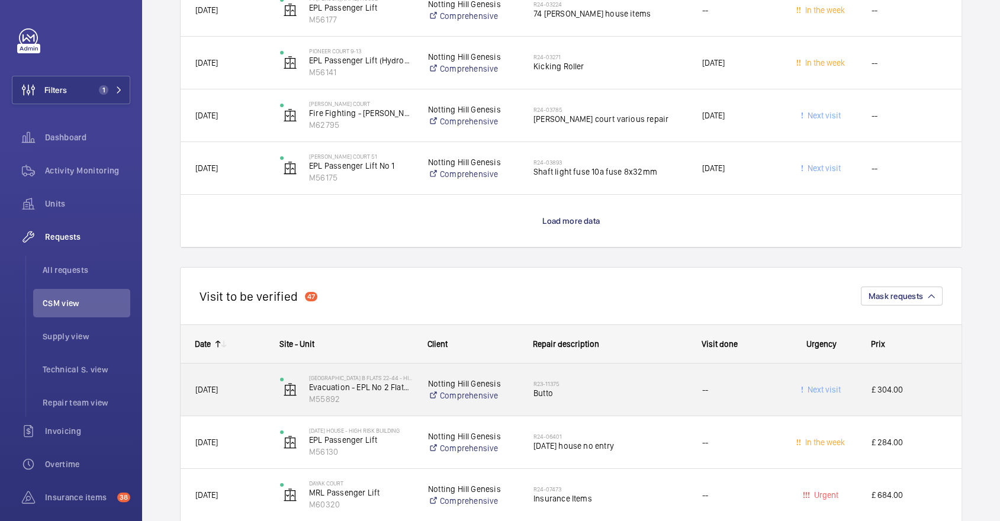
click at [602, 373] on div "R23-11375 Butto" at bounding box center [609, 389] width 153 height 34
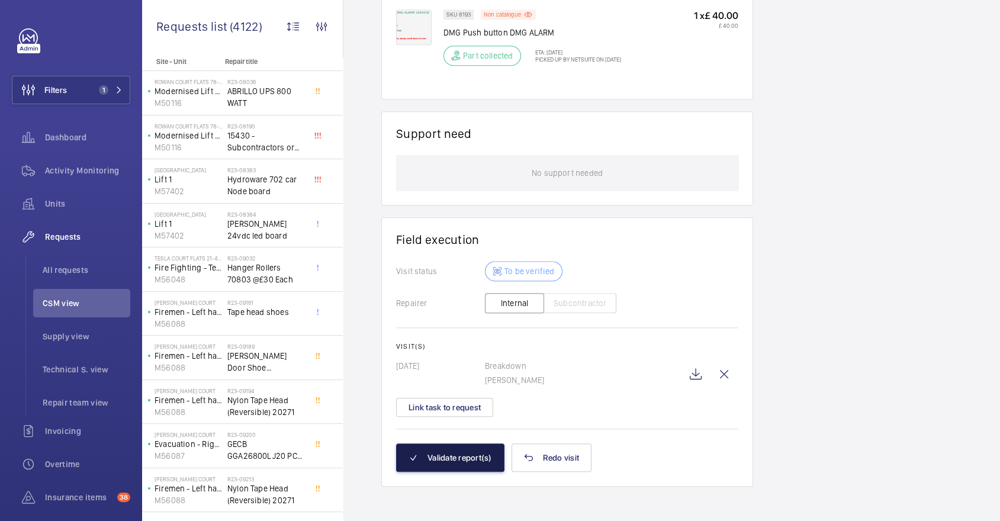
scroll to position [829, 0]
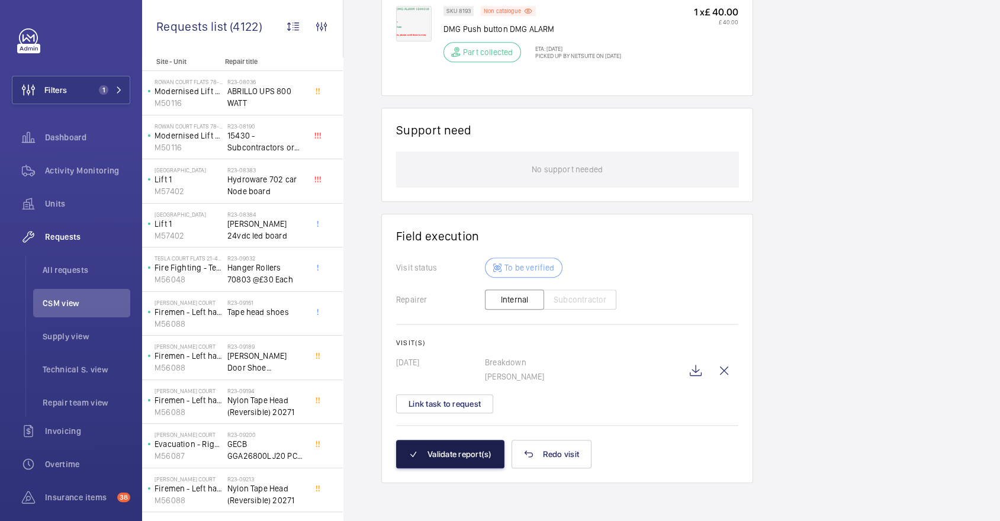
click at [439, 458] on button "Validate report(s)" at bounding box center [450, 454] width 108 height 28
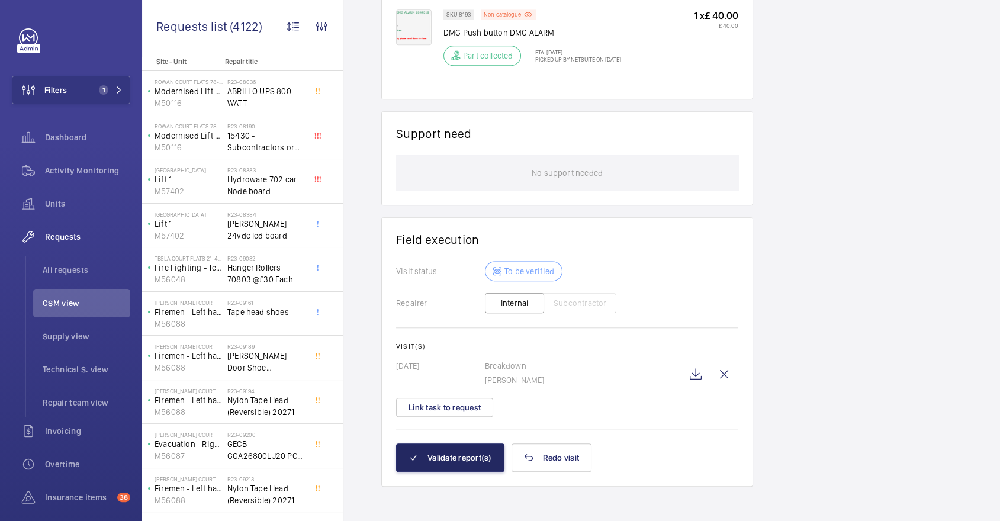
scroll to position [0, 0]
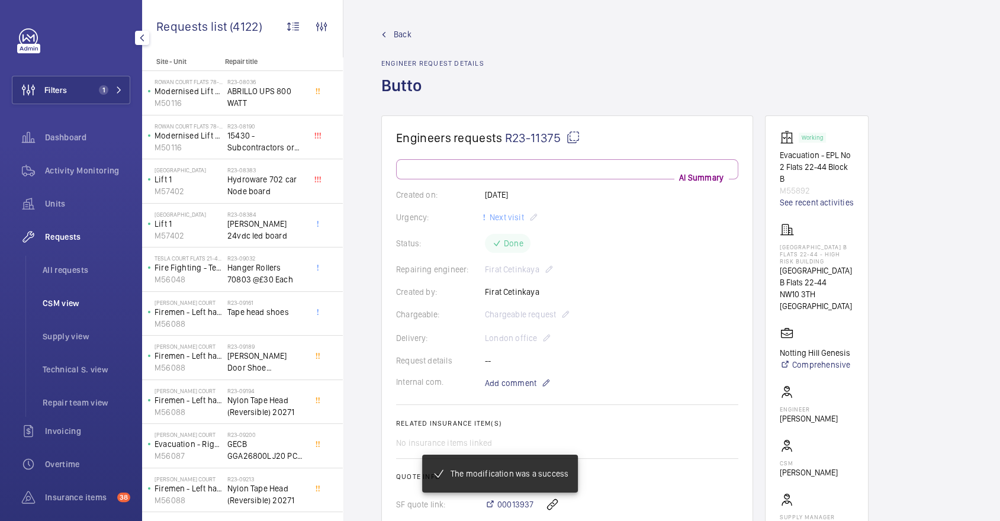
click at [79, 306] on span "CSM view" at bounding box center [87, 303] width 88 height 12
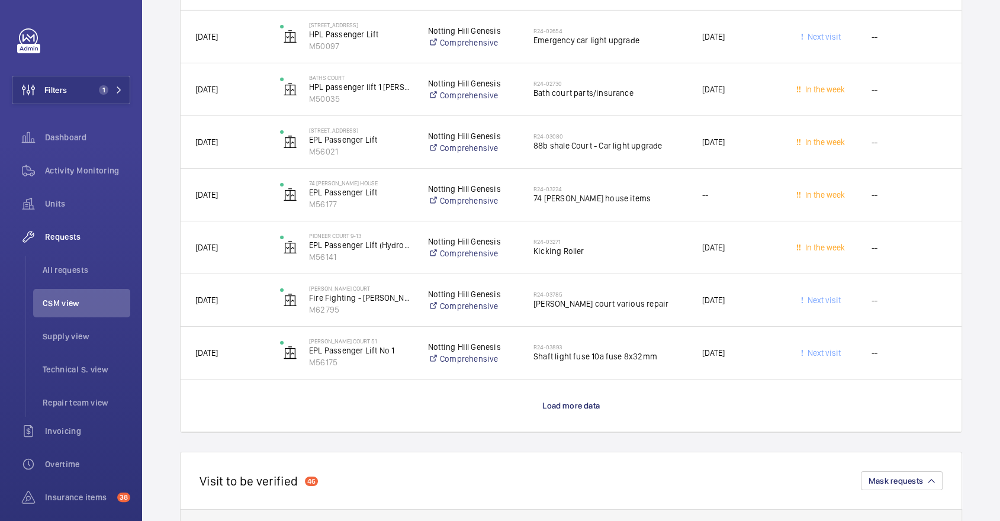
scroll to position [3786, 0]
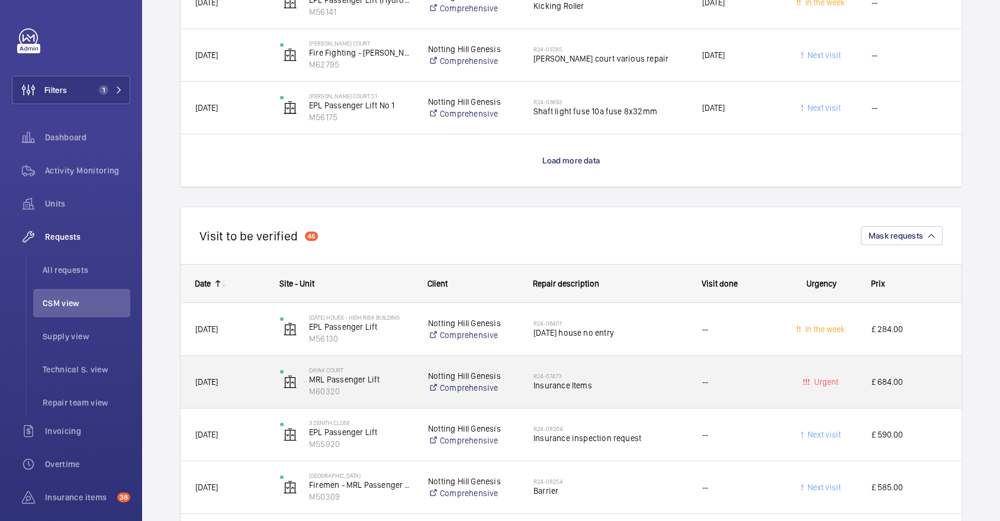
click at [653, 367] on div "R24-07473 Insurance Items" at bounding box center [609, 382] width 153 height 34
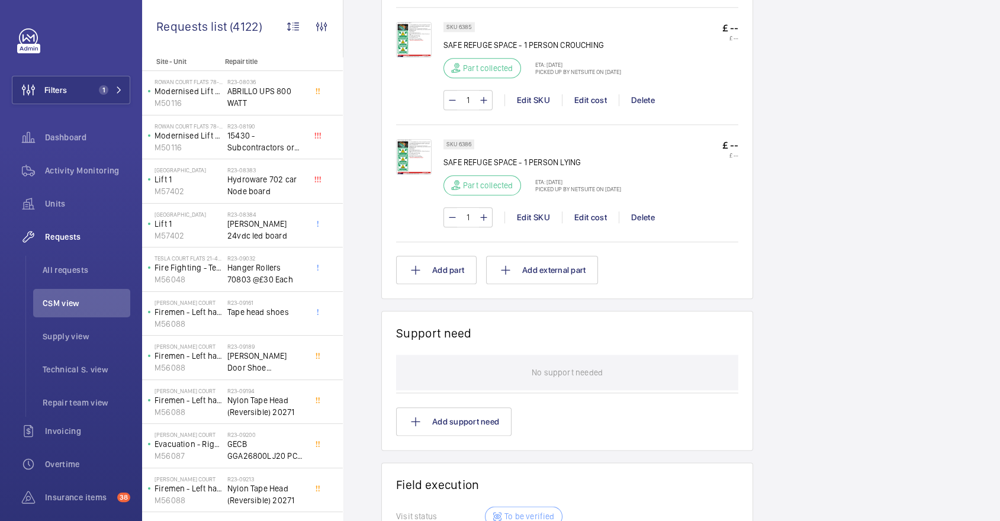
scroll to position [1326, 0]
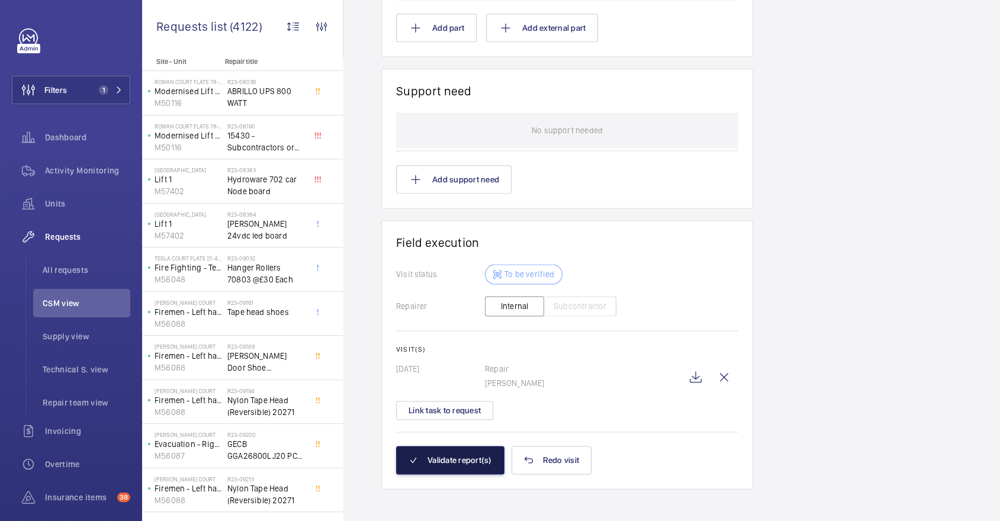
click at [461, 453] on button "Validate report(s)" at bounding box center [450, 460] width 108 height 28
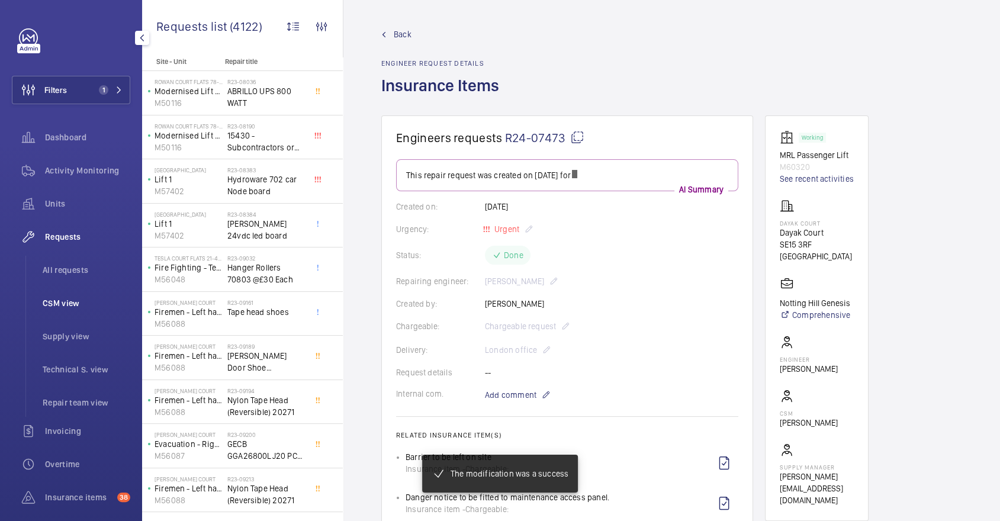
click at [88, 304] on span "CSM view" at bounding box center [87, 303] width 88 height 12
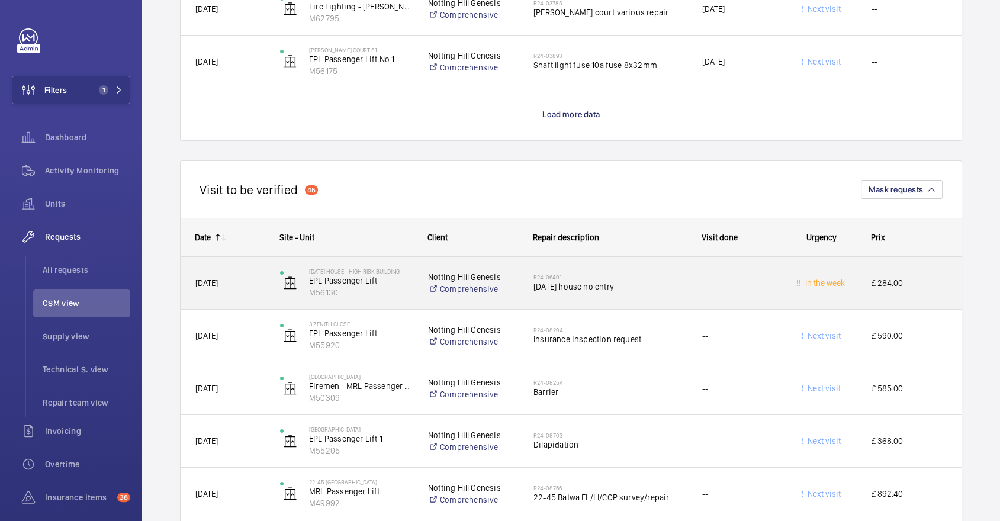
scroll to position [3854, 0]
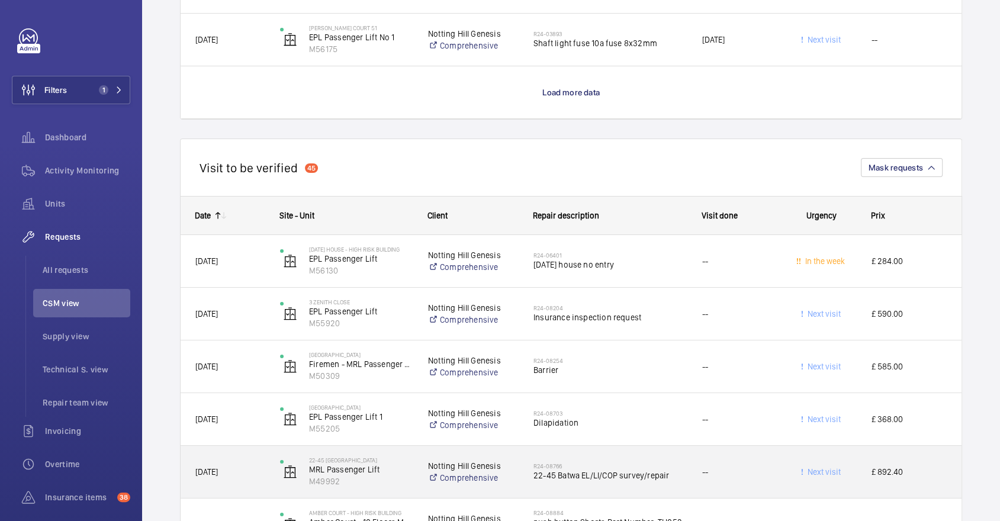
click at [690, 474] on div "--" at bounding box center [729, 471] width 83 height 37
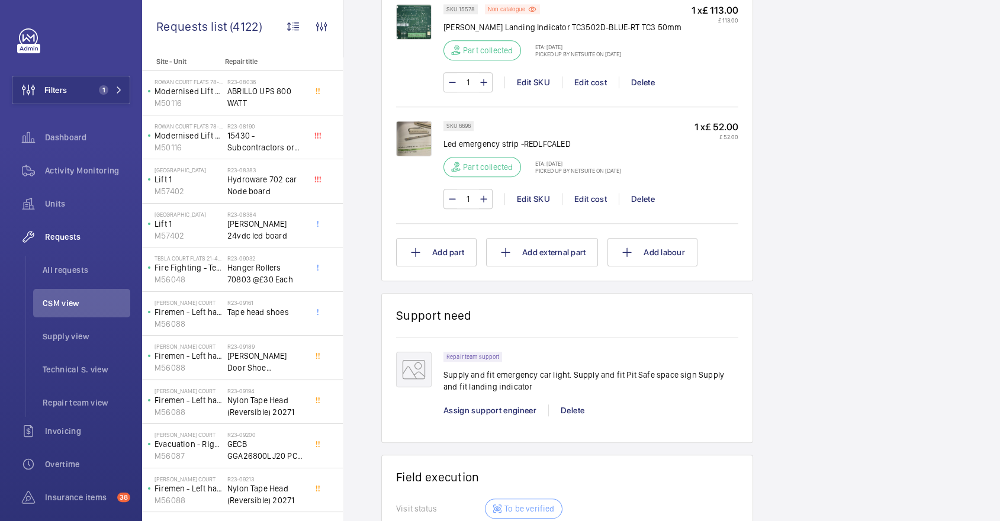
scroll to position [1123, 0]
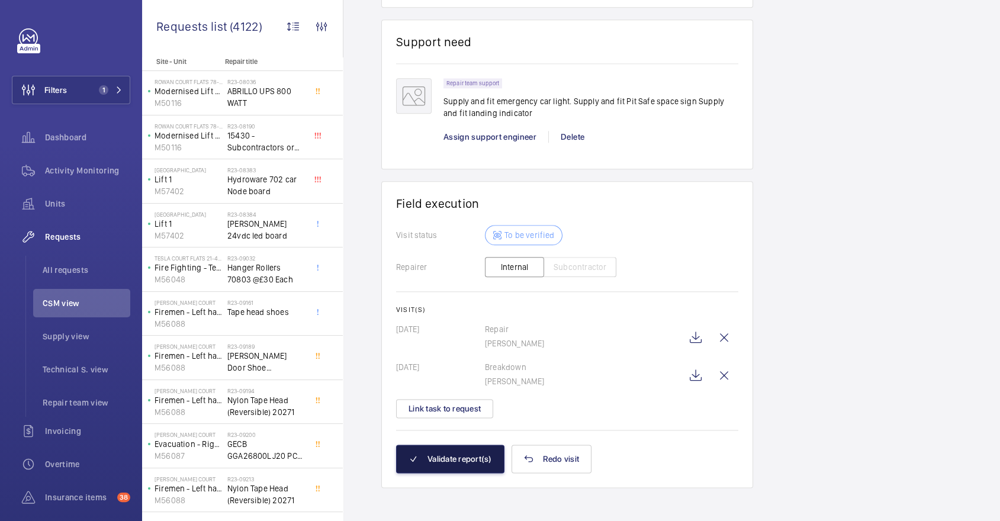
click at [448, 454] on button "Validate report(s)" at bounding box center [450, 458] width 108 height 28
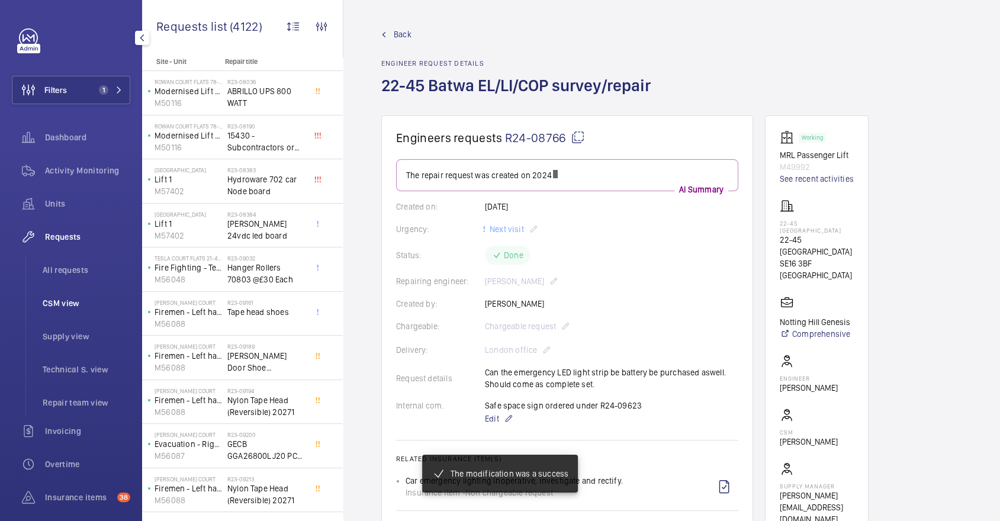
click at [107, 305] on span "CSM view" at bounding box center [87, 303] width 88 height 12
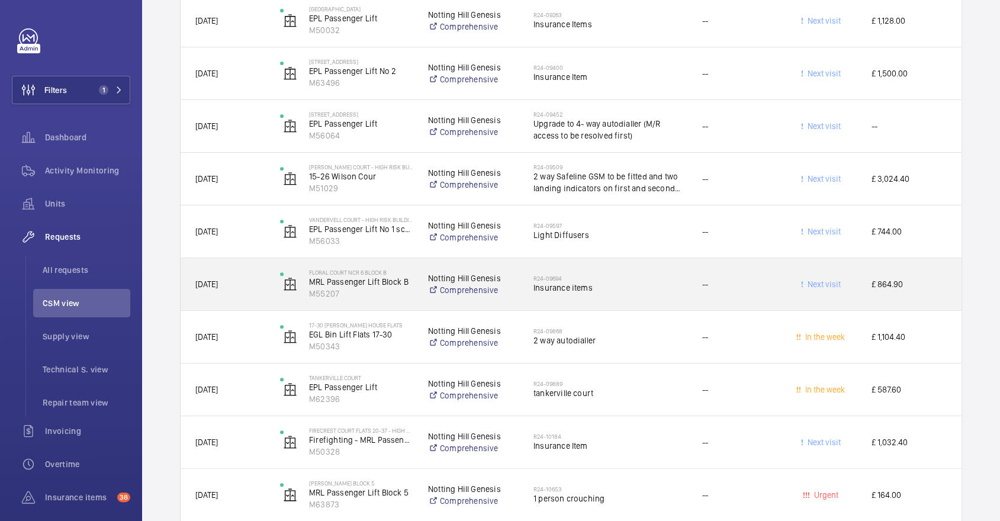
scroll to position [4699, 0]
